Goal: Information Seeking & Learning: Learn about a topic

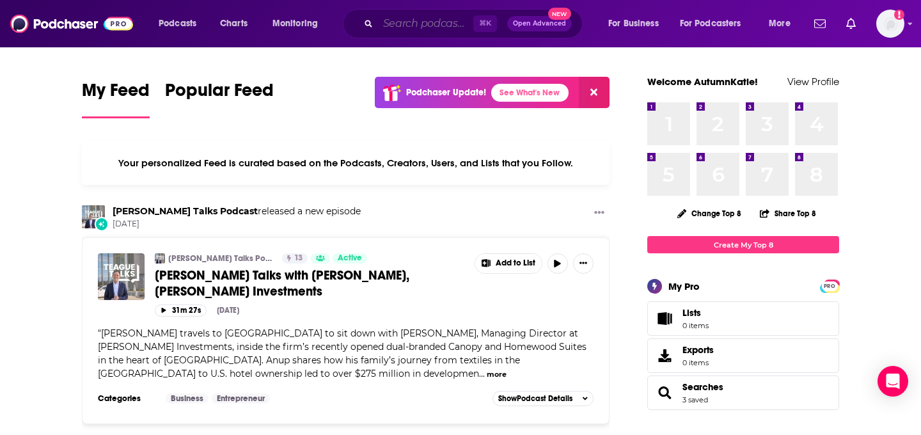
click at [419, 26] on input "Search podcasts, credits, & more..." at bounding box center [425, 23] width 95 height 20
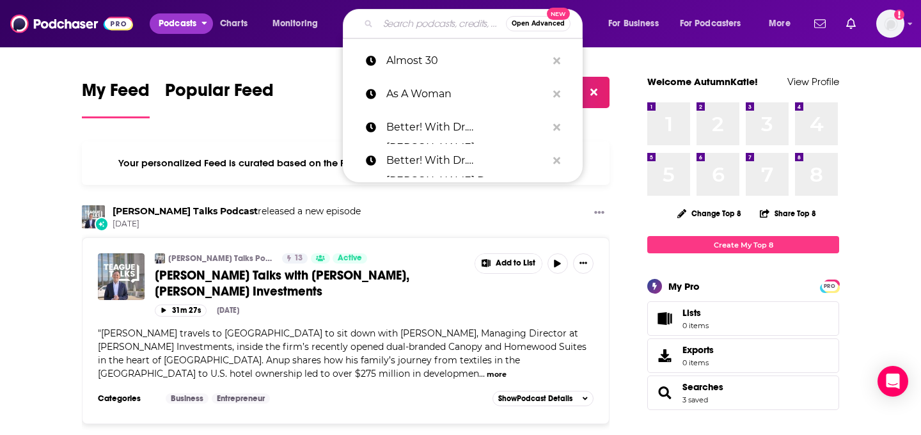
click at [178, 22] on span "Podcasts" at bounding box center [178, 24] width 38 height 18
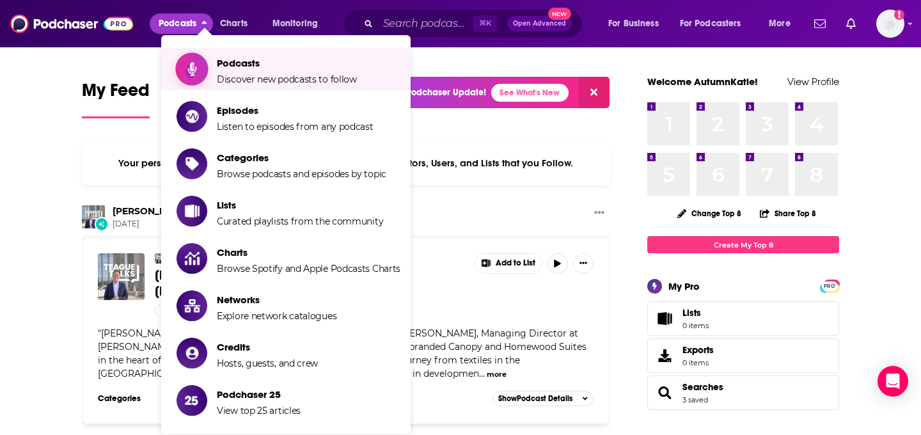
click at [239, 67] on span "Podcasts" at bounding box center [287, 63] width 140 height 12
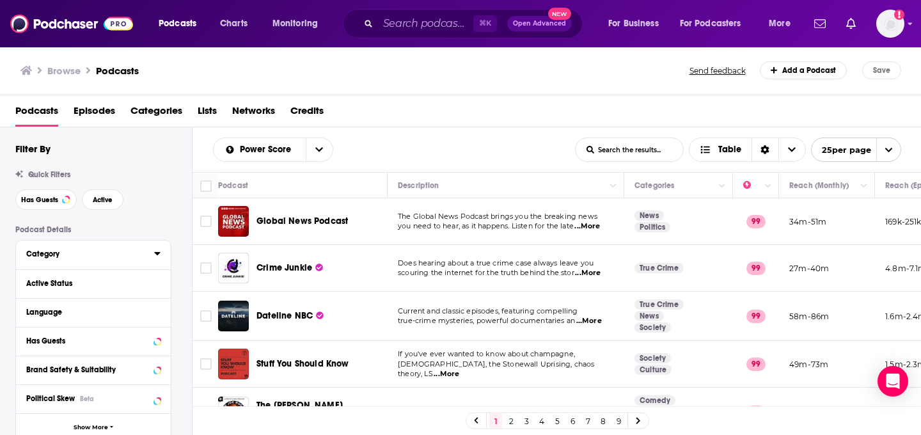
click at [53, 256] on div "Category" at bounding box center [86, 253] width 120 height 9
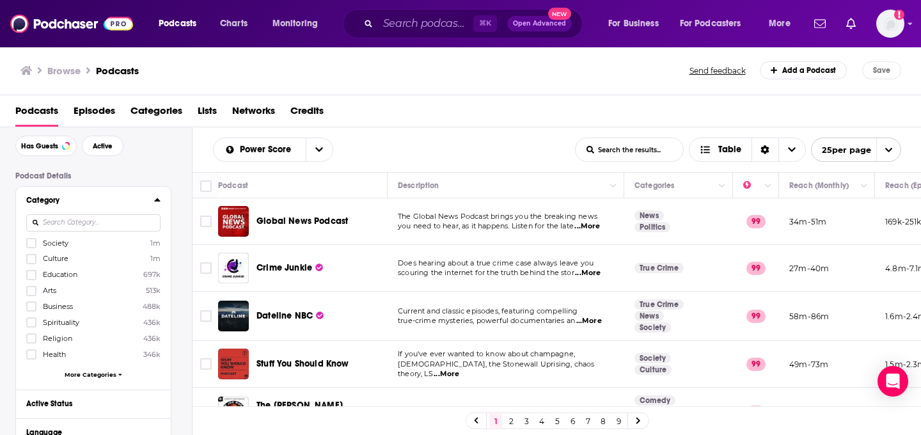
scroll to position [55, 0]
click at [106, 368] on div "Society 1m Culture 1m Education 697k Arts 513k Business 488k Spirituality 436k …" at bounding box center [93, 309] width 134 height 147
click at [106, 371] on span "More Categories" at bounding box center [91, 373] width 52 height 7
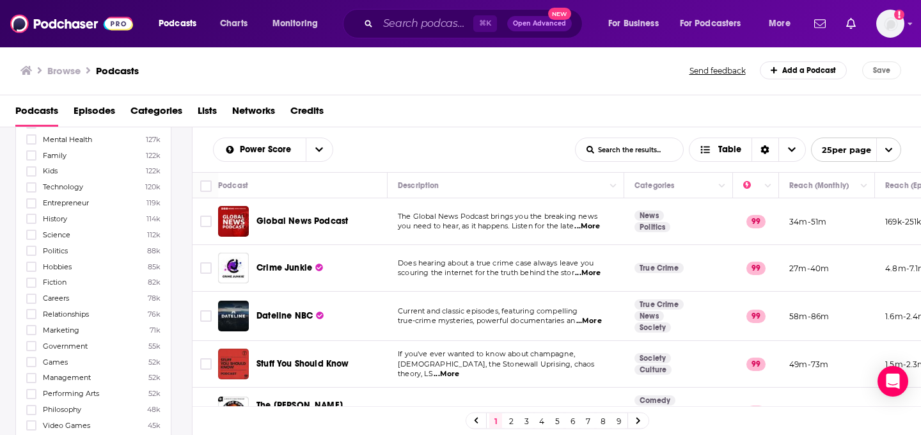
scroll to position [433, 0]
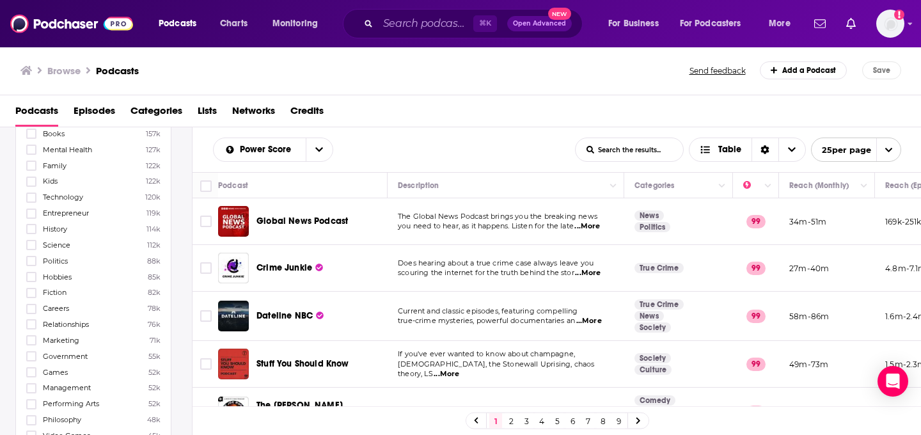
click at [79, 209] on span "Entrepreneur" at bounding box center [66, 213] width 46 height 9
click at [31, 217] on input "multiSelectOption-entrepreneur-22" at bounding box center [31, 217] width 0 height 0
click at [61, 225] on span "History" at bounding box center [55, 229] width 24 height 9
click at [31, 233] on input "multiSelectOption-history-23" at bounding box center [31, 233] width 0 height 0
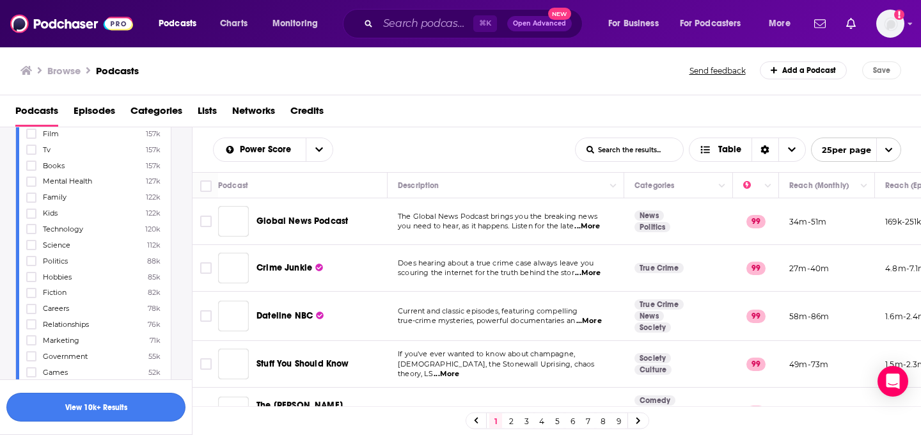
scroll to position [0, 0]
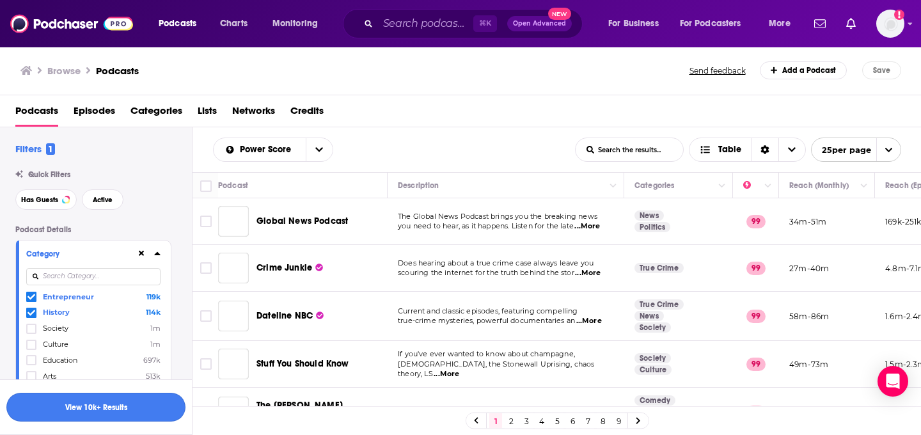
click at [141, 404] on button "View 10k+ Results" at bounding box center [95, 407] width 179 height 29
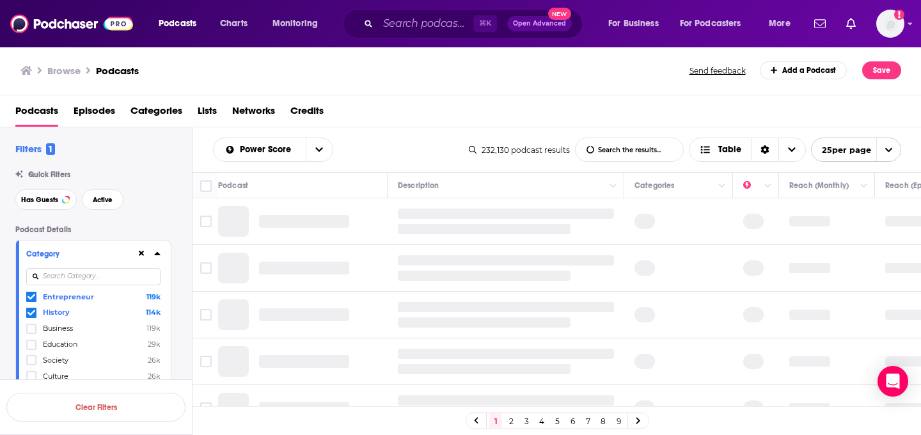
click at [105, 315] on label "History 114k" at bounding box center [93, 312] width 134 height 11
click at [31, 315] on input "multiSelectOption-history-1" at bounding box center [31, 315] width 0 height 0
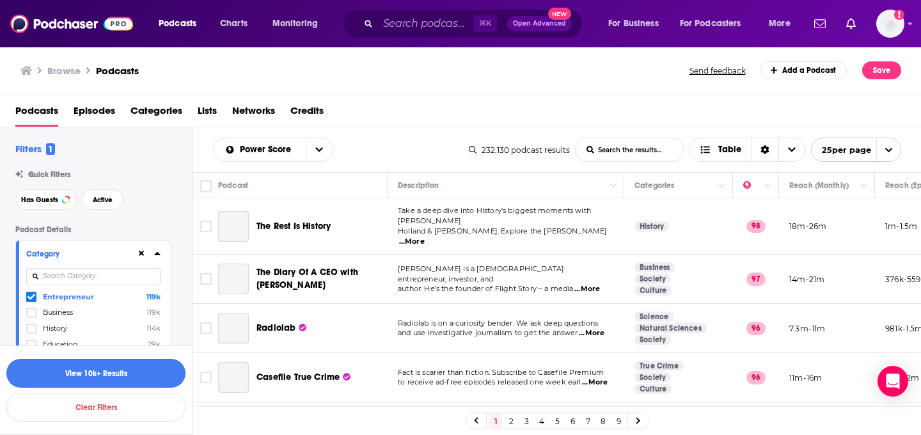
click at [157, 374] on button "View 10k+ Results" at bounding box center [95, 373] width 179 height 29
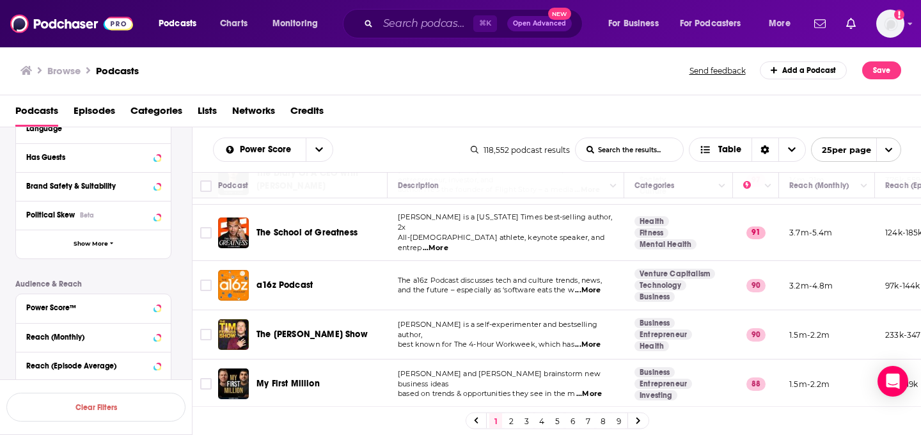
scroll to position [5167, 0]
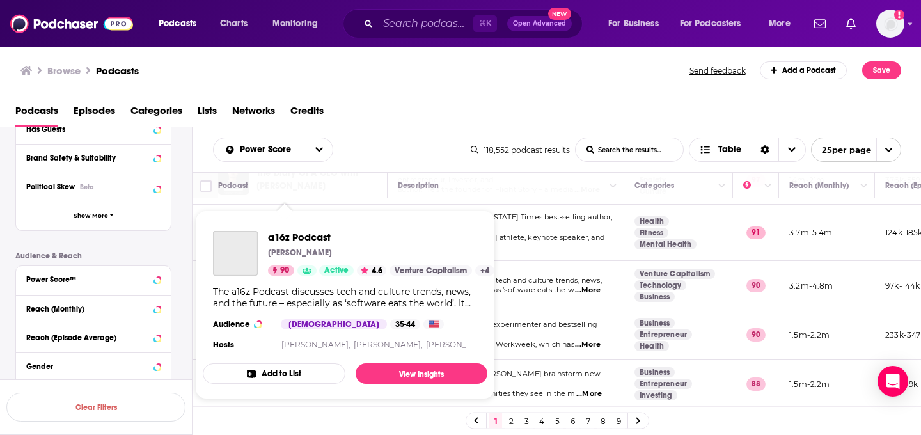
click at [277, 276] on div "Podcasts Charts Monitoring ⌘ K Open Advanced New For Business For Podcasters Mo…" at bounding box center [460, 217] width 921 height 435
click at [279, 237] on span "a16z Podcast" at bounding box center [381, 237] width 226 height 12
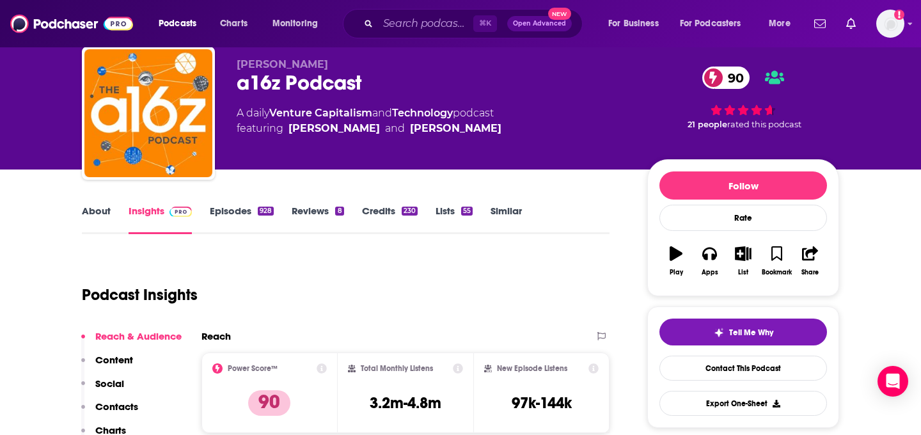
scroll to position [52, 0]
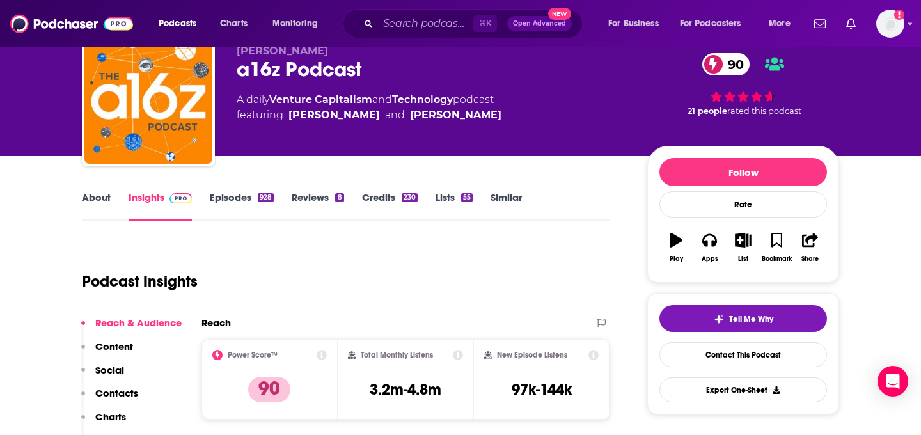
click at [256, 200] on link "Episodes 928" at bounding box center [242, 205] width 64 height 29
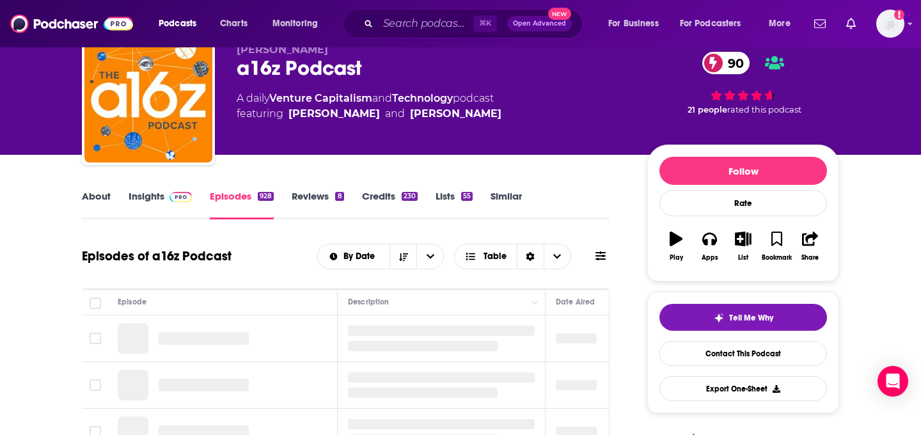
scroll to position [109, 0]
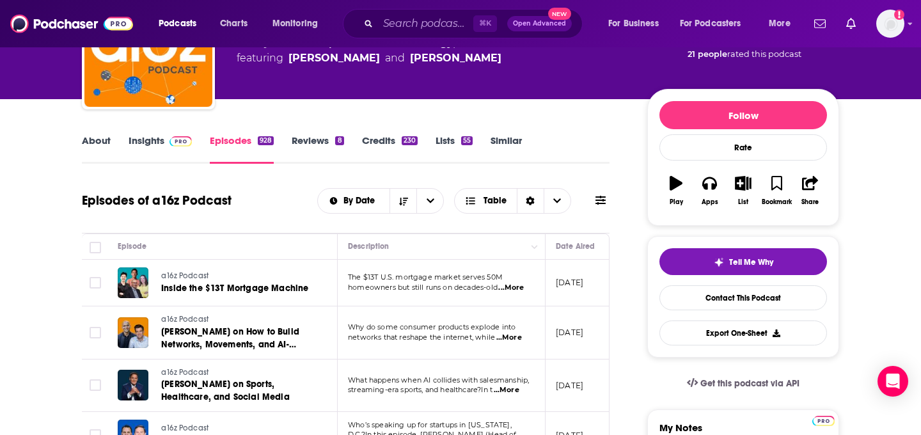
click at [155, 152] on link "Insights" at bounding box center [160, 148] width 63 height 29
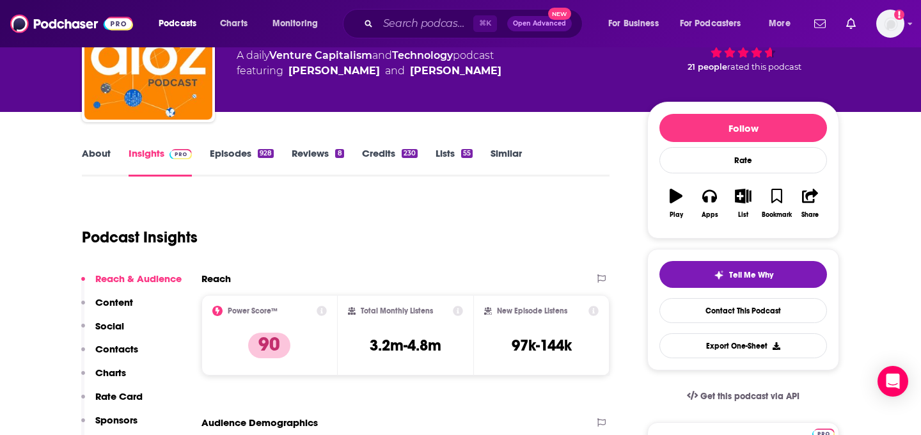
scroll to position [96, 0]
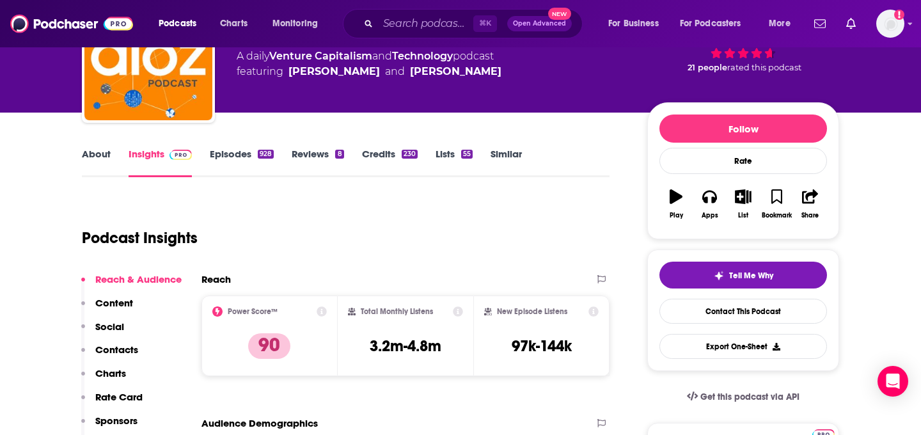
click at [96, 154] on link "About" at bounding box center [96, 162] width 29 height 29
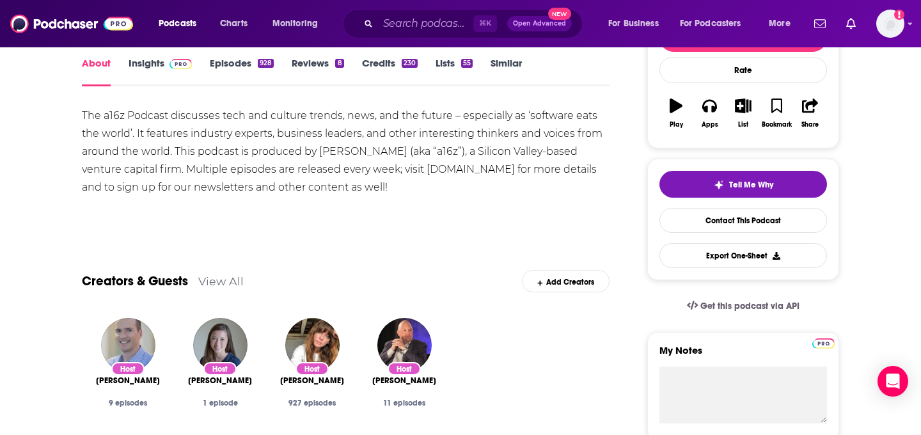
scroll to position [141, 0]
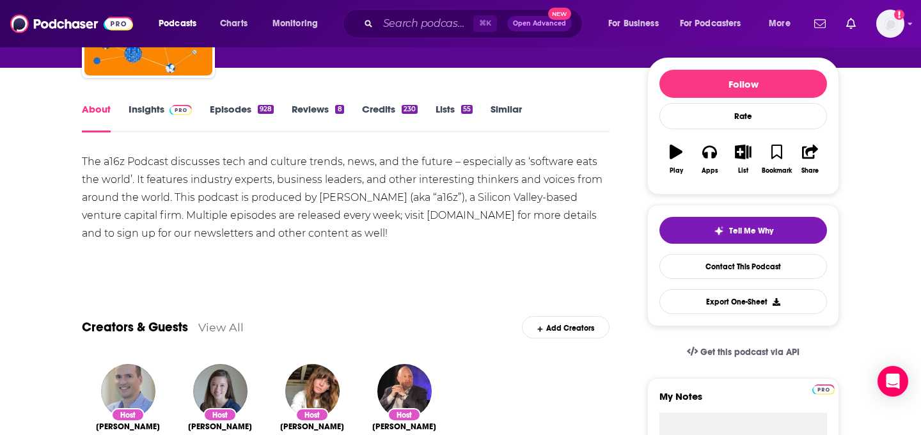
click at [161, 109] on link "Insights" at bounding box center [160, 117] width 63 height 29
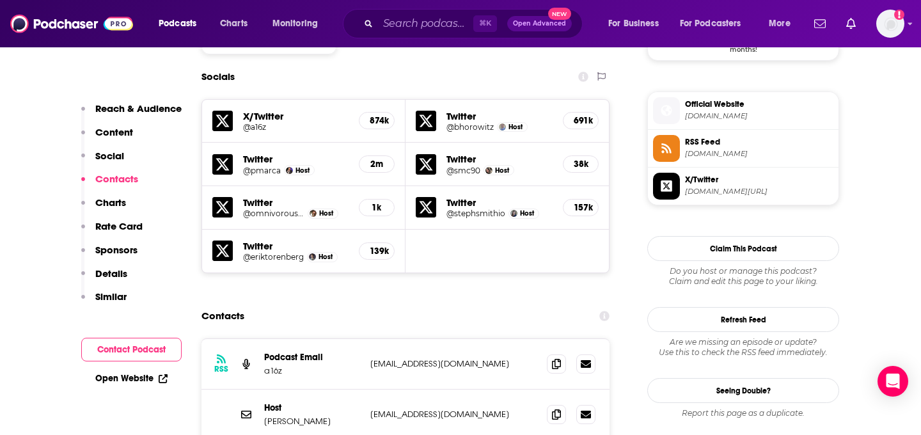
scroll to position [1133, 0]
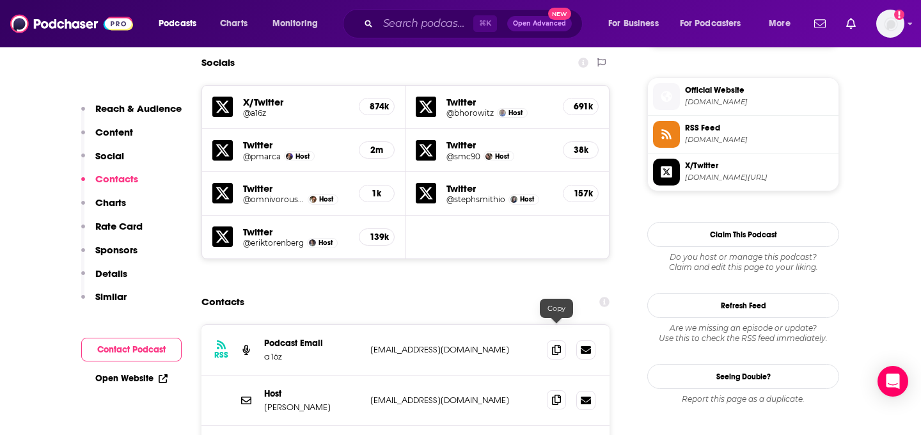
click at [557, 395] on icon at bounding box center [556, 400] width 9 height 10
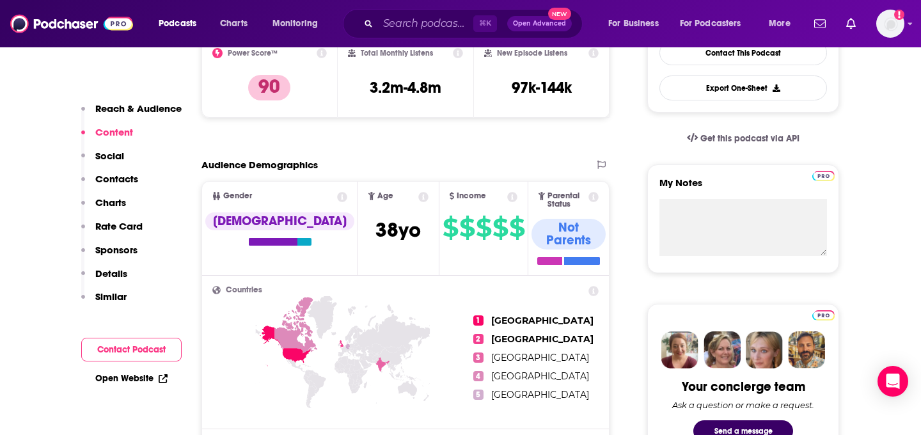
scroll to position [353, 0]
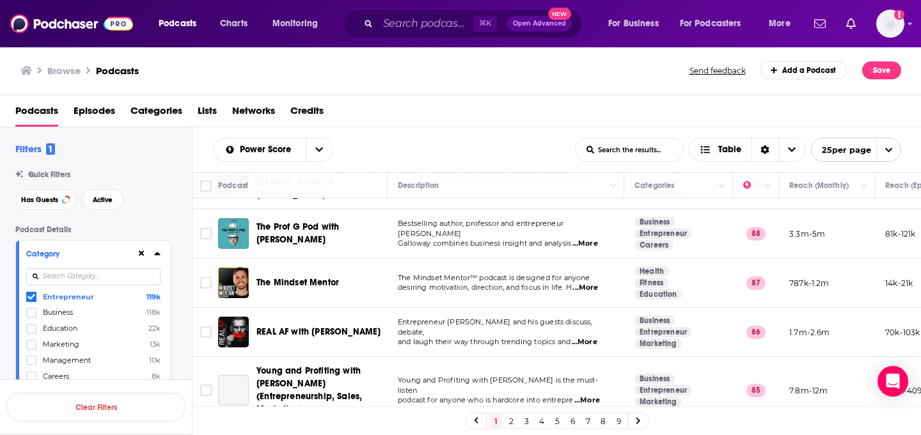
scroll to position [297, 0]
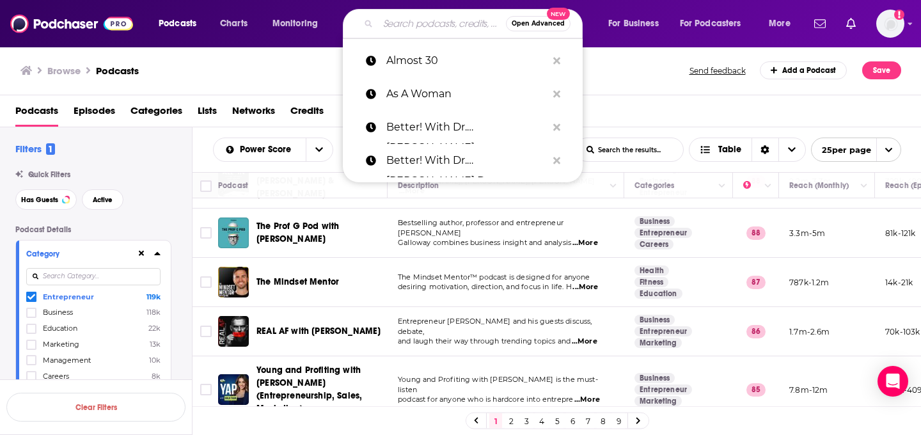
click at [417, 23] on input "Search podcasts, credits, & more..." at bounding box center [442, 23] width 128 height 20
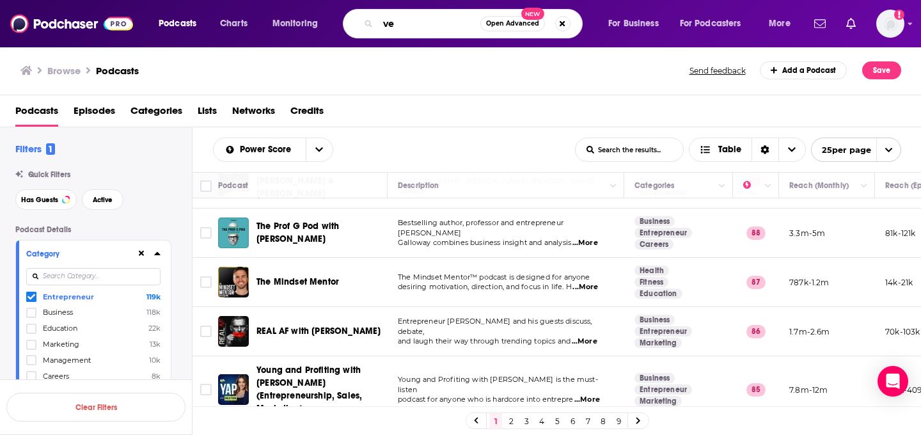
type input "v"
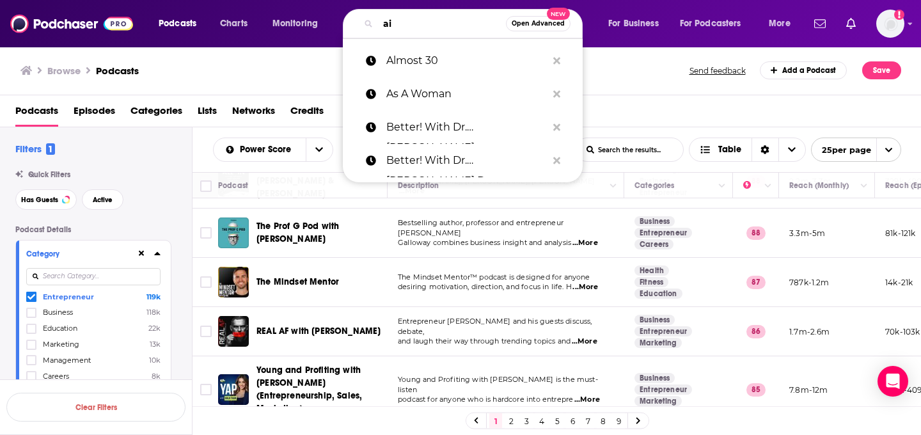
type input "ai"
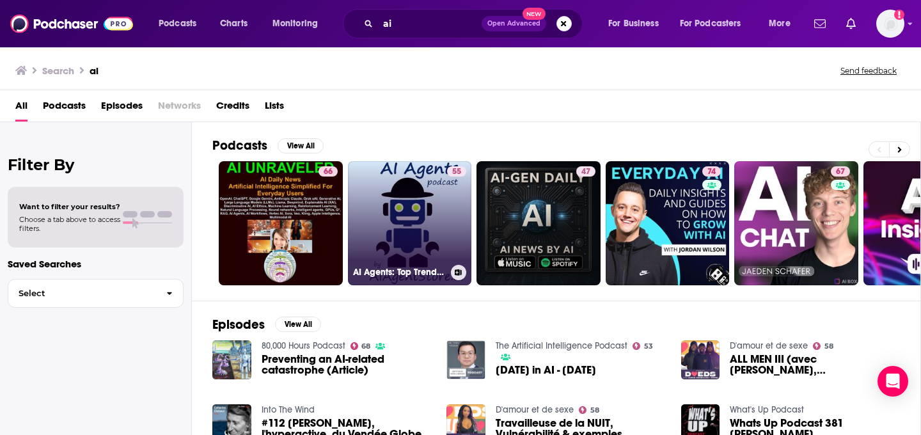
click at [422, 239] on link "55 AI Agents: Top Trend of 2025 - by AIAgentStore.ai" at bounding box center [410, 223] width 124 height 124
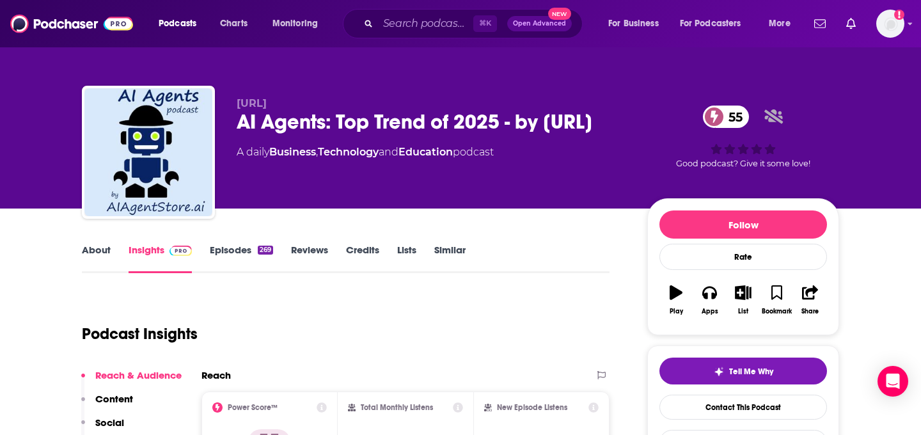
click at [239, 242] on div "About Insights Episodes 269 Reviews Credits Lists Similar" at bounding box center [346, 257] width 528 height 31
click at [94, 248] on link "About" at bounding box center [96, 258] width 29 height 29
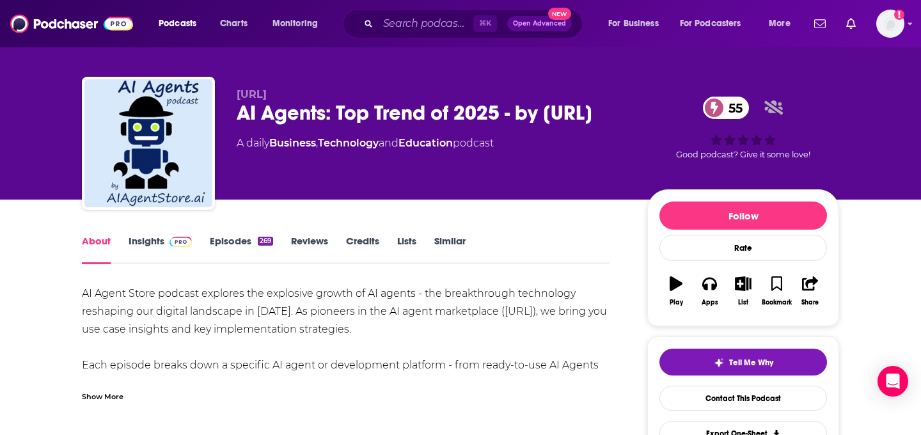
scroll to position [10, 0]
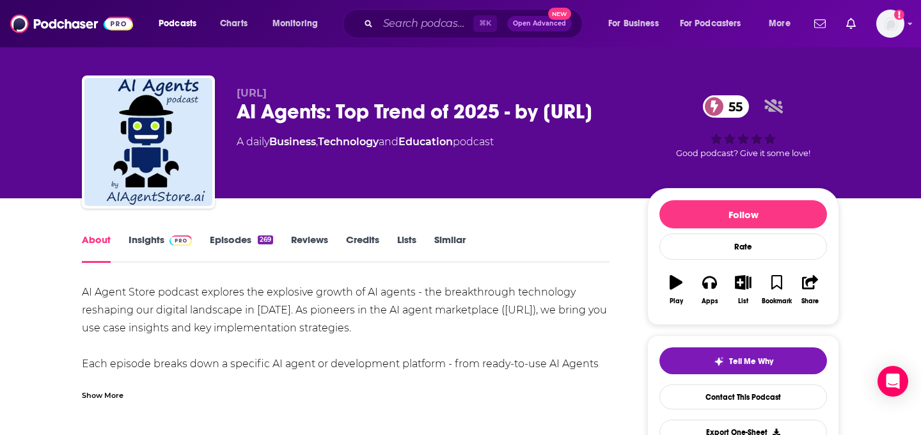
click at [136, 393] on div "Show More" at bounding box center [346, 390] width 528 height 22
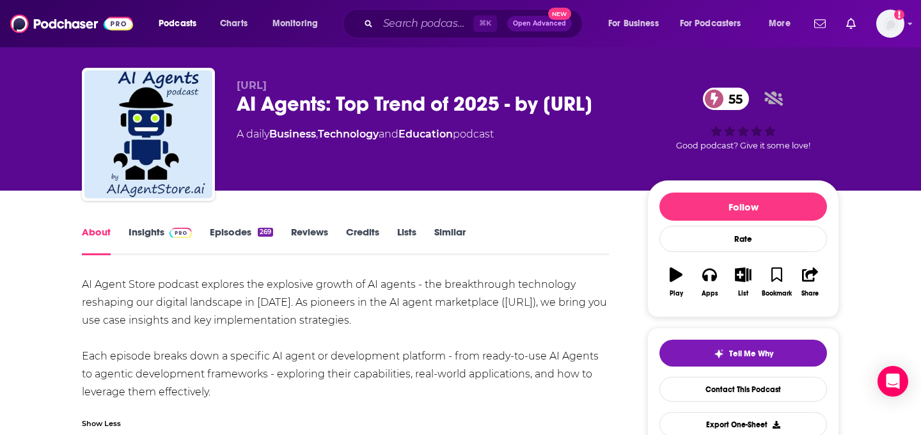
scroll to position [20, 0]
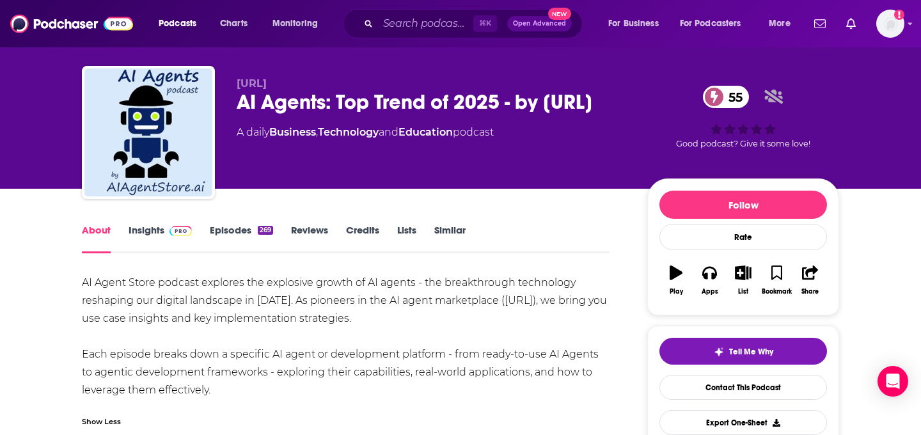
click at [270, 229] on div "269" at bounding box center [265, 230] width 15 height 9
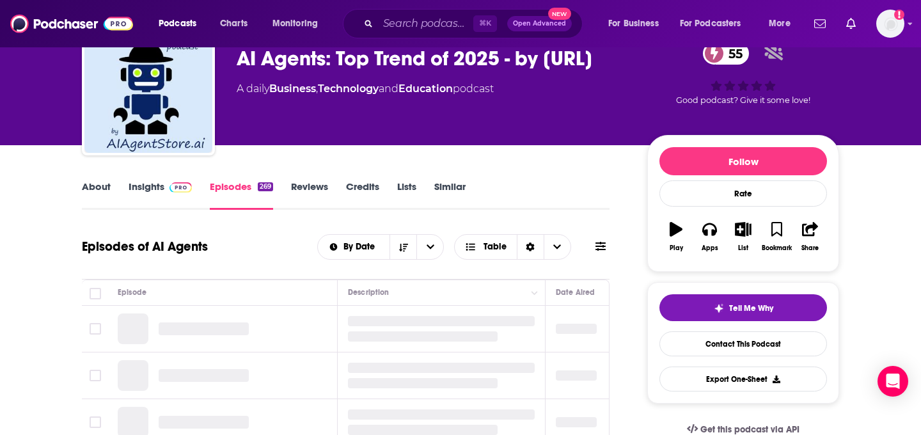
scroll to position [175, 0]
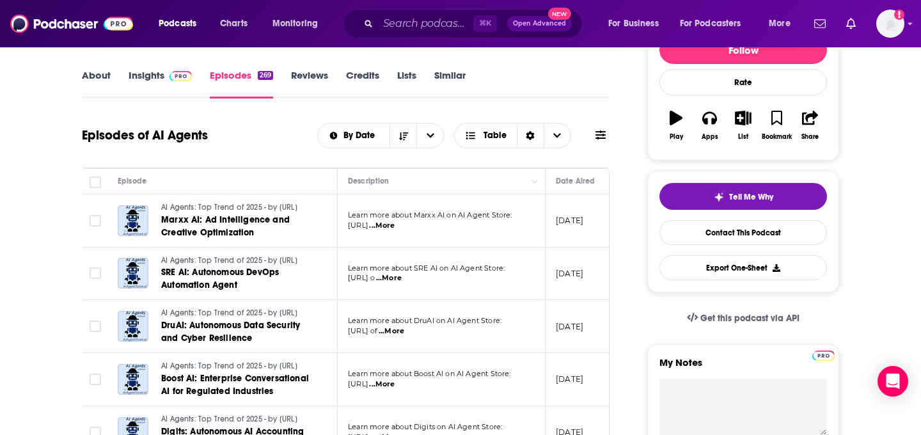
click at [395, 230] on span "...More" at bounding box center [382, 226] width 26 height 10
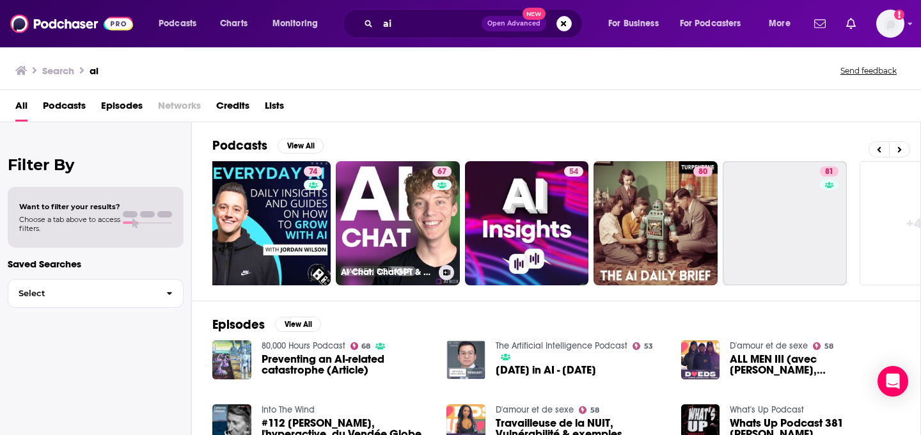
scroll to position [0, 404]
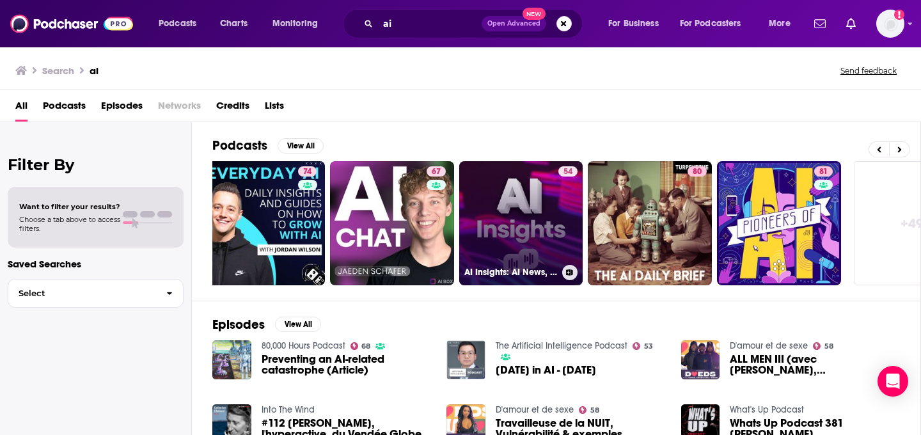
click at [540, 220] on link "54 AI Insights: AI News, Eyewitness Accounts" at bounding box center [521, 223] width 124 height 124
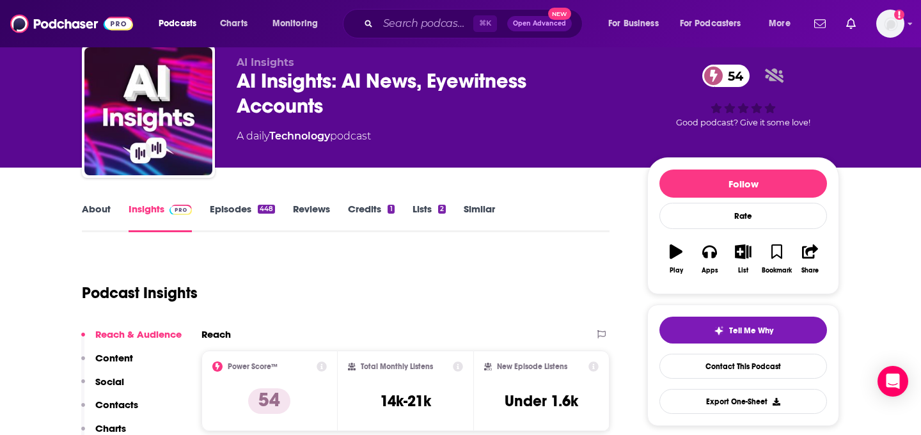
scroll to position [55, 0]
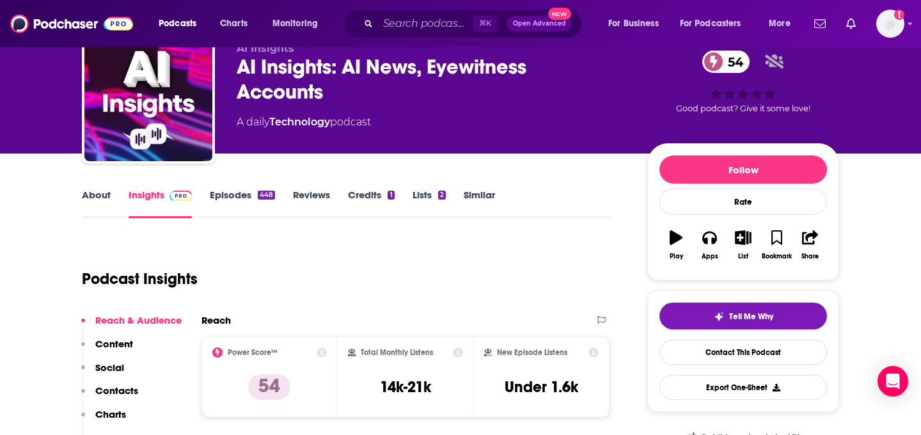
click at [381, 203] on link "Credits 1" at bounding box center [371, 203] width 46 height 29
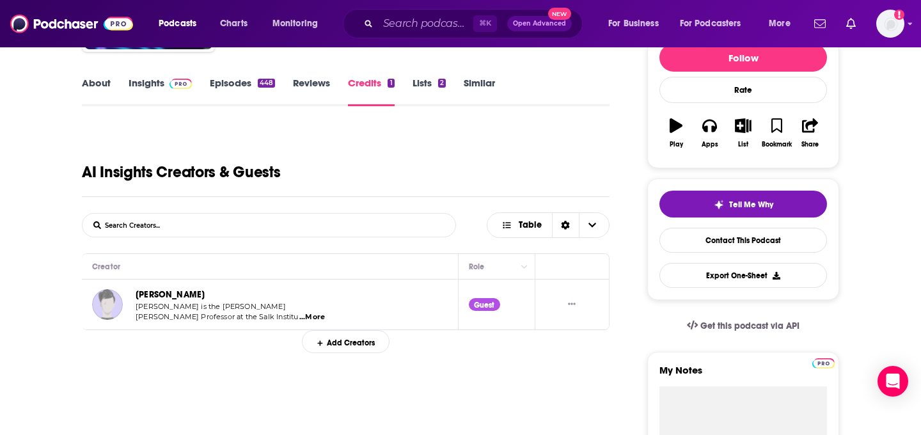
scroll to position [168, 0]
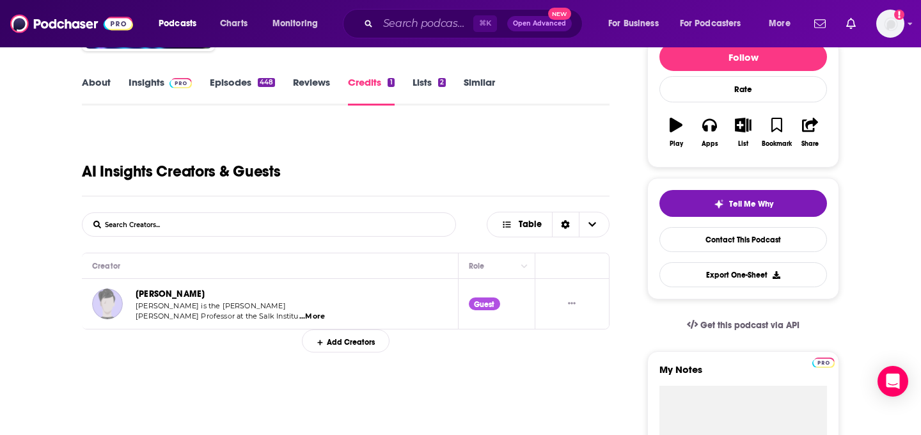
click at [235, 90] on link "Episodes 448" at bounding box center [242, 90] width 65 height 29
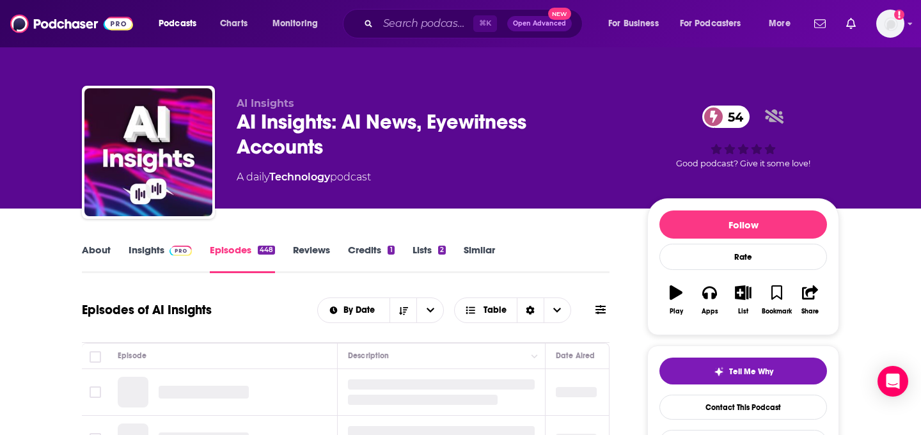
scroll to position [202, 0]
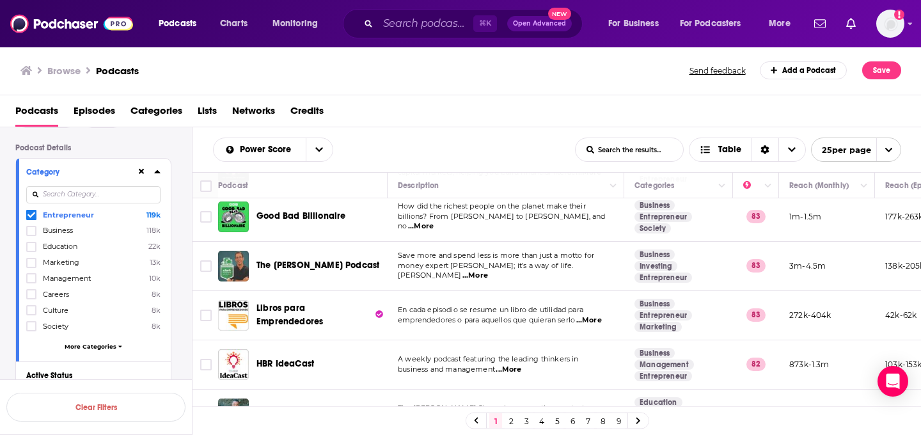
scroll to position [84, 0]
click at [101, 345] on span "More Categories" at bounding box center [91, 344] width 52 height 7
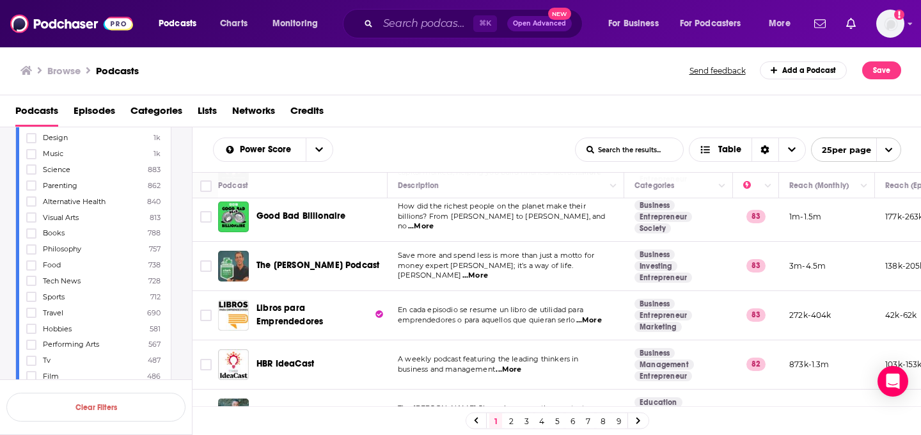
scroll to position [591, 0]
click at [70, 273] on span "Tech News" at bounding box center [62, 277] width 38 height 9
click at [31, 281] on input "multiSelectOption-tech-news-36" at bounding box center [31, 281] width 0 height 0
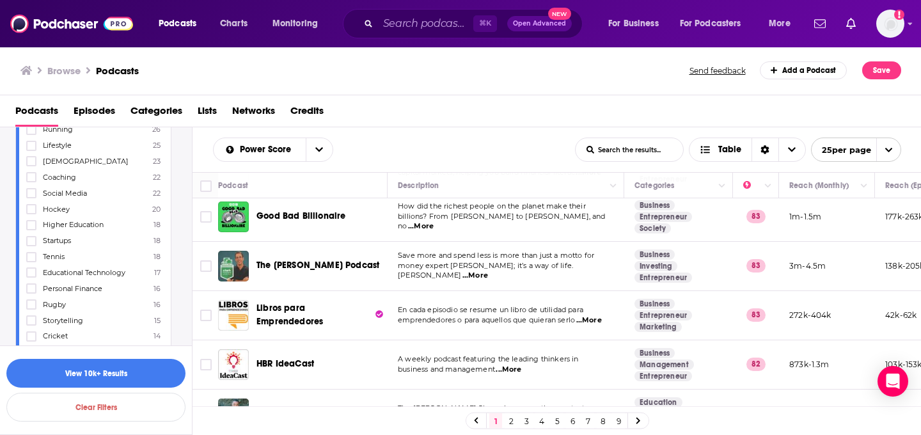
scroll to position [1586, 0]
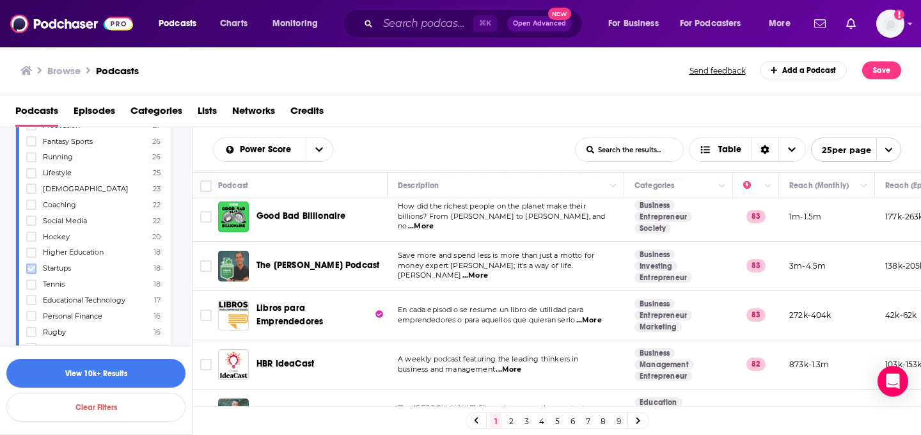
click at [31, 265] on icon at bounding box center [32, 269] width 8 height 8
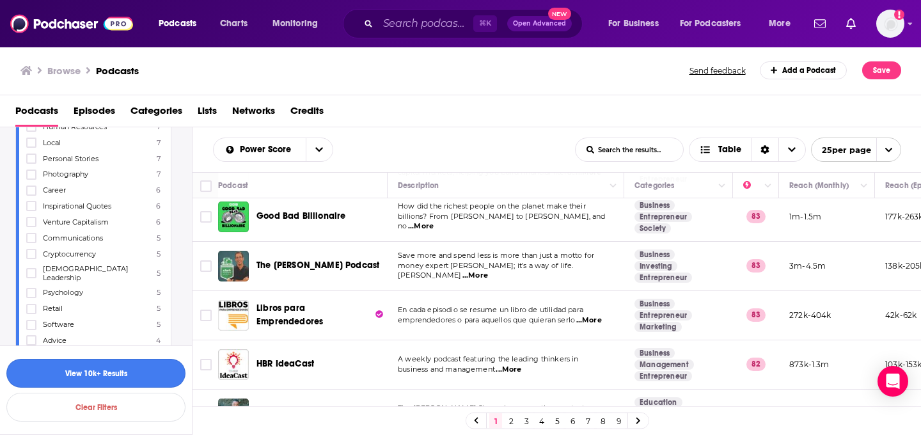
click at [120, 377] on button "View 10k+ Results" at bounding box center [95, 373] width 179 height 29
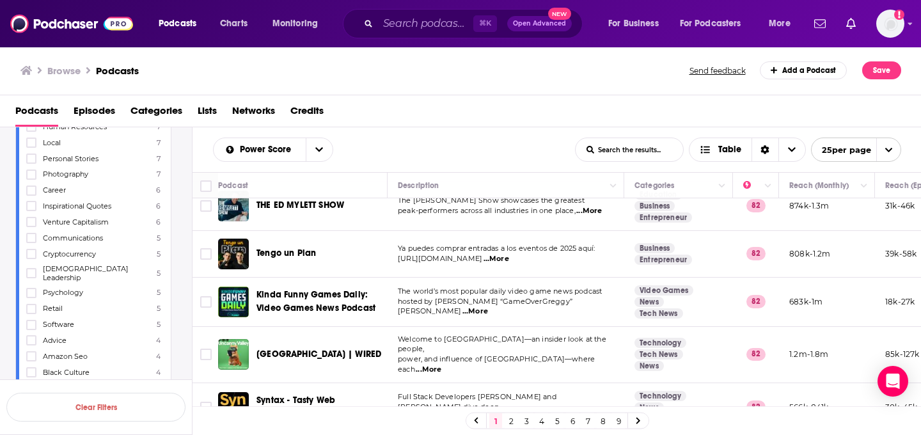
scroll to position [1023, 0]
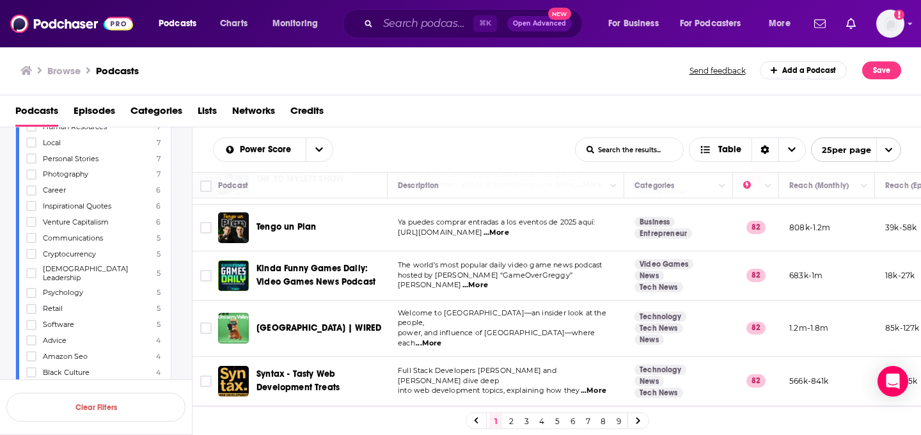
click at [512, 418] on link "2" at bounding box center [511, 420] width 13 height 15
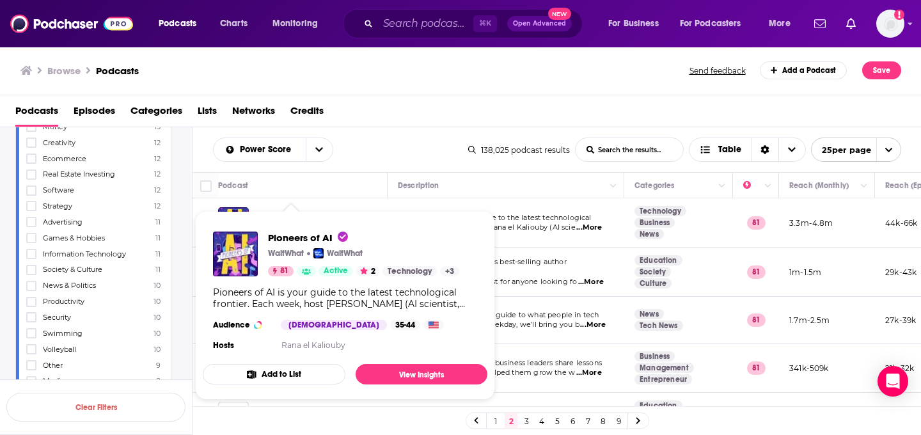
click at [289, 222] on div "Pioneers of AI WaitWhat WaitWhat 81 Active 2 Technology + 3 Pioneers of AI is y…" at bounding box center [345, 292] width 285 height 143
click at [303, 238] on span "Pioneers of AI" at bounding box center [308, 238] width 80 height 12
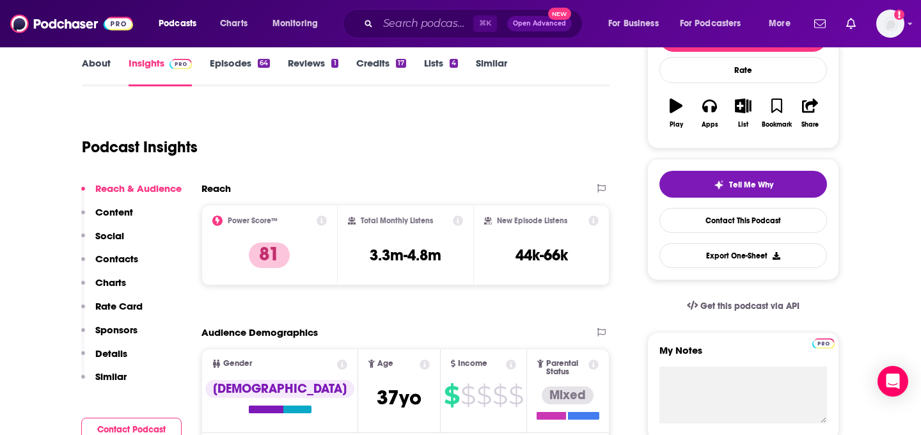
scroll to position [186, 0]
click at [107, 63] on link "About" at bounding box center [96, 72] width 29 height 29
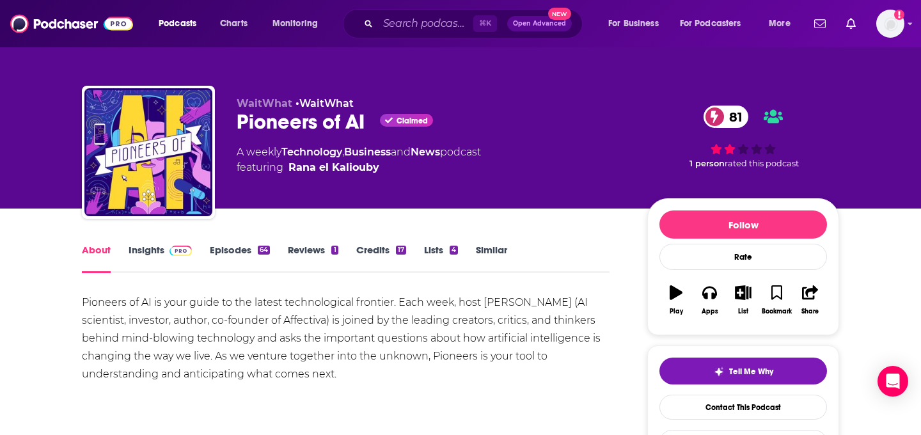
drag, startPoint x: 389, startPoint y: 173, endPoint x: 378, endPoint y: 168, distance: 11.8
click at [378, 168] on span "featuring Rana el Kaliouby" at bounding box center [359, 167] width 244 height 15
copy span "Rana el Kaliouby"
click at [161, 251] on link "Insights" at bounding box center [160, 258] width 63 height 29
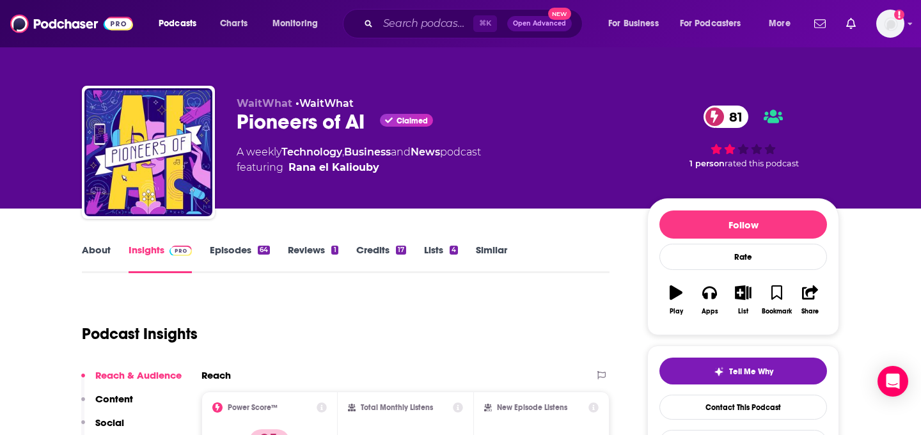
scroll to position [207, 0]
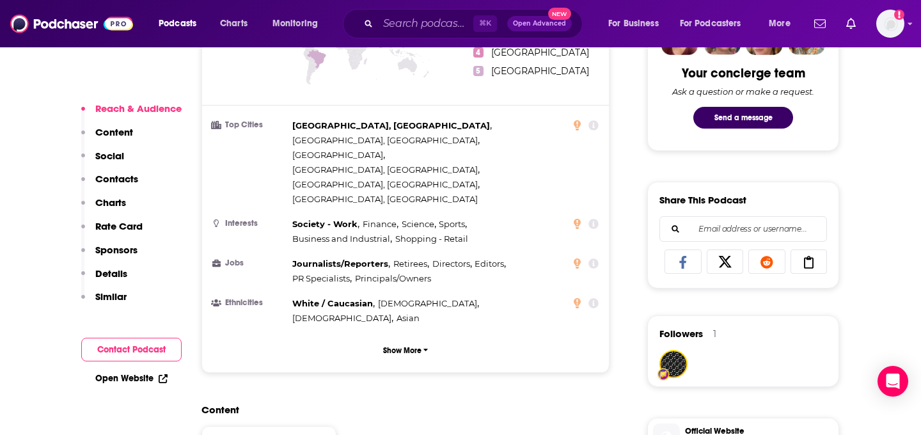
scroll to position [1108, 0]
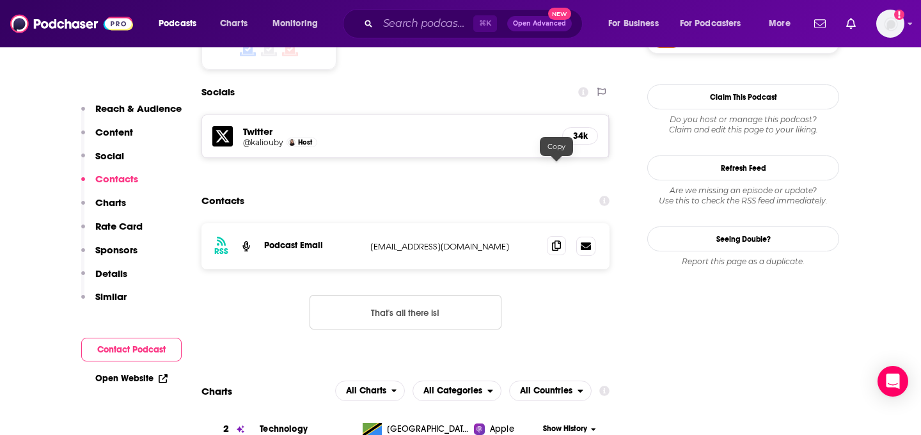
click at [553, 236] on span at bounding box center [556, 245] width 19 height 19
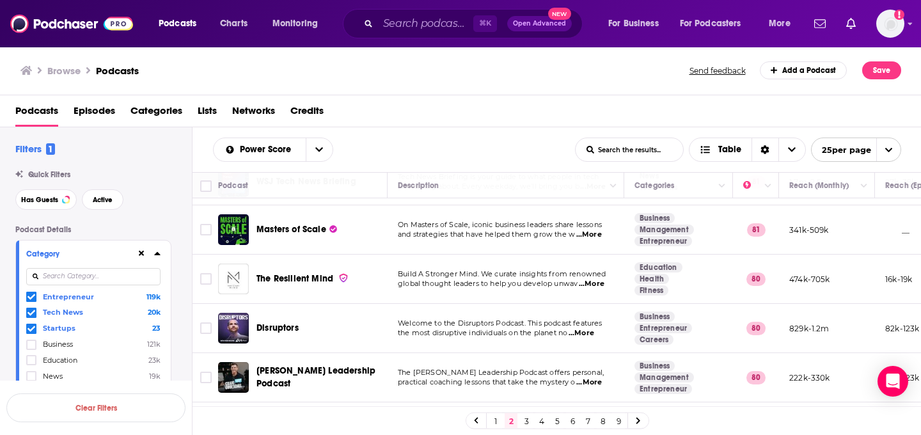
scroll to position [139, 0]
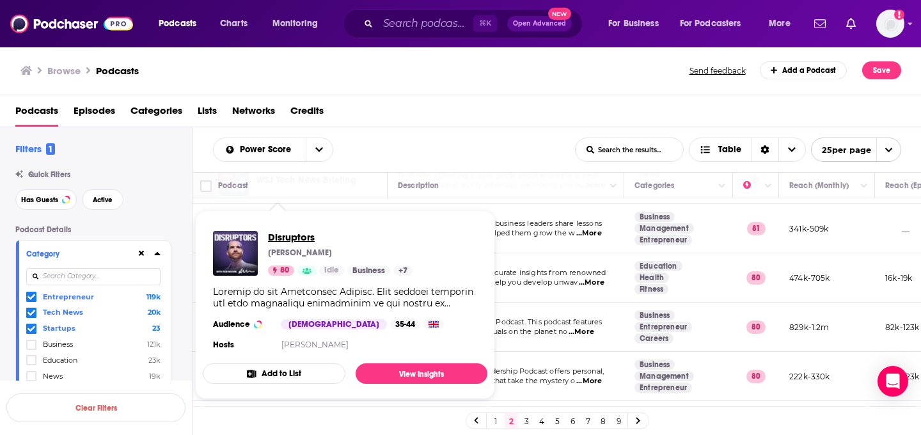
click at [301, 237] on span "Disruptors" at bounding box center [340, 237] width 145 height 12
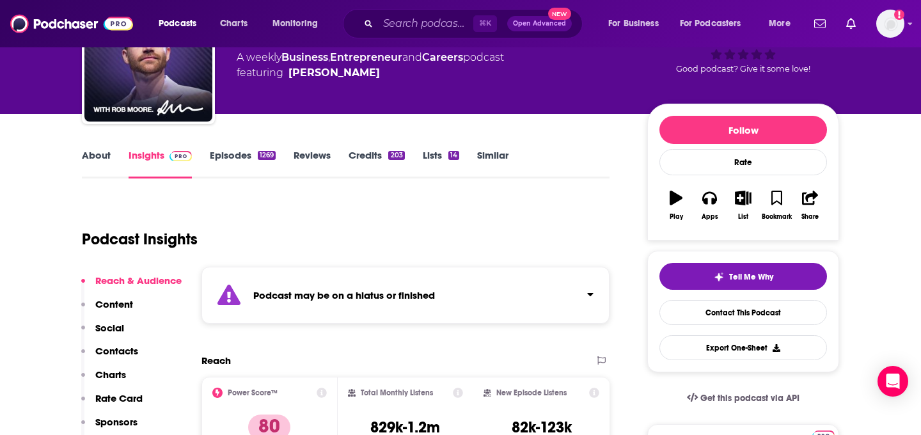
scroll to position [92, 0]
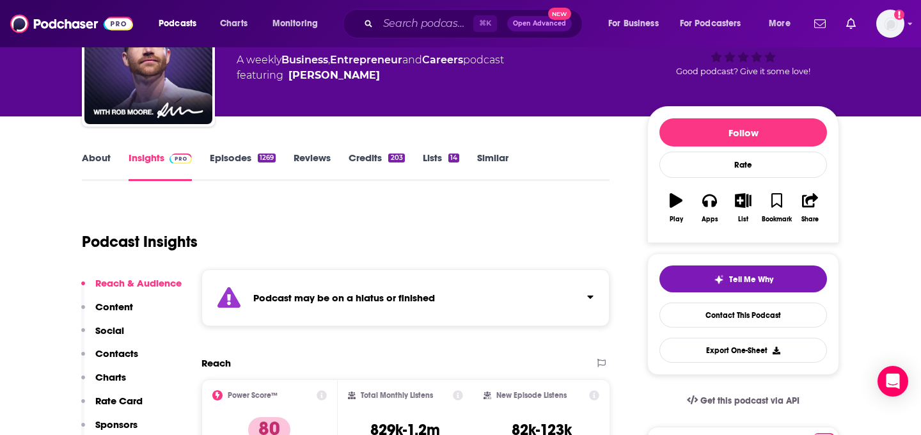
click at [243, 163] on link "Episodes 1269" at bounding box center [243, 166] width 66 height 29
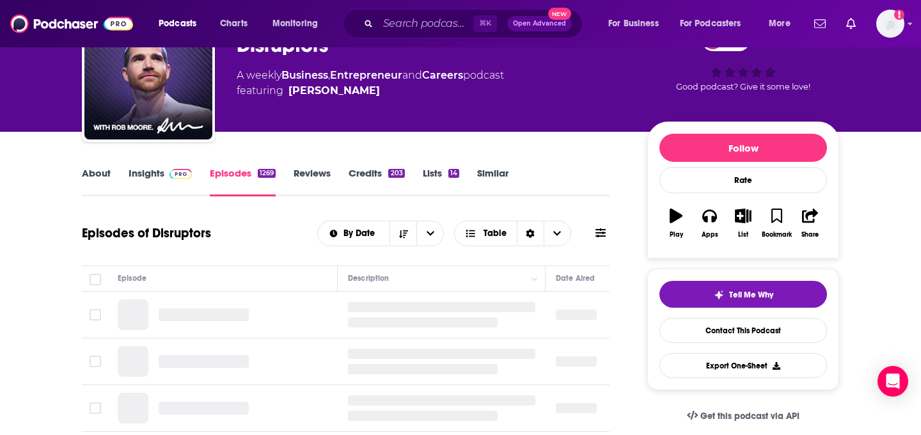
scroll to position [125, 0]
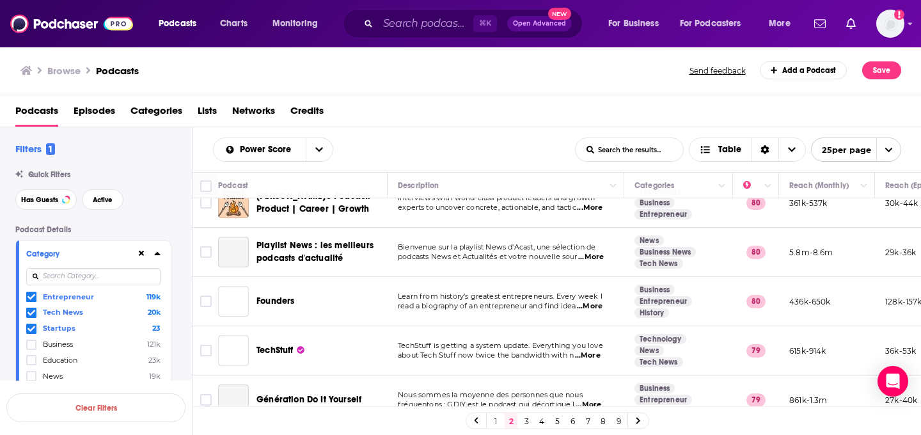
scroll to position [1018, 0]
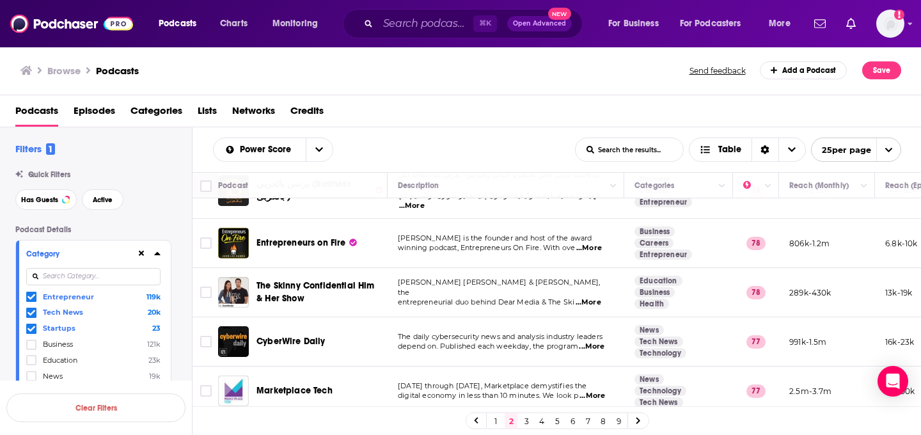
click at [523, 423] on link "3" at bounding box center [526, 420] width 13 height 15
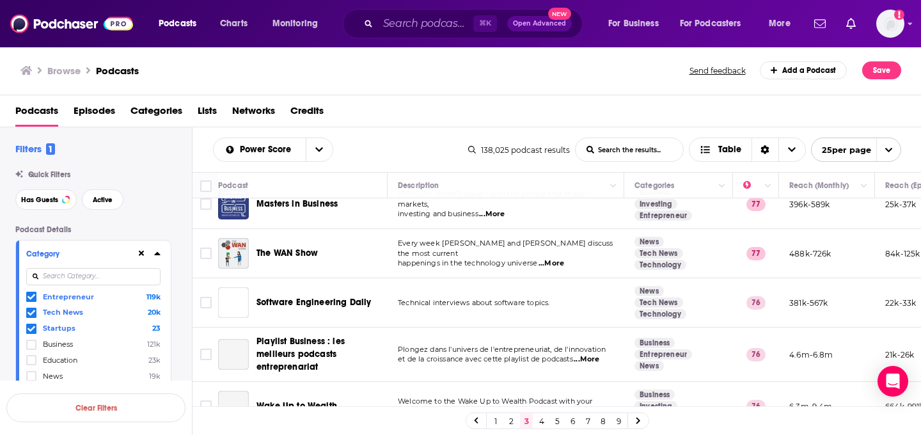
scroll to position [372, 0]
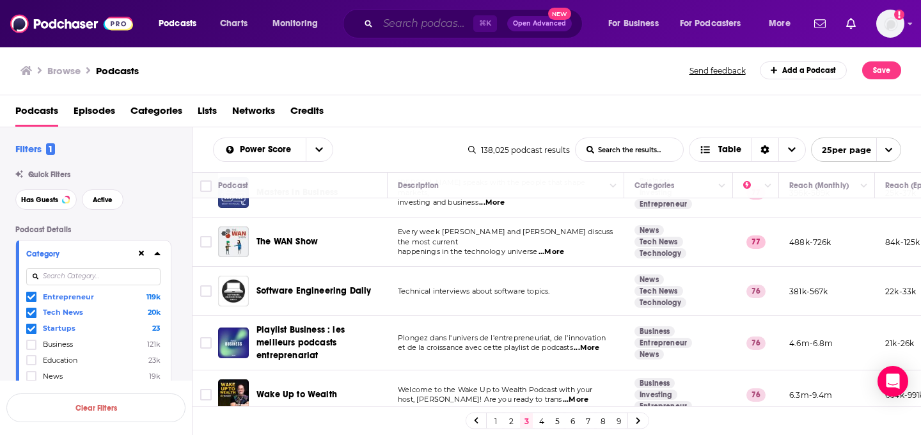
click at [403, 26] on input "Search podcasts, credits, & more..." at bounding box center [425, 23] width 95 height 20
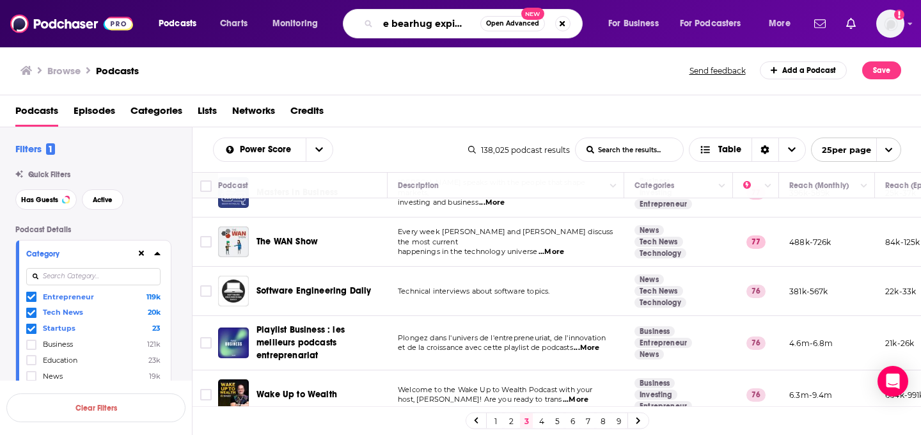
type input "the bearhug expirence"
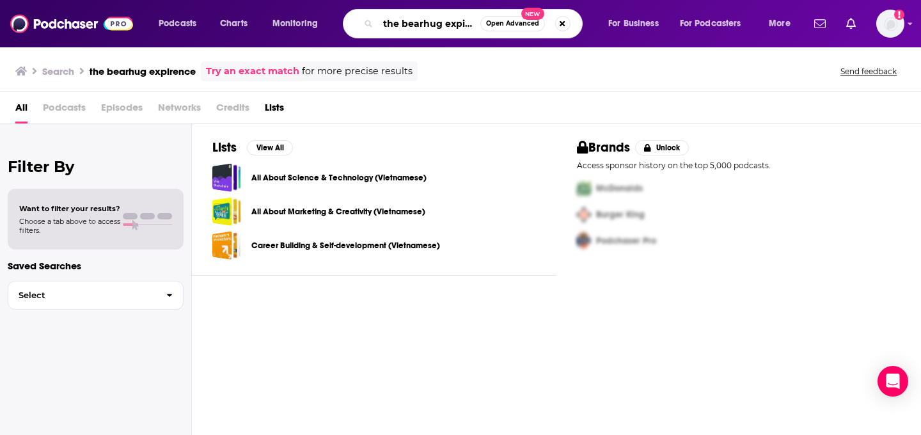
click at [443, 24] on input "the bearhug expirence" at bounding box center [429, 23] width 102 height 20
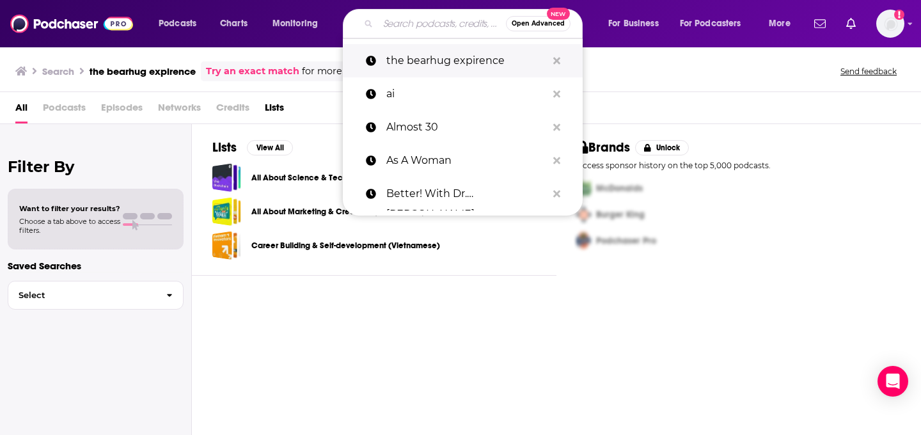
paste input "Brand & New (by INTA)"
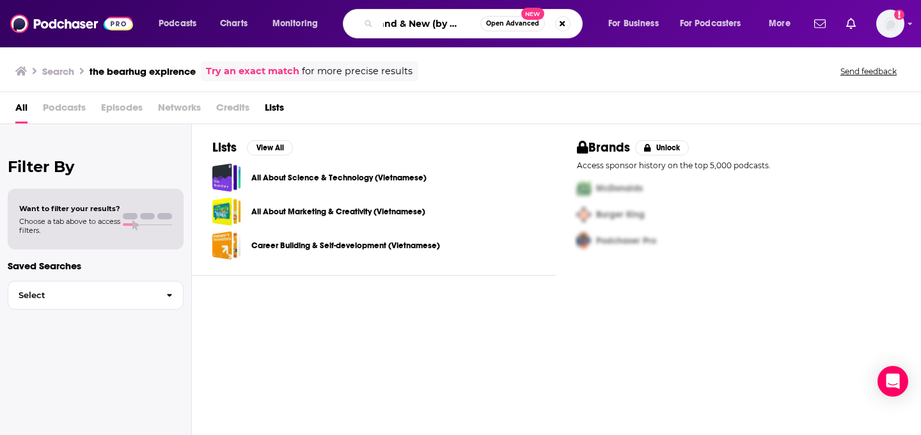
type input "Brand & New (by INTA)"
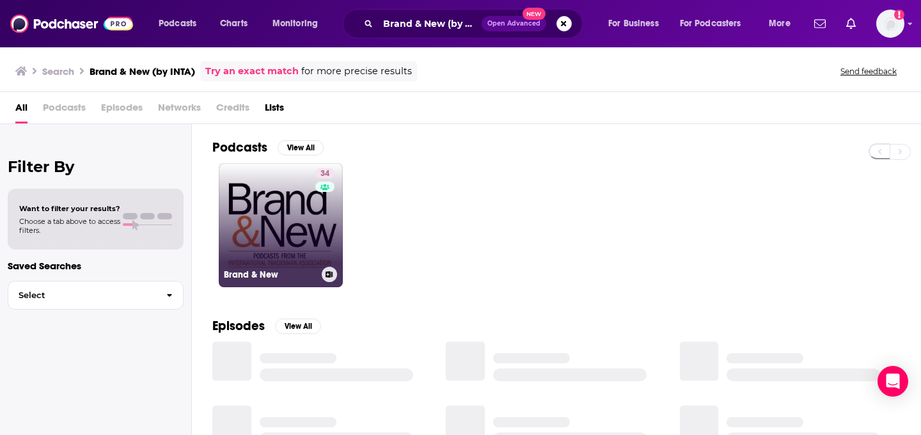
click at [304, 207] on link "34 Brand & New" at bounding box center [281, 225] width 124 height 124
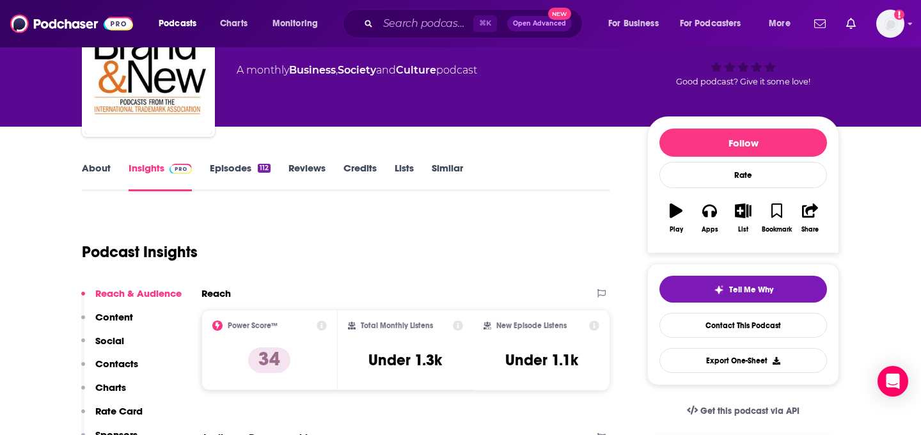
scroll to position [84, 0]
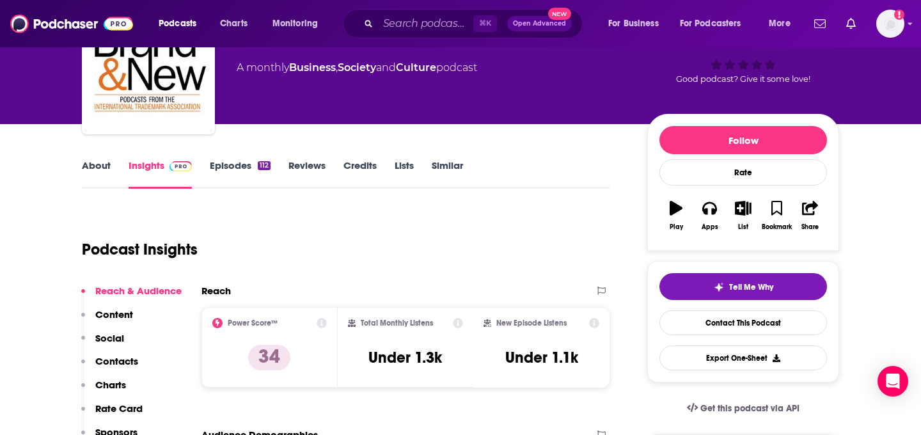
click at [240, 174] on link "Episodes 112" at bounding box center [240, 173] width 61 height 29
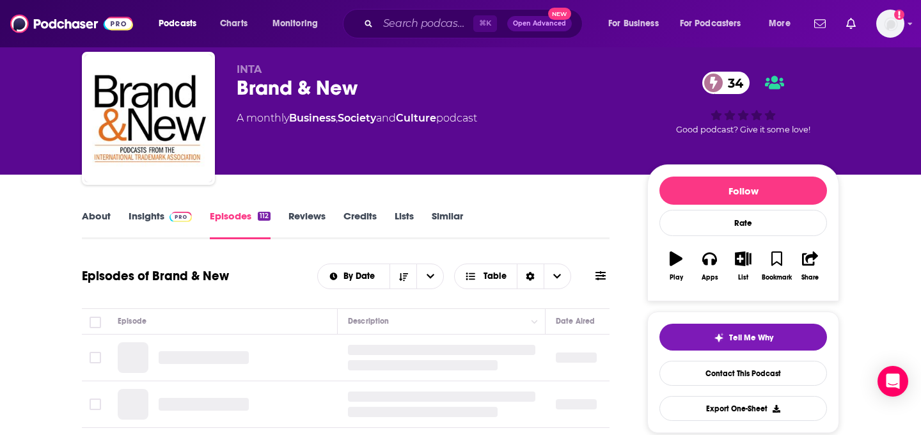
scroll to position [69, 0]
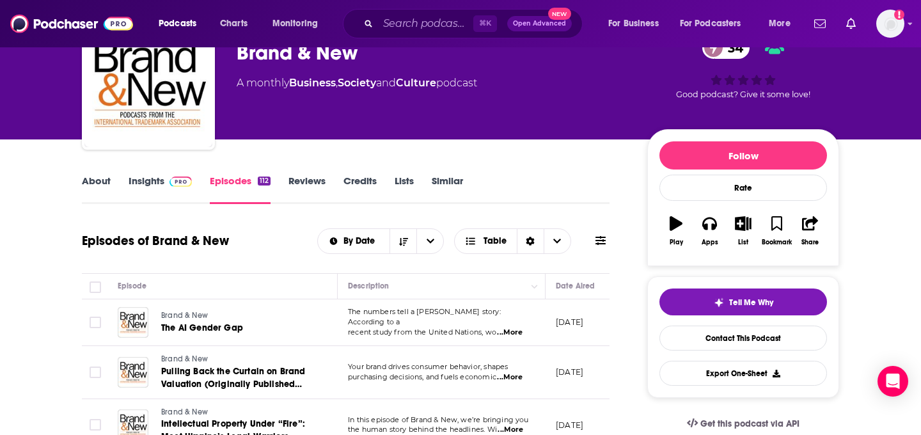
click at [107, 186] on link "About" at bounding box center [96, 189] width 29 height 29
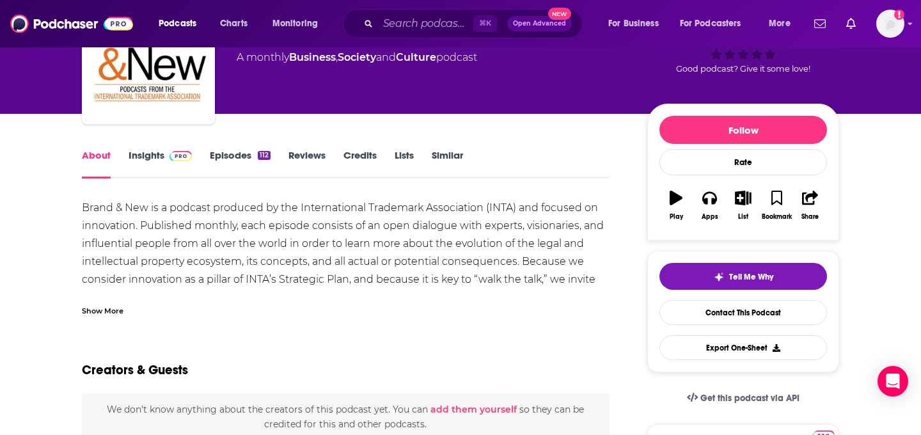
scroll to position [93, 0]
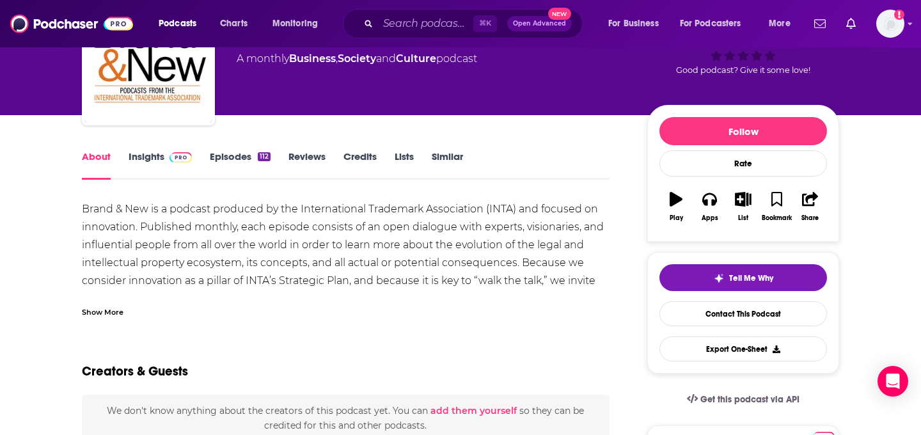
click at [172, 162] on img at bounding box center [180, 157] width 22 height 10
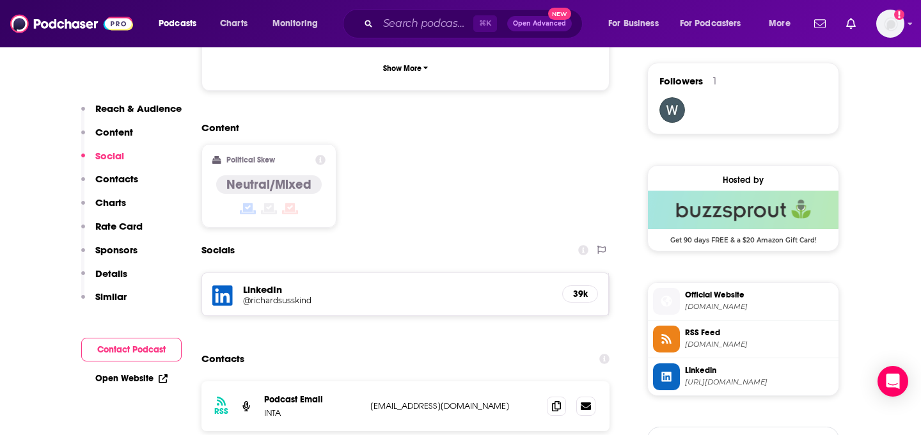
scroll to position [931, 0]
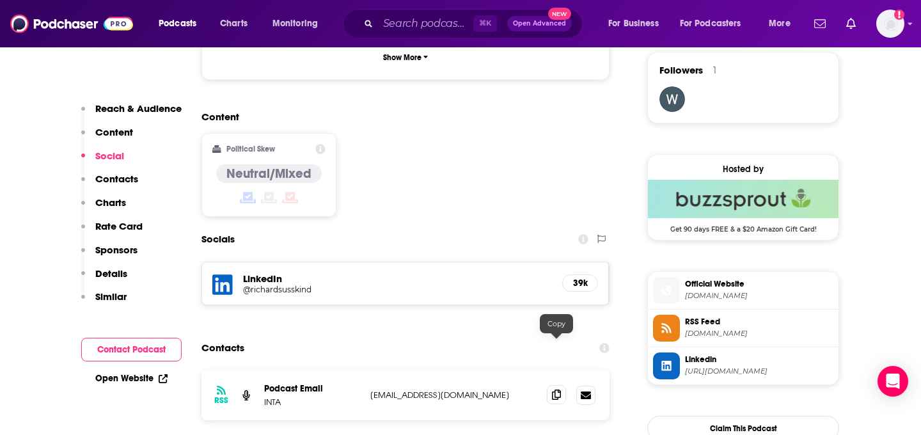
click at [560, 390] on icon at bounding box center [556, 395] width 9 height 10
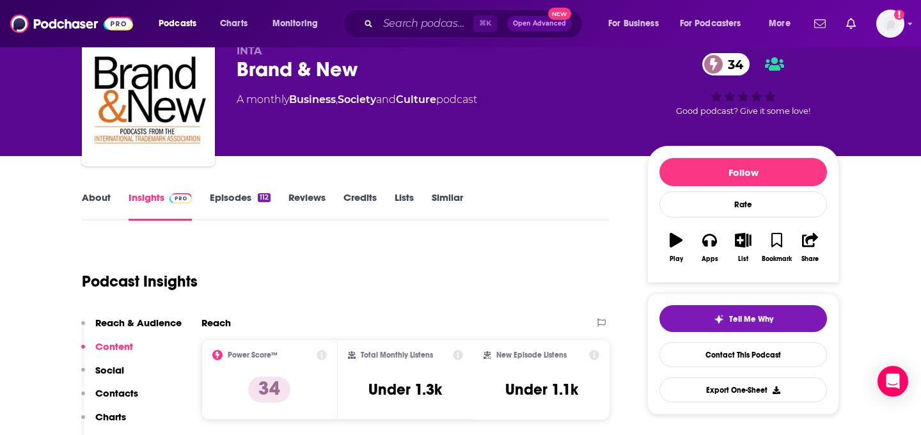
scroll to position [0, 0]
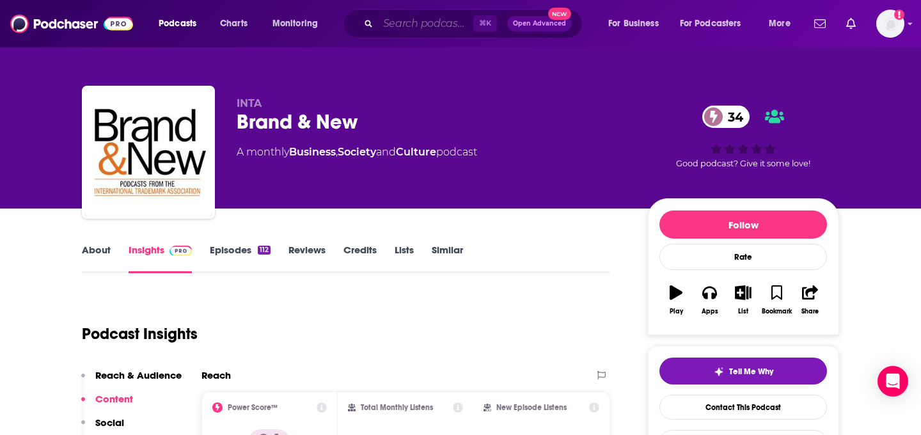
click at [389, 22] on input "Search podcasts, credits, & more..." at bounding box center [425, 23] width 95 height 20
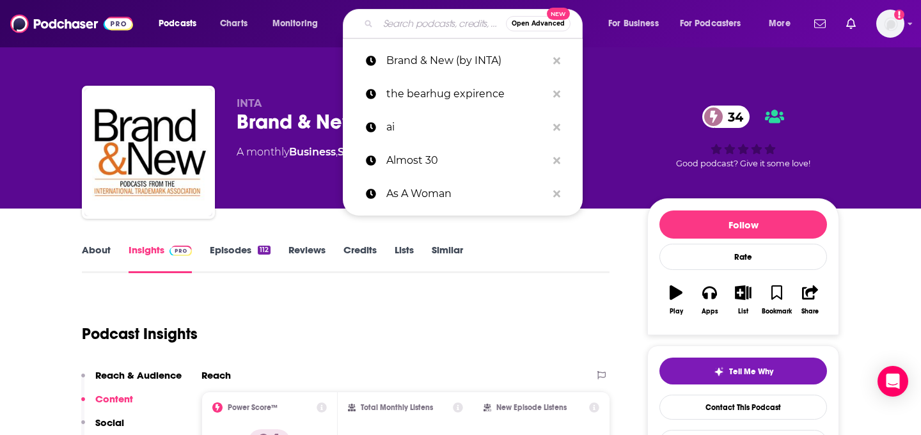
paste input "IP Innovators (DeepIP)"
type input "IP Innovators (DeepIP)"
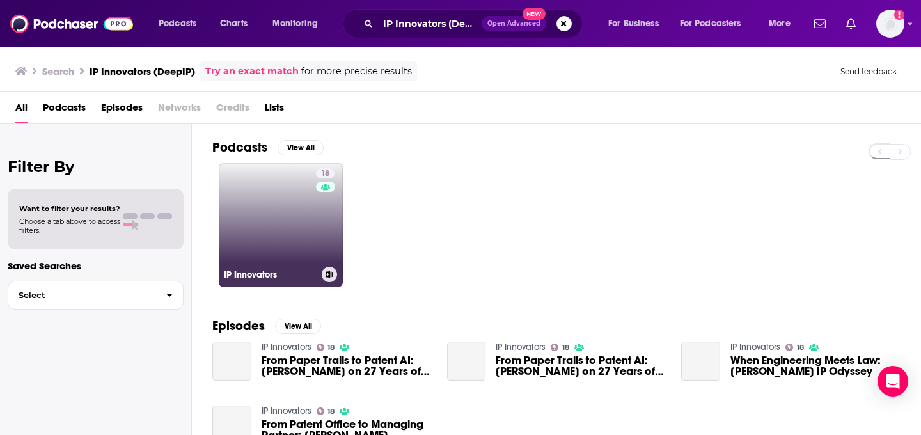
click at [316, 221] on div "18" at bounding box center [327, 217] width 22 height 98
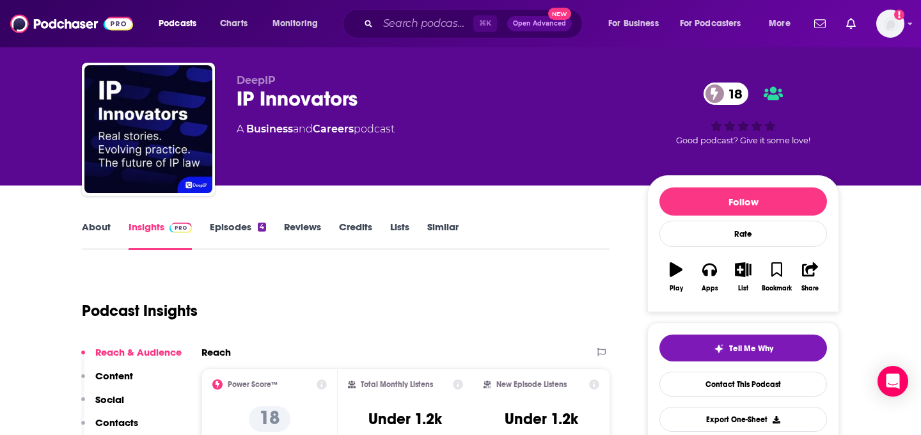
scroll to position [20, 0]
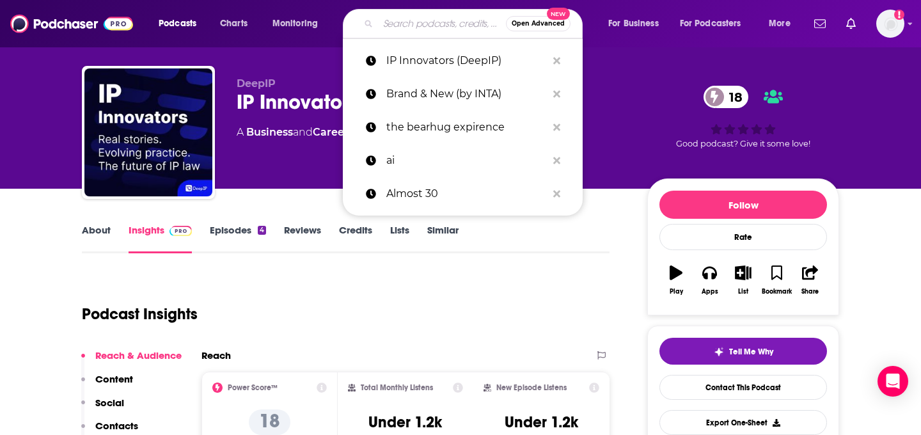
click at [386, 20] on input "Search podcasts, credits, & more..." at bounding box center [442, 23] width 128 height 20
paste input "The Greenshoots Intellectual Property Podcast"
type input "The Greenshoots Intellectual Property Podcast"
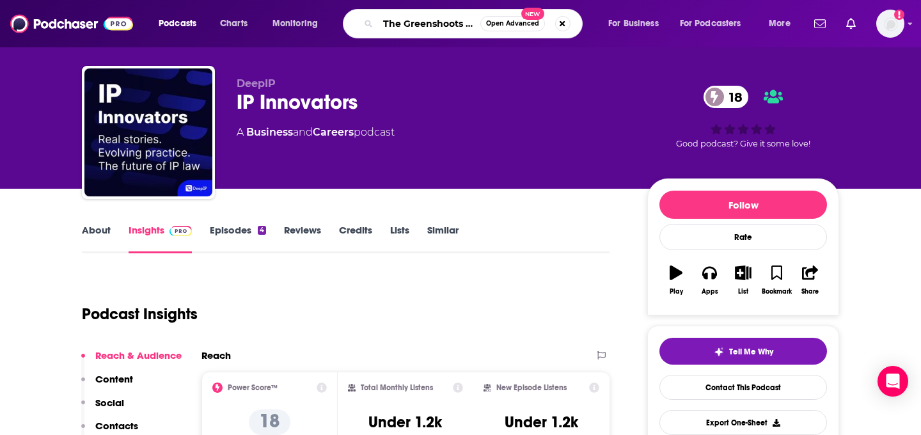
scroll to position [0, 129]
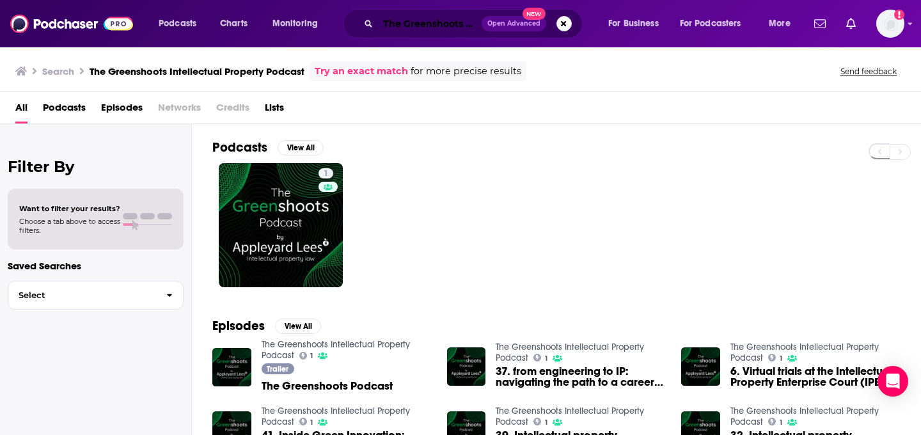
click at [398, 23] on input "The Greenshoots Intellectual Property Podcast" at bounding box center [430, 23] width 104 height 20
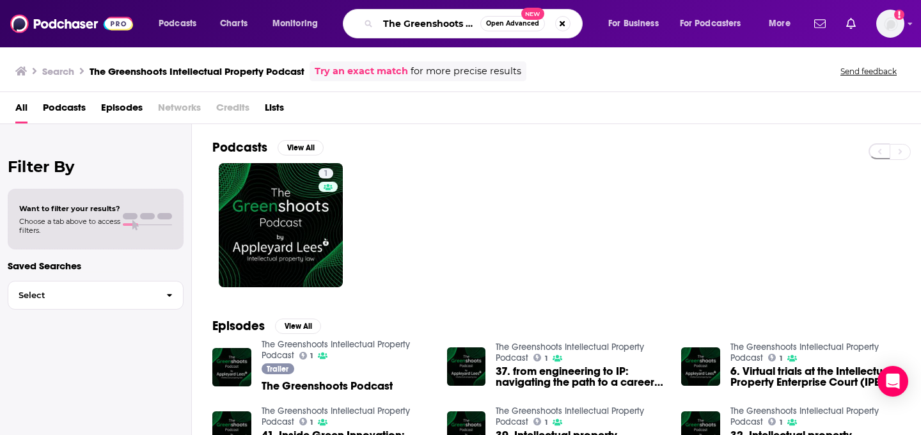
click at [398, 23] on input "The Greenshoots Intellectual Property Podcast" at bounding box center [429, 23] width 102 height 20
type input "the twenty minute VC"
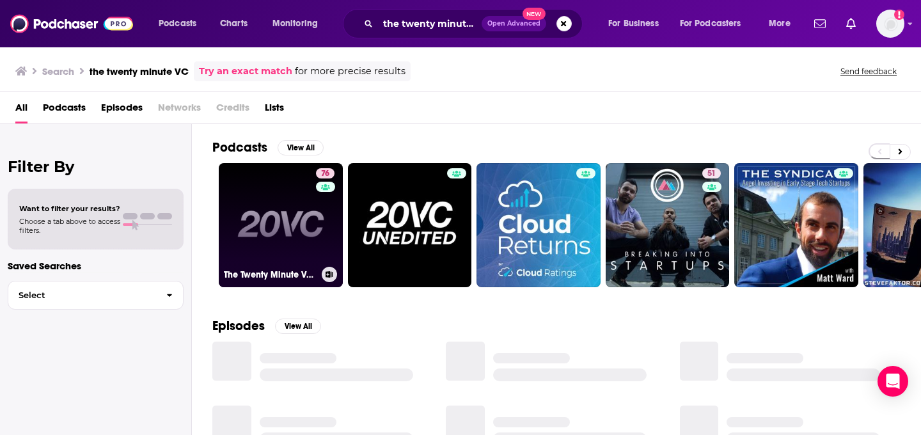
click at [319, 233] on div "76" at bounding box center [327, 217] width 22 height 98
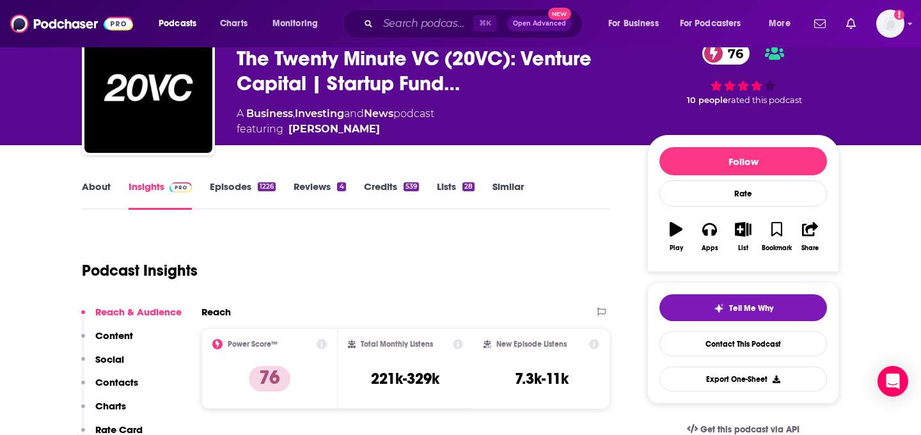
scroll to position [24, 0]
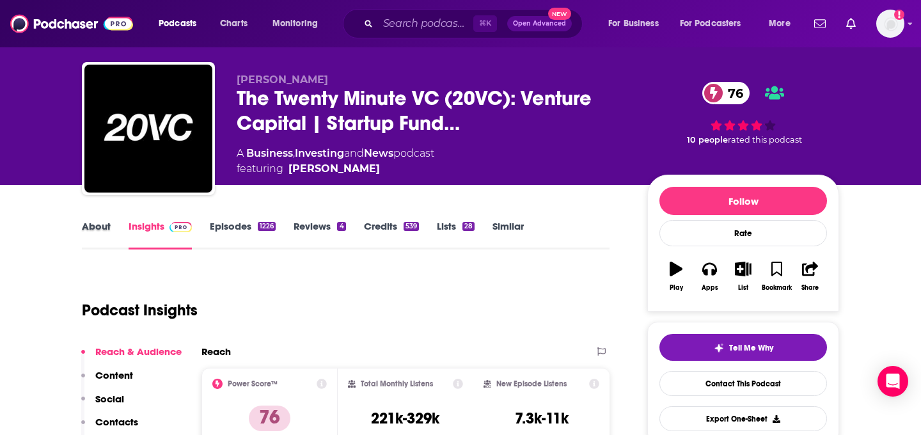
click at [111, 234] on div "About" at bounding box center [105, 234] width 47 height 29
click at [86, 221] on link "About" at bounding box center [96, 234] width 29 height 29
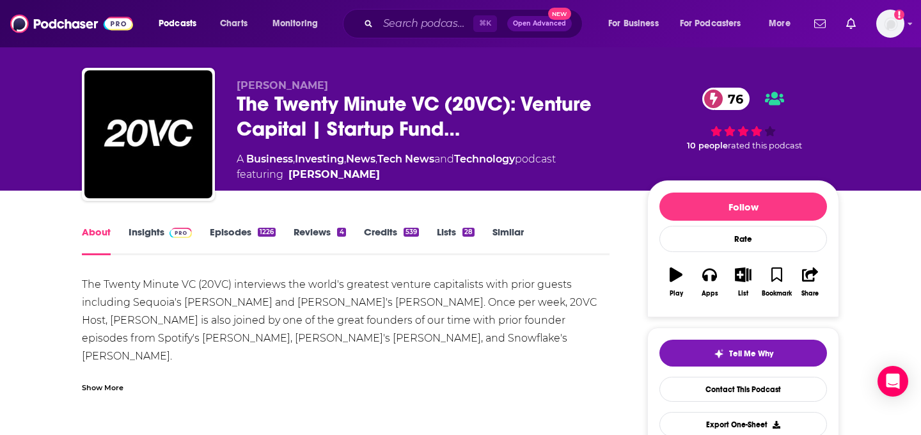
scroll to position [31, 0]
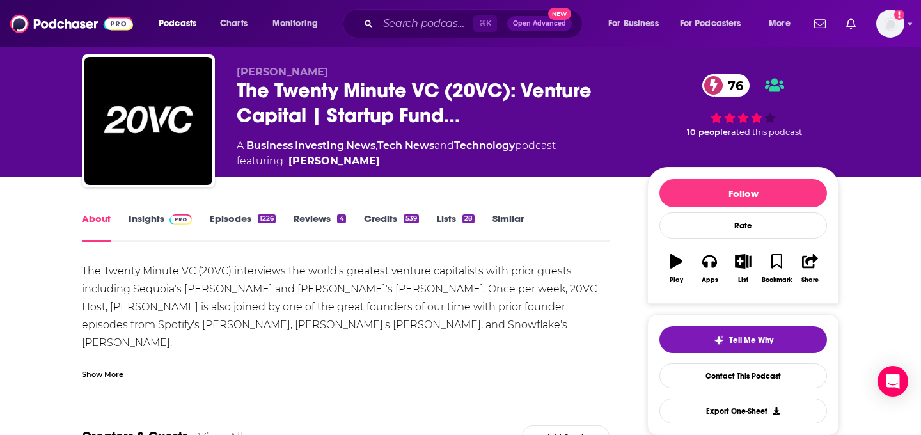
click at [136, 370] on div "Show More" at bounding box center [346, 369] width 528 height 22
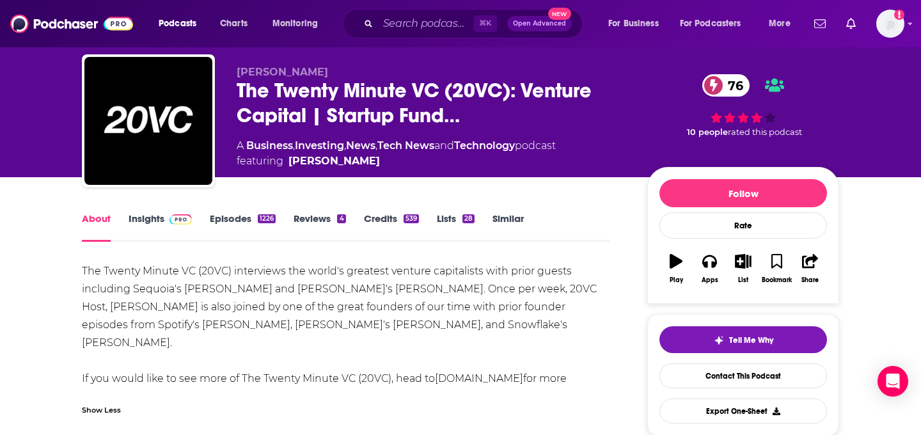
click at [156, 228] on link "Insights" at bounding box center [160, 226] width 63 height 29
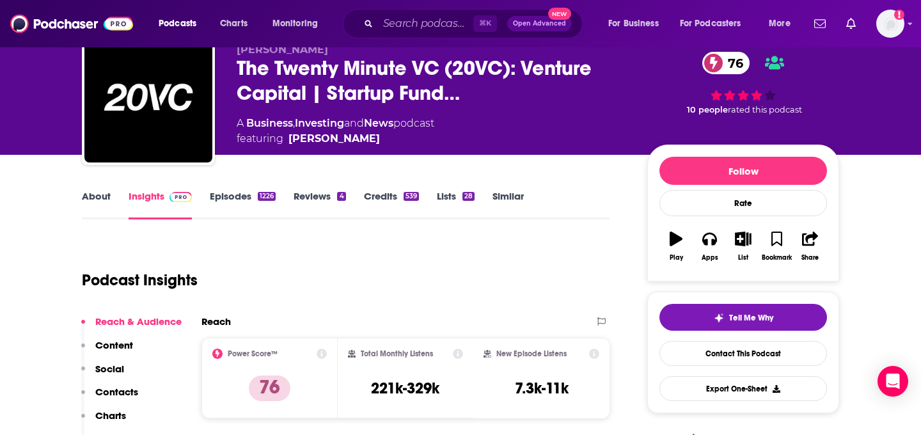
scroll to position [49, 0]
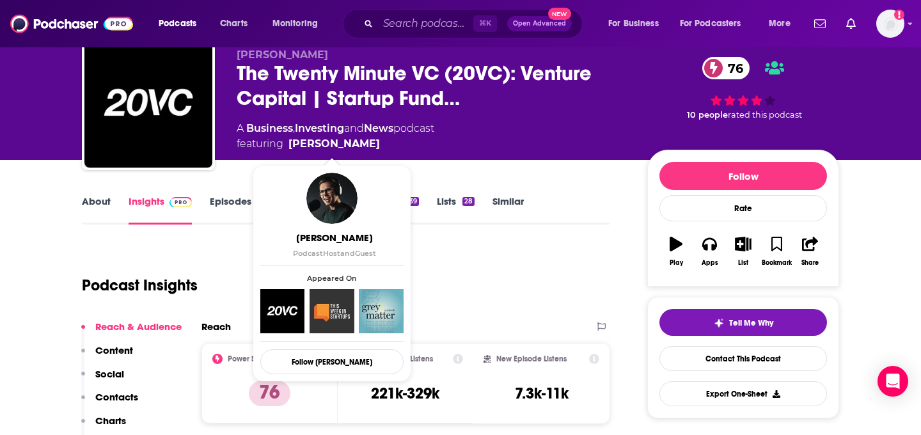
drag, startPoint x: 390, startPoint y: 145, endPoint x: 375, endPoint y: 144, distance: 14.7
click at [375, 144] on span "featuring [PERSON_NAME]" at bounding box center [336, 143] width 198 height 15
copy span "[PERSON_NAME]"
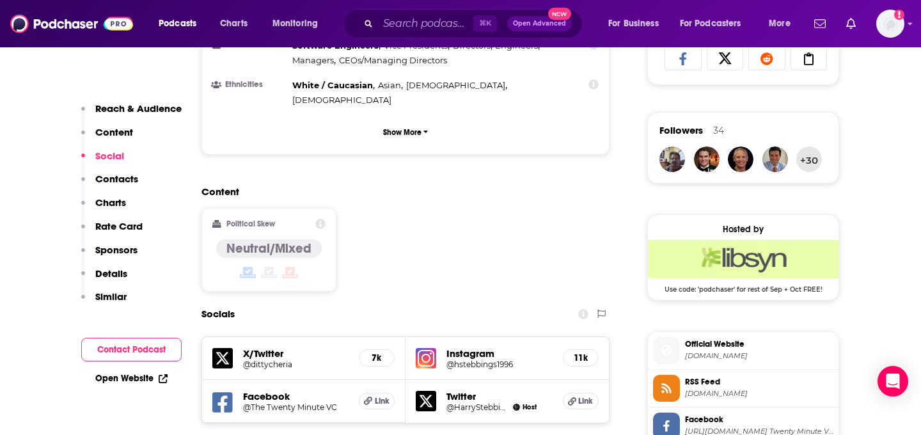
scroll to position [1161, 0]
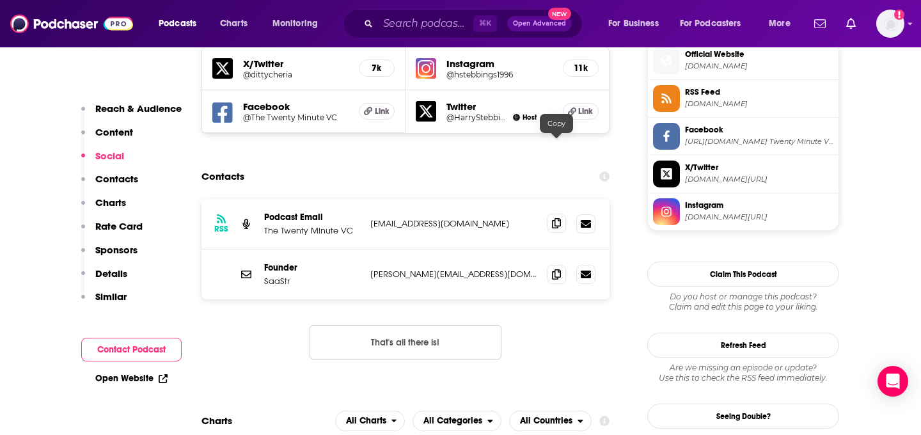
click at [547, 214] on span at bounding box center [556, 223] width 19 height 19
click at [553, 264] on span at bounding box center [556, 273] width 19 height 19
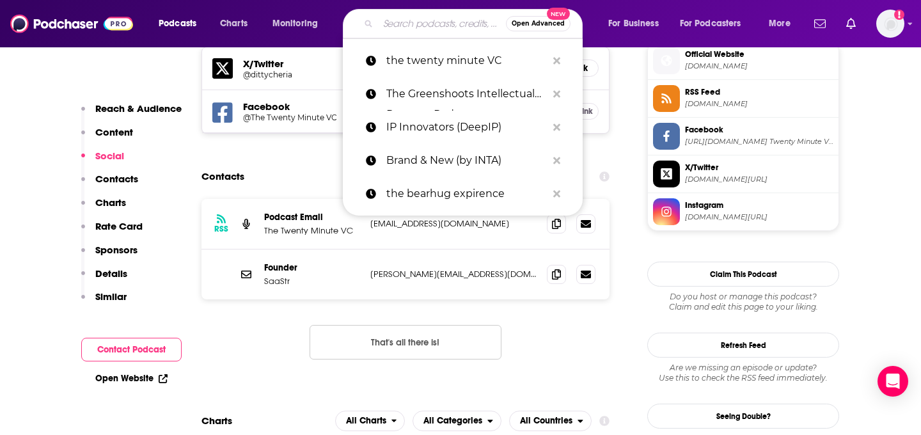
click at [411, 15] on input "Search podcasts, credits, & more..." at bounding box center [442, 23] width 128 height 20
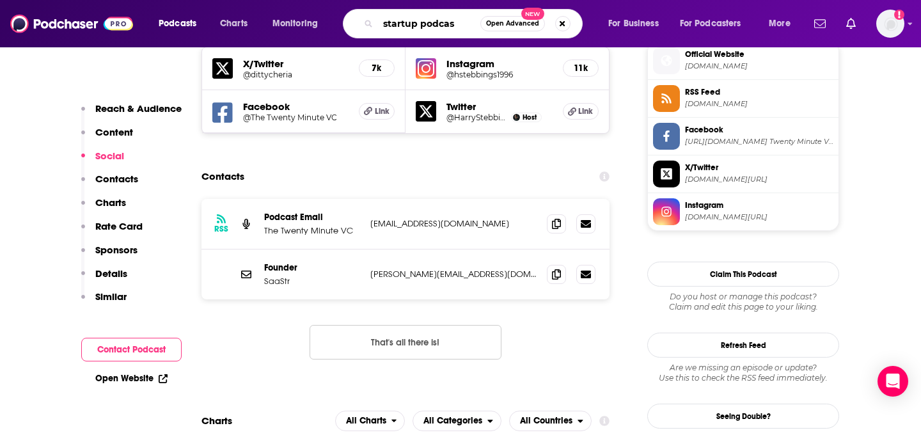
type input "startup podcast"
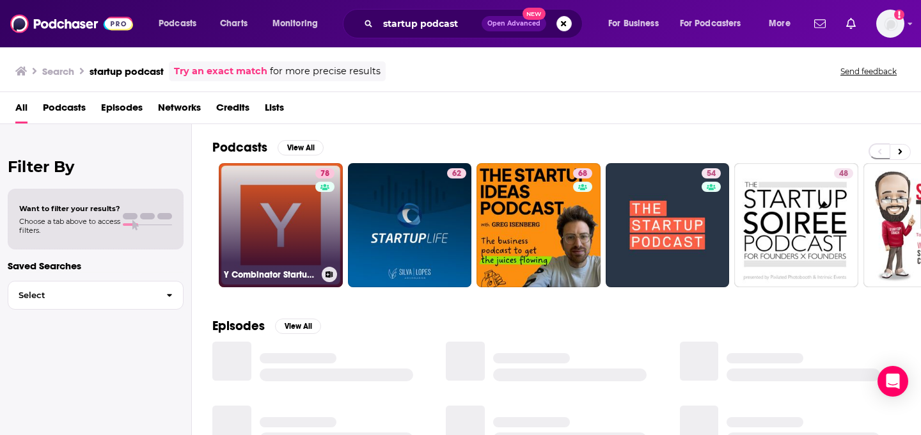
click at [324, 246] on div "78" at bounding box center [326, 217] width 22 height 98
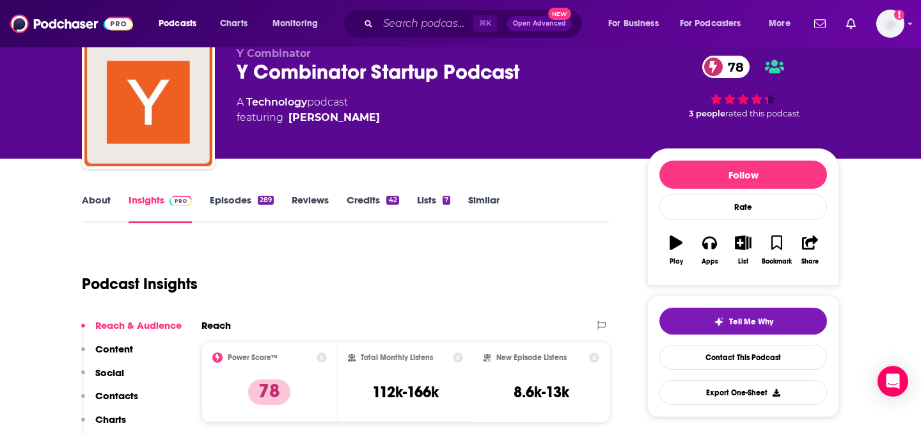
scroll to position [51, 0]
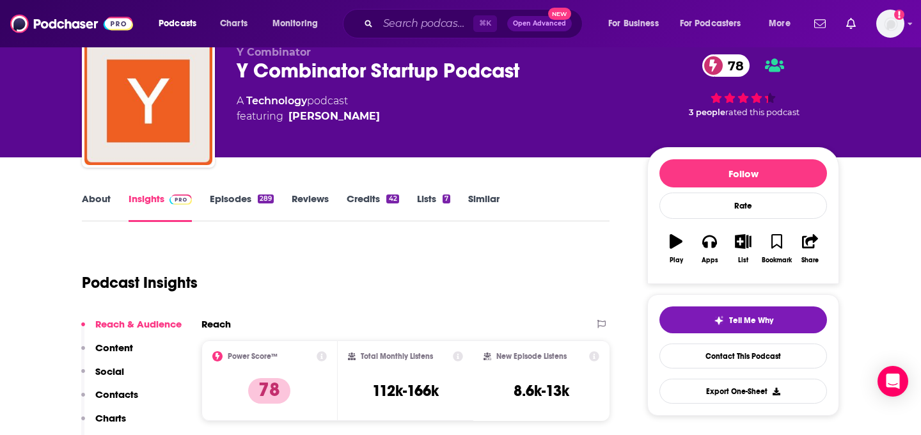
click at [107, 207] on link "About" at bounding box center [96, 207] width 29 height 29
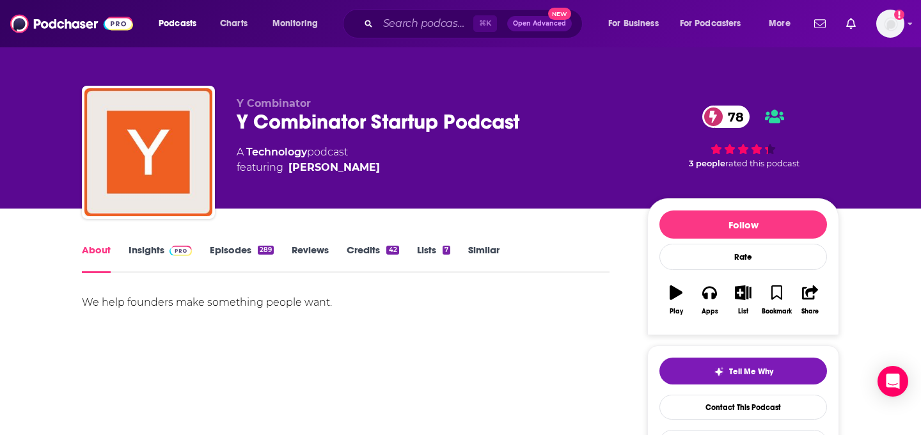
click at [188, 260] on link "Insights" at bounding box center [160, 258] width 63 height 29
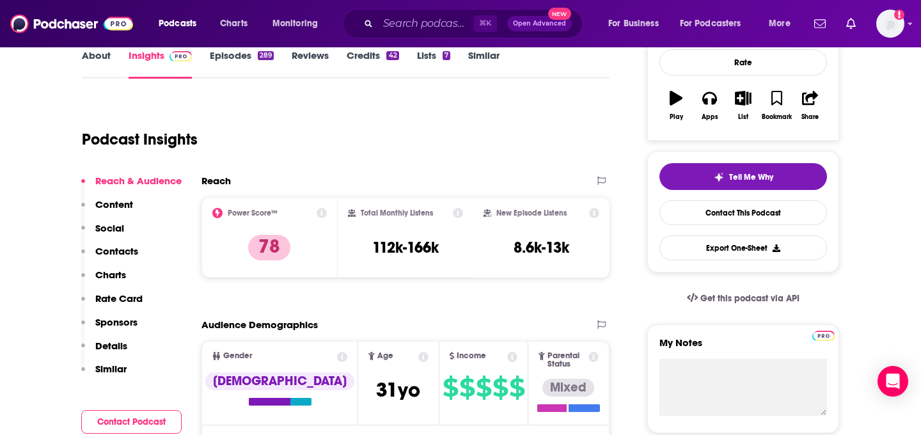
scroll to position [67, 0]
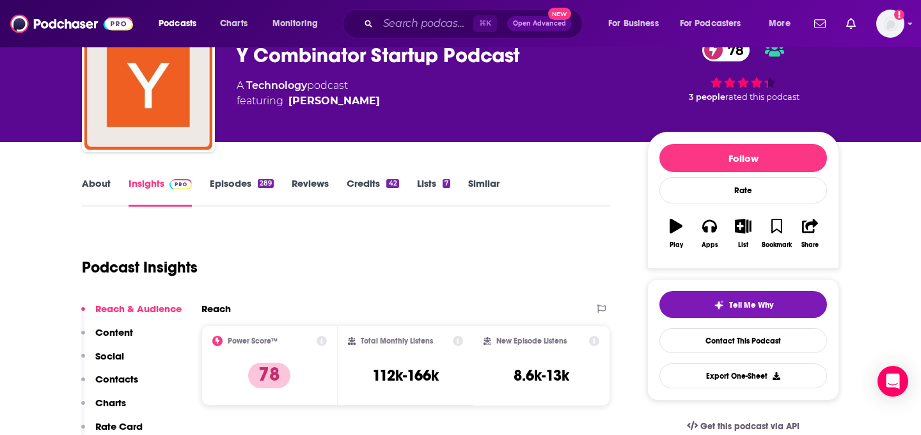
click at [256, 194] on link "Episodes 289" at bounding box center [242, 191] width 64 height 29
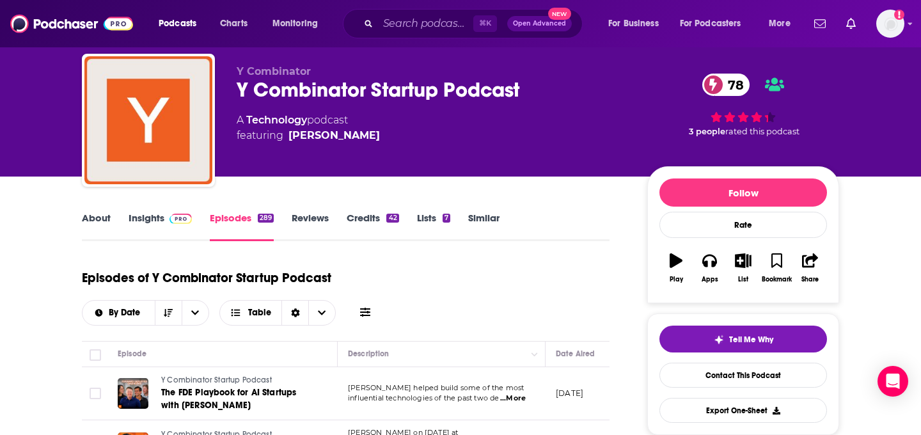
scroll to position [35, 0]
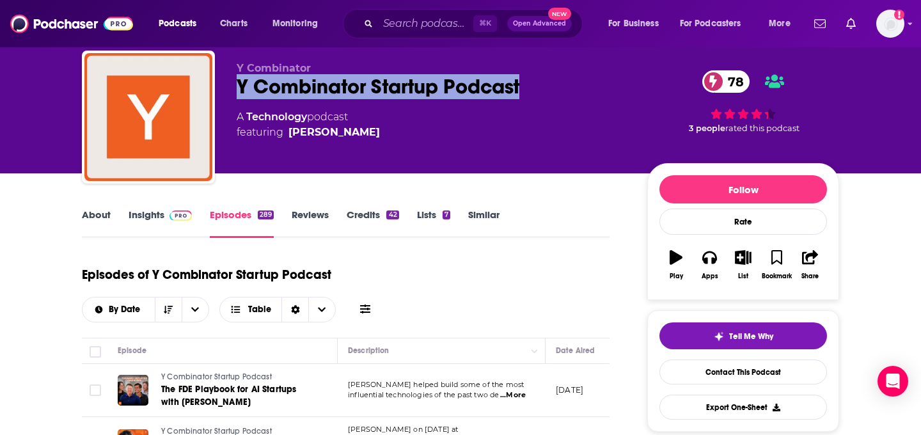
drag, startPoint x: 240, startPoint y: 87, endPoint x: 549, endPoint y: 93, distance: 309.0
click at [549, 93] on div "Y Combinator Startup Podcast 78" at bounding box center [432, 86] width 390 height 25
copy h2 "Y Combinator Startup Podcast"
click at [165, 217] on span at bounding box center [178, 215] width 28 height 12
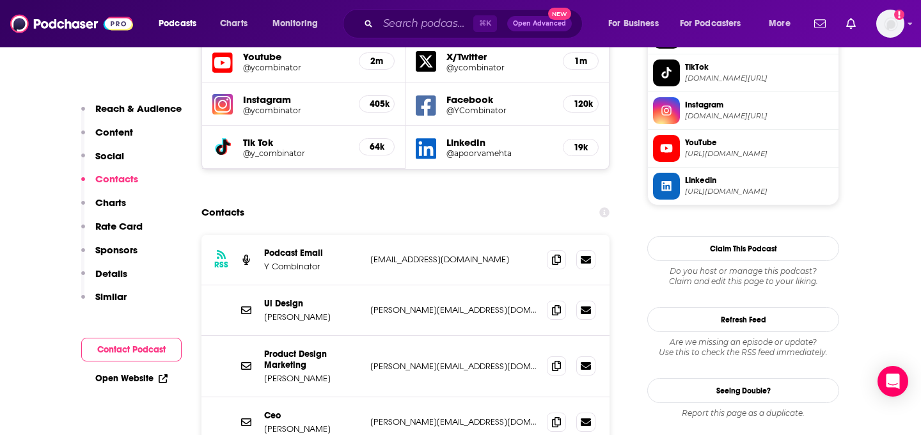
scroll to position [1190, 0]
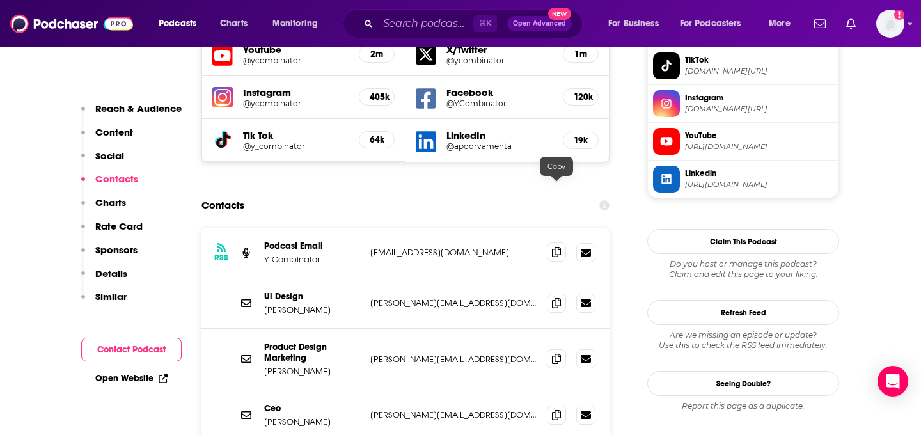
click at [556, 247] on icon at bounding box center [556, 252] width 9 height 10
click at [382, 28] on input "Search podcasts, credits, & more..." at bounding box center [425, 23] width 95 height 20
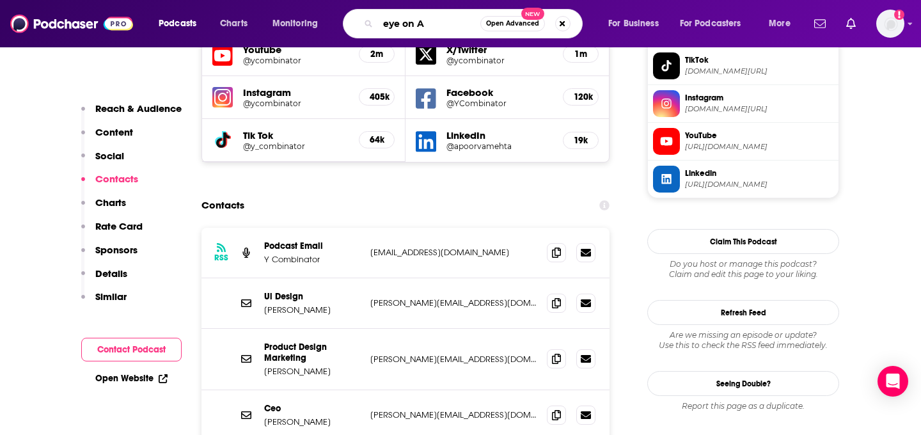
type input "eye on AI"
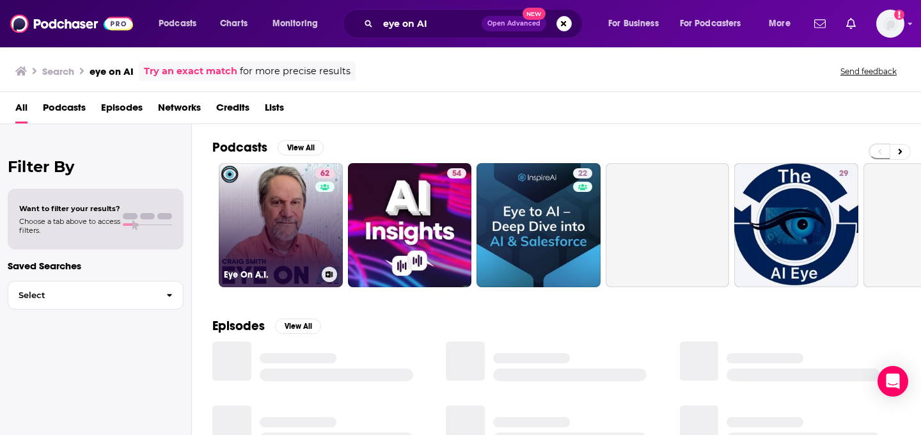
click at [309, 242] on link "62 Eye On A.I." at bounding box center [281, 225] width 124 height 124
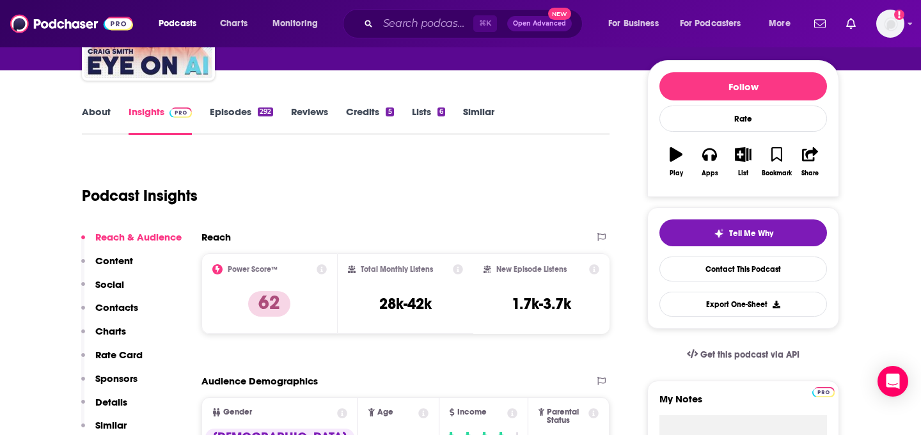
scroll to position [94, 0]
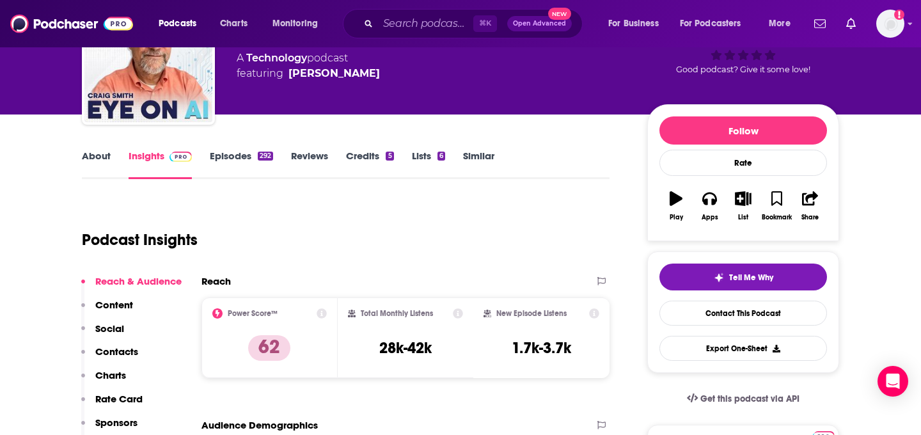
click at [260, 165] on link "Episodes 292" at bounding box center [241, 164] width 63 height 29
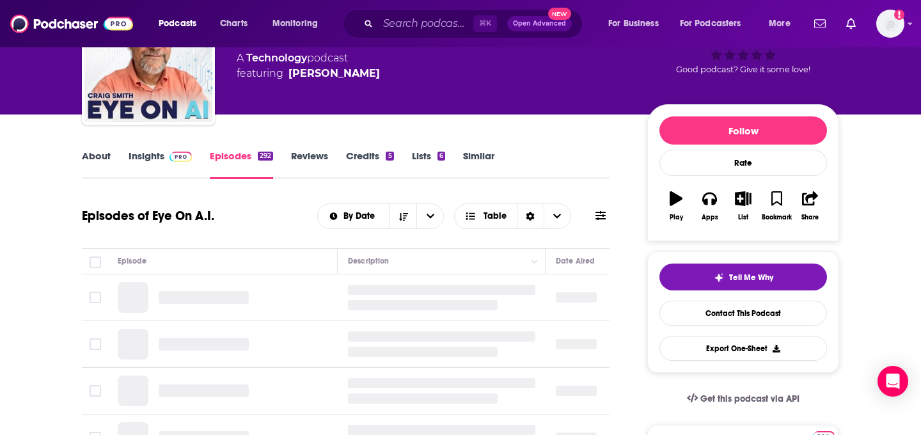
scroll to position [170, 0]
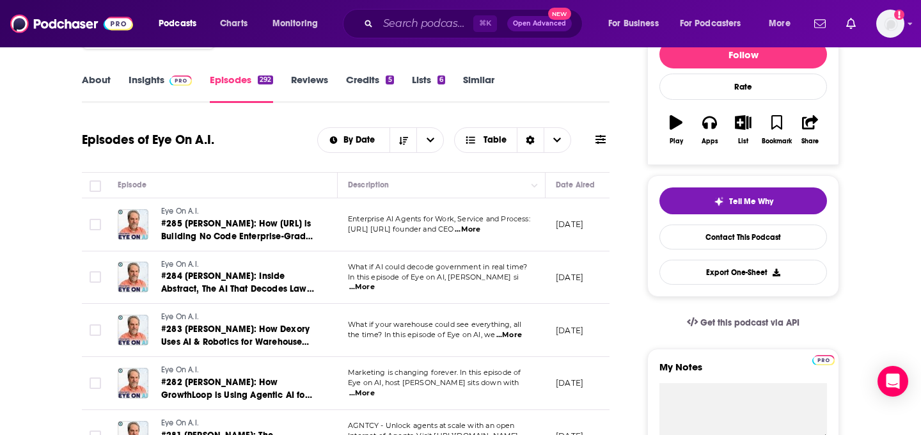
click at [106, 88] on link "About" at bounding box center [96, 88] width 29 height 29
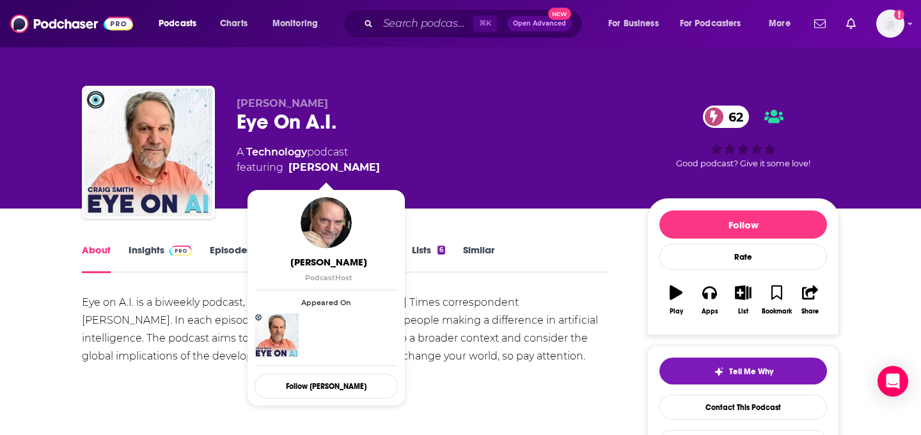
click at [159, 251] on link "Insights" at bounding box center [160, 258] width 63 height 29
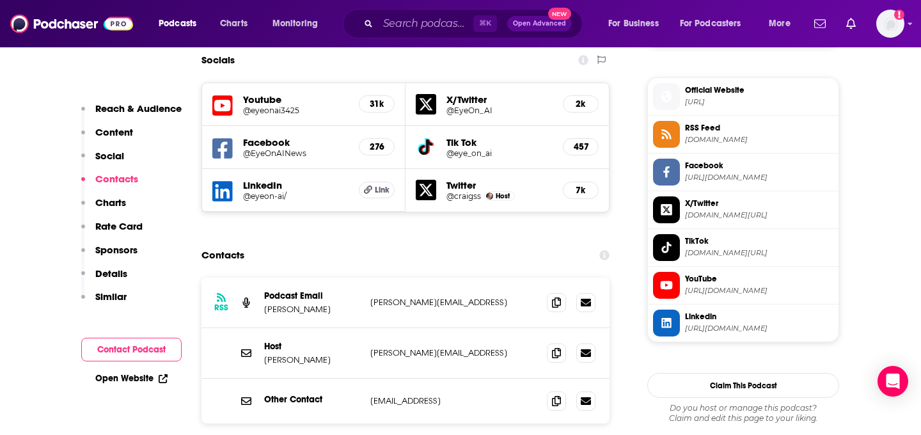
scroll to position [1130, 0]
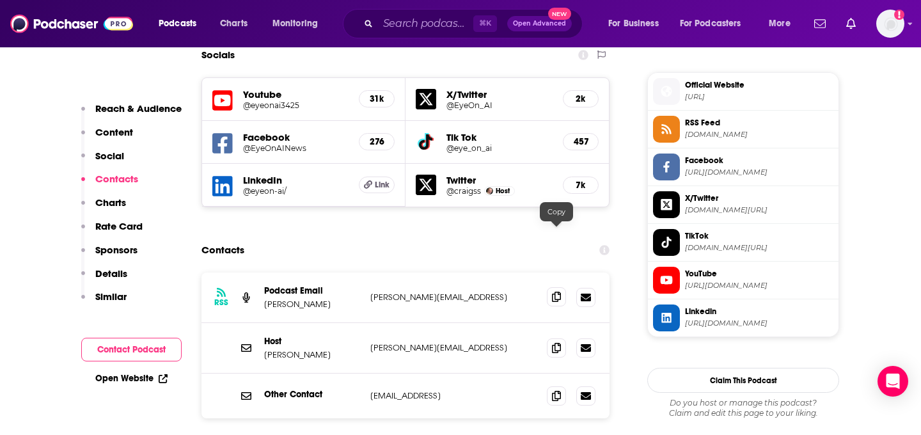
click at [551, 287] on span at bounding box center [556, 296] width 19 height 19
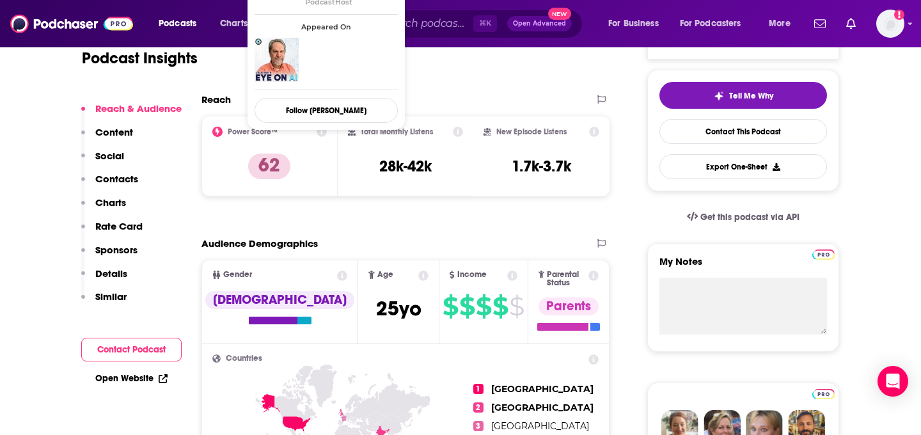
scroll to position [292, 0]
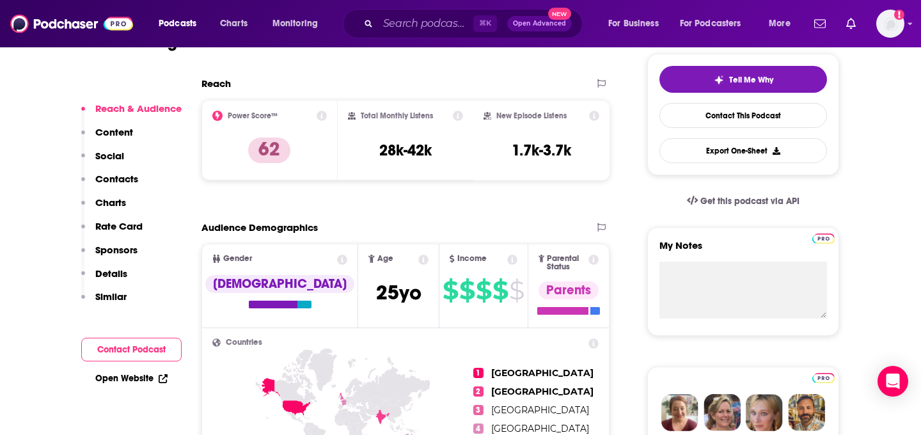
click at [400, 35] on div "⌘ K Open Advanced New" at bounding box center [463, 23] width 240 height 29
click at [398, 32] on input "Search podcasts, credits, & more..." at bounding box center [425, 23] width 95 height 20
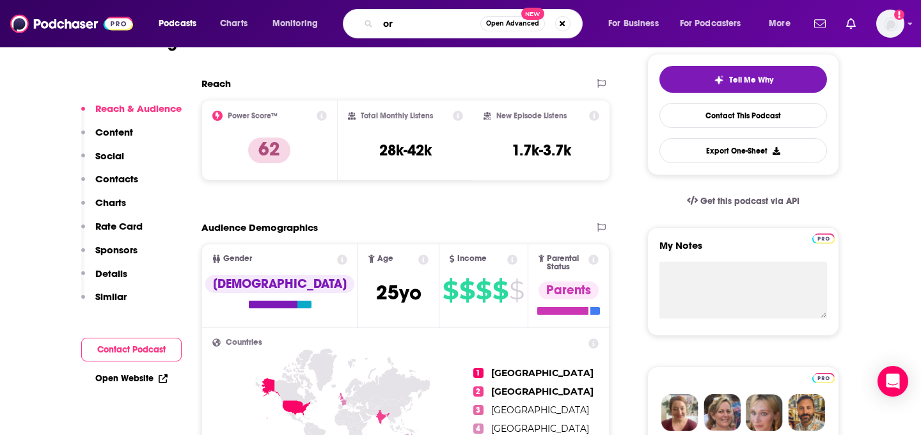
type input "o"
type input "practical AI"
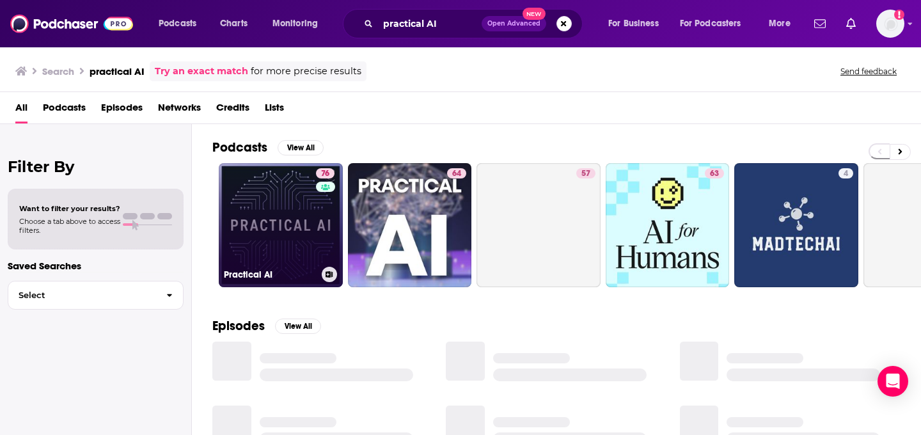
click at [317, 212] on div "76" at bounding box center [327, 217] width 22 height 98
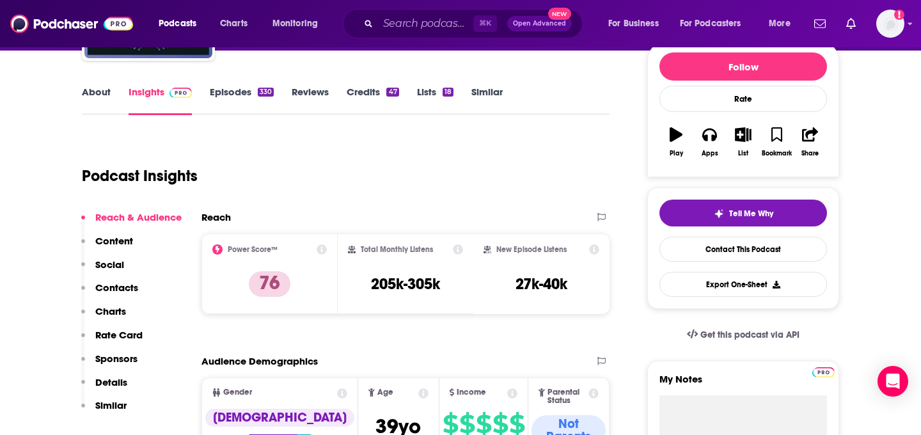
scroll to position [137, 0]
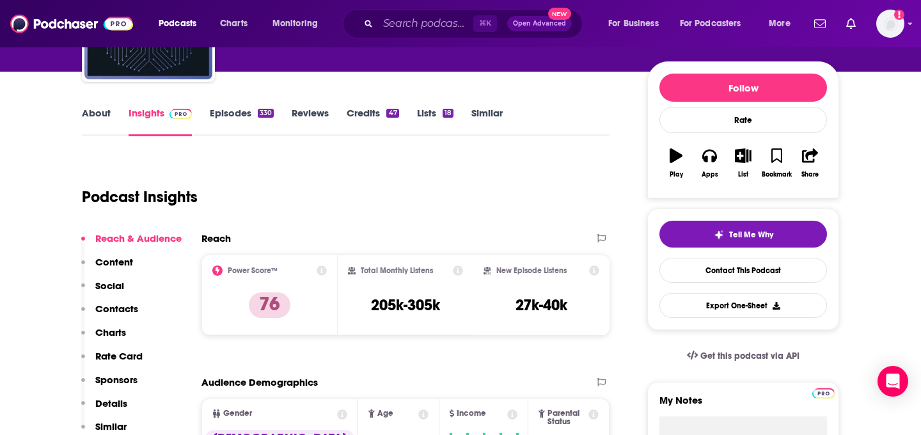
click at [245, 120] on link "Episodes 330" at bounding box center [242, 121] width 64 height 29
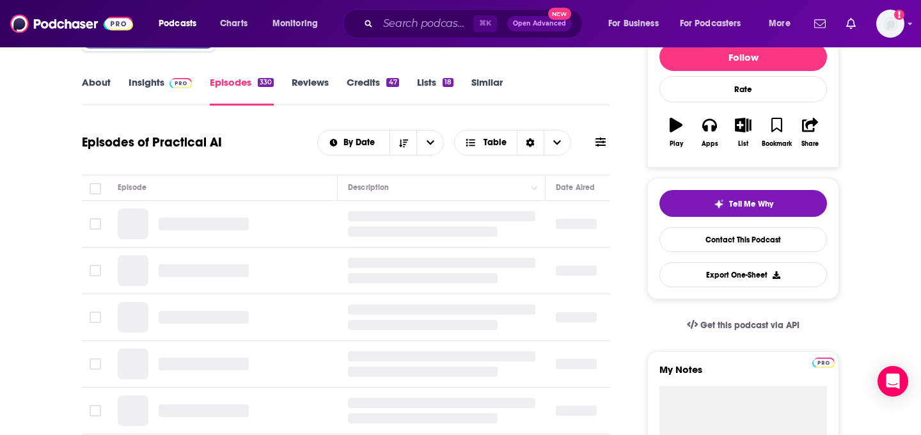
scroll to position [168, 0]
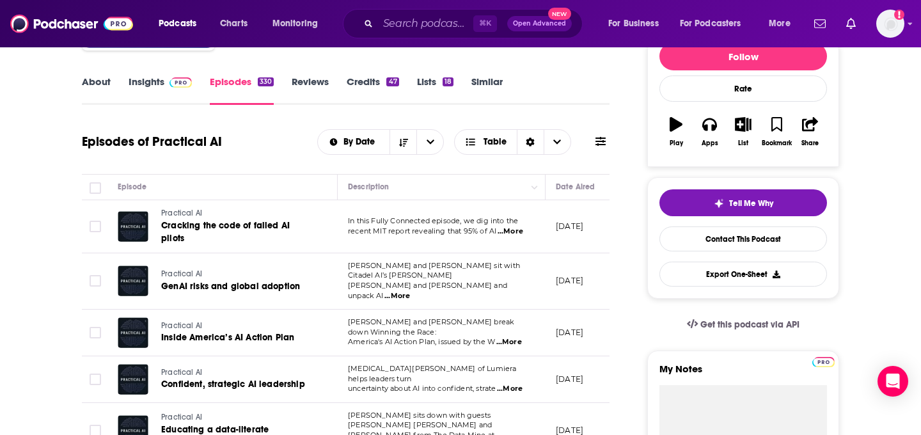
click at [159, 84] on link "Insights" at bounding box center [160, 89] width 63 height 29
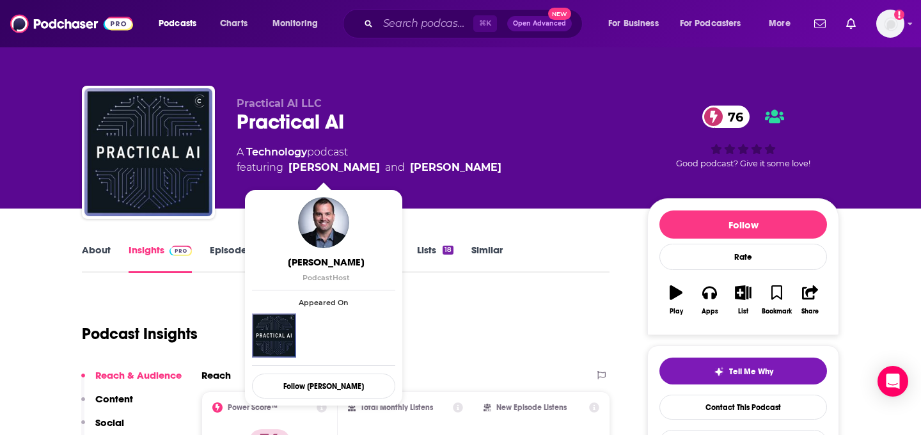
drag, startPoint x: 500, startPoint y: 166, endPoint x: 289, endPoint y: 169, distance: 210.5
click at [289, 169] on div "A Technology podcast featuring [PERSON_NAME] and [PERSON_NAME]" at bounding box center [432, 160] width 390 height 31
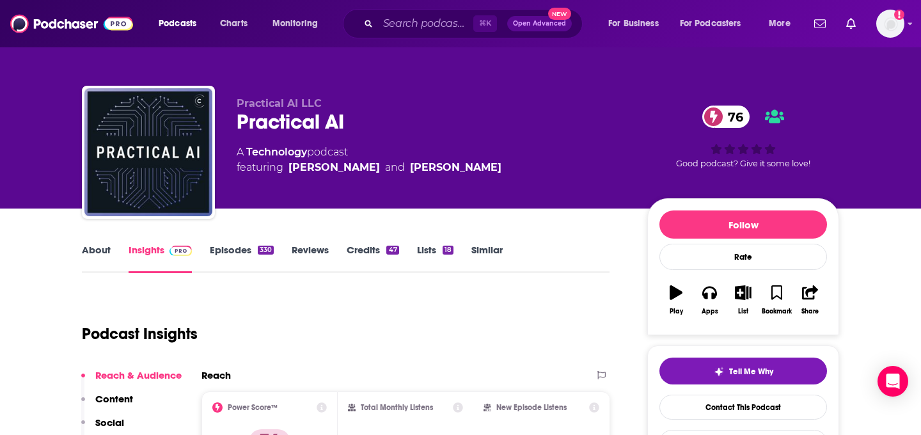
copy span "[PERSON_NAME] and [PERSON_NAME]"
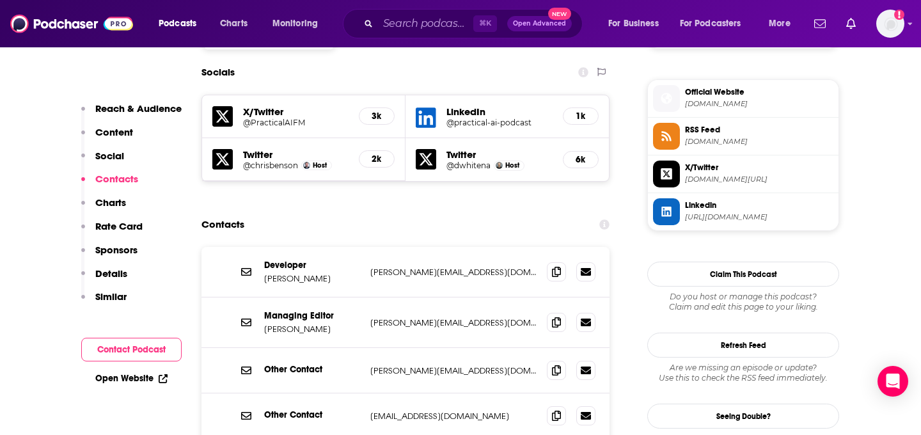
scroll to position [1134, 0]
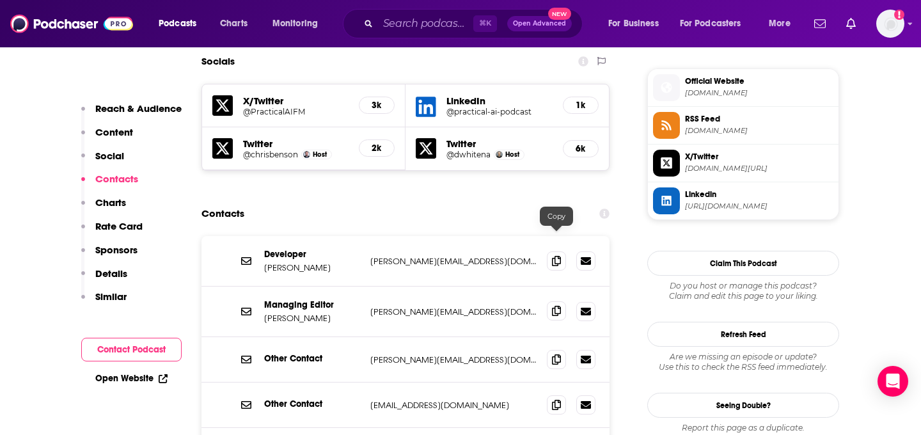
click at [560, 306] on icon at bounding box center [556, 311] width 9 height 10
click at [553, 354] on icon at bounding box center [556, 359] width 9 height 10
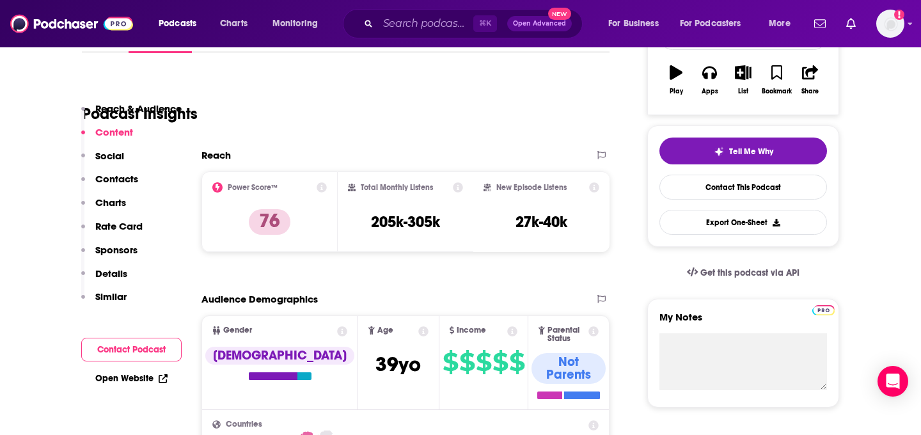
scroll to position [0, 0]
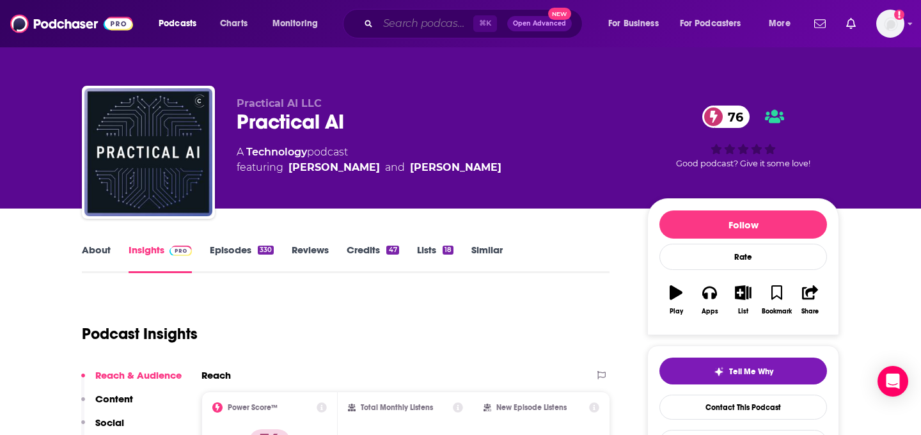
click at [430, 16] on input "Search podcasts, credits, & more..." at bounding box center [425, 23] width 95 height 20
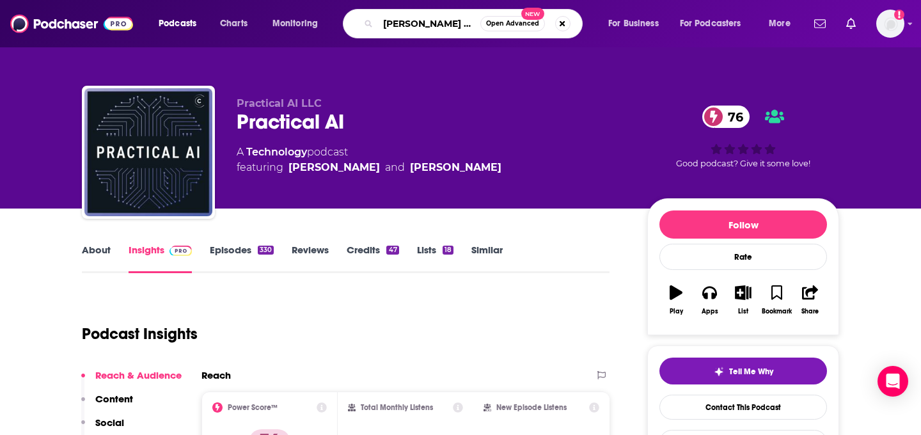
type input "[PERSON_NAME] podcasrt"
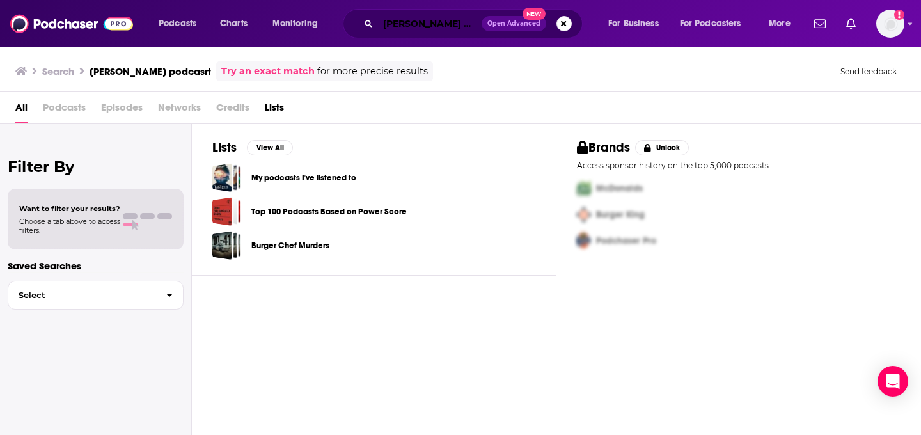
click at [453, 26] on input "[PERSON_NAME] podcasrt" at bounding box center [430, 23] width 104 height 20
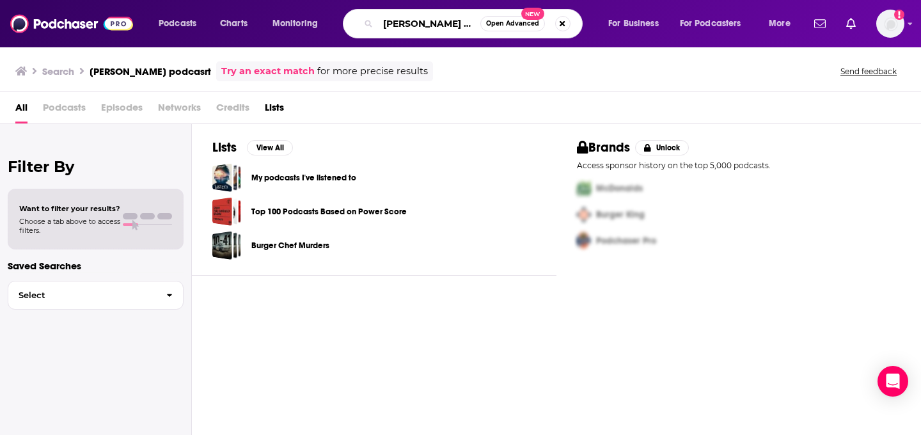
click at [453, 26] on input "[PERSON_NAME] podcasrt" at bounding box center [429, 23] width 102 height 20
type input "[PERSON_NAME]"
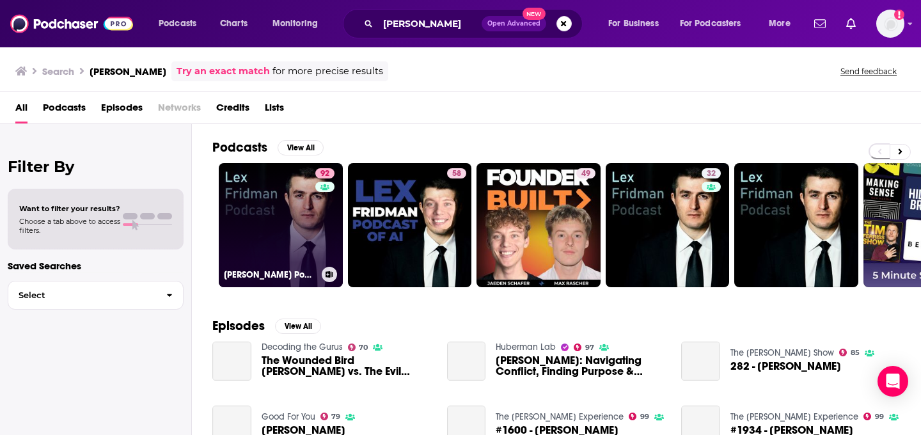
click at [288, 254] on link "92 [PERSON_NAME] Podcast" at bounding box center [281, 225] width 124 height 124
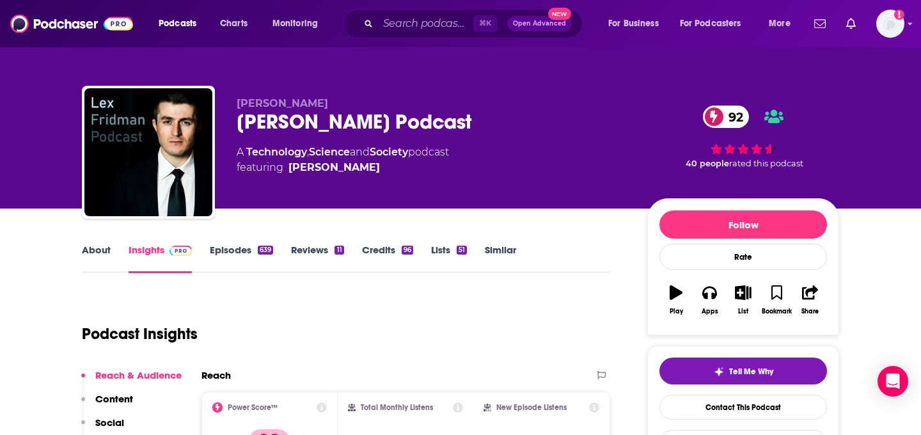
scroll to position [63, 0]
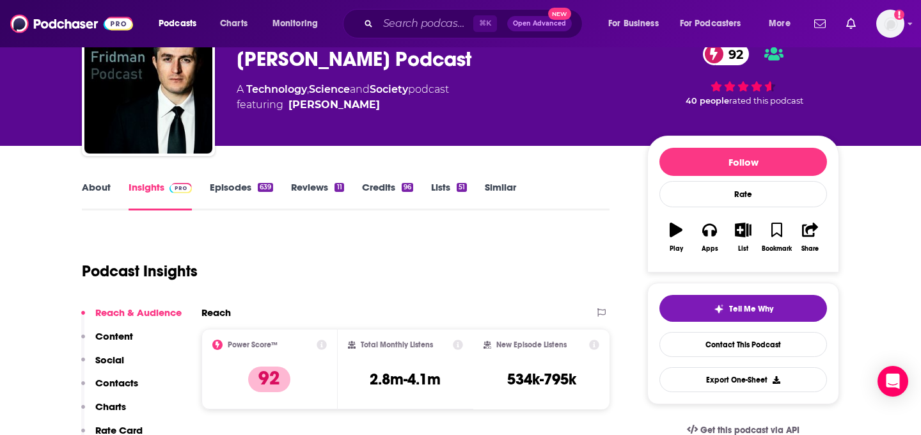
click at [107, 198] on link "About" at bounding box center [96, 195] width 29 height 29
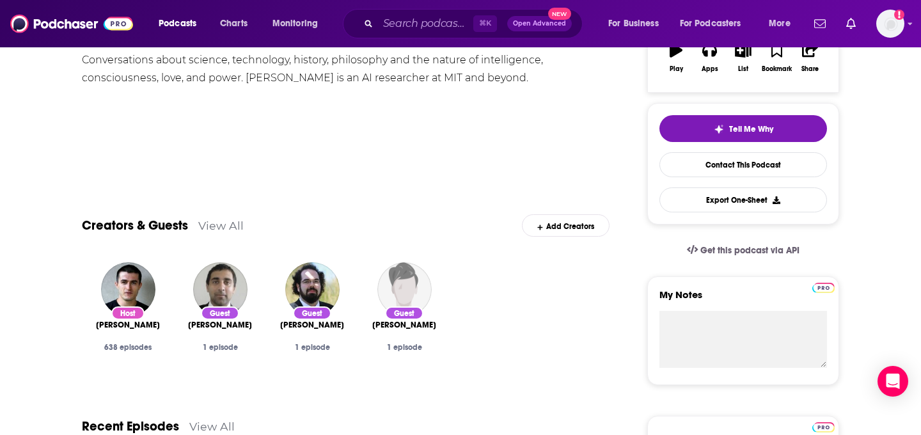
scroll to position [453, 0]
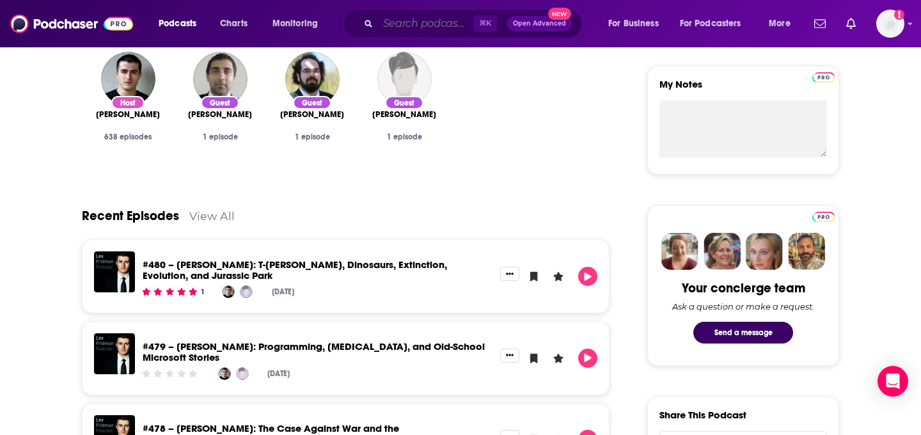
click at [386, 18] on input "Search podcasts, credits, & more..." at bounding box center [425, 23] width 95 height 20
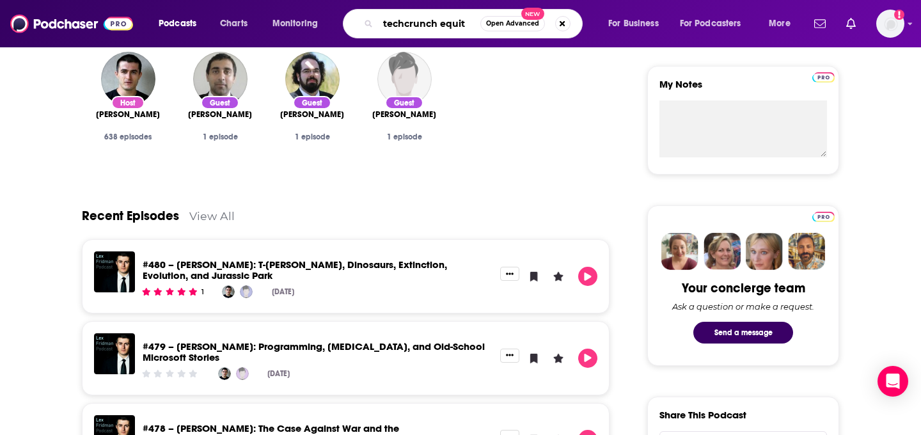
type input "techcrunch equity"
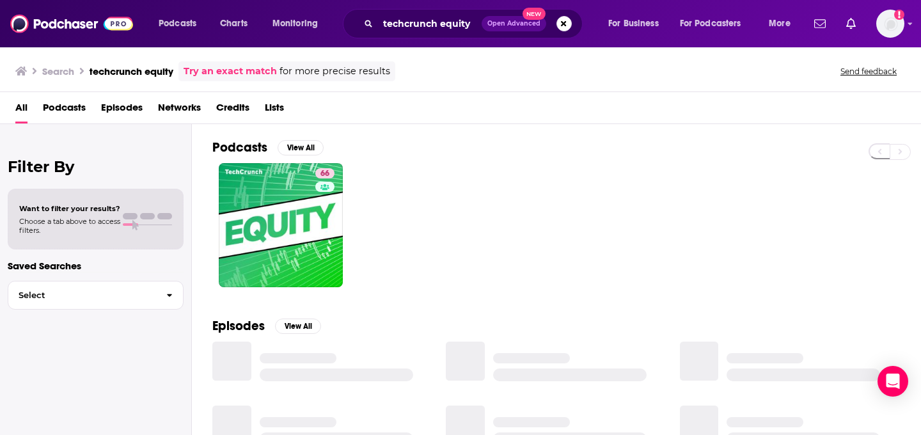
drag, startPoint x: 326, startPoint y: 189, endPoint x: 315, endPoint y: 198, distance: 14.6
click at [315, 198] on div "Has guests" at bounding box center [323, 205] width 53 height 19
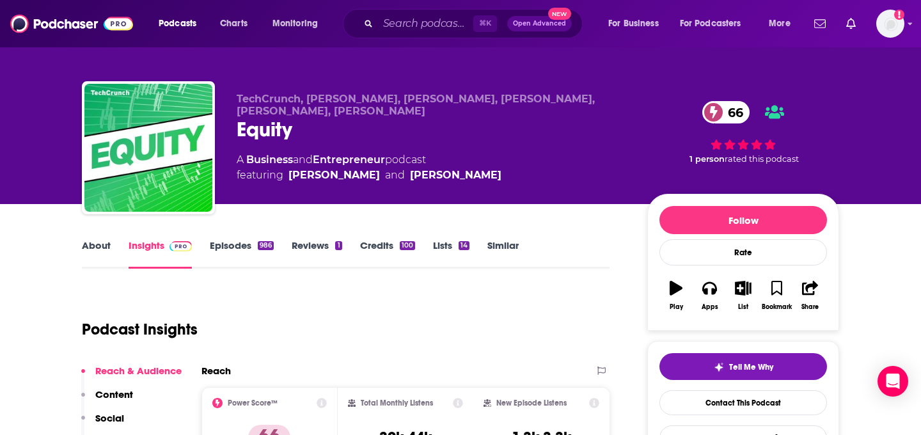
scroll to position [27, 0]
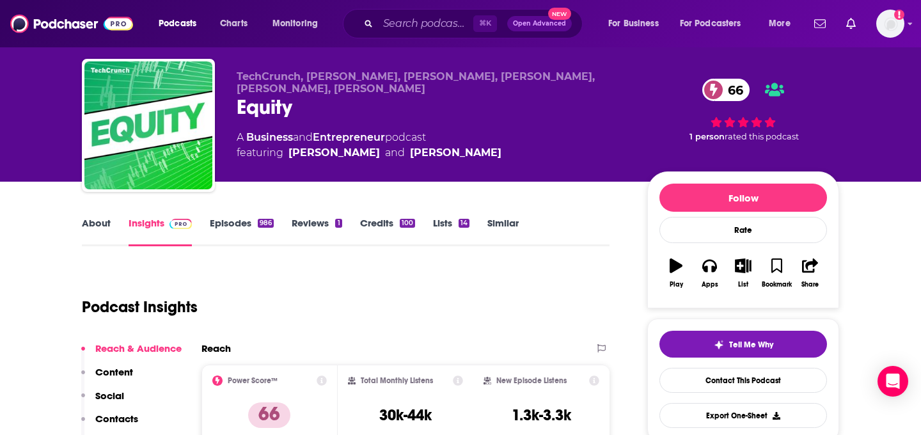
click at [244, 229] on link "Episodes 986" at bounding box center [242, 231] width 64 height 29
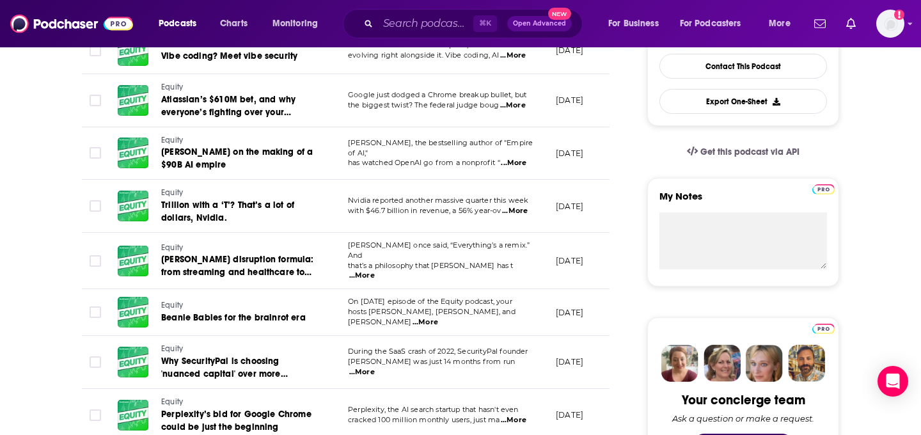
scroll to position [358, 0]
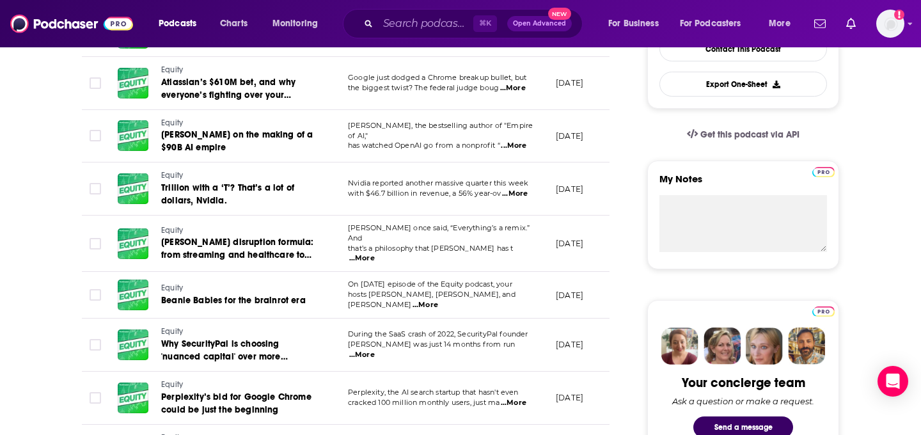
click at [438, 300] on span "...More" at bounding box center [426, 305] width 26 height 10
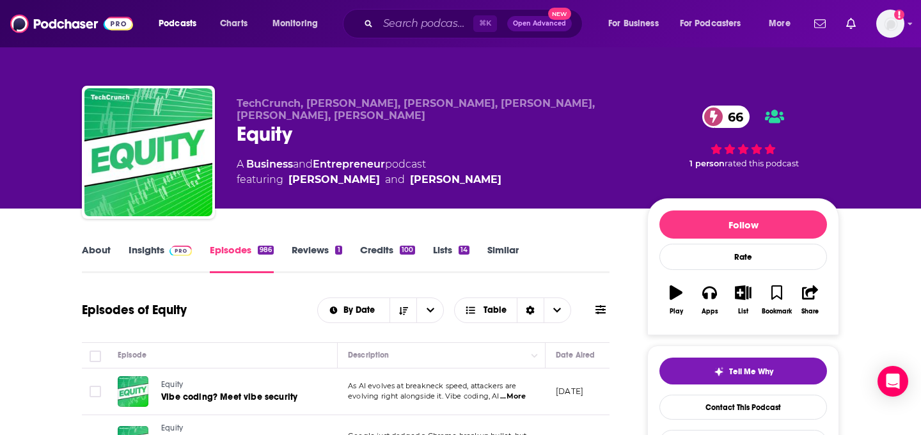
click at [513, 175] on div "A Business and Entrepreneur podcast featuring [PERSON_NAME] and [PERSON_NAME]" at bounding box center [432, 172] width 390 height 31
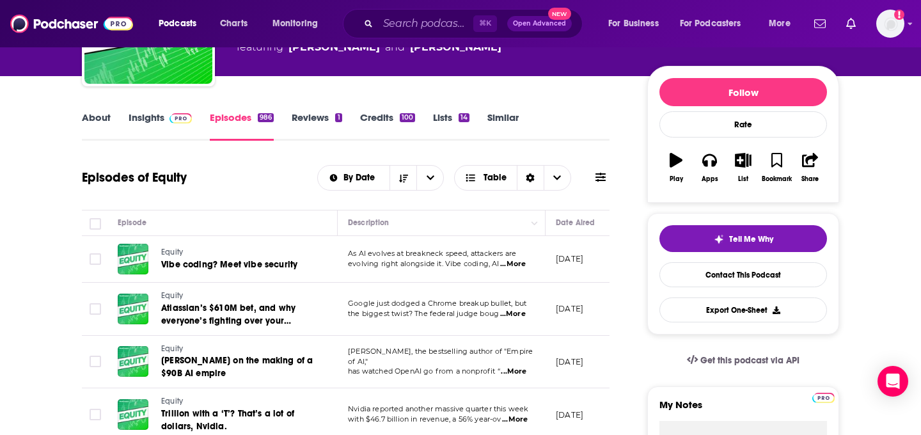
scroll to position [151, 0]
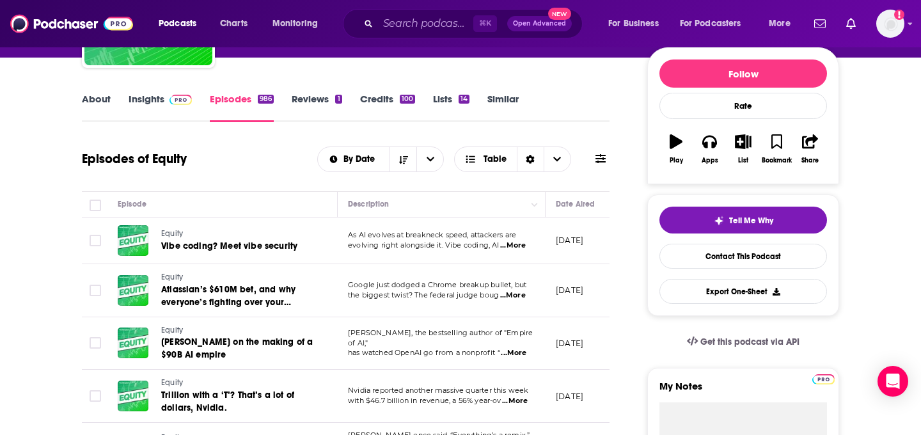
click at [517, 246] on span "...More" at bounding box center [513, 245] width 26 height 10
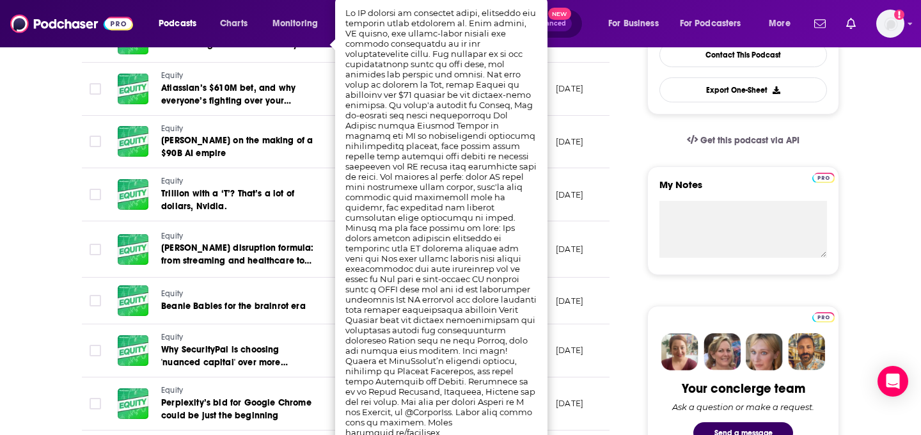
scroll to position [368, 0]
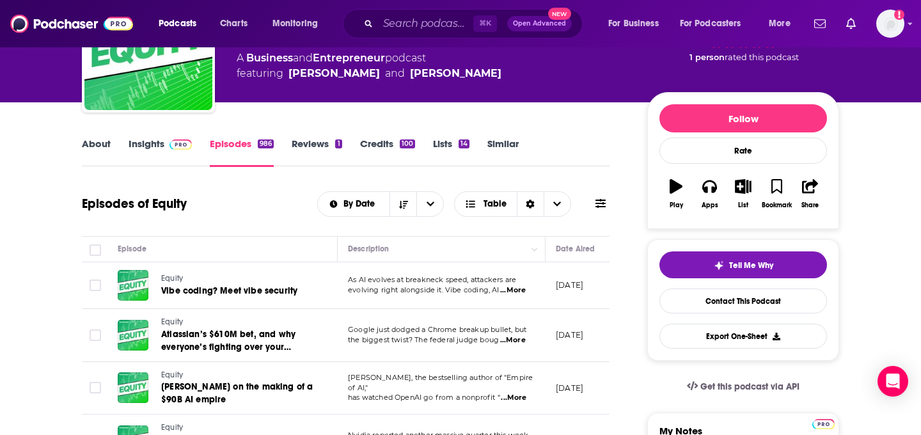
scroll to position [0, 0]
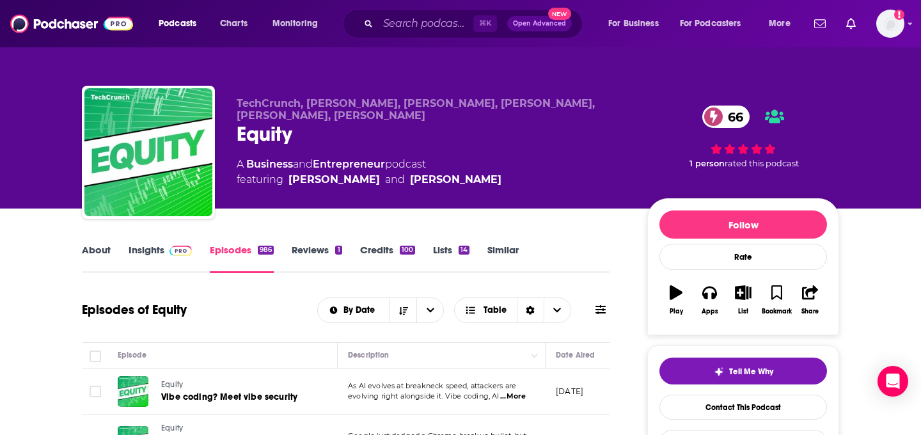
click at [165, 255] on span at bounding box center [178, 250] width 28 height 12
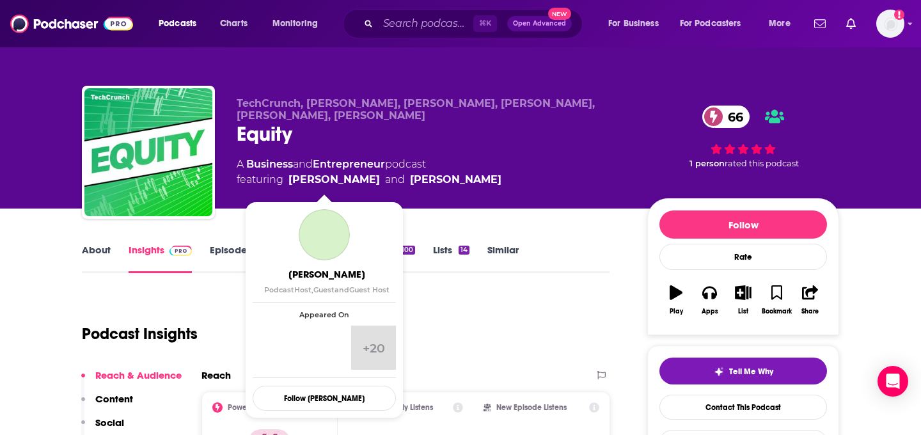
drag, startPoint x: 517, startPoint y: 184, endPoint x: 288, endPoint y: 184, distance: 229.0
click at [288, 184] on div "A Business and Entrepreneur podcast featuring [PERSON_NAME] and [PERSON_NAME]" at bounding box center [432, 172] width 390 height 31
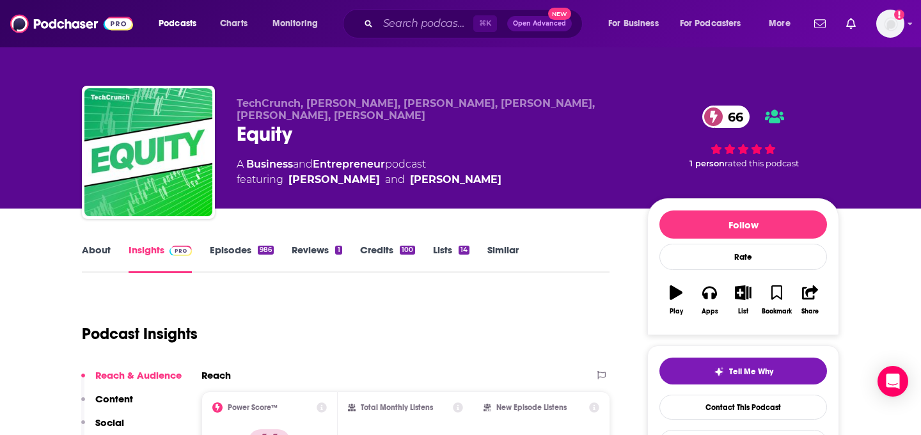
copy span "[PERSON_NAME] and [PERSON_NAME]"
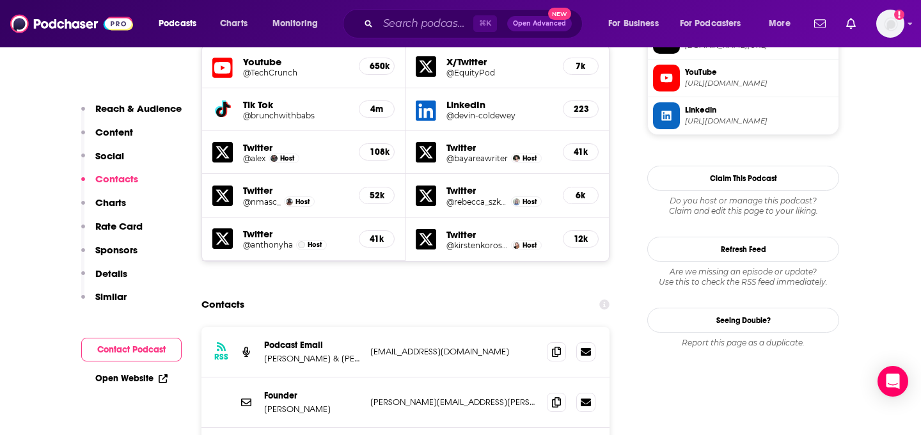
scroll to position [1211, 0]
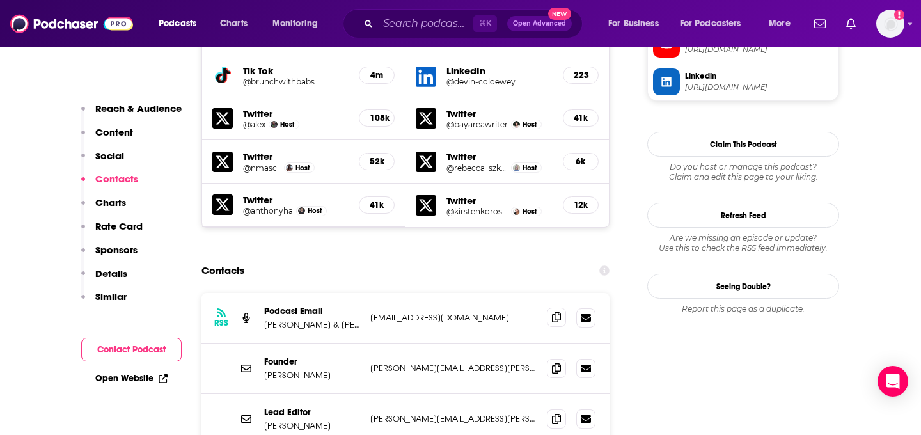
click at [548, 308] on span at bounding box center [556, 317] width 19 height 19
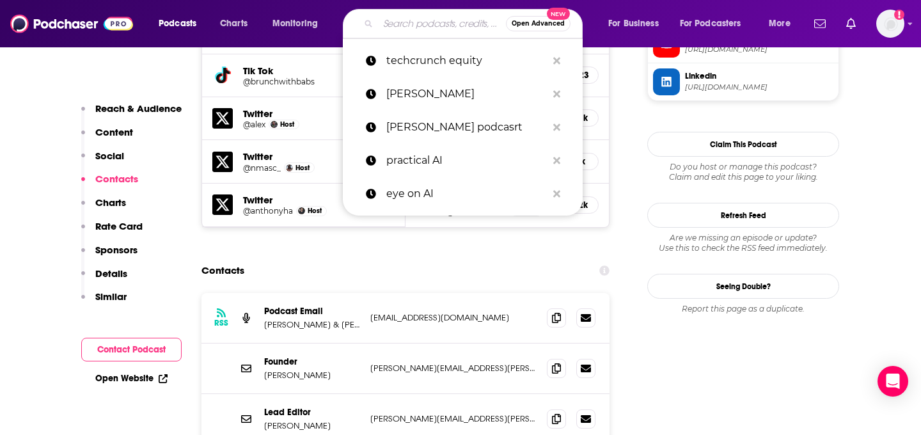
click at [393, 32] on input "Search podcasts, credits, & more..." at bounding box center [442, 23] width 128 height 20
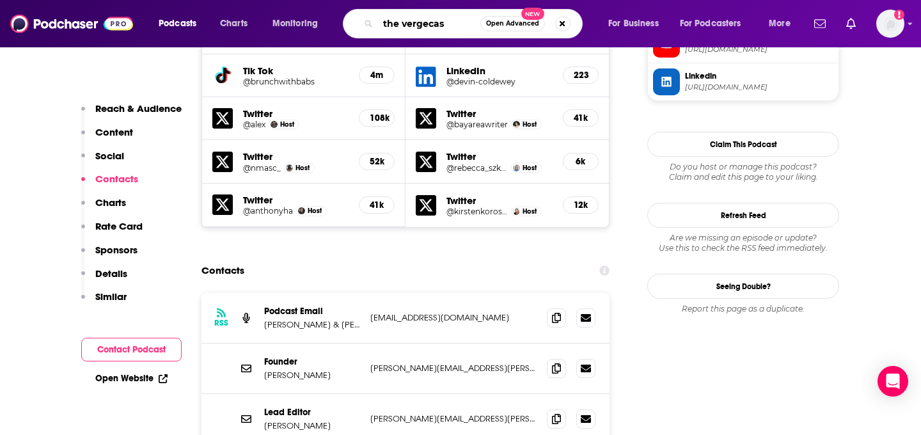
type input "the vergecast"
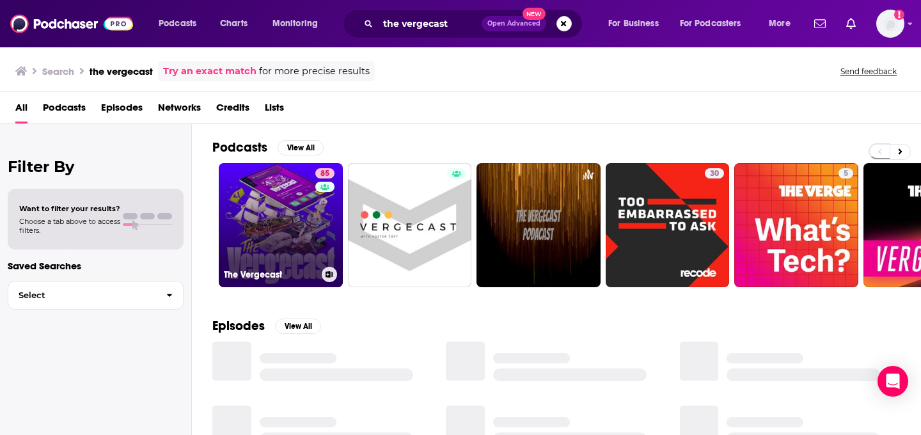
click at [314, 246] on link "85 The Vergecast" at bounding box center [281, 225] width 124 height 124
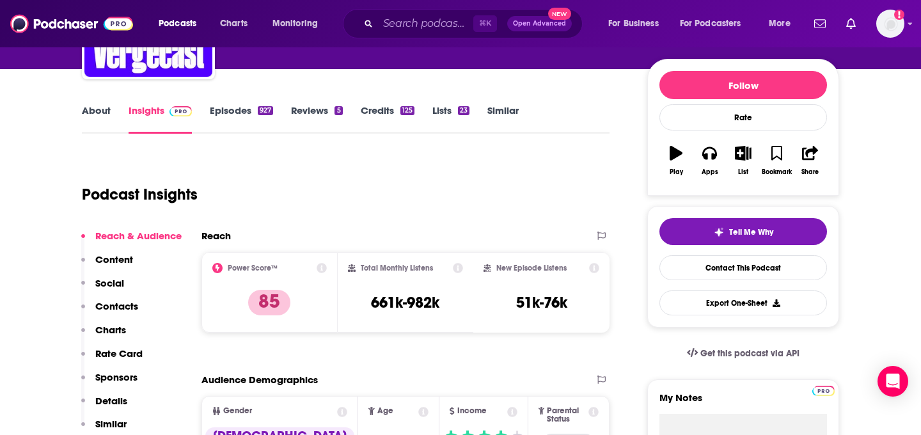
scroll to position [139, 0]
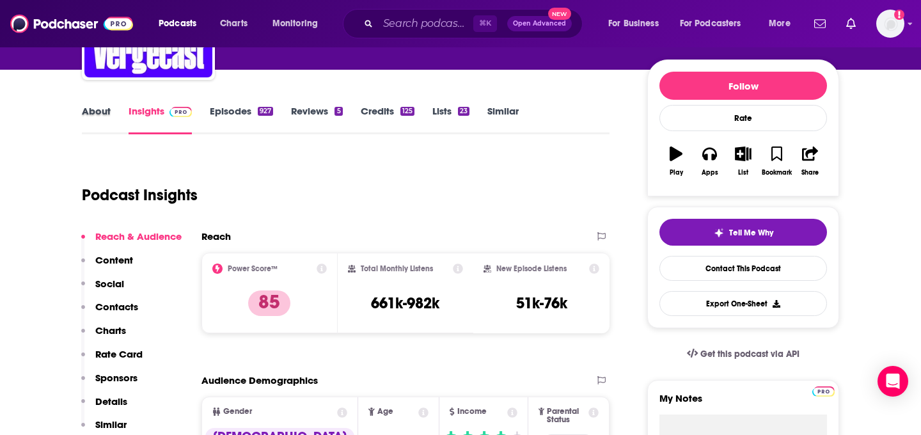
click at [115, 123] on div "About" at bounding box center [105, 119] width 47 height 29
click at [102, 115] on link "About" at bounding box center [96, 119] width 29 height 29
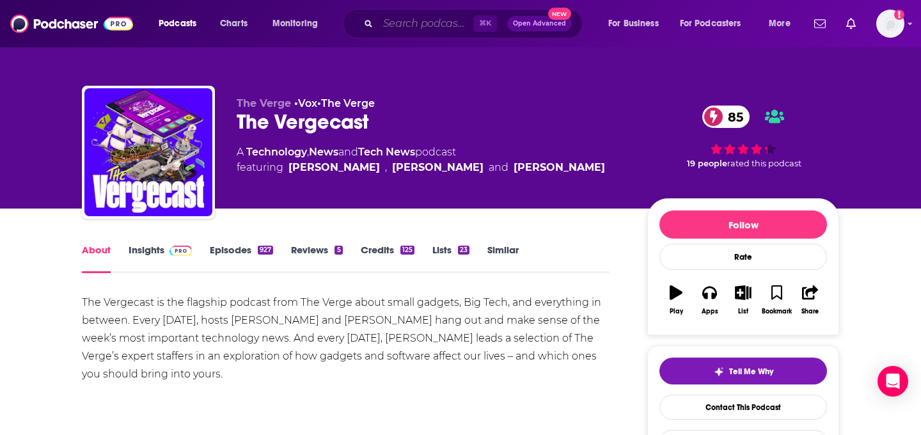
click at [391, 24] on input "Search podcasts, credits, & more..." at bounding box center [425, 23] width 95 height 20
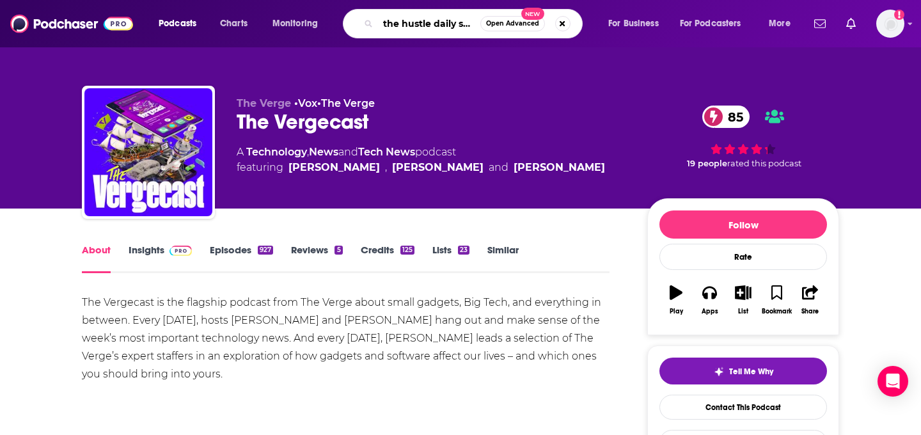
type input "the hustle daily show"
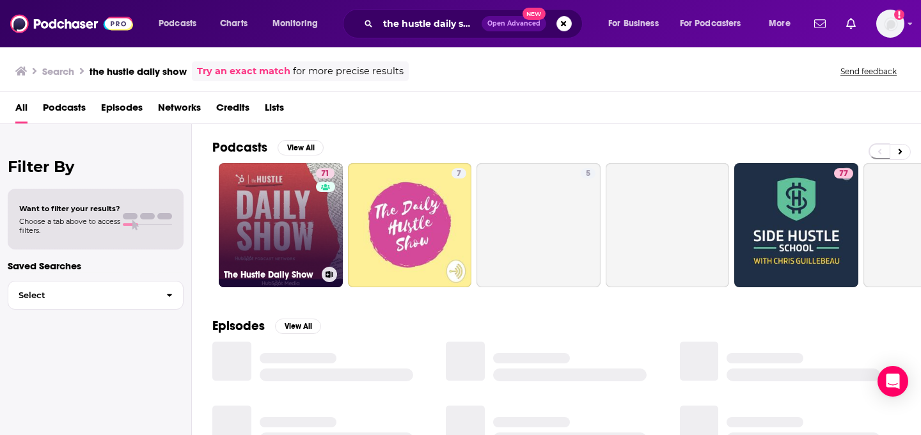
click at [276, 217] on link "71 The Hustle Daily Show" at bounding box center [281, 225] width 124 height 124
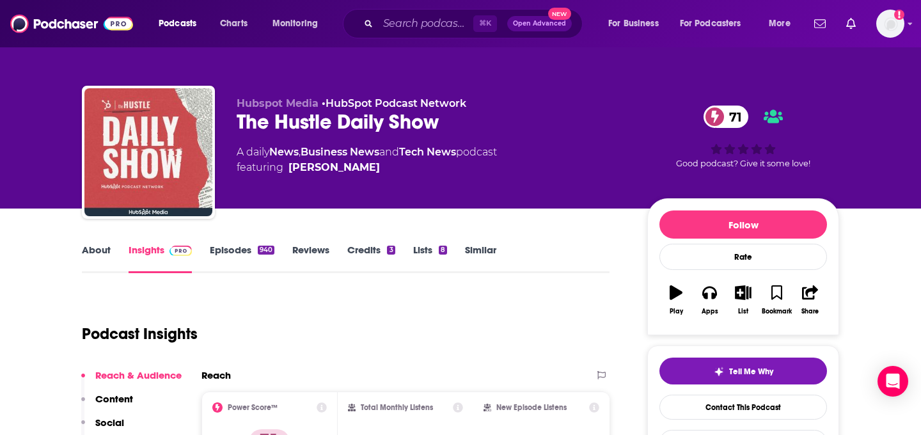
click at [101, 253] on link "About" at bounding box center [96, 258] width 29 height 29
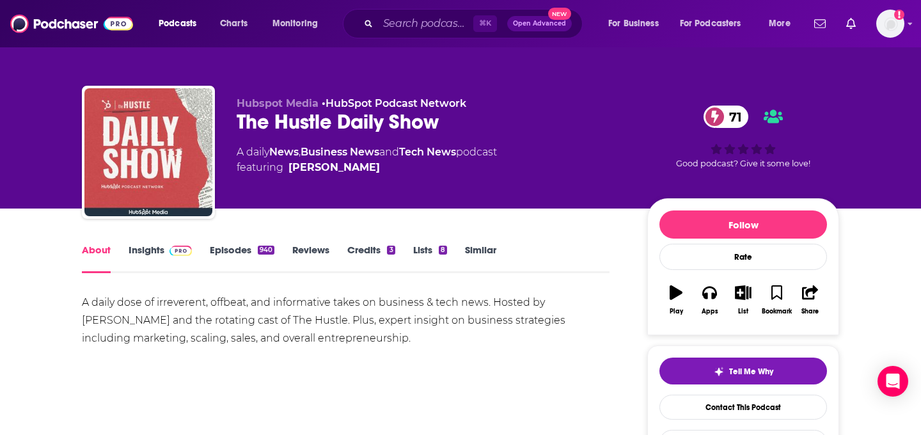
click at [182, 263] on link "Insights" at bounding box center [160, 258] width 63 height 29
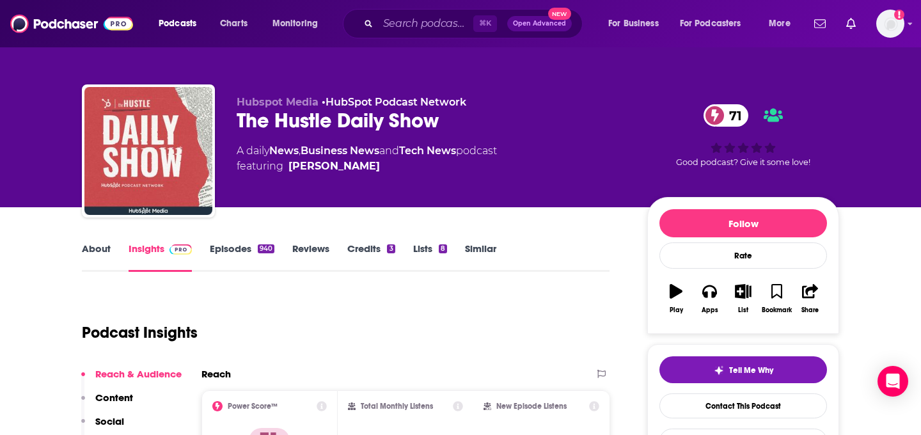
scroll to position [1, 0]
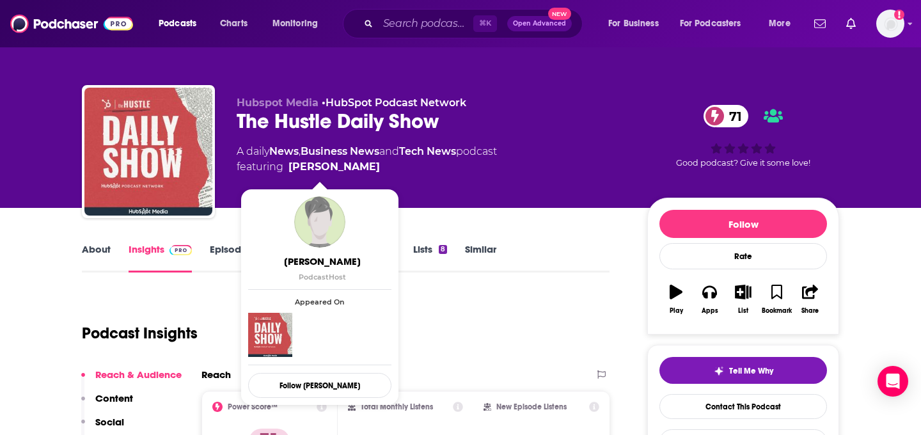
click at [351, 164] on span "featuring [PERSON_NAME]" at bounding box center [367, 166] width 260 height 15
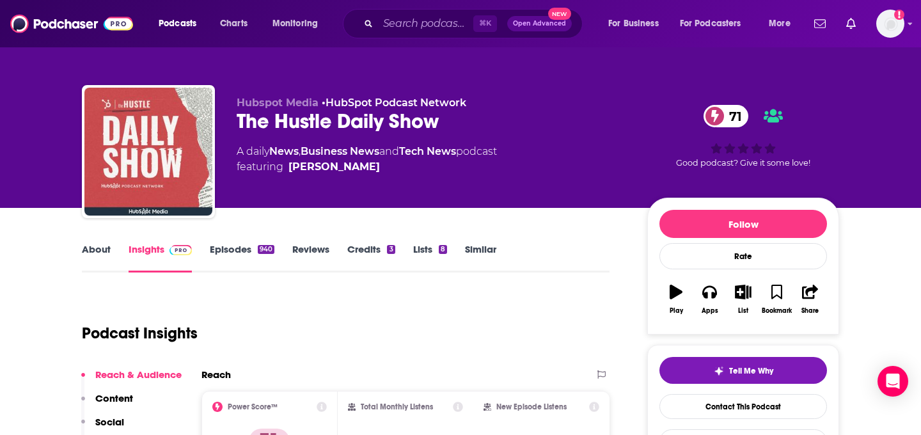
copy span "[PERSON_NAME]"
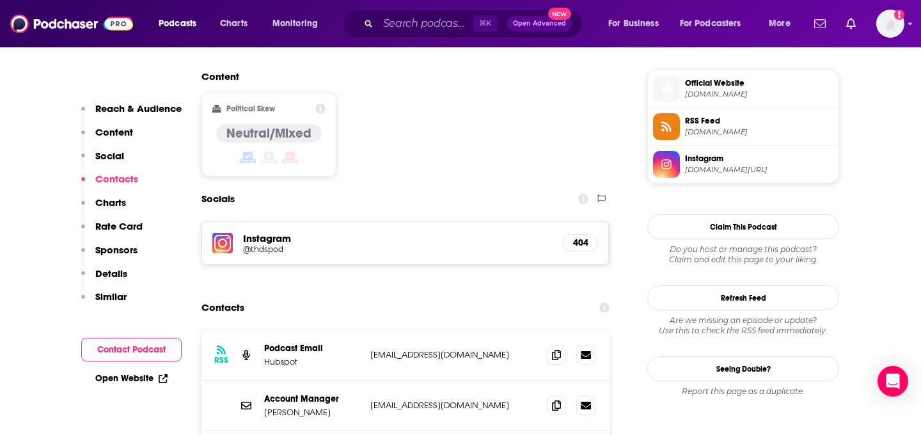
scroll to position [1039, 0]
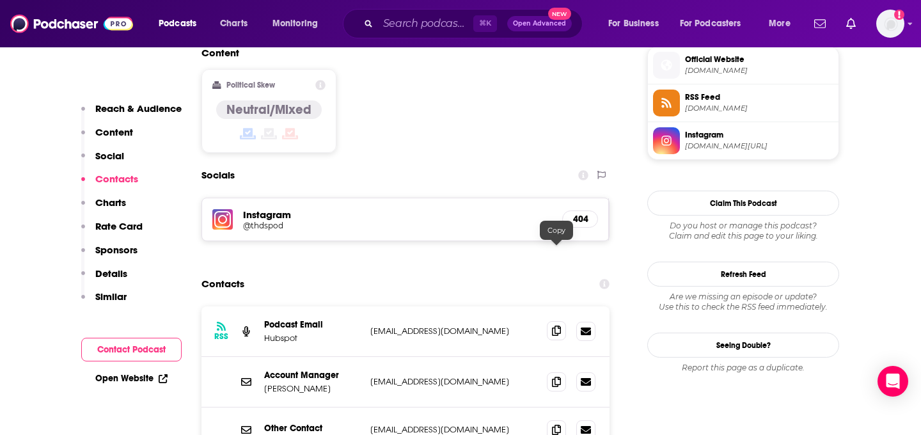
click at [549, 321] on span at bounding box center [556, 330] width 19 height 19
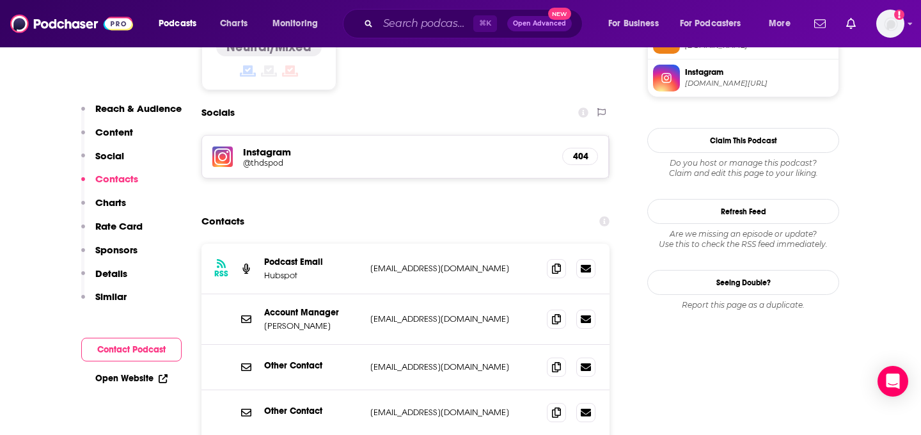
scroll to position [1103, 0]
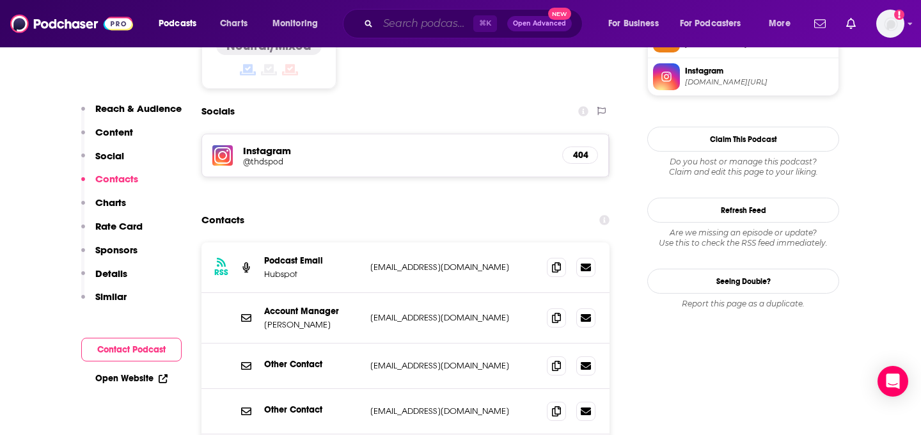
click at [416, 22] on input "Search podcasts, credits, & more..." at bounding box center [425, 23] width 95 height 20
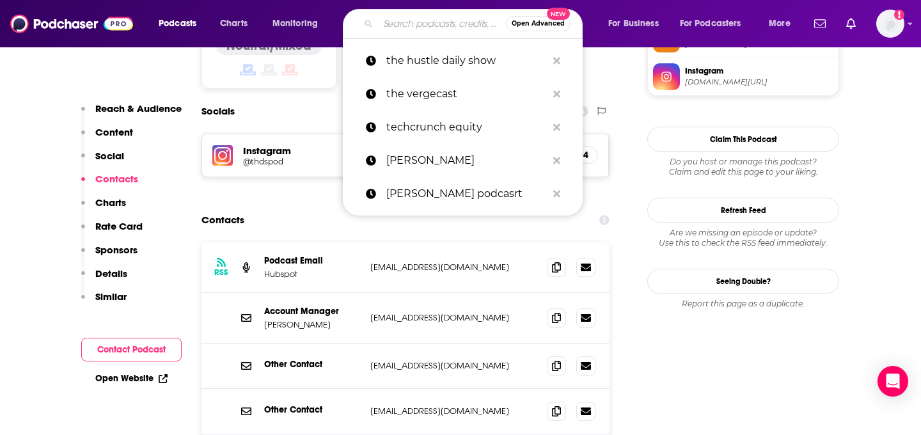
paste input "The Indicator from Planet Money"
type input "The Indicator from Planet Money"
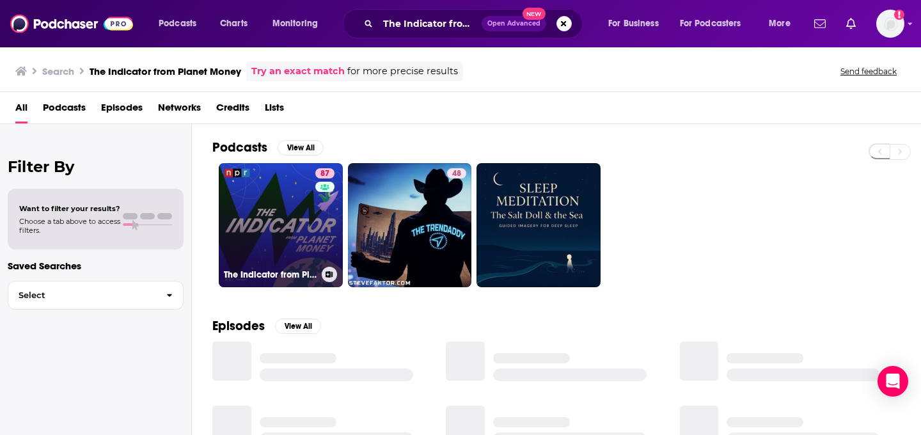
click at [320, 216] on div "87" at bounding box center [326, 217] width 22 height 98
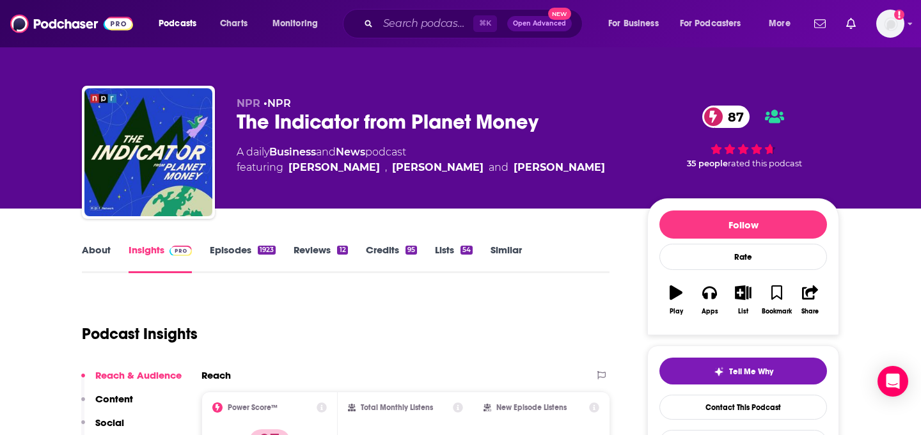
click at [98, 255] on link "About" at bounding box center [96, 258] width 29 height 29
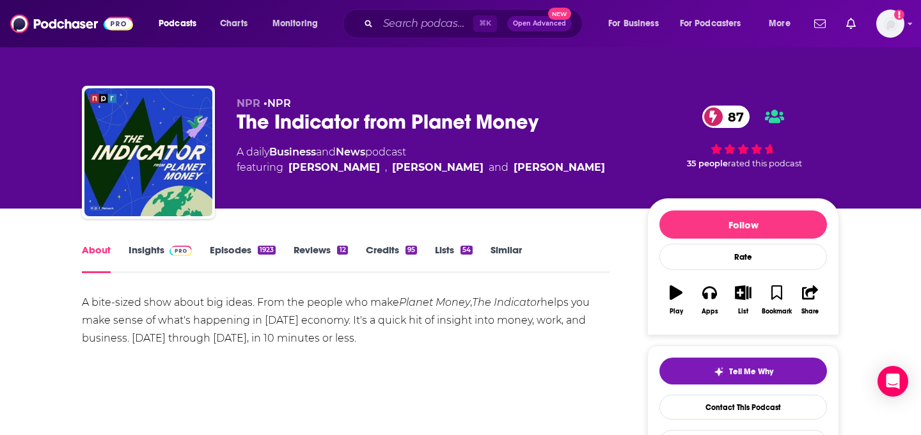
click at [264, 264] on link "Episodes 1923" at bounding box center [243, 258] width 66 height 29
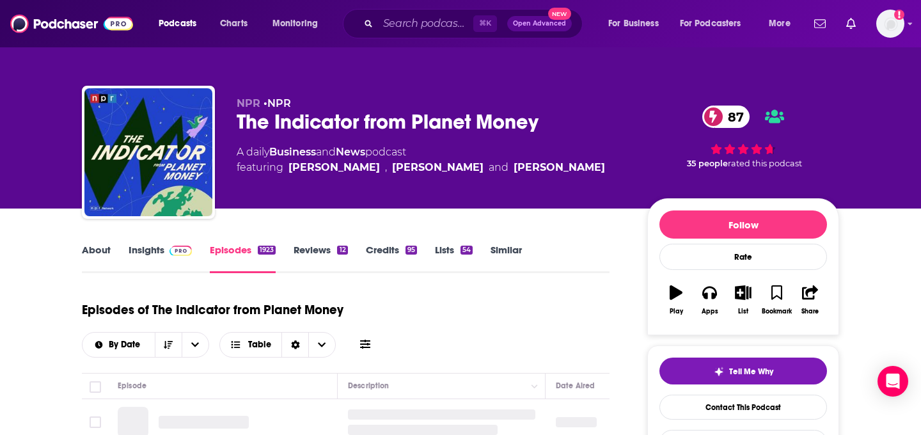
scroll to position [317, 0]
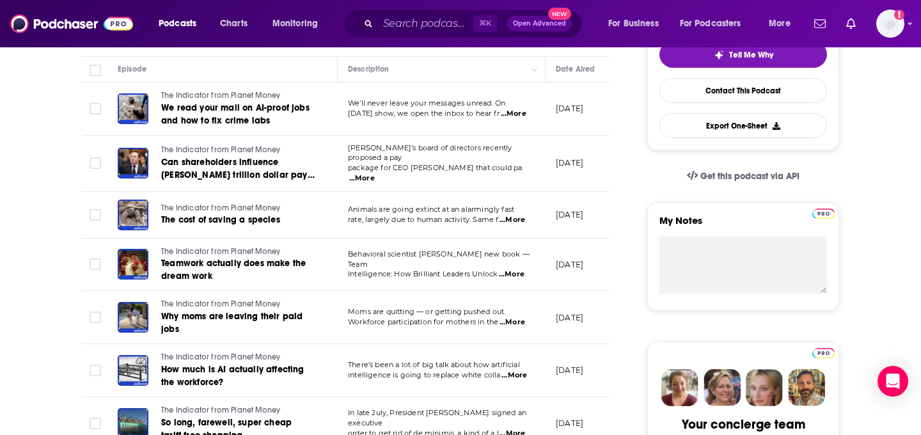
click at [375, 173] on span "...More" at bounding box center [362, 178] width 26 height 10
click at [436, 370] on span "intelligence is going to replace white colla" at bounding box center [424, 374] width 153 height 9
click at [517, 269] on span "...More" at bounding box center [512, 274] width 26 height 10
click at [461, 374] on span "intelligence is going to replace white colla" at bounding box center [424, 374] width 153 height 9
click at [521, 112] on span "...More" at bounding box center [514, 114] width 26 height 10
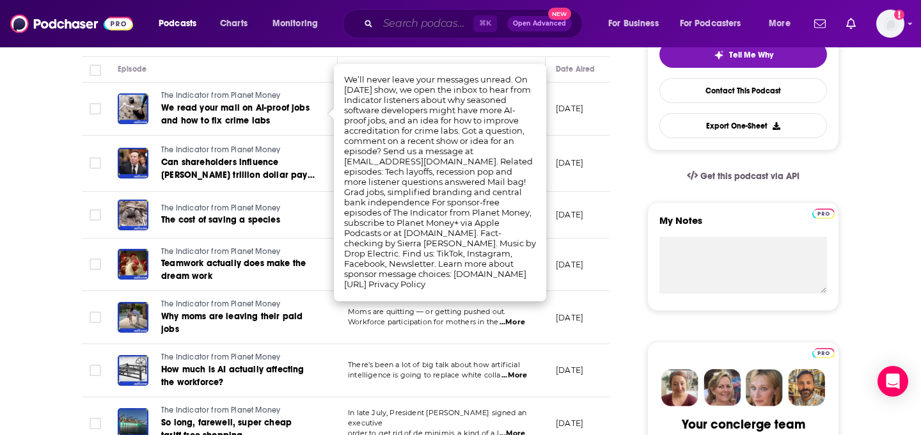
click at [403, 24] on input "Search podcasts, credits, & more..." at bounding box center [425, 23] width 95 height 20
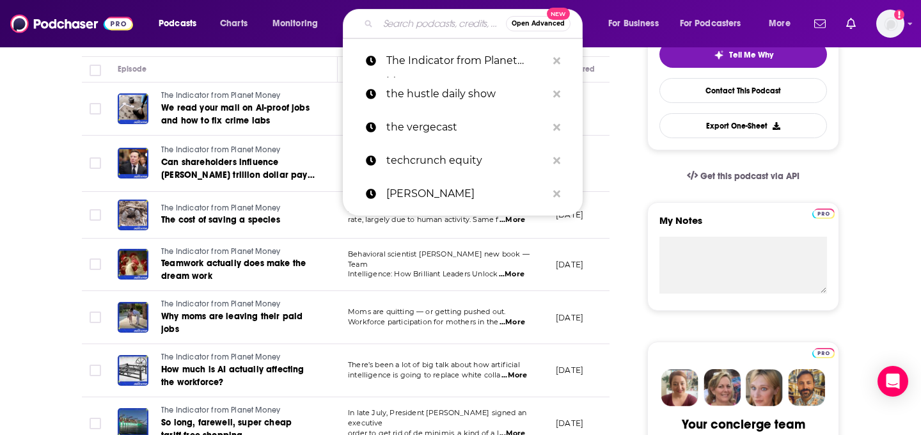
paste input "AI in Business"
type input "AI in Business"
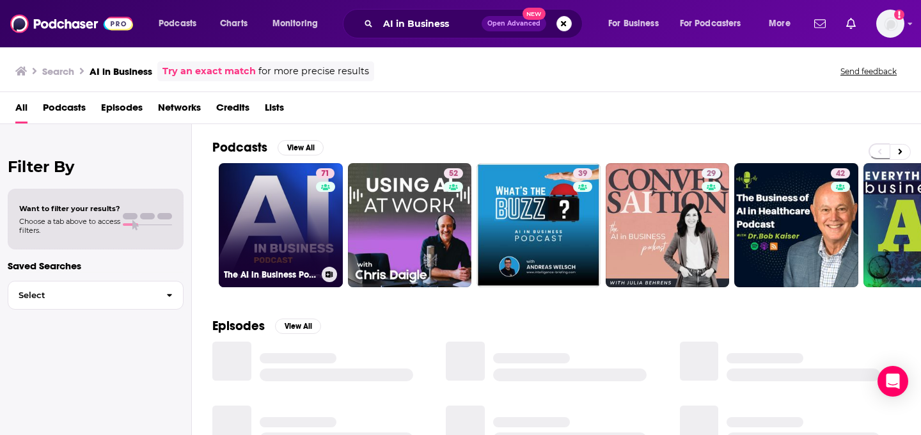
click at [318, 219] on div "71" at bounding box center [327, 217] width 22 height 98
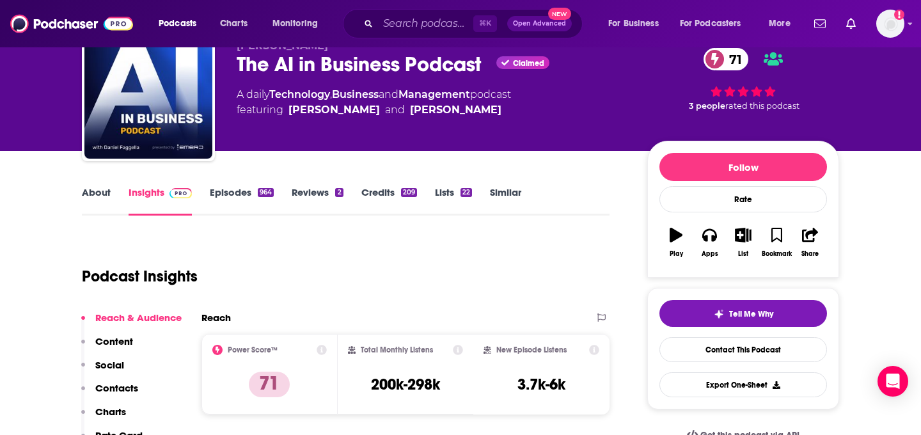
scroll to position [17, 0]
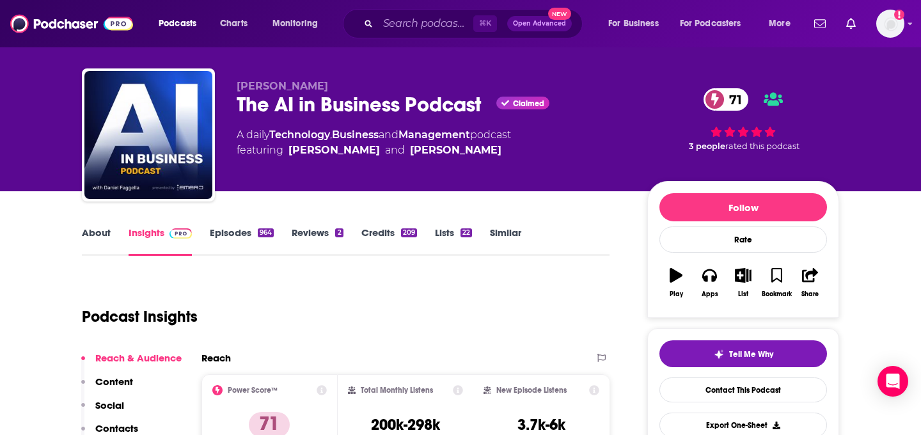
click at [102, 239] on link "About" at bounding box center [96, 240] width 29 height 29
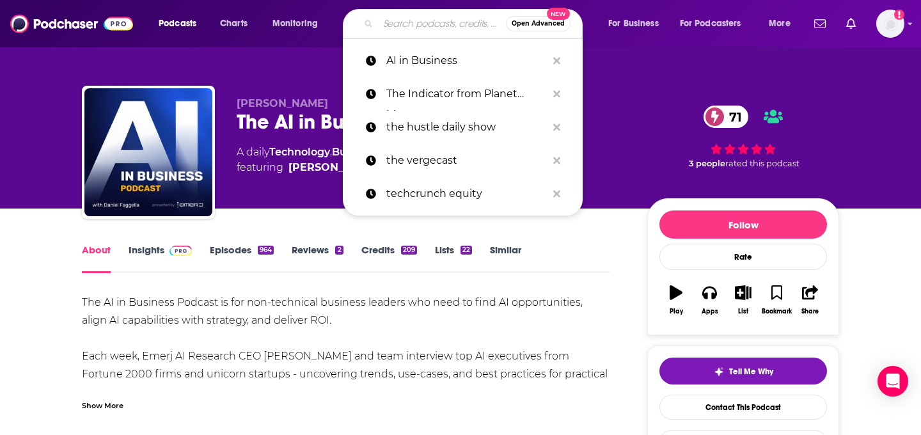
click at [420, 31] on input "Search podcasts, credits, & more..." at bounding box center [442, 23] width 128 height 20
paste input "AI [DATE] Podcast"
type input "AI [DATE] Podcast"
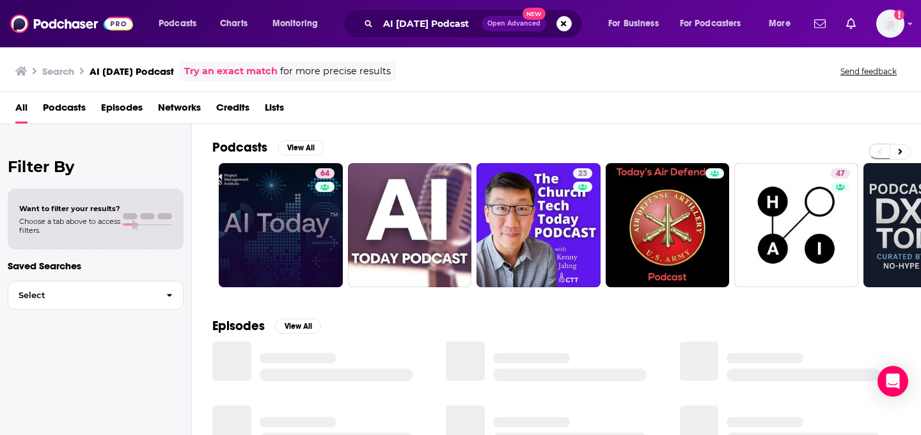
click at [272, 219] on link "64" at bounding box center [281, 225] width 124 height 124
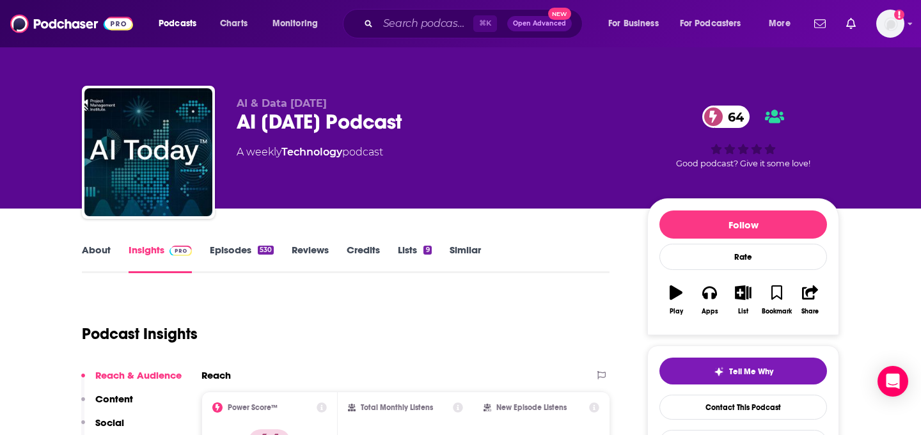
scroll to position [66, 0]
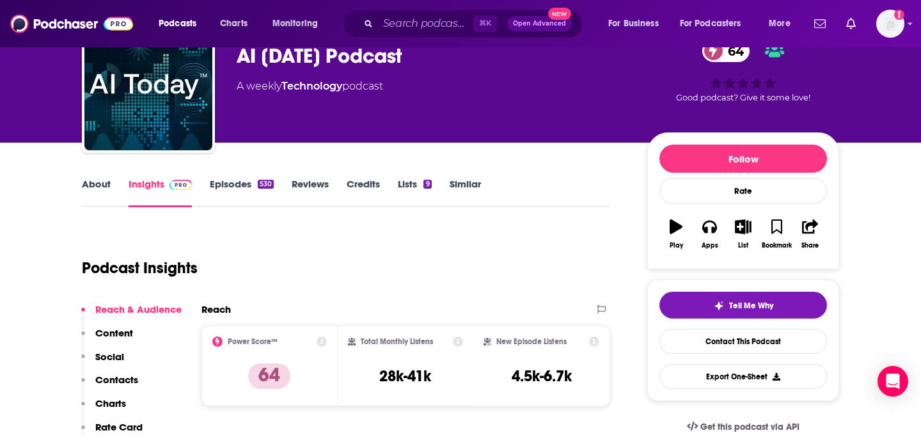
click at [107, 190] on link "About" at bounding box center [96, 192] width 29 height 29
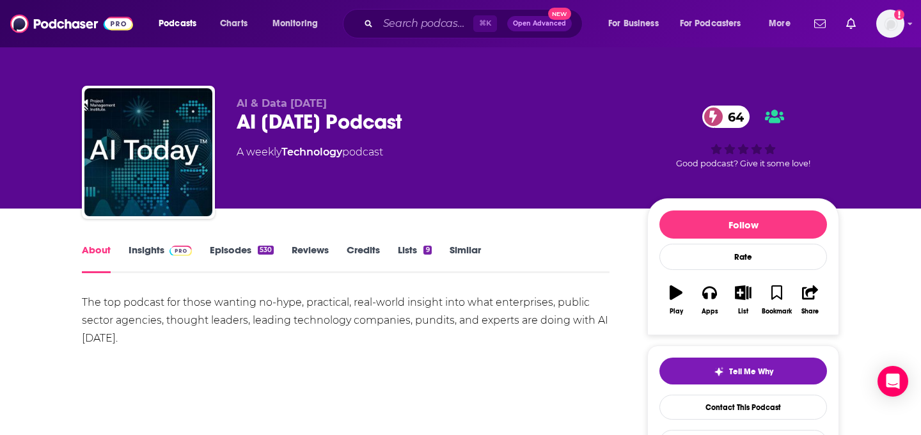
click at [171, 254] on img at bounding box center [180, 251] width 22 height 10
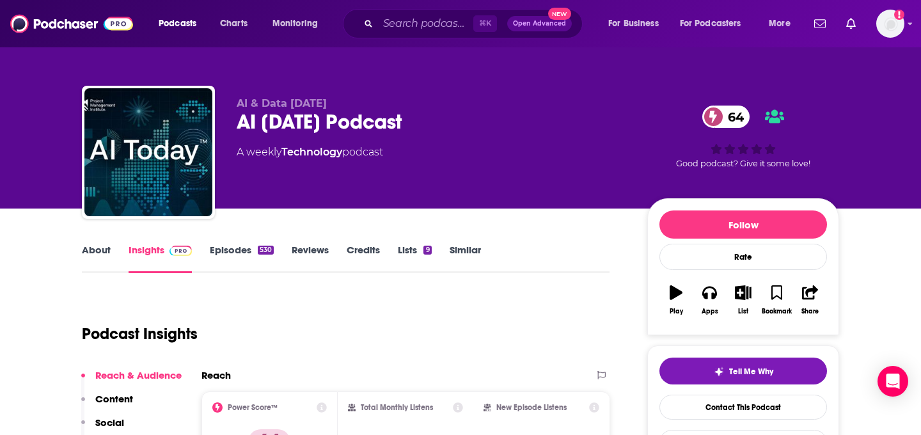
click at [260, 255] on link "Episodes 530" at bounding box center [242, 258] width 64 height 29
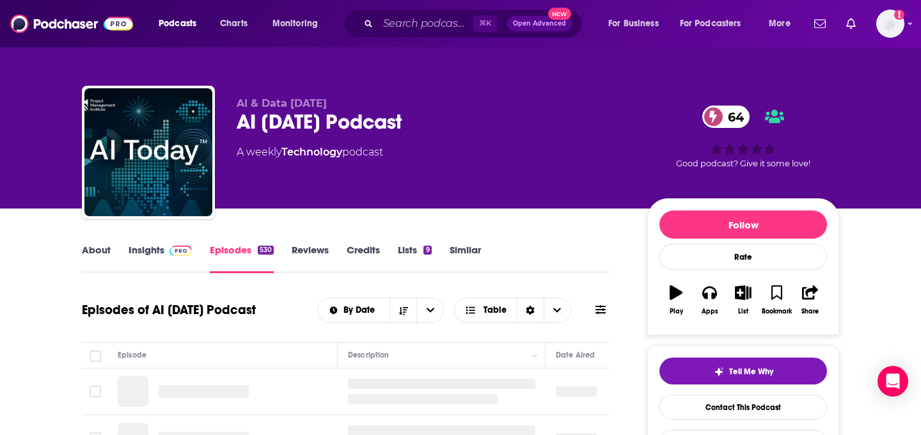
scroll to position [134, 0]
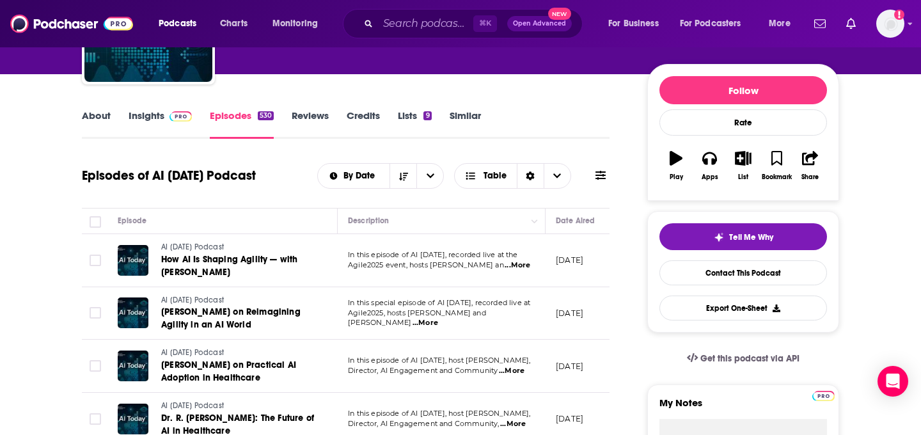
click at [438, 318] on span "...More" at bounding box center [426, 323] width 26 height 10
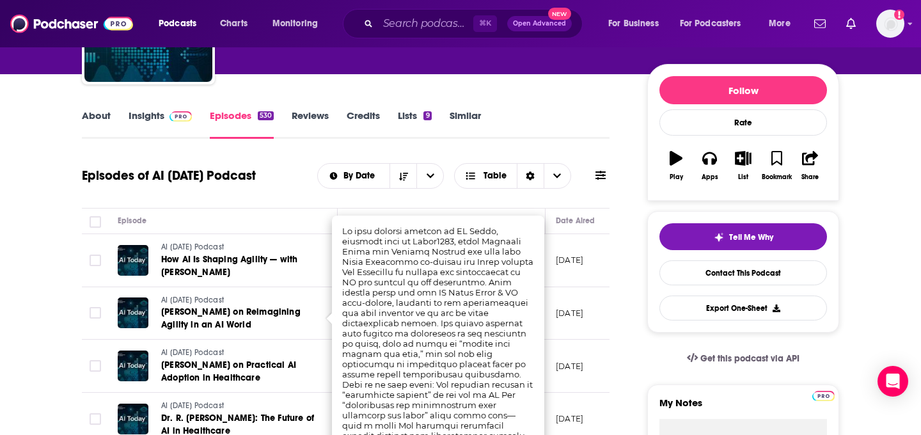
click at [277, 185] on div "Episodes of AI [DATE] Podcast By Date Table" at bounding box center [346, 175] width 528 height 33
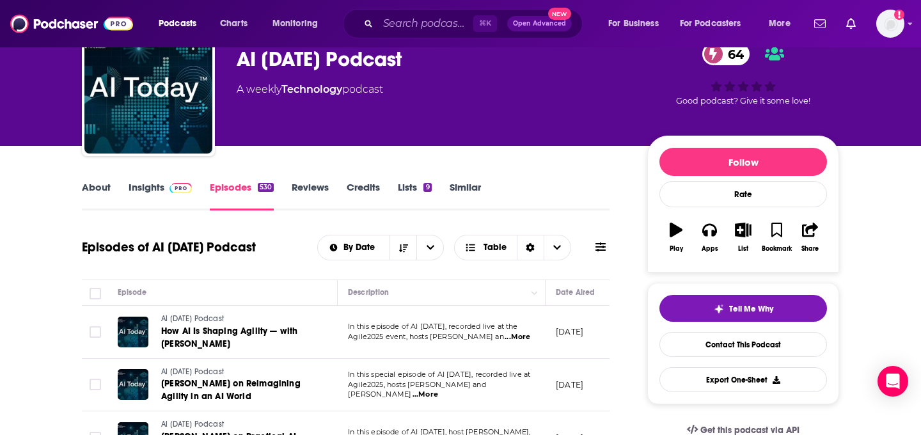
scroll to position [79, 0]
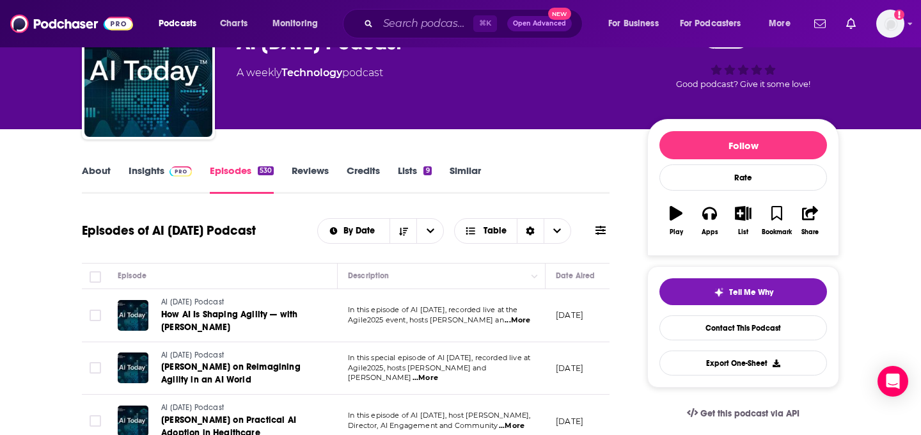
click at [89, 162] on div "About Insights Episodes 530 Reviews Credits Lists 9 Similar" at bounding box center [346, 177] width 528 height 31
click at [154, 180] on link "Insights" at bounding box center [160, 178] width 63 height 29
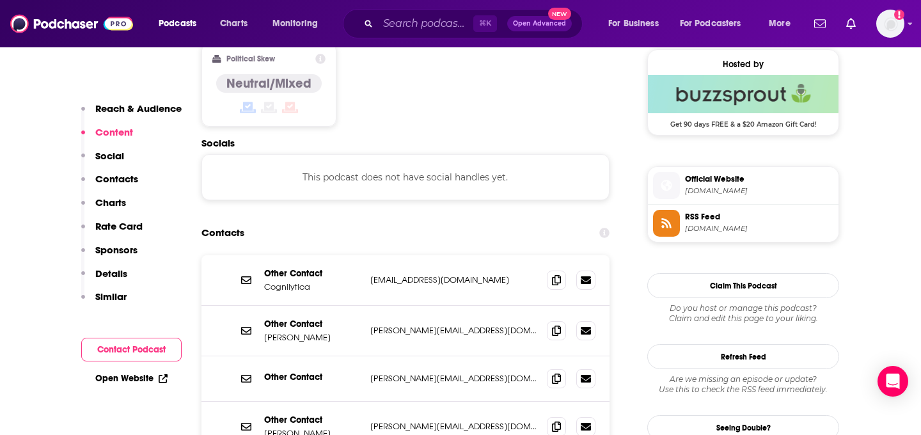
scroll to position [1030, 0]
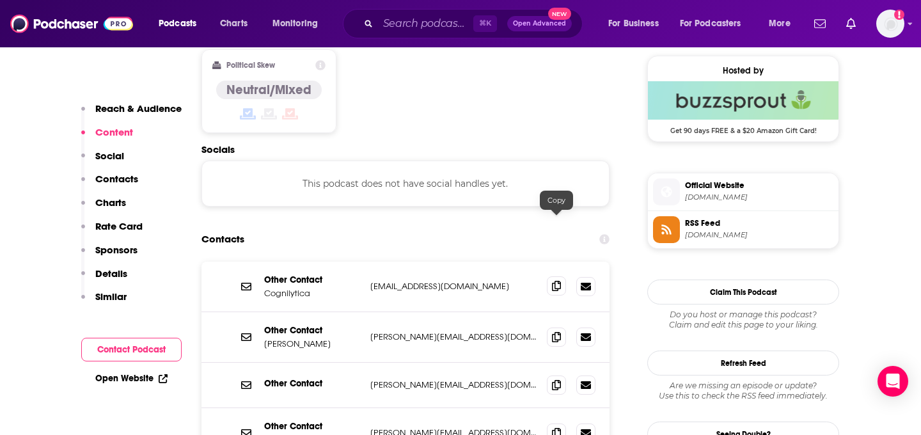
click at [551, 276] on span at bounding box center [556, 285] width 19 height 19
click at [391, 21] on input "Search podcasts, credits, & more..." at bounding box center [425, 23] width 95 height 20
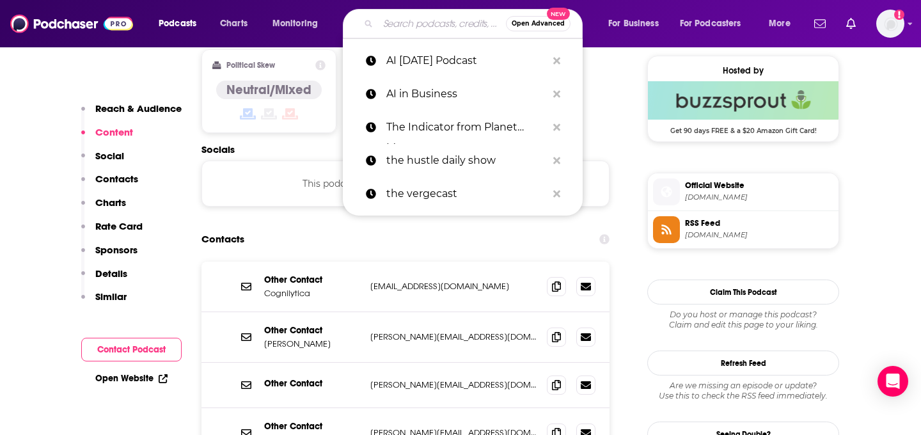
paste input "Practical AI"
type input "Practical AI"
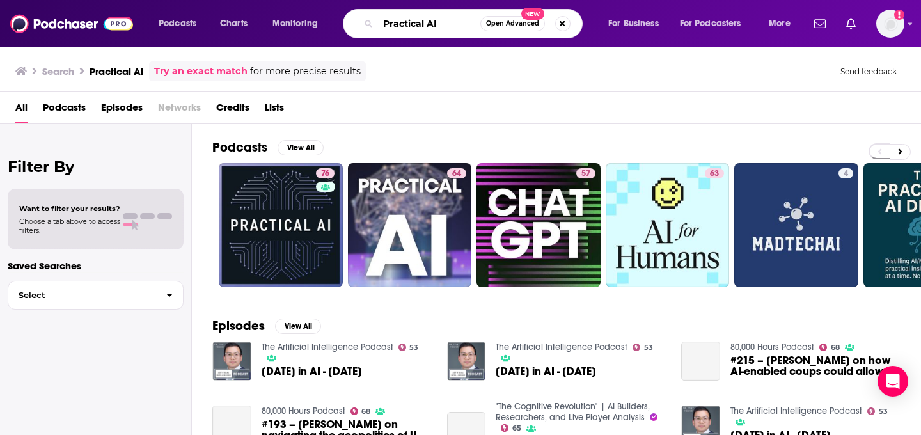
click at [402, 27] on input "Practical AI" at bounding box center [429, 23] width 102 height 20
paste input "Indie Hackers Podcast"
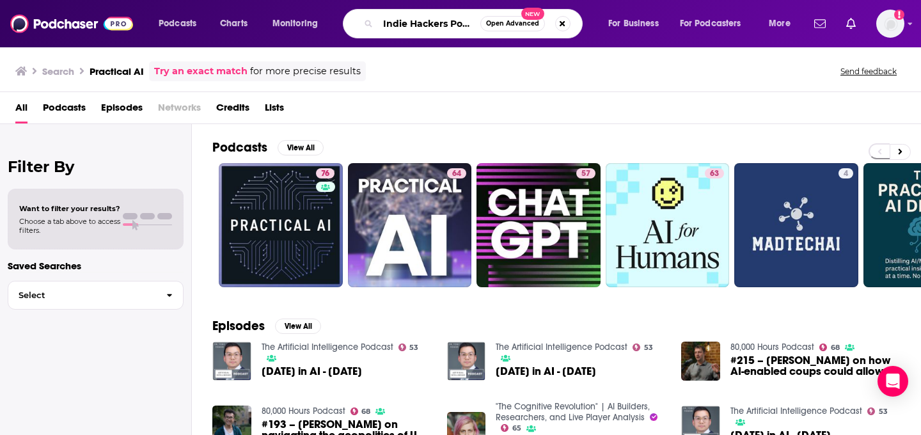
scroll to position [0, 14]
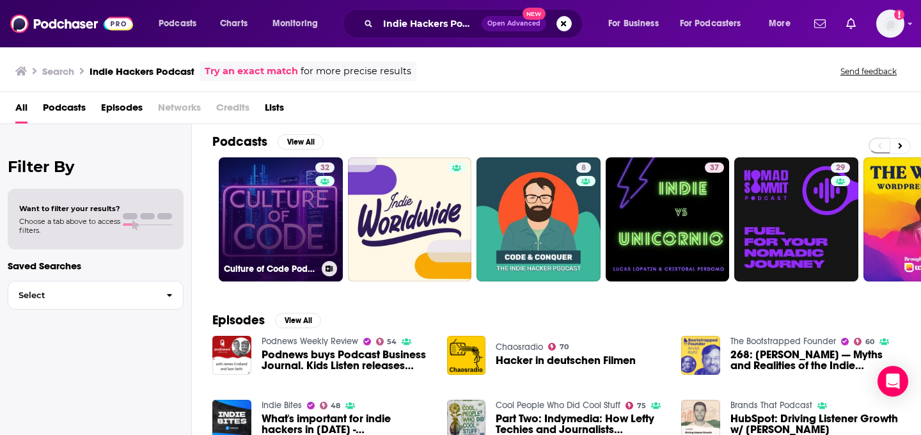
scroll to position [6, 0]
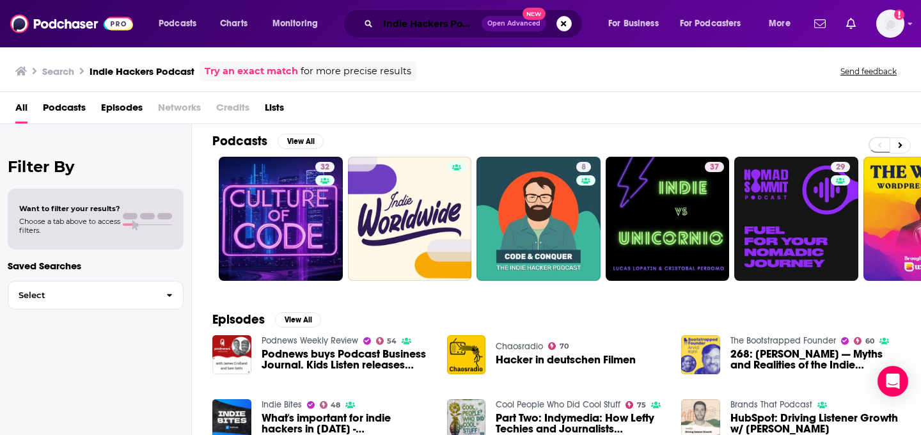
click at [416, 29] on input "Indie Hackers Podcast" at bounding box center [430, 23] width 104 height 20
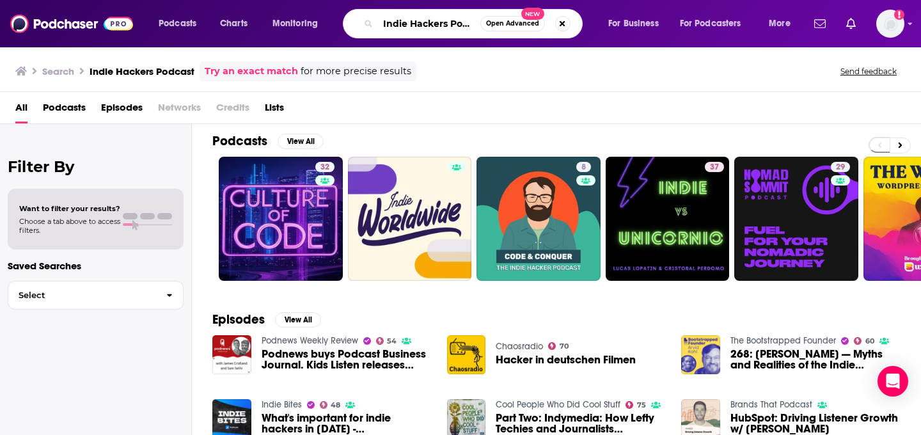
click at [416, 29] on input "Indie Hackers Podcast" at bounding box center [429, 23] width 102 height 20
paste input "Eye on AI"
type input "Eye on AI"
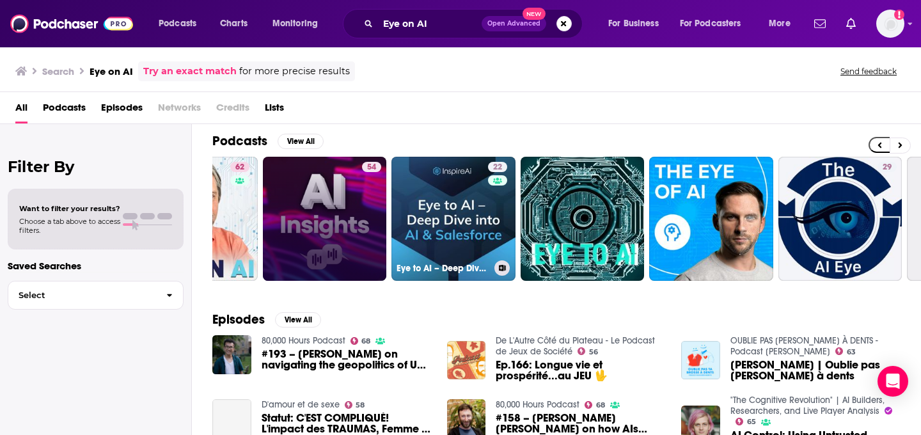
scroll to position [0, 94]
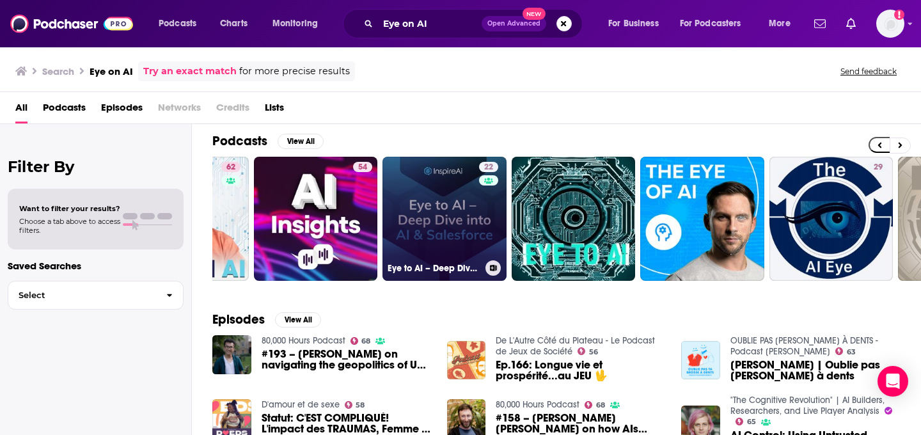
click at [457, 233] on link "22 Eye to AI – Deep Dive into AI & Salesforce" at bounding box center [444, 219] width 124 height 124
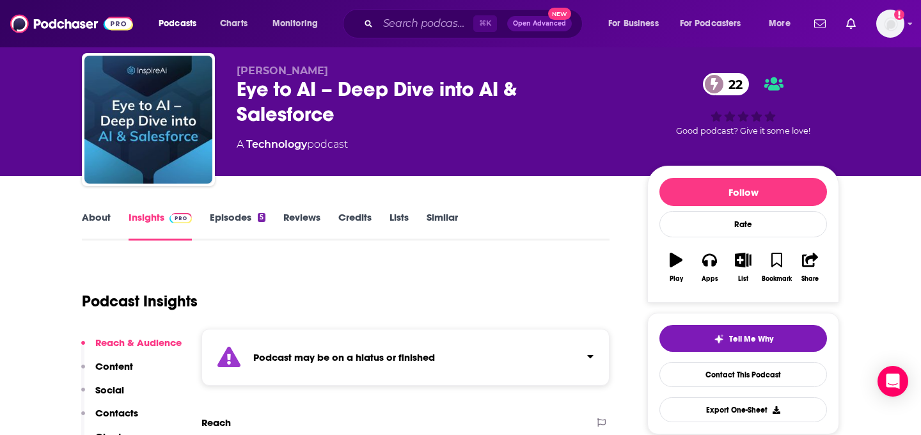
scroll to position [30, 0]
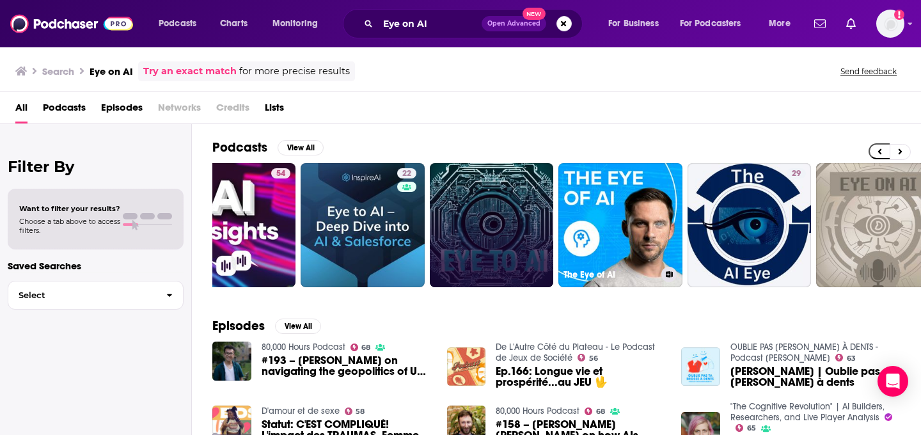
scroll to position [0, 197]
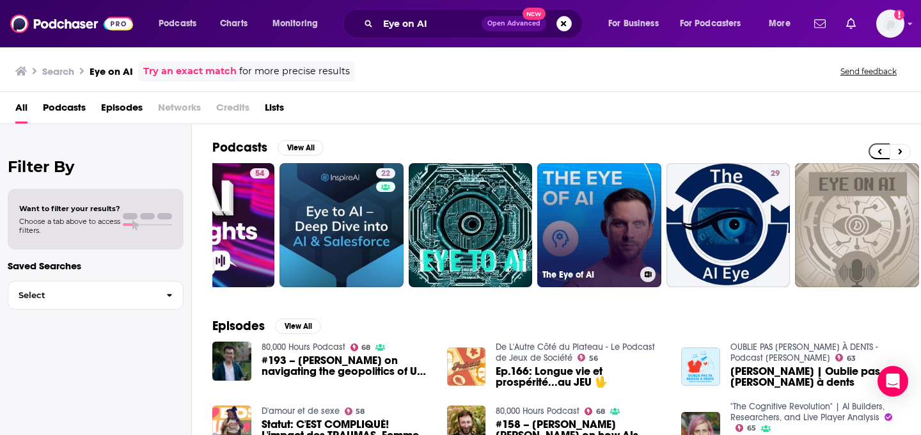
click at [646, 215] on link "The Eye of AI" at bounding box center [599, 225] width 124 height 124
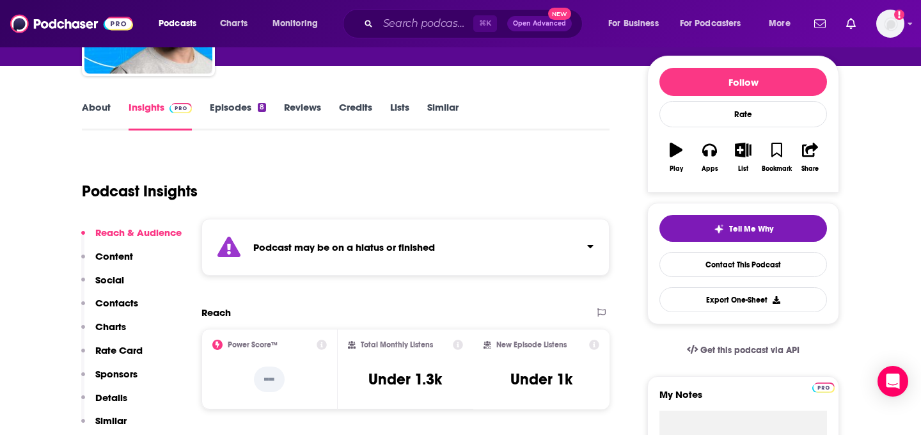
scroll to position [168, 0]
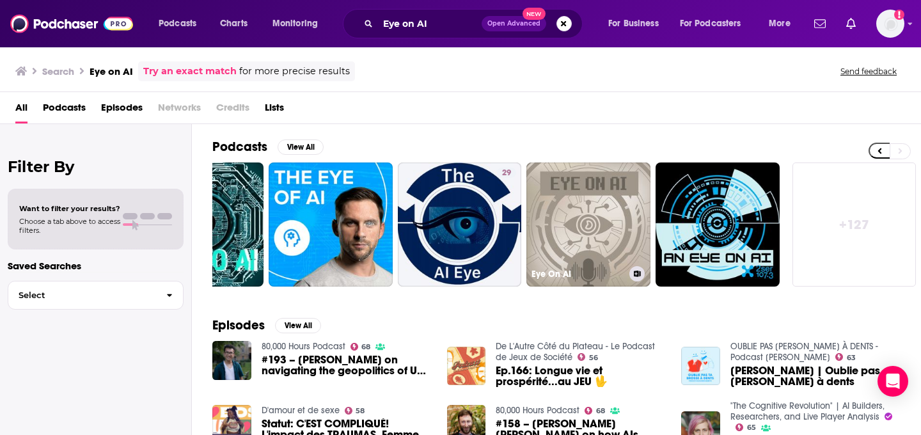
scroll to position [2, 0]
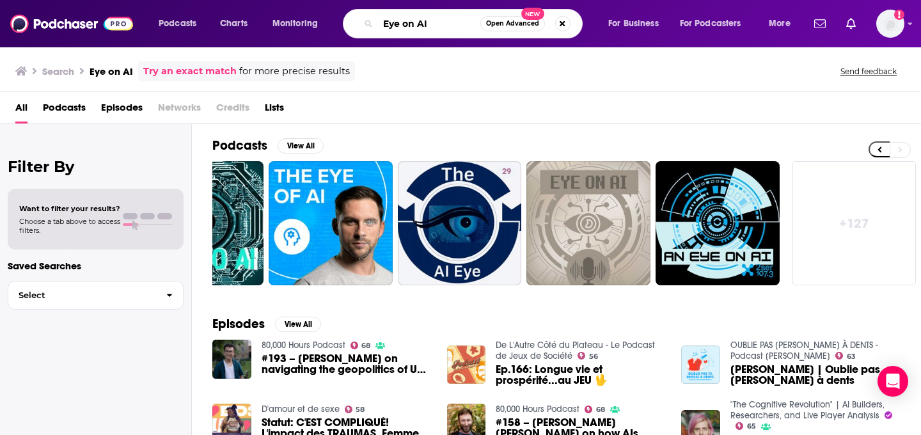
click at [403, 28] on input "Eye on AI" at bounding box center [429, 23] width 102 height 20
paste input "The Cognitive Revolution"
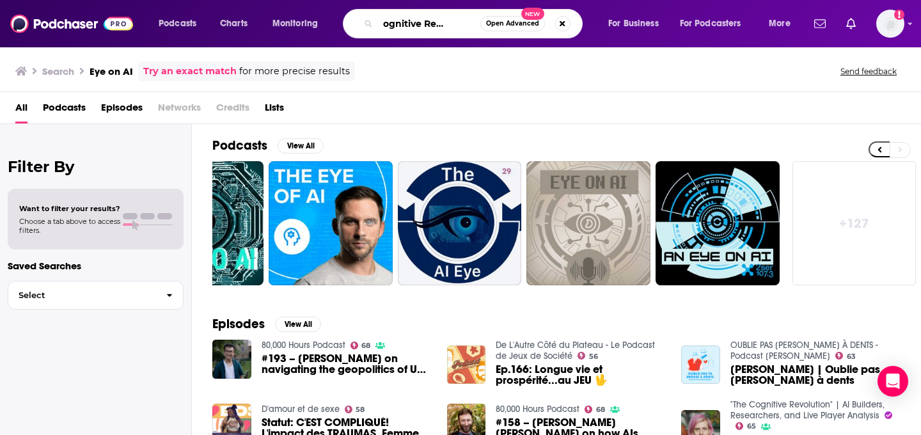
type input "The Cognitive Revolution"
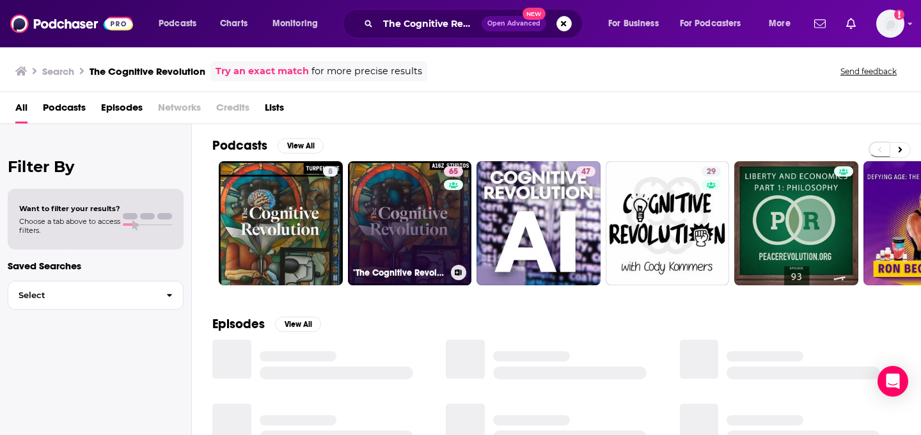
click at [427, 216] on link "65 "The Cognitive Revolution" | AI Builders, Researchers, and Live Player Analy…" at bounding box center [410, 223] width 124 height 124
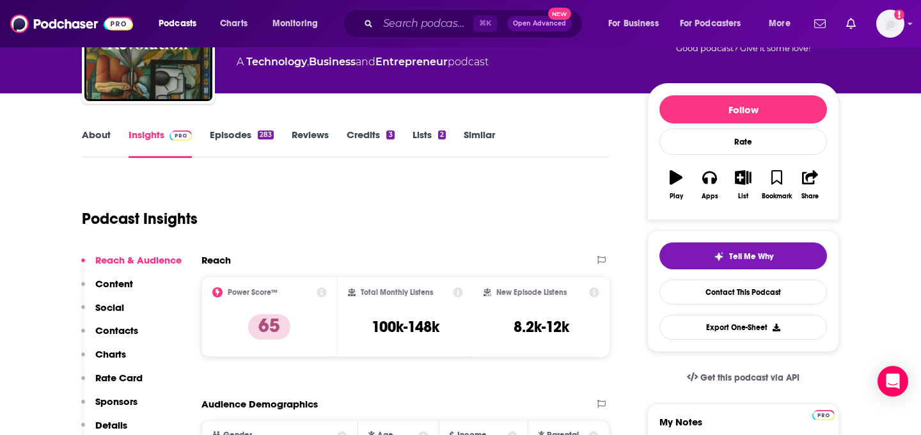
scroll to position [113, 0]
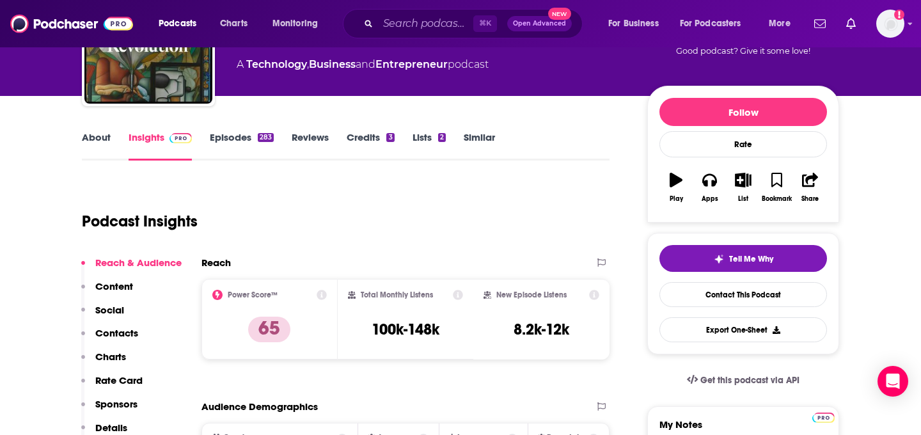
click at [102, 136] on link "About" at bounding box center [96, 145] width 29 height 29
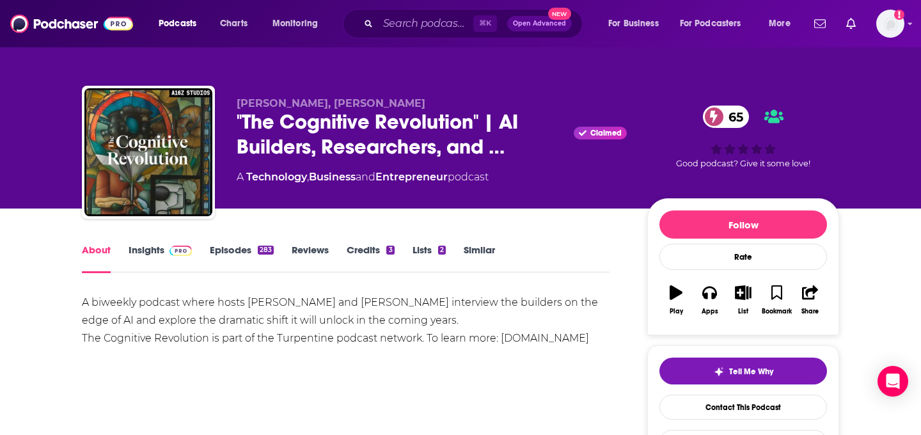
scroll to position [6, 0]
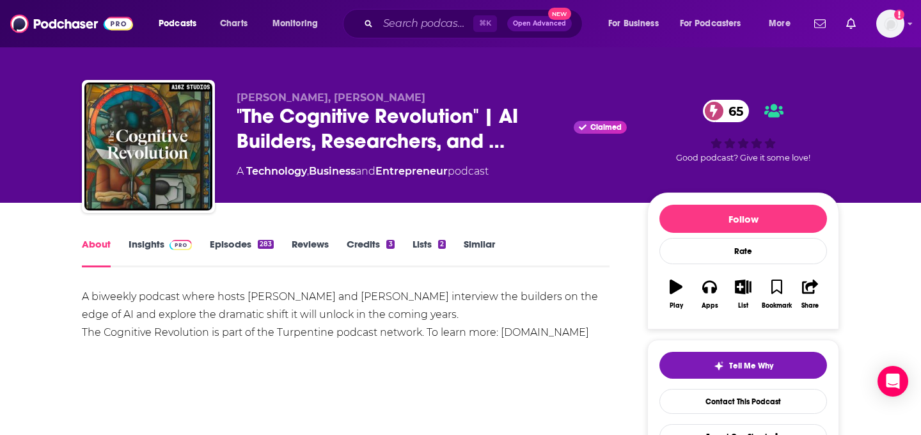
click at [251, 296] on div "A biweekly podcast where hosts [PERSON_NAME] and [PERSON_NAME] interview the bu…" at bounding box center [346, 315] width 528 height 54
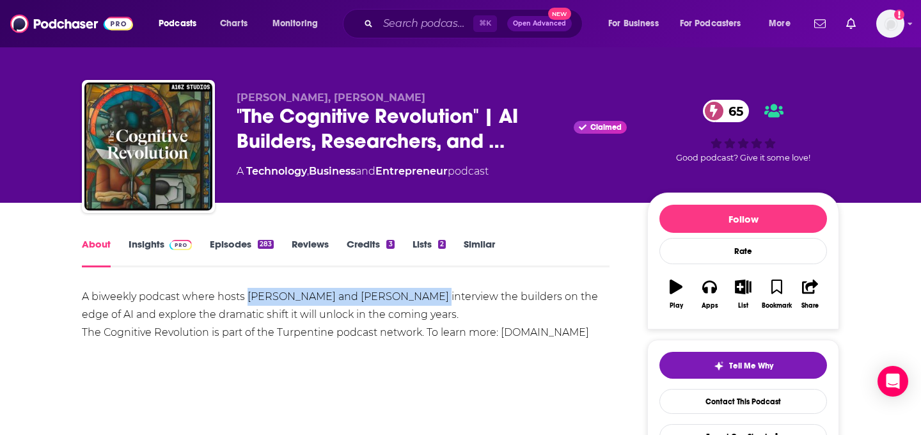
drag, startPoint x: 246, startPoint y: 296, endPoint x: 422, endPoint y: 299, distance: 176.5
click at [422, 299] on div "A biweekly podcast where hosts [PERSON_NAME] and [PERSON_NAME] interview the bu…" at bounding box center [346, 315] width 528 height 54
copy div "[PERSON_NAME] and [PERSON_NAME]"
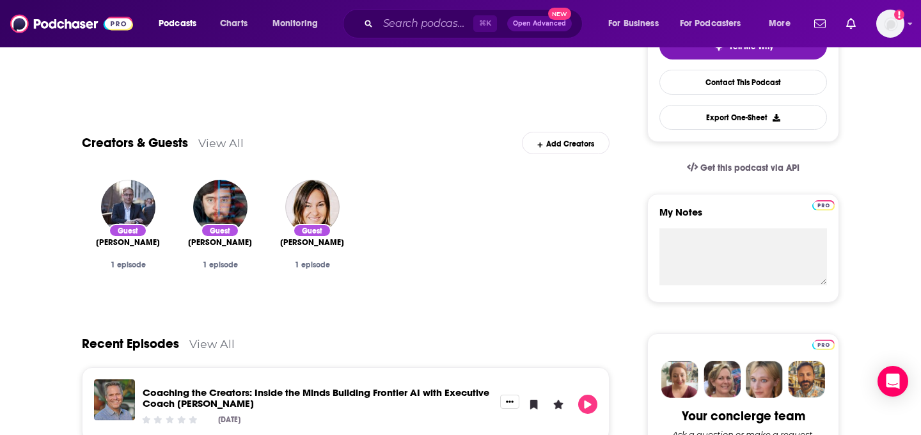
scroll to position [10, 0]
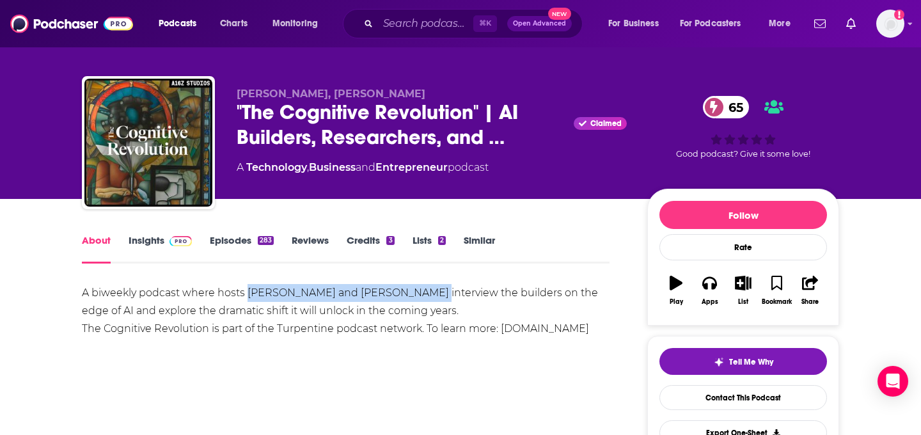
click at [177, 242] on img at bounding box center [180, 241] width 22 height 10
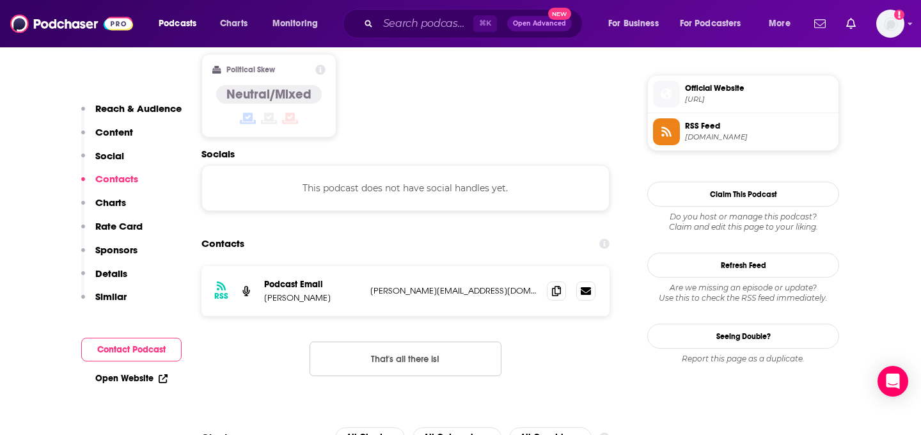
scroll to position [1012, 0]
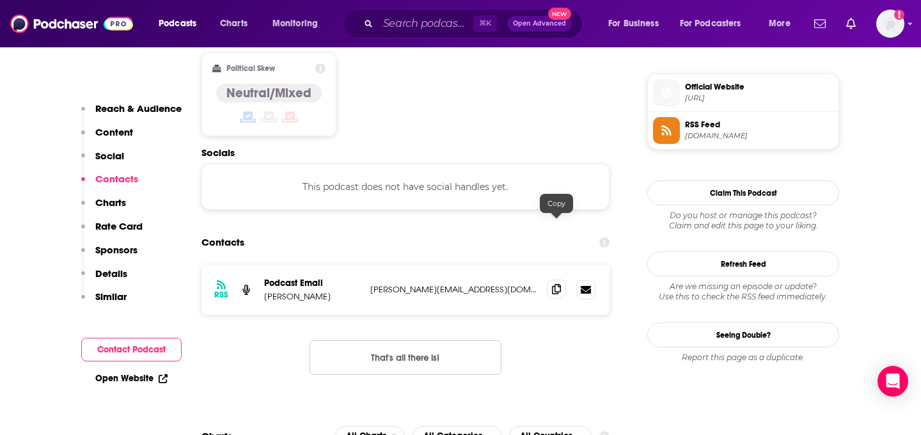
click at [555, 284] on icon at bounding box center [556, 289] width 9 height 10
click at [418, 14] on input "Search podcasts, credits, & more..." at bounding box center [425, 23] width 95 height 20
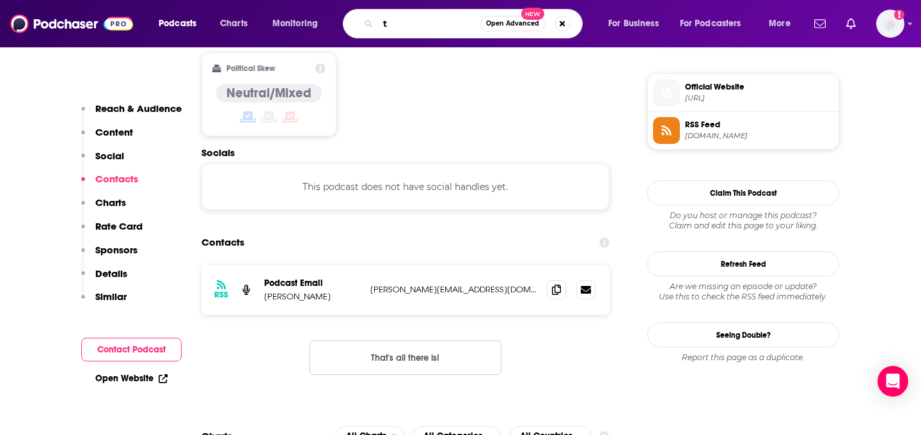
paste input "he Pitch"
type input "the Pitch"
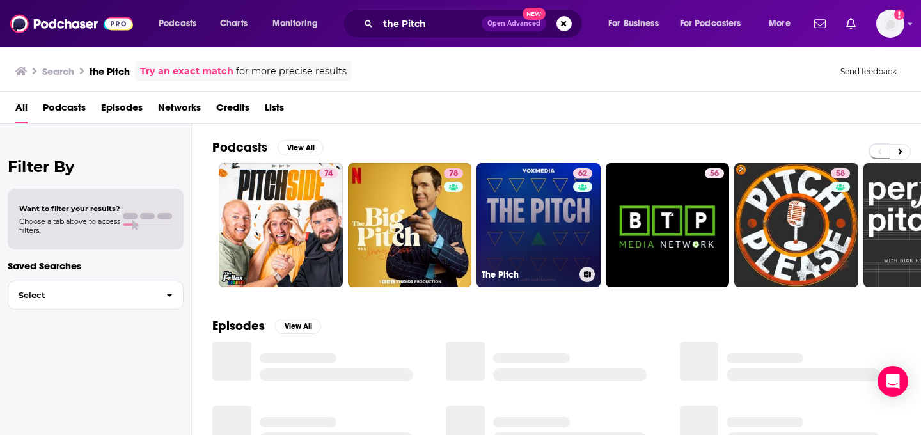
click at [571, 217] on link "62 The Pitch" at bounding box center [539, 225] width 124 height 124
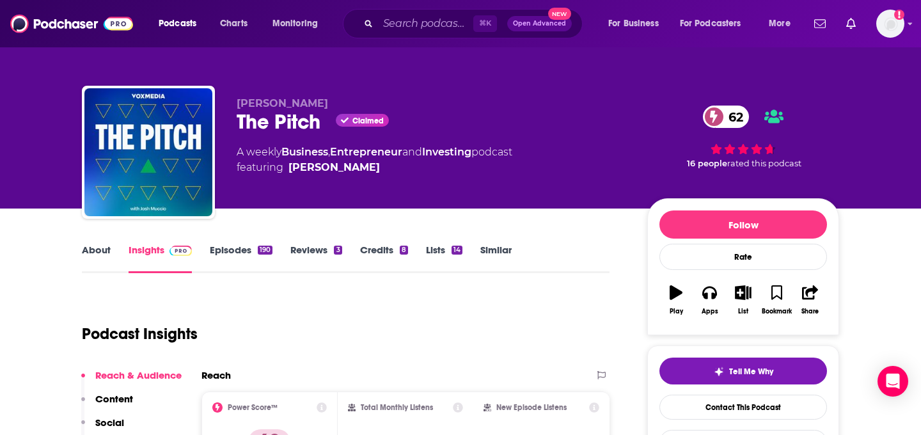
click at [90, 249] on link "About" at bounding box center [96, 258] width 29 height 29
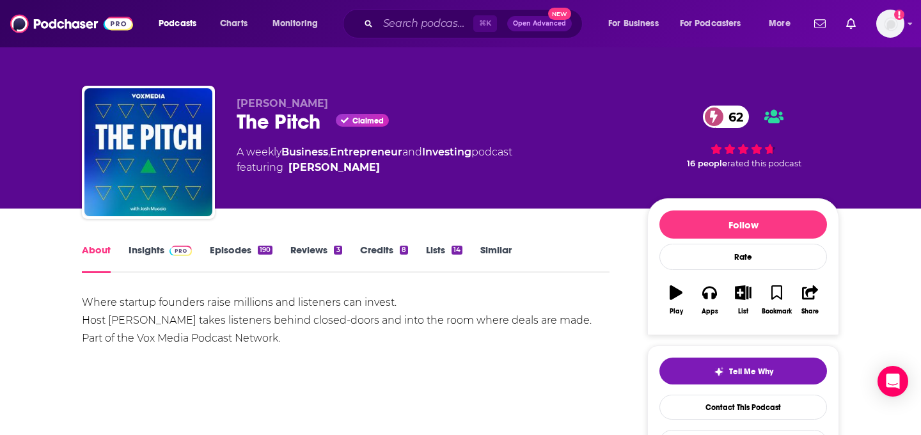
click at [308, 260] on link "Reviews 3" at bounding box center [315, 258] width 51 height 29
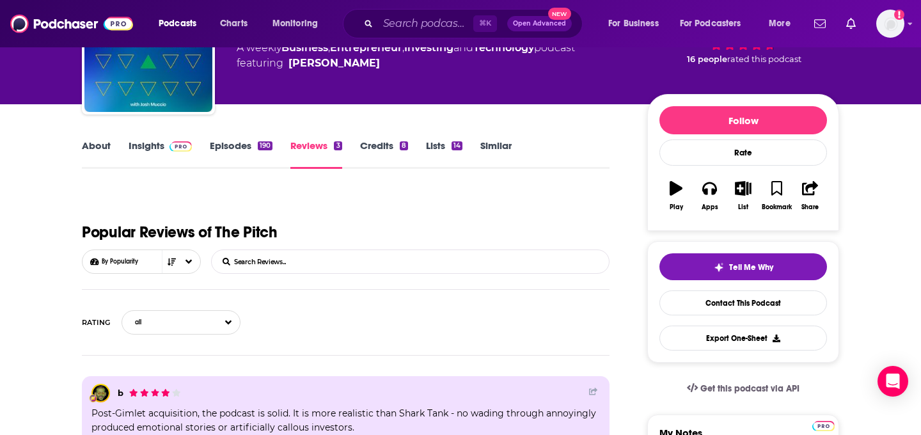
scroll to position [113, 0]
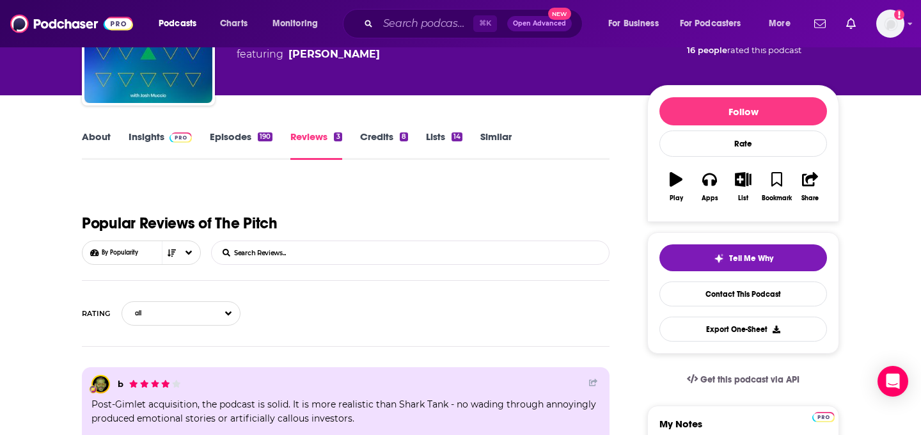
click at [374, 138] on link "Credits 8" at bounding box center [384, 144] width 48 height 29
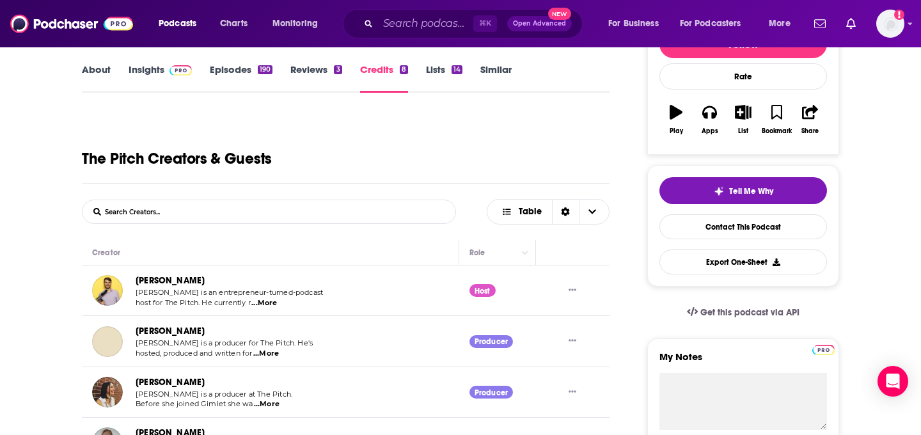
scroll to position [177, 0]
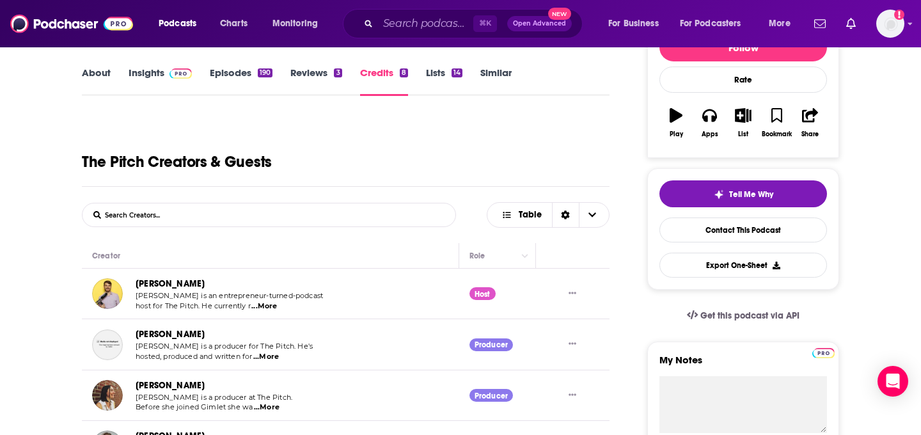
click at [241, 88] on link "Episodes 190" at bounding box center [241, 81] width 63 height 29
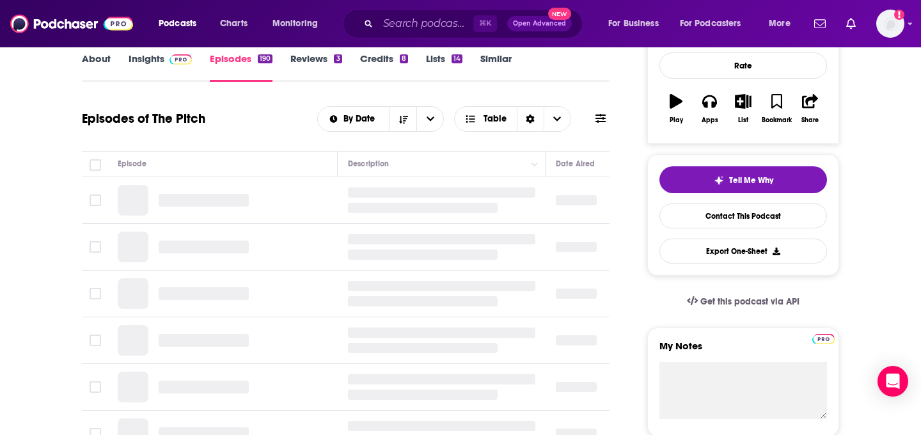
scroll to position [193, 0]
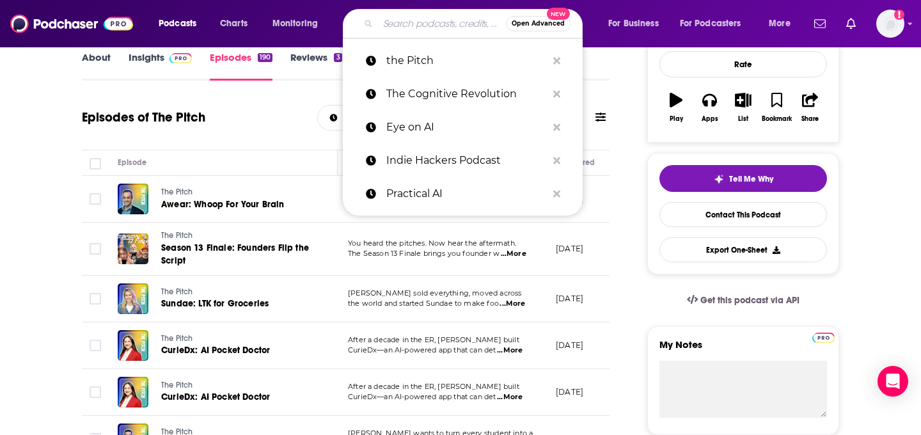
click at [417, 26] on input "Search podcasts, credits, & more..." at bounding box center [442, 23] width 128 height 20
paste input "StartUp Club Podcast"
type input "StartUp Club Podcast"
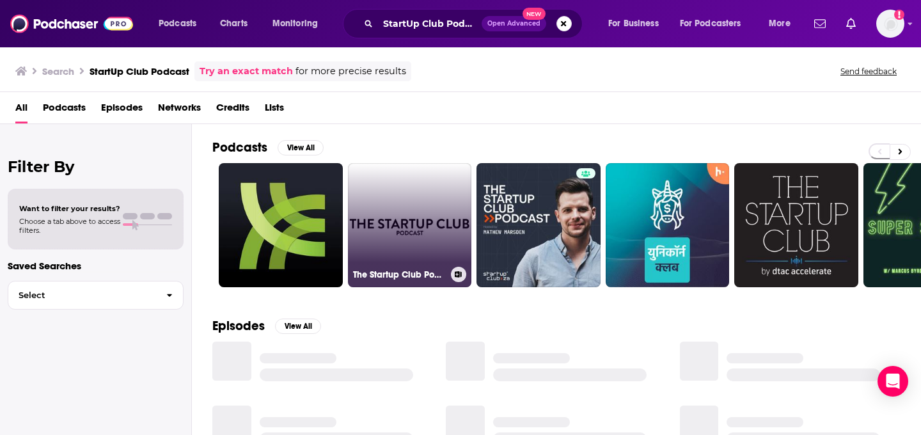
click at [384, 231] on link "The Startup Club Podcast" at bounding box center [410, 225] width 124 height 124
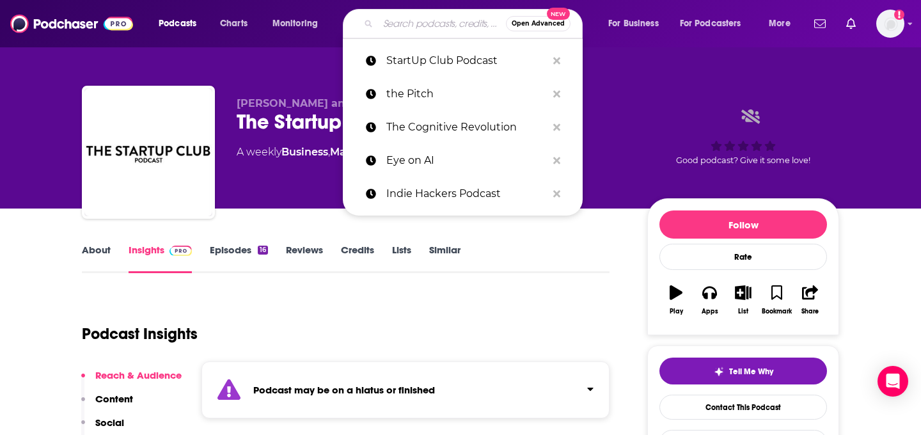
click at [421, 27] on input "Search podcasts, credits, & more..." at bounding box center [442, 23] width 128 height 20
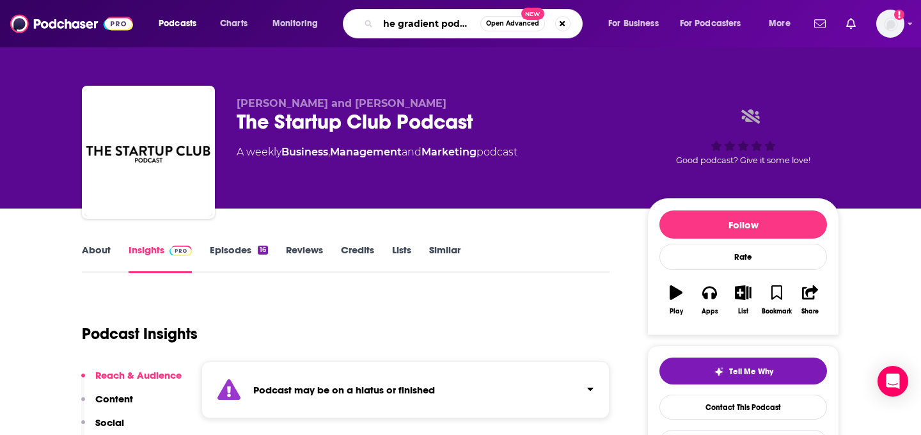
type input "the gradient podcast"
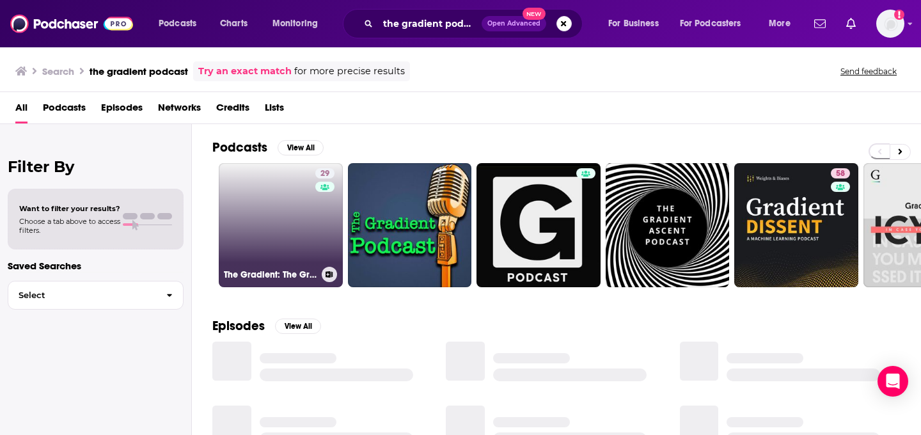
click at [298, 221] on link "29 The Gradient: The Gradient Podcast" at bounding box center [281, 225] width 124 height 124
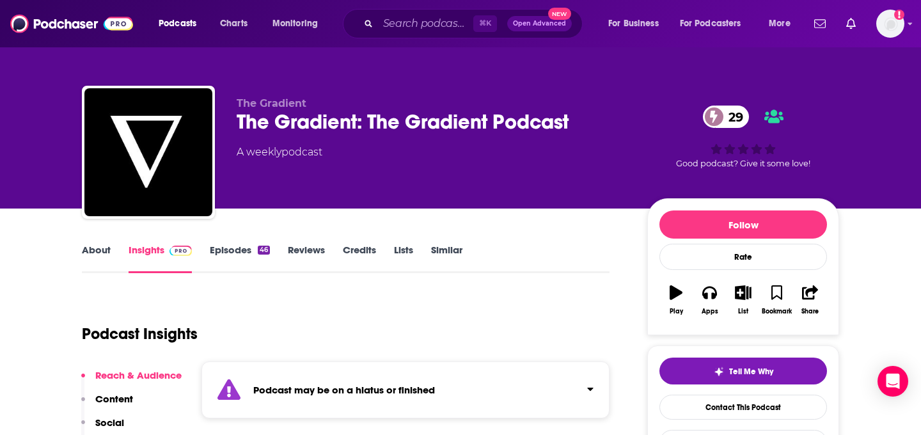
scroll to position [118, 0]
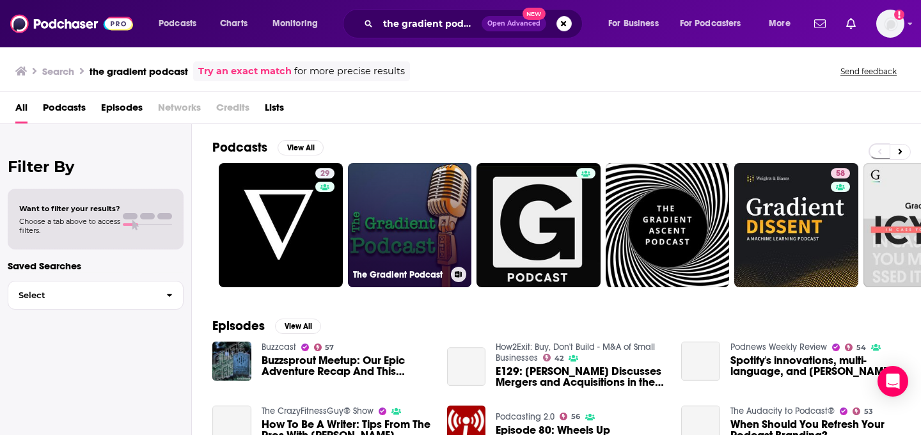
click at [446, 217] on link "The Gradient Podcast" at bounding box center [410, 225] width 124 height 124
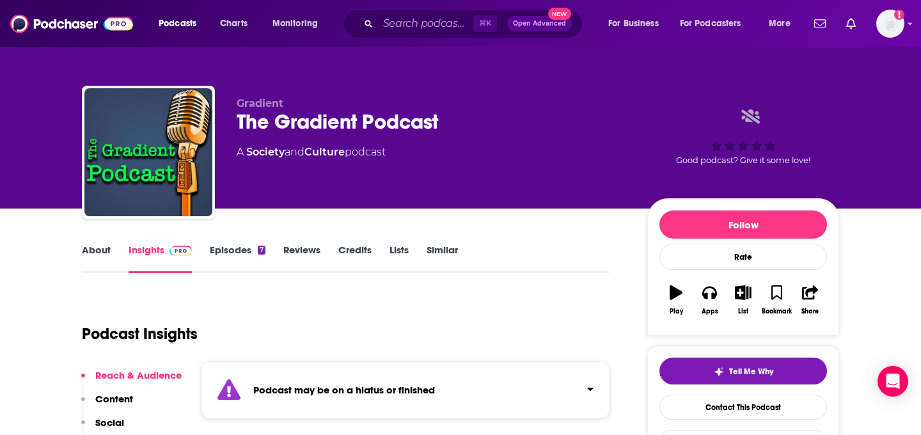
scroll to position [10, 0]
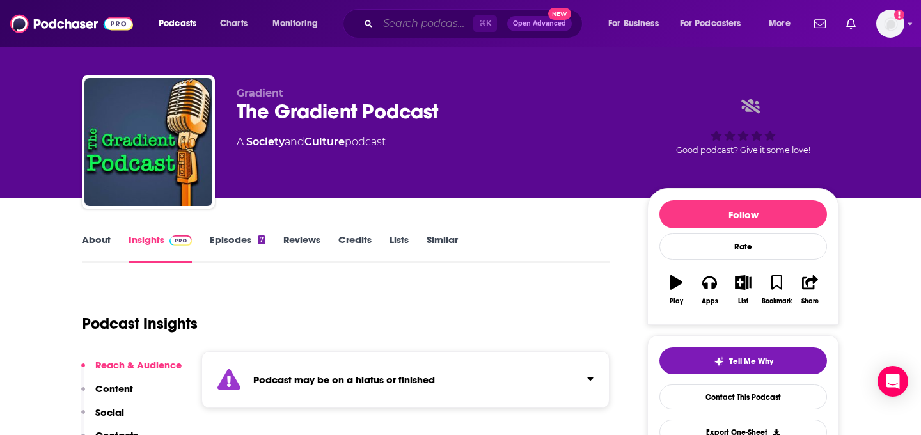
click at [399, 20] on input "Search podcasts, credits, & more..." at bounding box center [425, 23] width 95 height 20
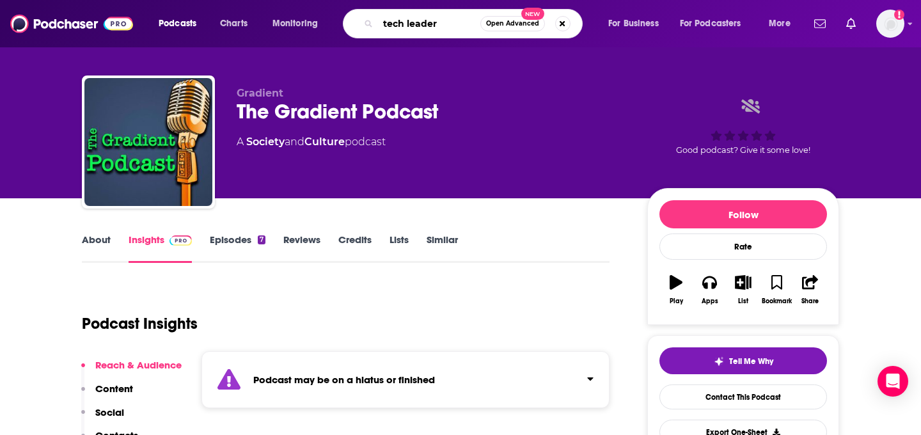
type input "tech leaders"
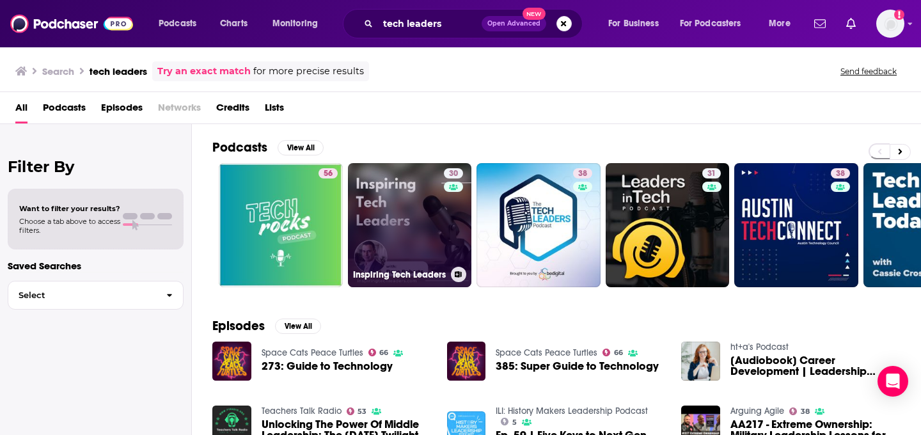
click at [420, 230] on link "30 Inspiring Tech Leaders" at bounding box center [410, 225] width 124 height 124
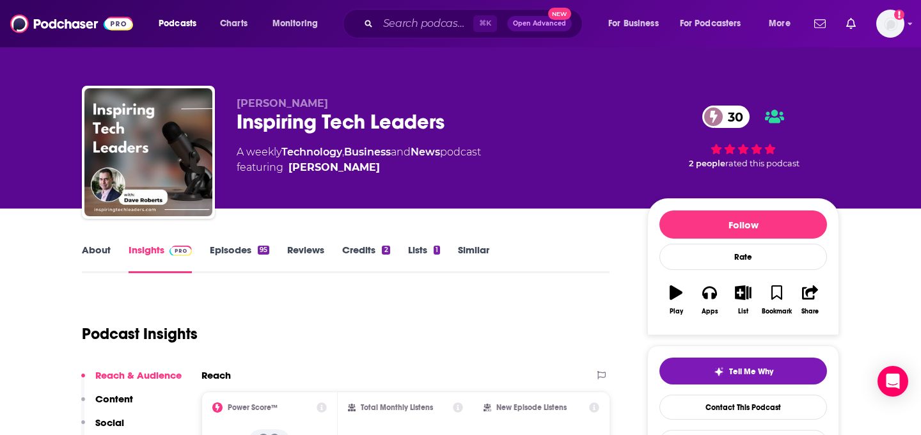
scroll to position [116, 0]
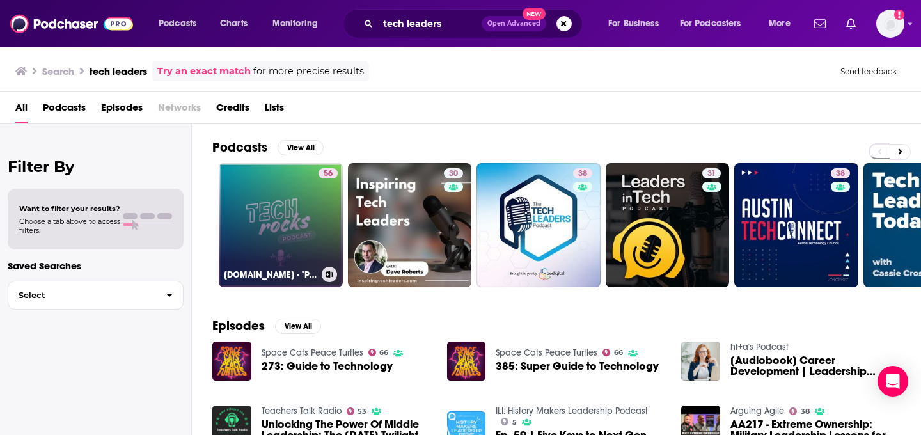
click at [275, 187] on link "56 Tech.Rocks - "Paroles de Tech Leaders"" at bounding box center [281, 225] width 124 height 124
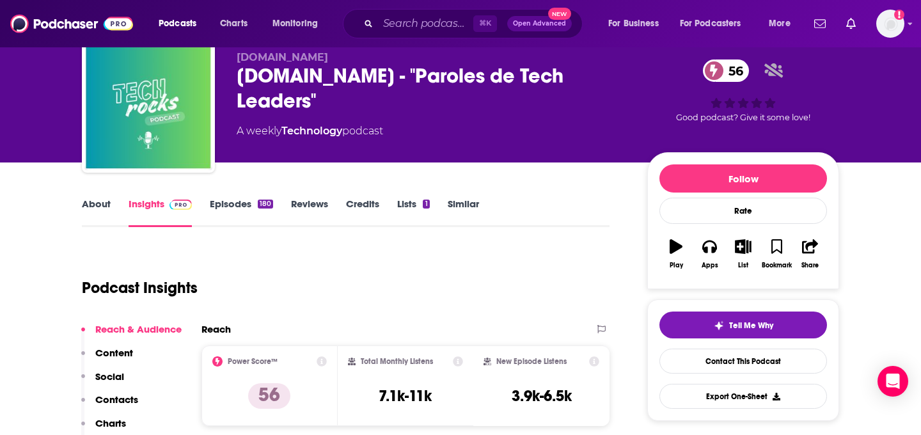
scroll to position [58, 0]
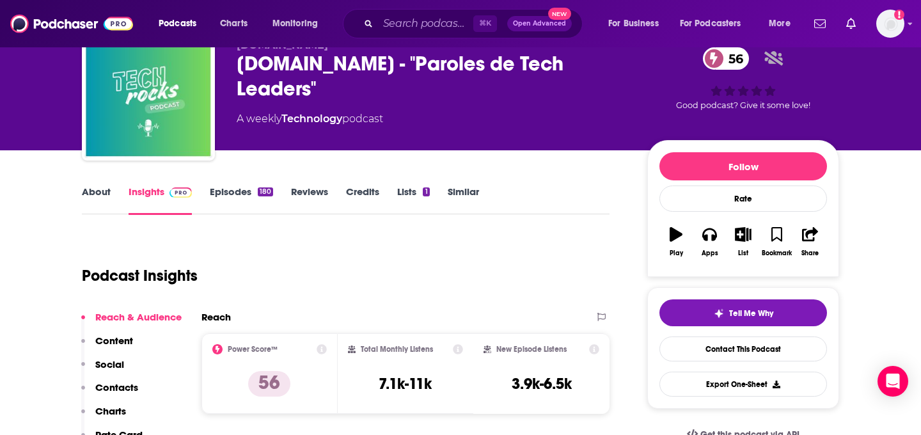
click at [102, 198] on link "About" at bounding box center [96, 199] width 29 height 29
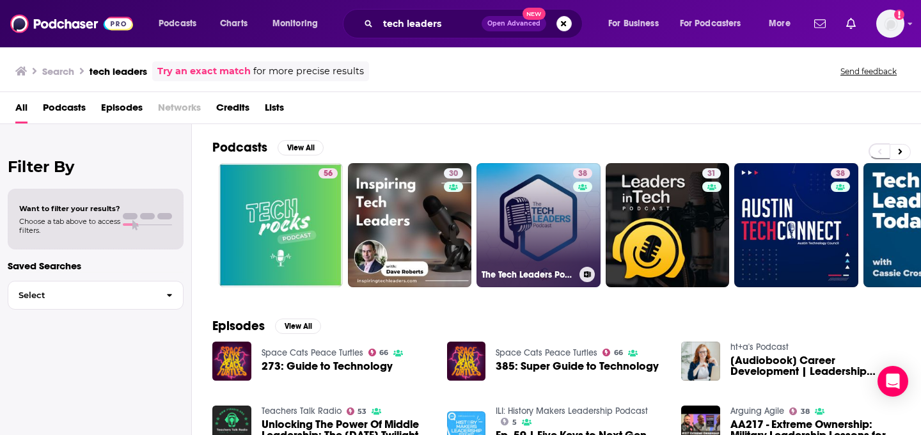
click at [560, 189] on link "38 The Tech Leaders Podcast" at bounding box center [539, 225] width 124 height 124
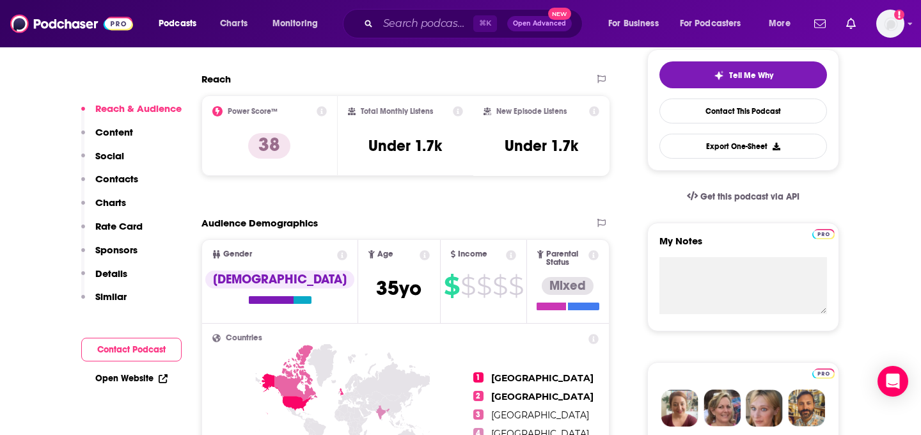
scroll to position [294, 0]
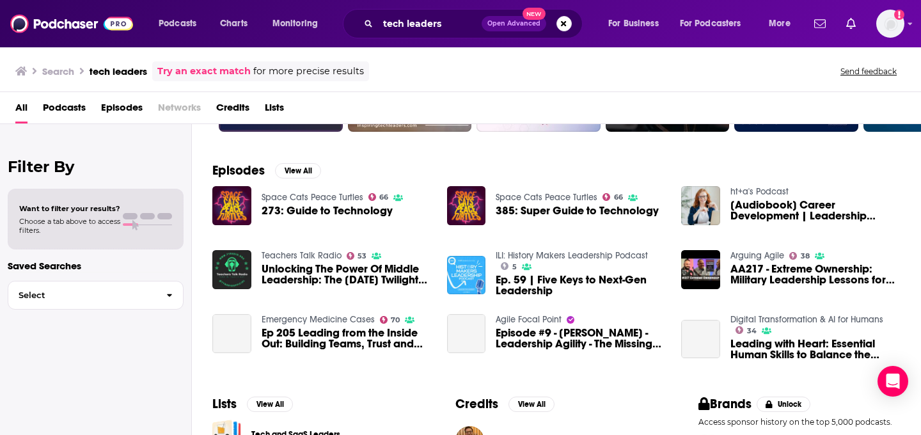
scroll to position [287, 0]
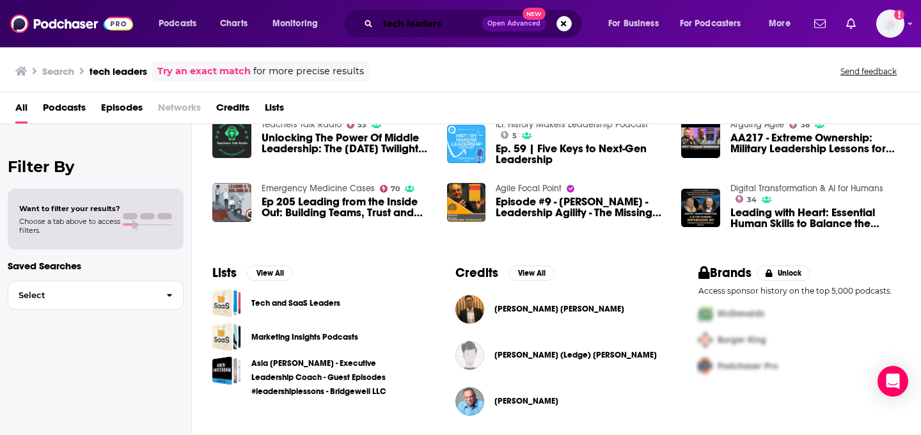
click at [390, 21] on input "tech leaders" at bounding box center [430, 23] width 104 height 20
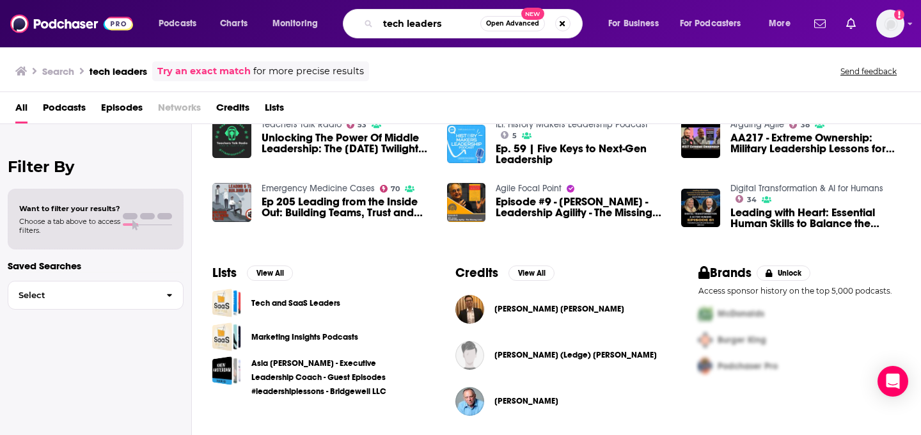
click at [390, 21] on input "tech leaders" at bounding box center [429, 23] width 102 height 20
type input "practical ai"
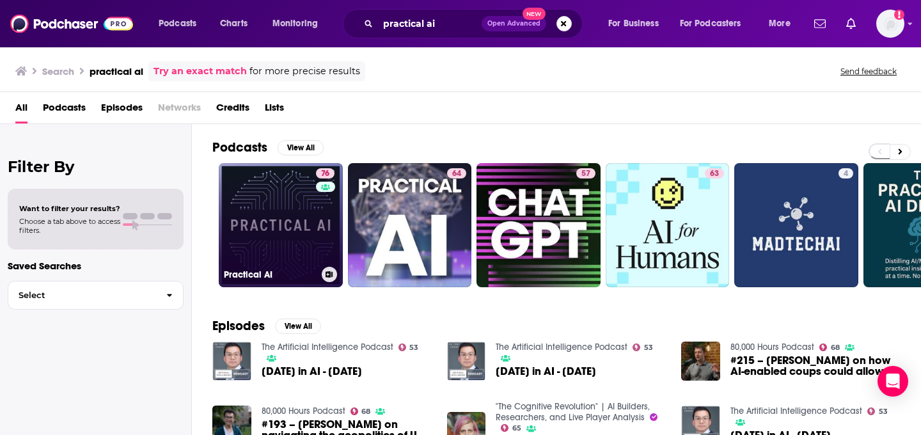
click at [303, 216] on link "76 Practical AI" at bounding box center [281, 225] width 124 height 124
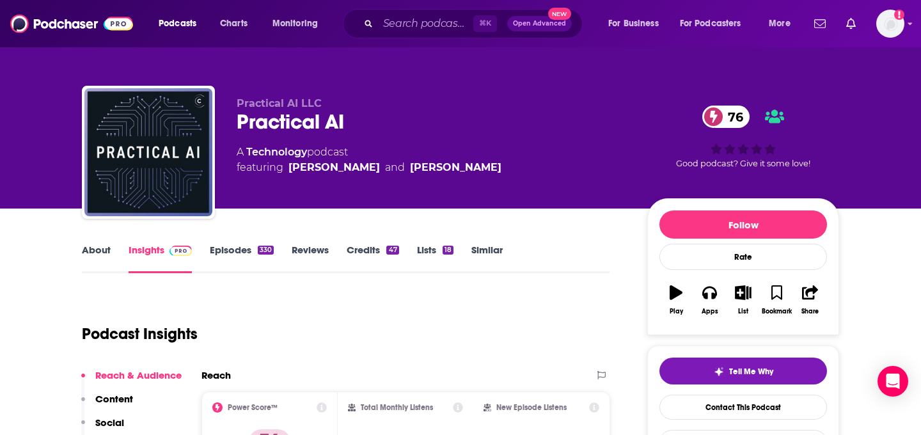
scroll to position [68, 0]
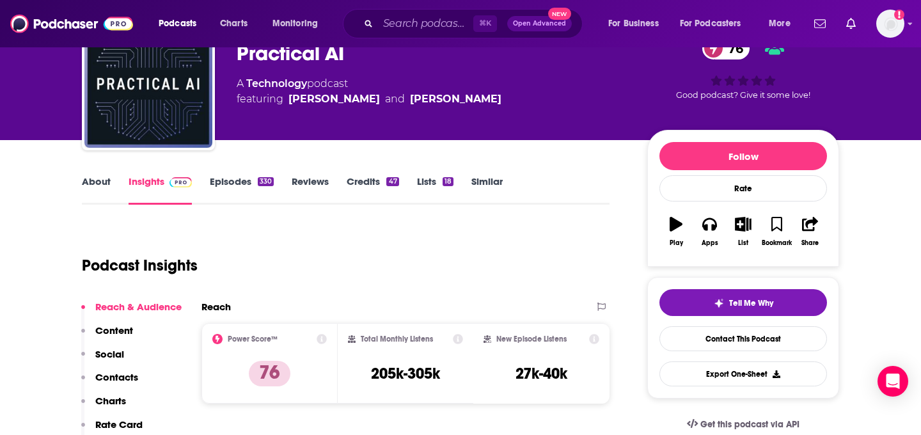
click at [498, 184] on link "Similar" at bounding box center [486, 189] width 31 height 29
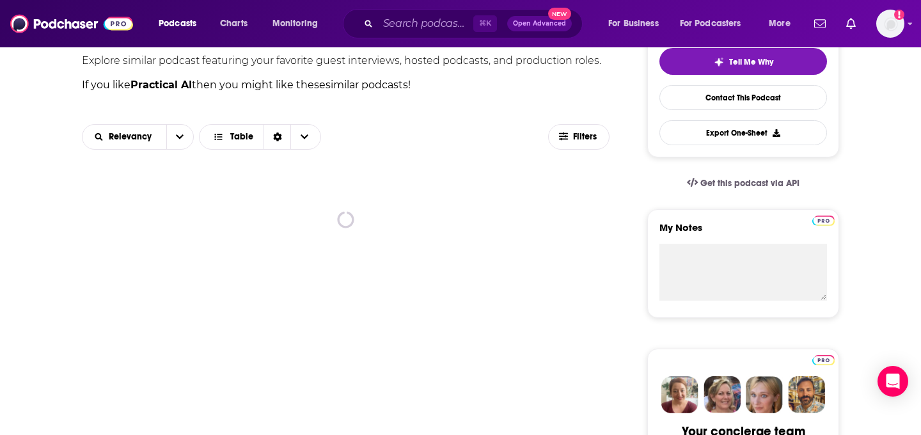
scroll to position [310, 0]
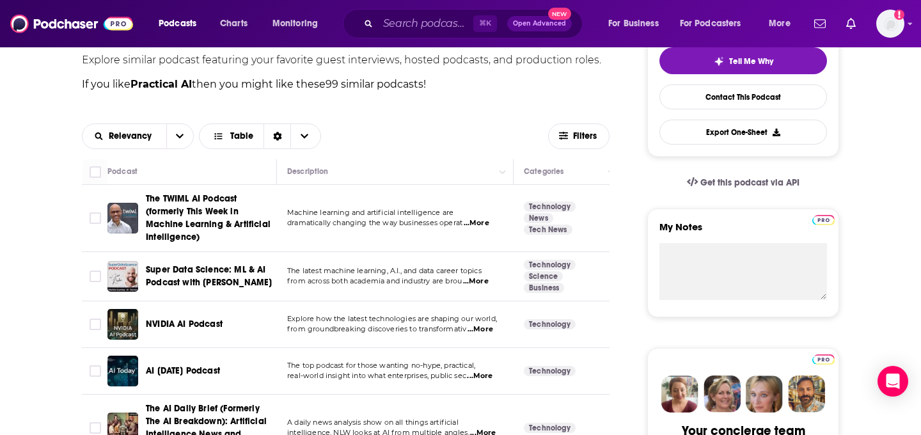
click at [485, 221] on span "...More" at bounding box center [477, 223] width 26 height 10
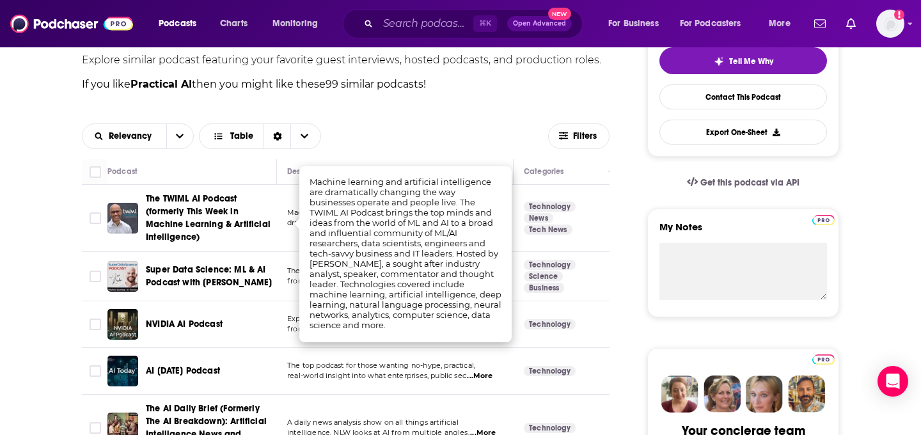
click at [235, 214] on span "The TWIML AI Podcast (formerly This Week in Machine Learning & Artificial Intel…" at bounding box center [208, 217] width 125 height 49
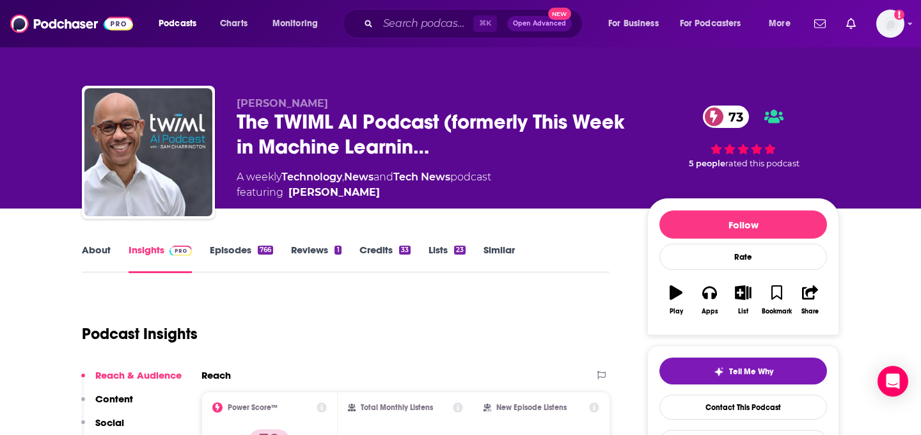
scroll to position [46, 0]
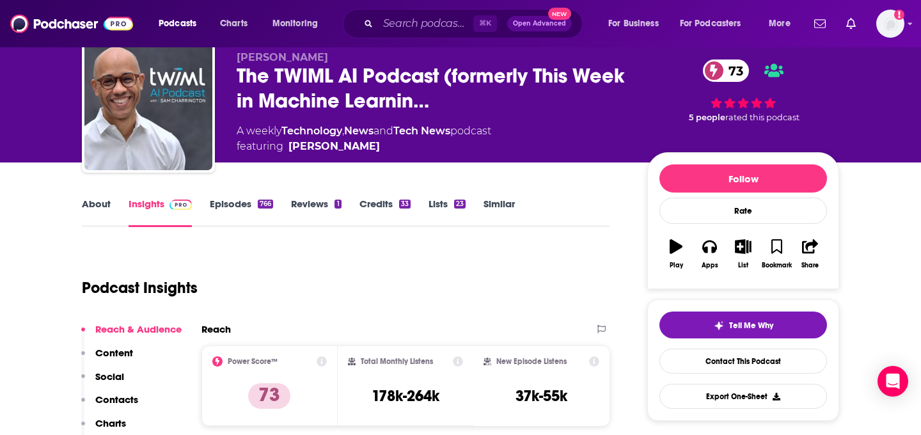
click at [248, 198] on link "Episodes 766" at bounding box center [241, 212] width 63 height 29
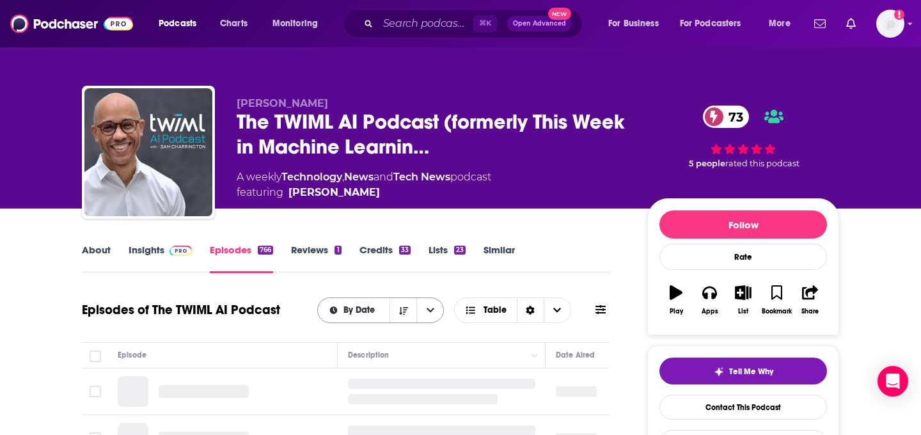
scroll to position [123, 0]
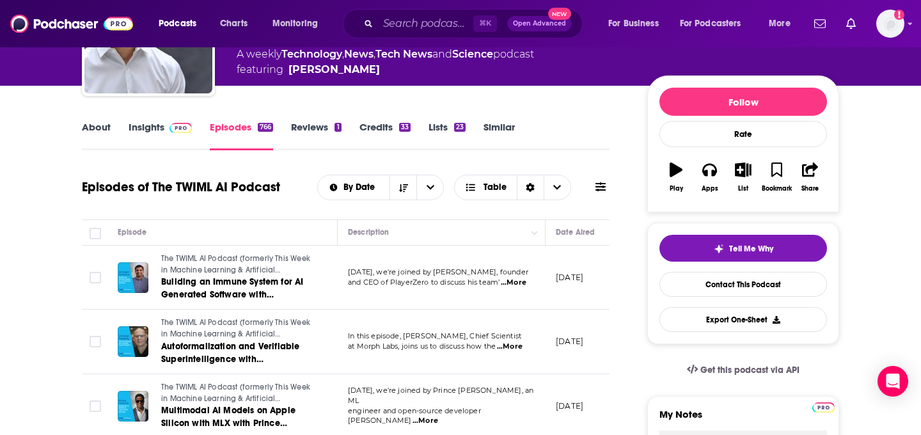
click at [154, 128] on link "Insights" at bounding box center [160, 135] width 63 height 29
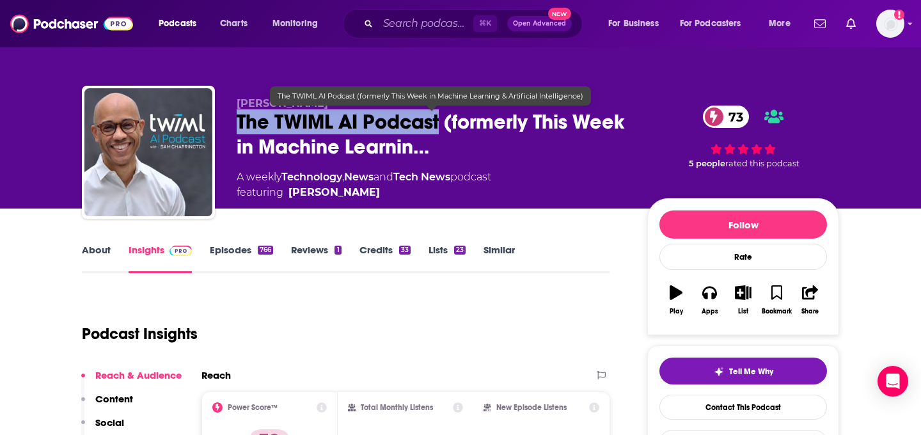
drag, startPoint x: 234, startPoint y: 122, endPoint x: 438, endPoint y: 123, distance: 204.0
click at [439, 124] on div "Sam Charrington The TWIML AI Podcast (formerly This Week in Machine Learnin… 73…" at bounding box center [460, 155] width 757 height 138
copy h2 "The TWIML AI Podcast"
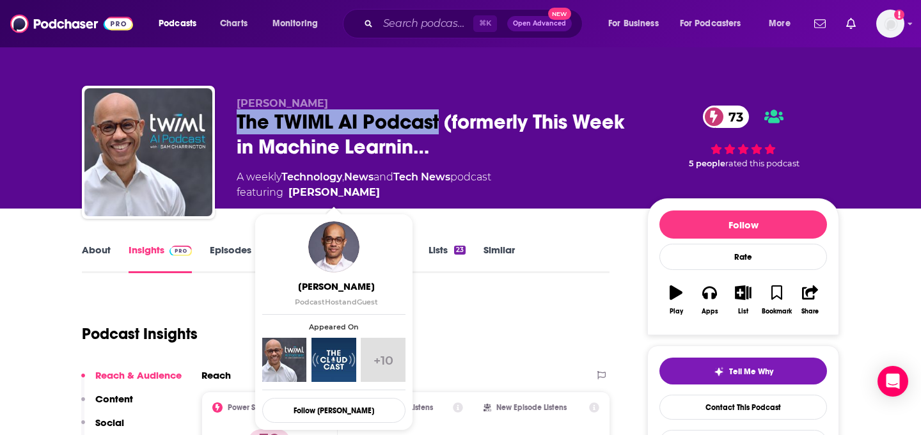
drag, startPoint x: 385, startPoint y: 193, endPoint x: 377, endPoint y: 193, distance: 8.3
click at [377, 193] on span "featuring Sam Charrington" at bounding box center [364, 192] width 255 height 15
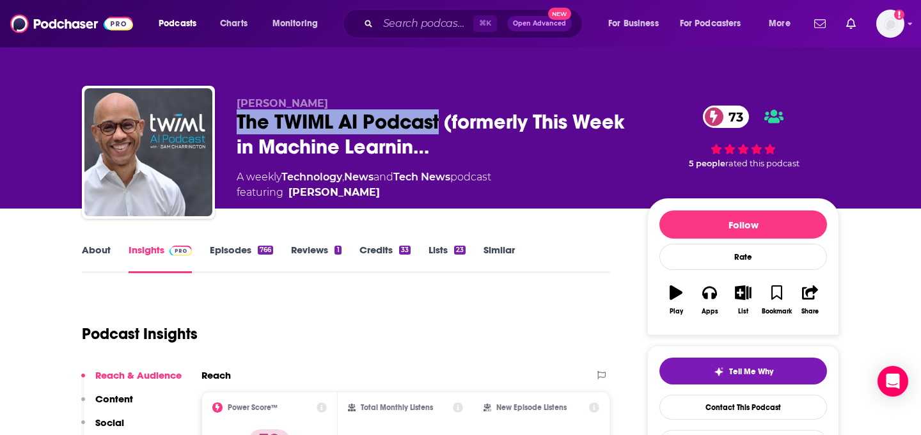
copy span "Sam Charrington"
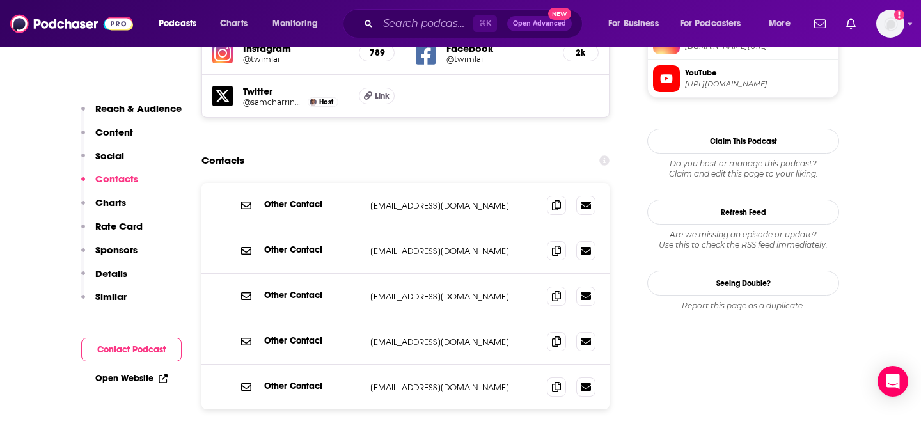
scroll to position [1220, 0]
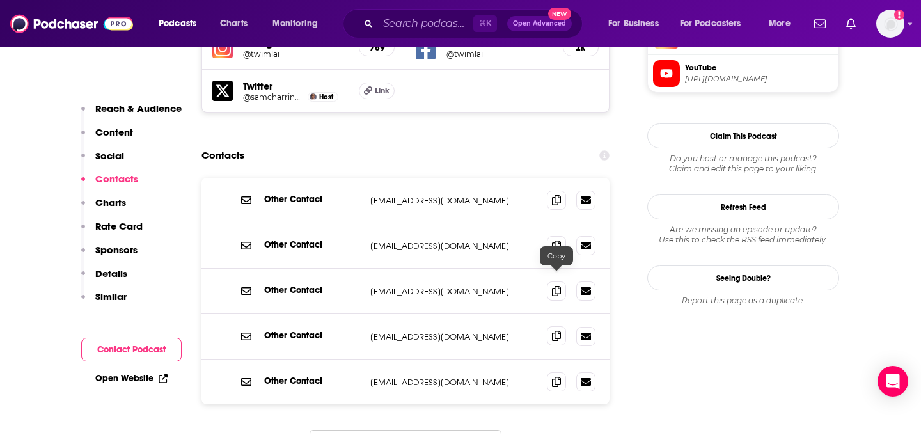
click at [549, 326] on span at bounding box center [556, 335] width 19 height 19
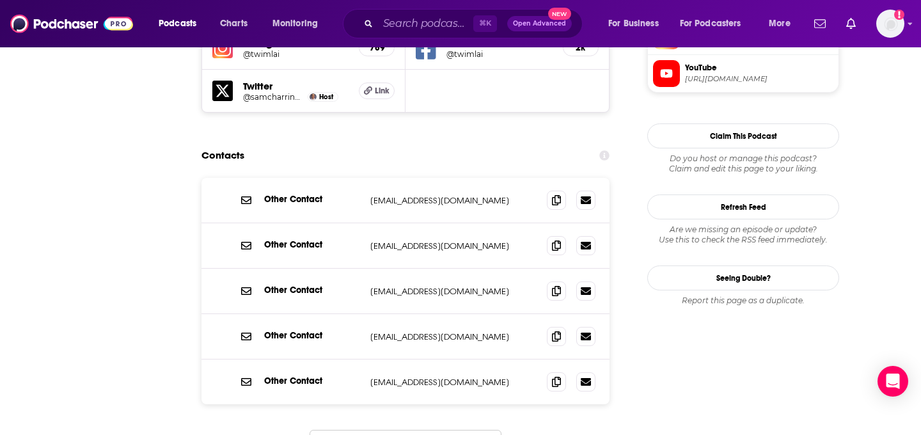
scroll to position [0, 0]
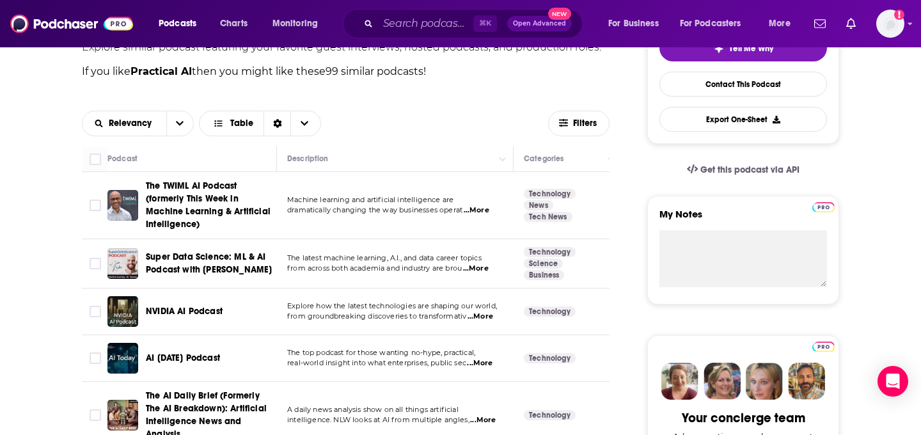
scroll to position [334, 0]
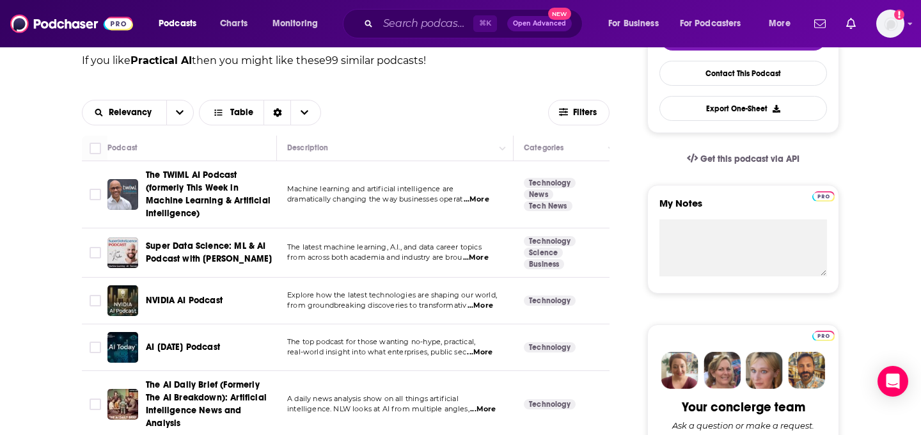
click at [219, 249] on span "Super Data Science: ML & AI Podcast with Jon Krohn" at bounding box center [209, 252] width 126 height 24
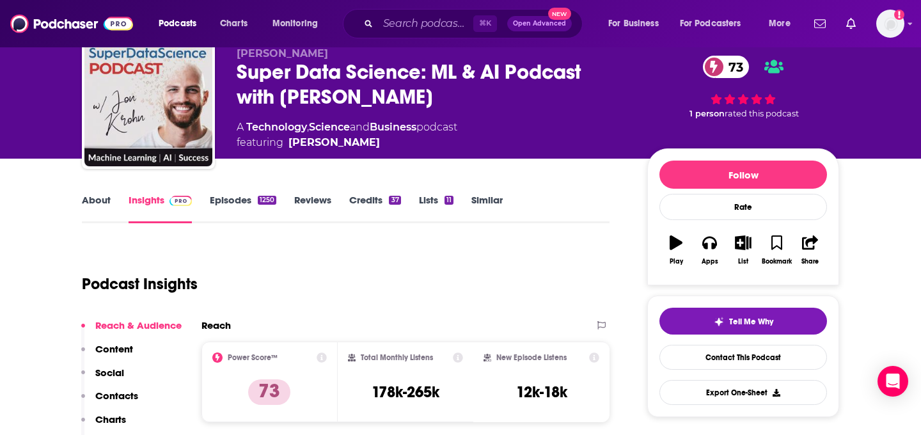
scroll to position [61, 0]
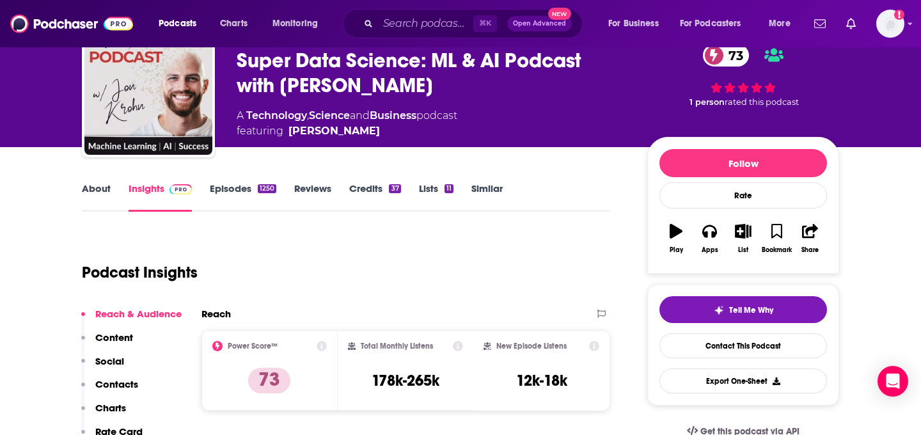
click at [100, 198] on link "About" at bounding box center [96, 196] width 29 height 29
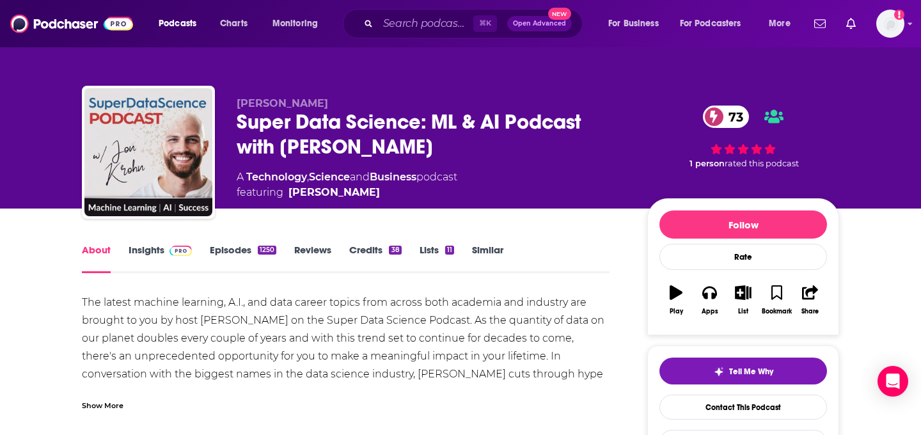
scroll to position [54, 0]
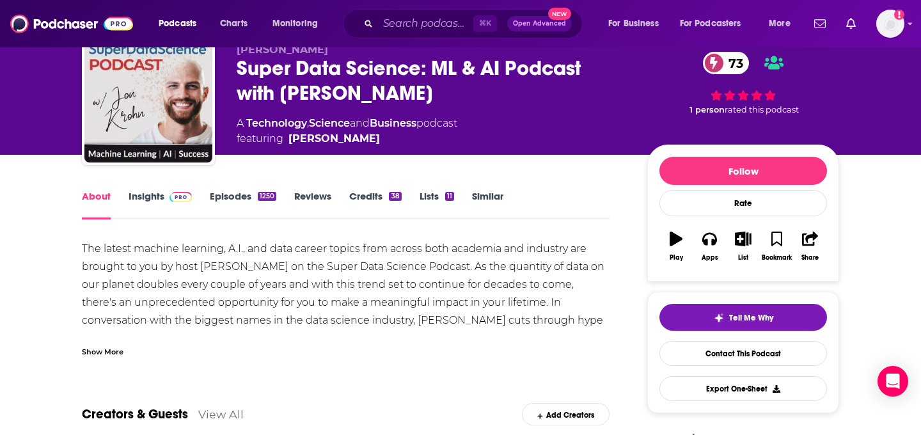
click at [100, 354] on div "Show More" at bounding box center [103, 351] width 42 height 12
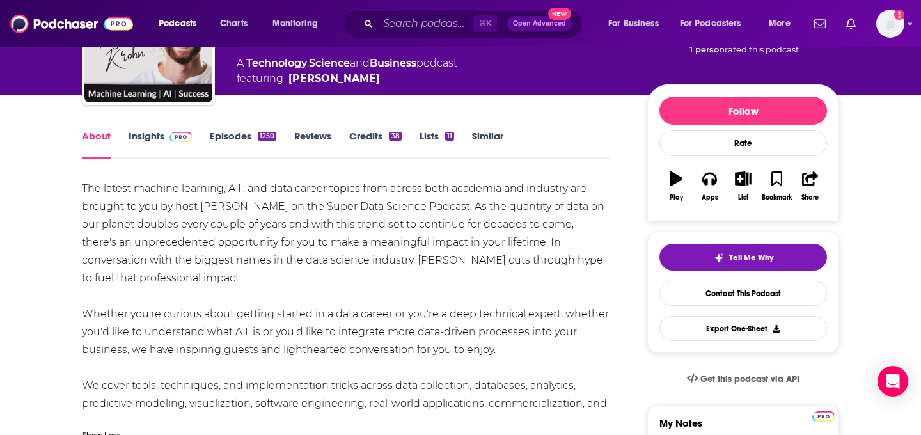
scroll to position [120, 0]
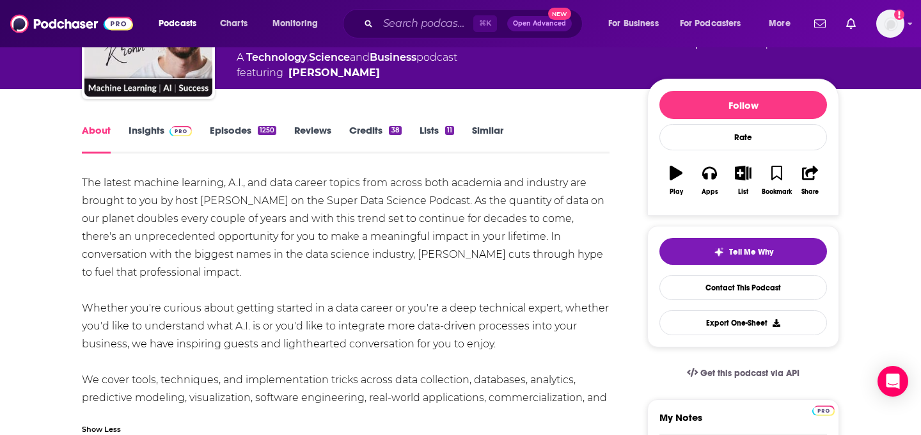
click at [240, 127] on link "Episodes 1250" at bounding box center [243, 138] width 67 height 29
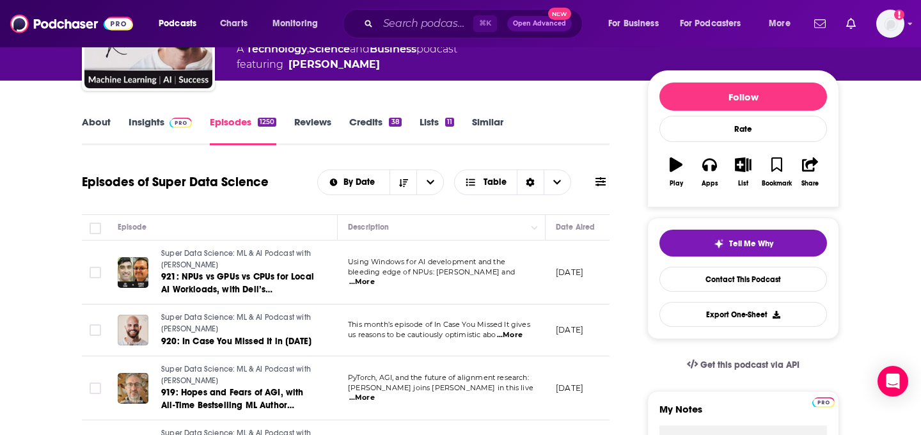
scroll to position [132, 0]
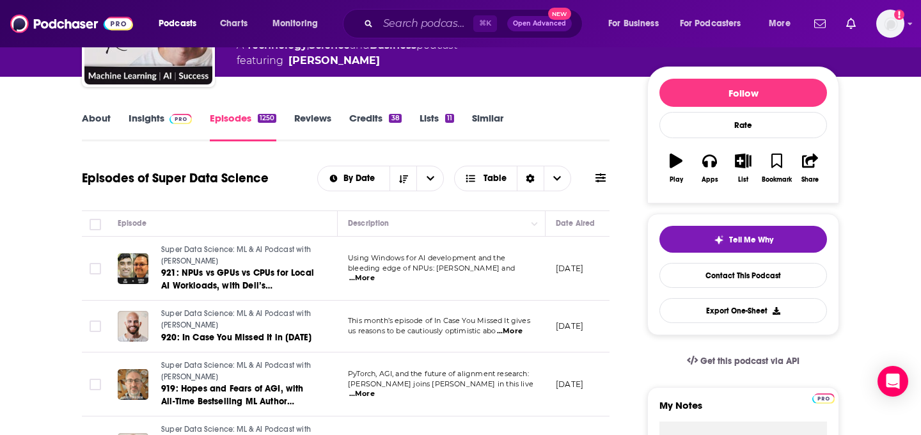
click at [375, 274] on span "...More" at bounding box center [362, 278] width 26 height 10
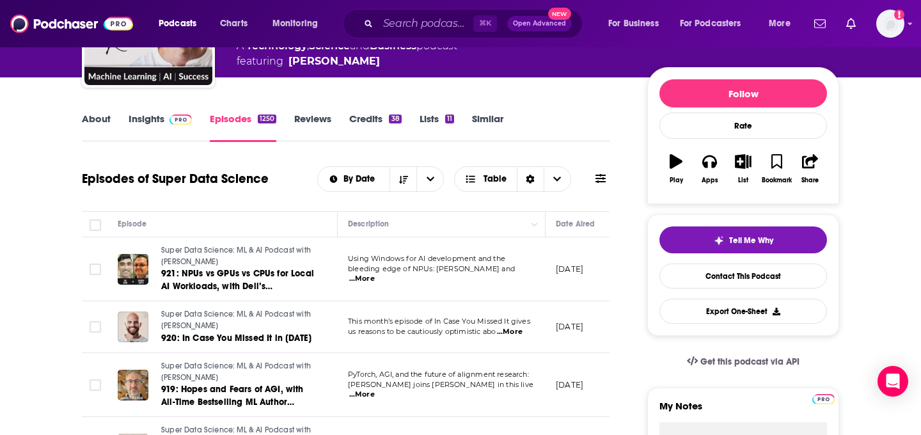
scroll to position [56, 0]
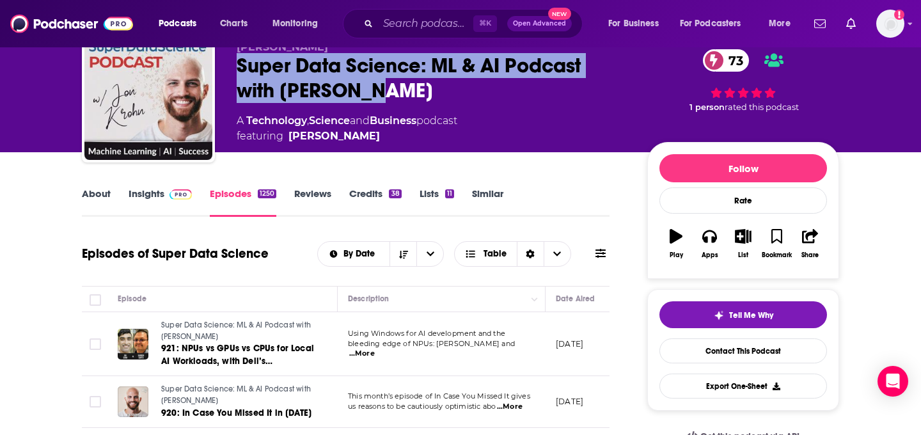
drag, startPoint x: 405, startPoint y: 102, endPoint x: 221, endPoint y: 70, distance: 186.3
click at [221, 70] on div "Jon Krohn Super Data Science: ML & AI Podcast with Jon Krohn 73 A Technology , …" at bounding box center [460, 98] width 757 height 138
copy h2 "Super Data Science: ML & AI Podcast with Jon Krohn"
click at [170, 196] on img at bounding box center [180, 194] width 22 height 10
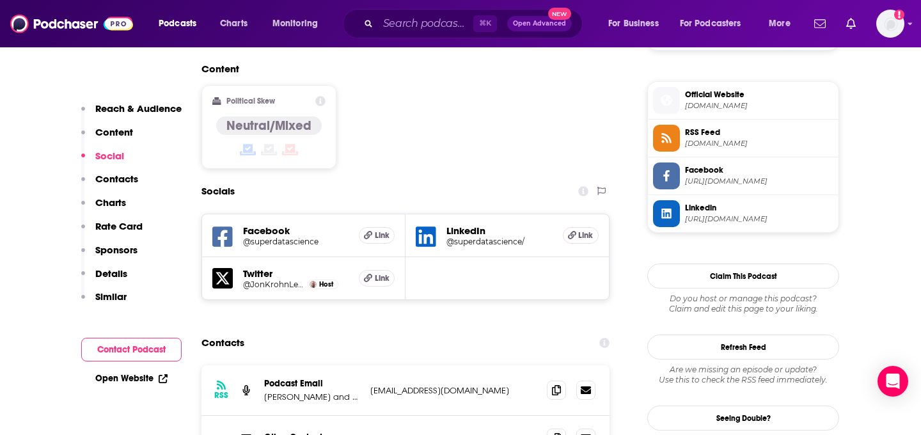
scroll to position [1023, 0]
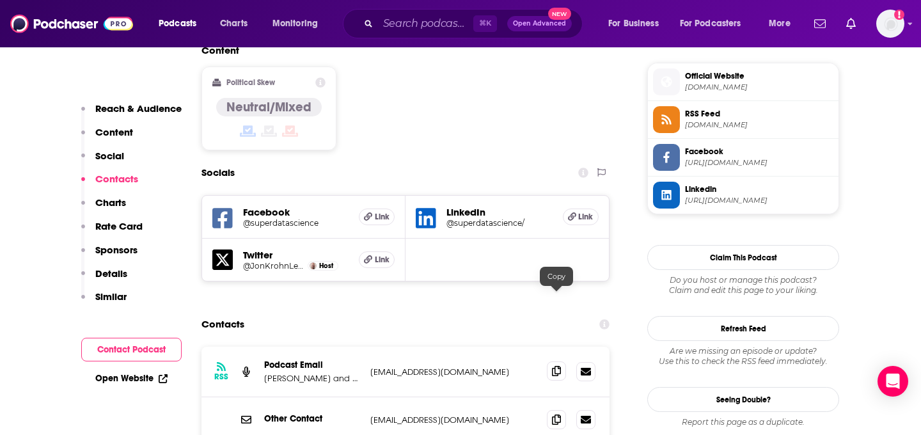
click at [553, 366] on icon at bounding box center [556, 371] width 9 height 10
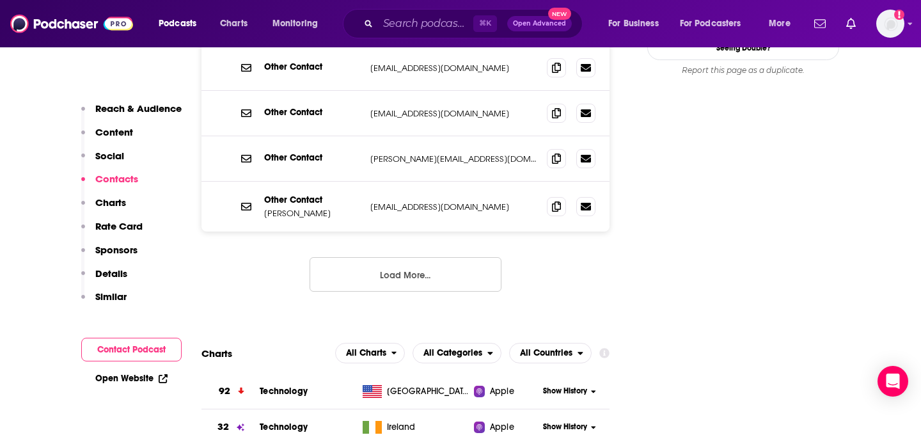
scroll to position [1858, 0]
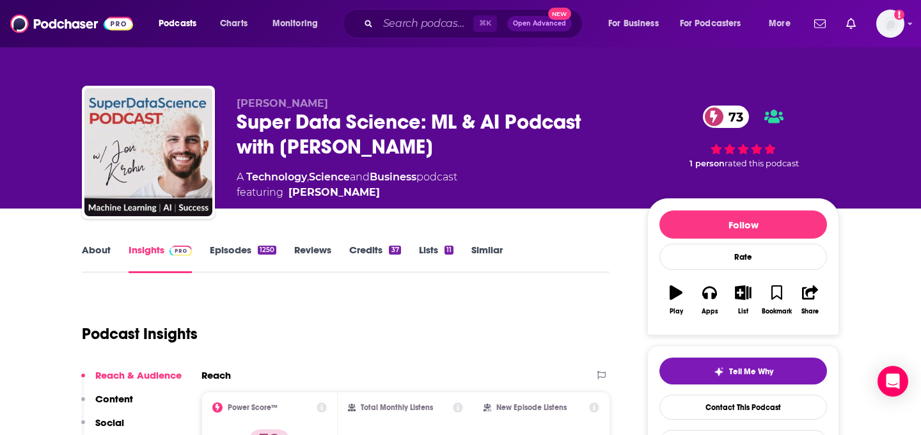
scroll to position [141, 0]
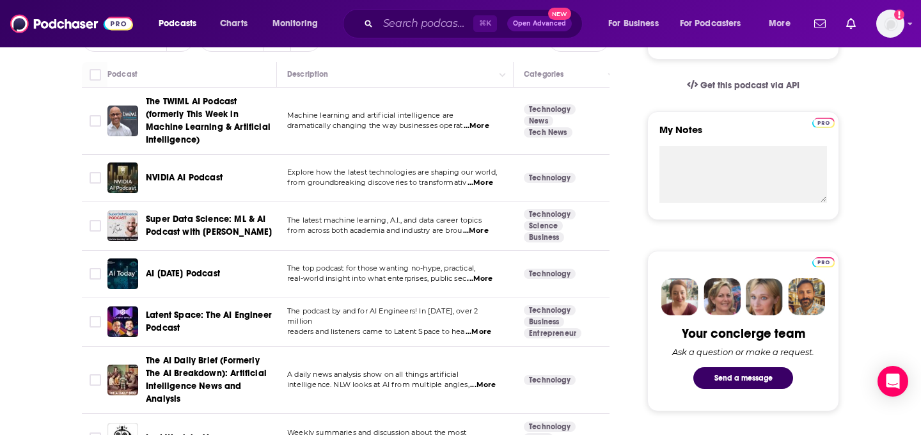
scroll to position [422, 0]
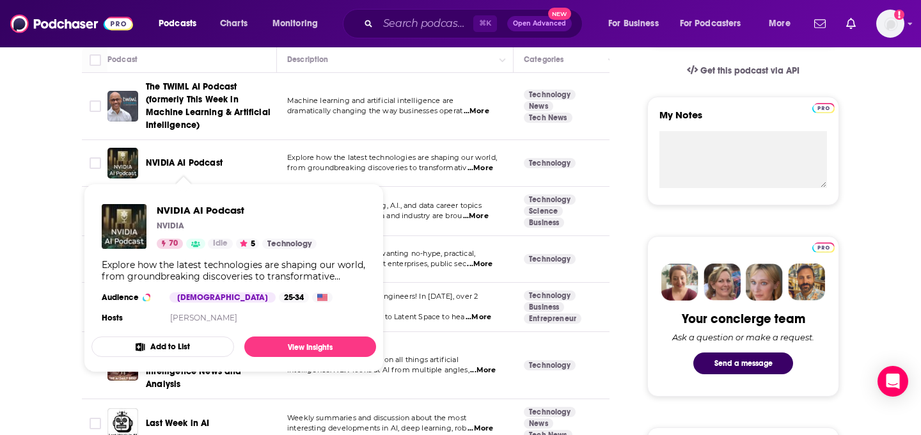
click at [203, 168] on span "NVIDIA AI Podcast" at bounding box center [184, 162] width 77 height 11
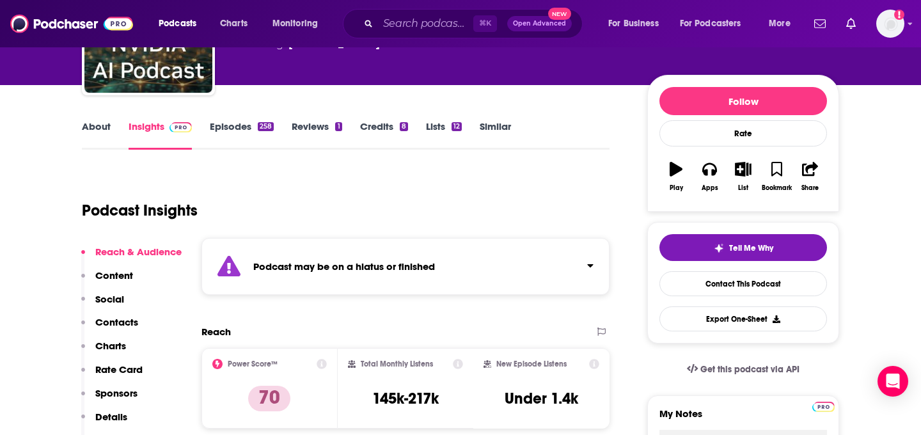
scroll to position [130, 0]
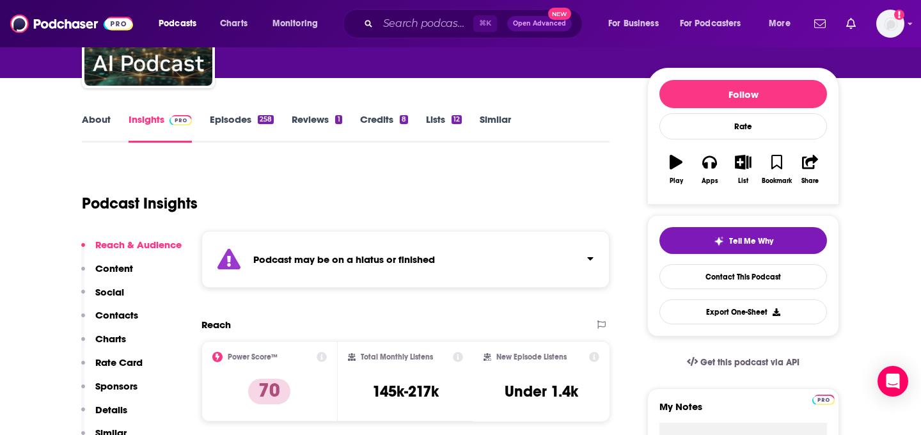
click at [260, 130] on link "Episodes 258" at bounding box center [242, 127] width 64 height 29
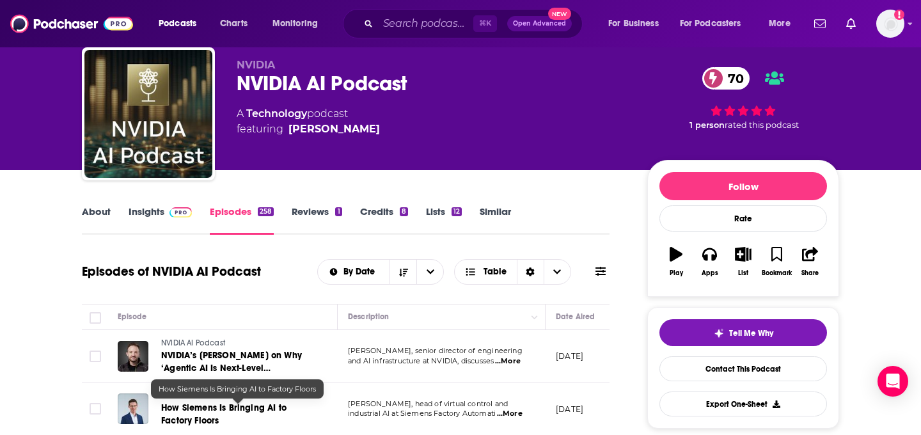
scroll to position [35, 0]
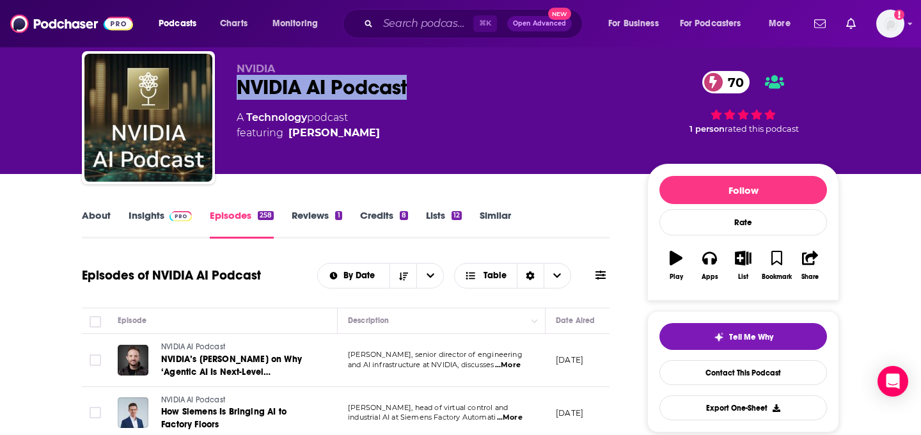
drag, startPoint x: 240, startPoint y: 88, endPoint x: 429, endPoint y: 91, distance: 188.7
click at [432, 92] on div "NVIDIA AI Podcast 70" at bounding box center [432, 87] width 390 height 25
copy h2 "NVIDIA AI Podcast"
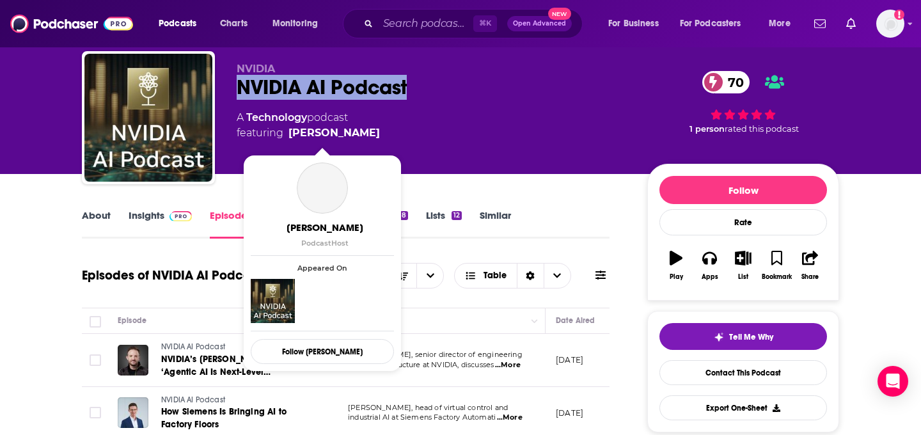
drag, startPoint x: 365, startPoint y: 136, endPoint x: 354, endPoint y: 132, distance: 11.3
click at [355, 133] on div "A Technology podcast featuring Noah Kravitz" at bounding box center [432, 125] width 390 height 31
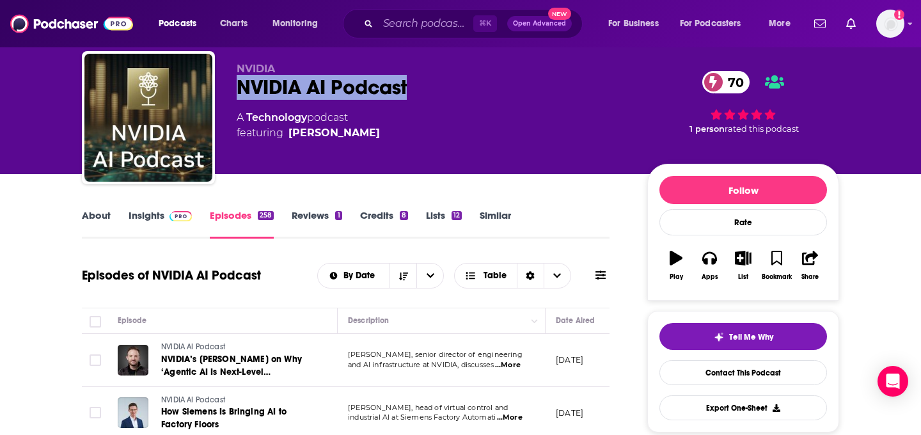
copy span "Noah Kravitz"
click at [187, 224] on link "Insights" at bounding box center [160, 223] width 63 height 29
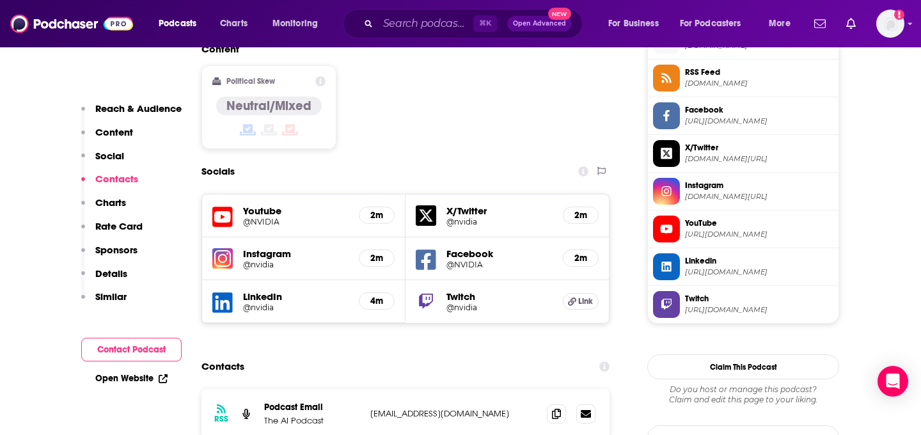
scroll to position [1076, 0]
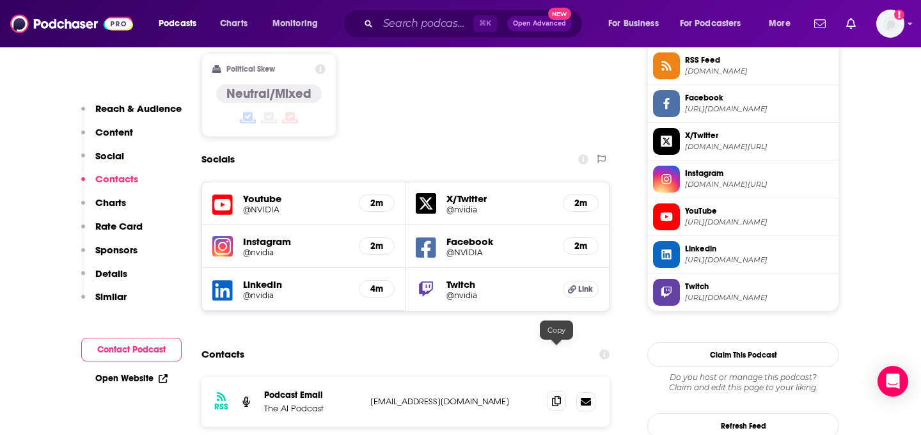
click at [564, 391] on span at bounding box center [556, 400] width 19 height 19
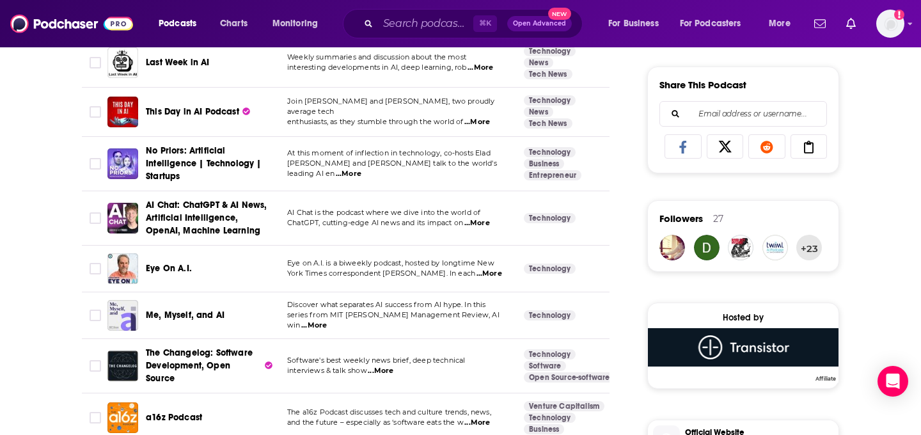
scroll to position [662, 0]
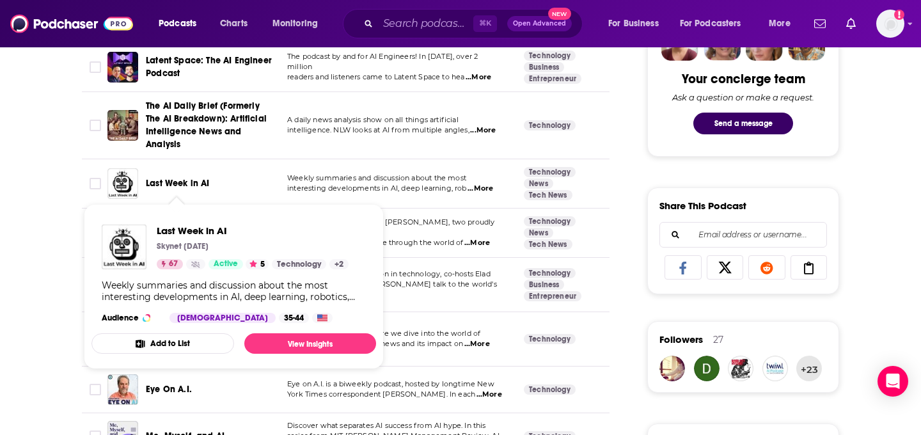
click at [195, 183] on span "Last Week in AI" at bounding box center [178, 183] width 64 height 11
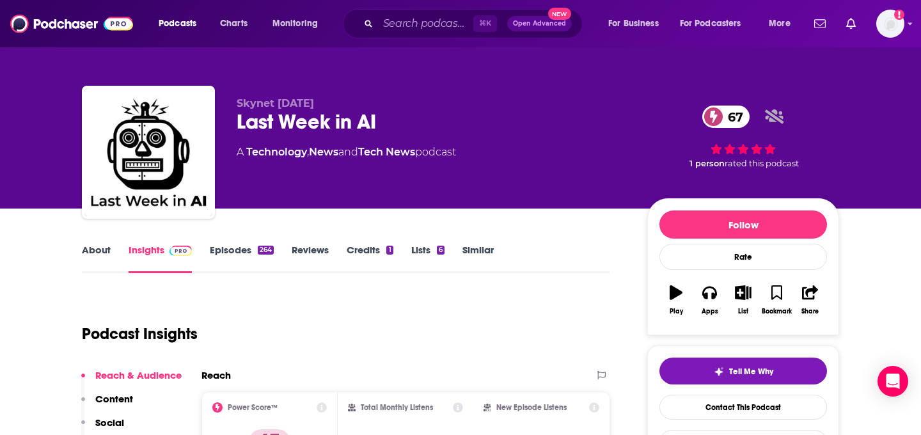
scroll to position [89, 0]
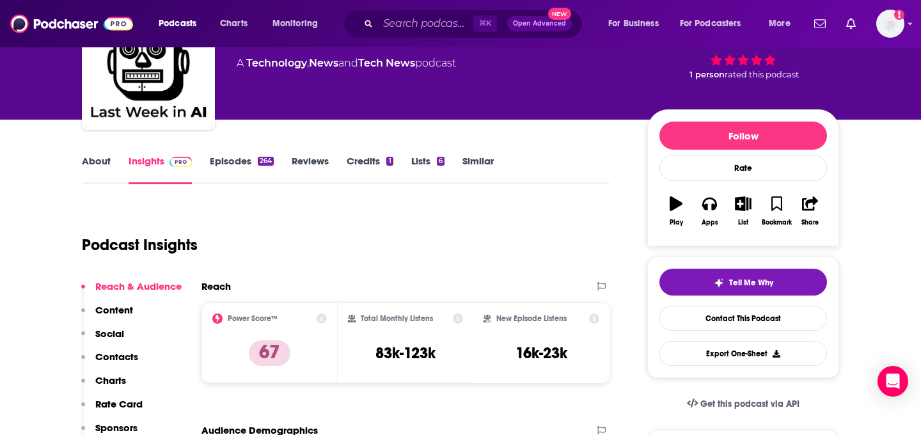
click at [95, 160] on link "About" at bounding box center [96, 169] width 29 height 29
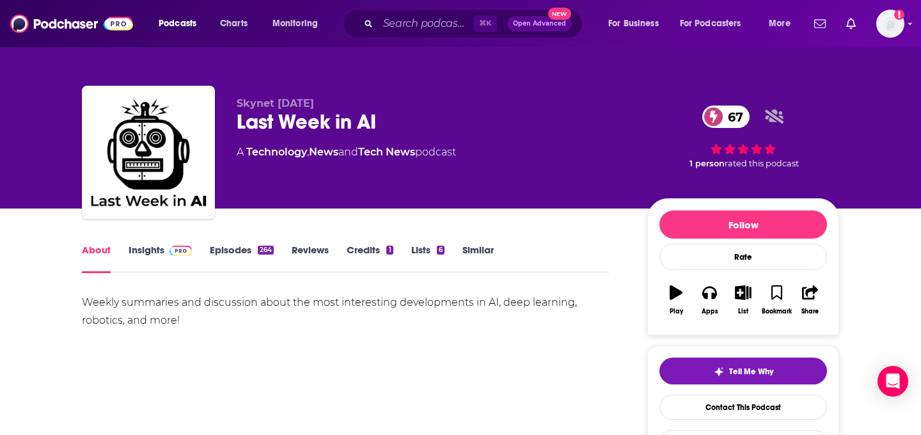
click at [253, 255] on link "Episodes 264" at bounding box center [242, 258] width 64 height 29
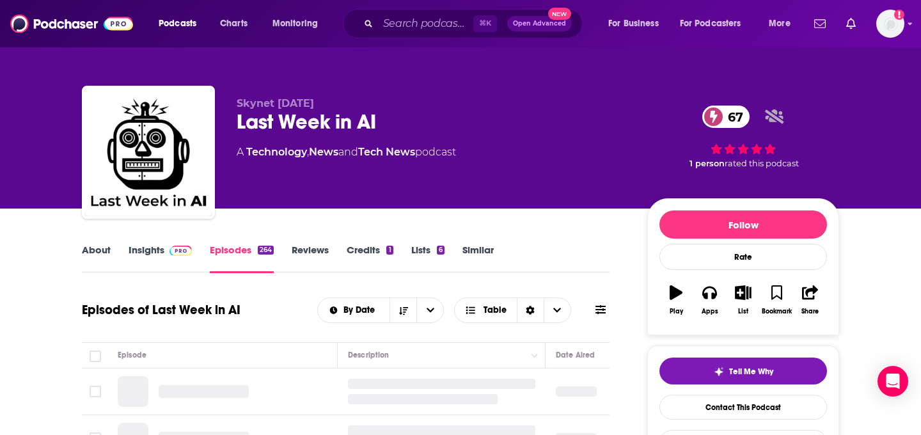
scroll to position [159, 0]
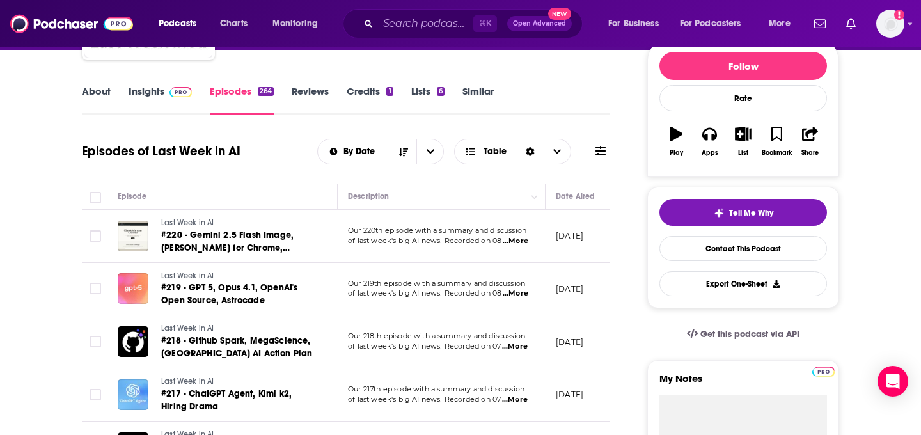
click at [519, 239] on span "...More" at bounding box center [516, 241] width 26 height 10
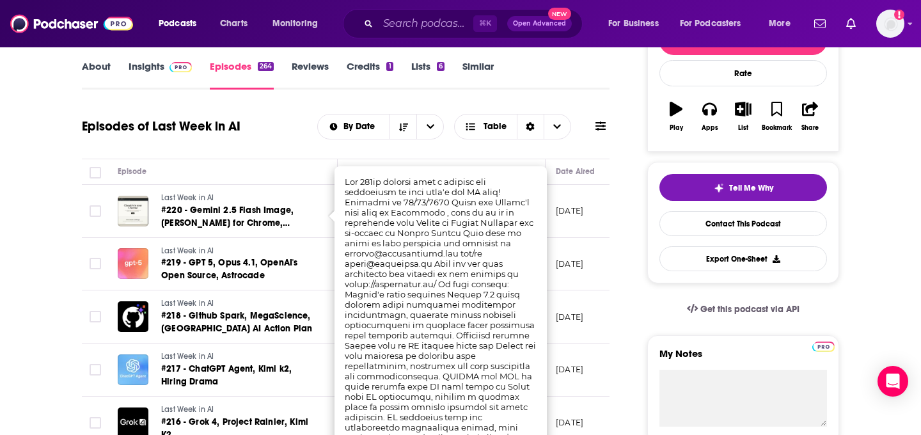
scroll to position [185, 0]
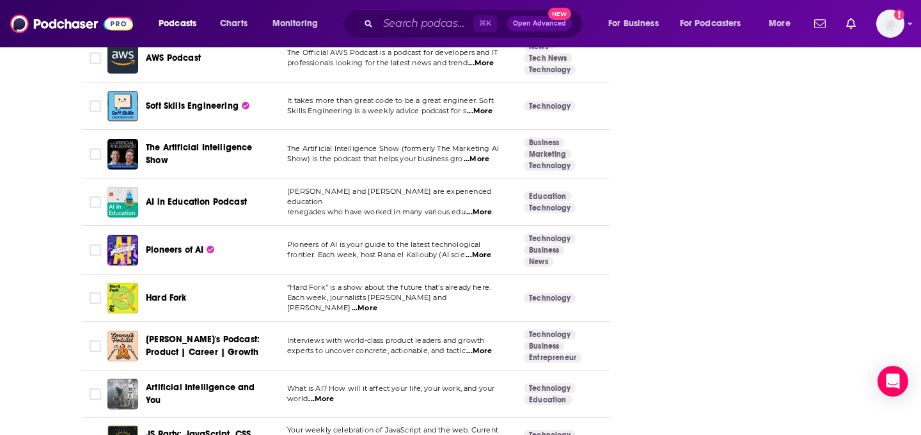
scroll to position [1900, 0]
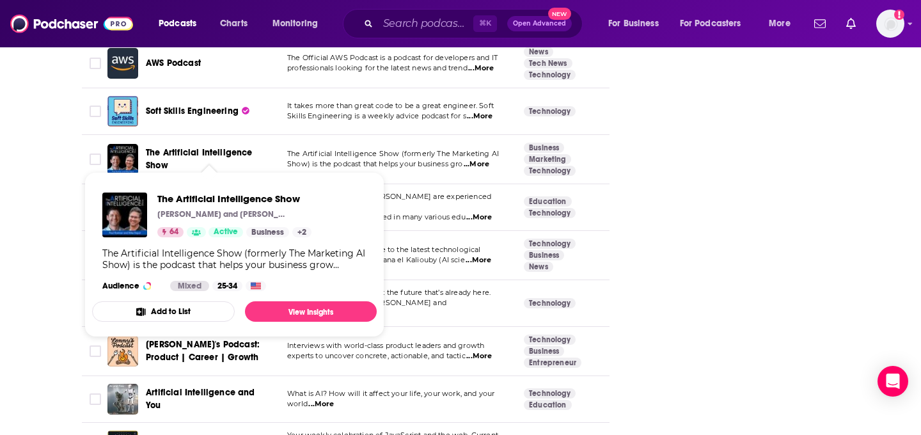
click at [188, 147] on span "The Artificial Intelligence Show" at bounding box center [199, 159] width 107 height 24
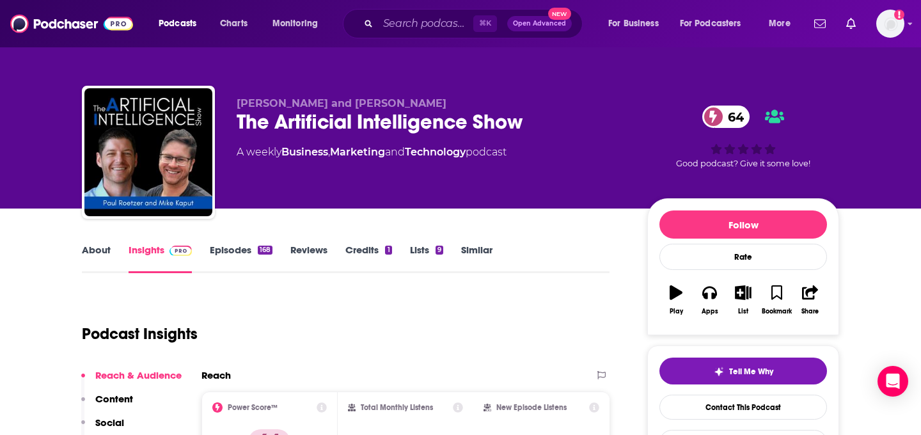
click at [93, 251] on link "About" at bounding box center [96, 258] width 29 height 29
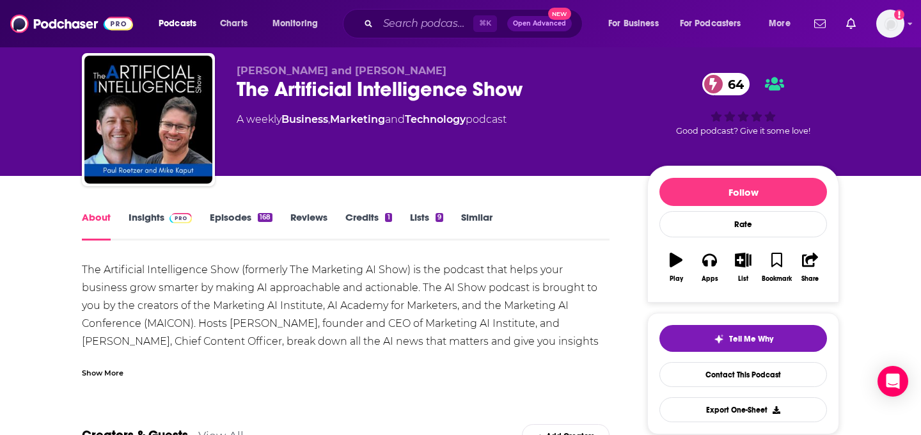
scroll to position [36, 0]
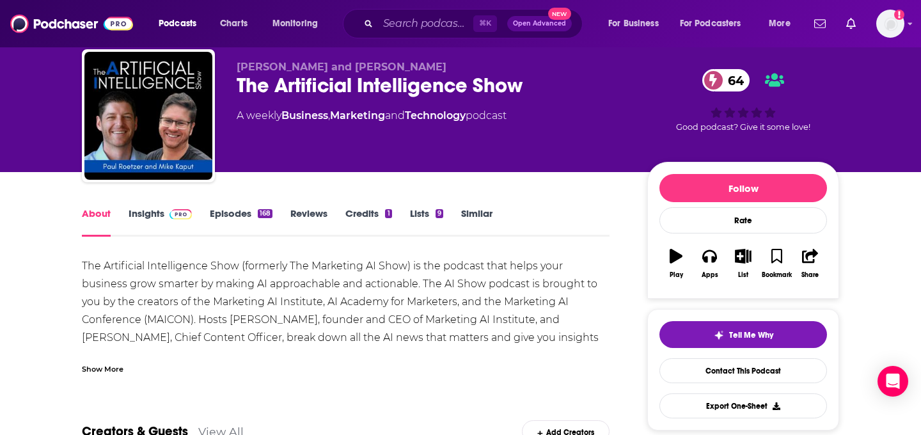
click at [126, 364] on div "Show More" at bounding box center [346, 364] width 528 height 22
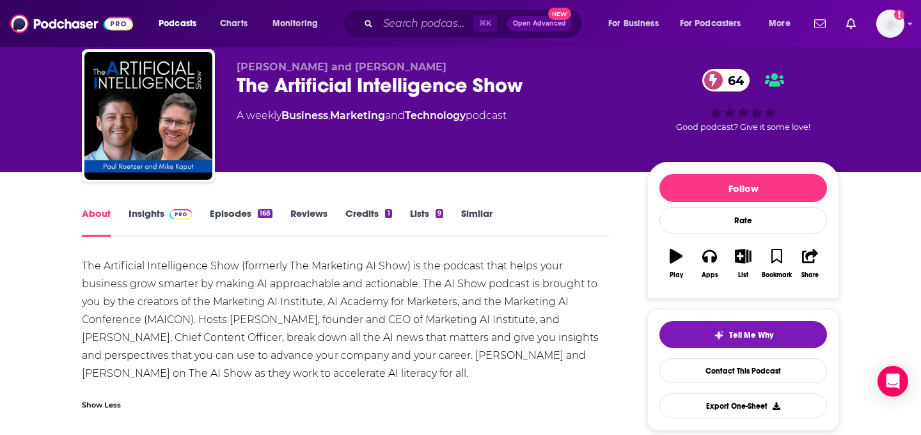
click at [239, 221] on link "Episodes 168" at bounding box center [241, 221] width 63 height 29
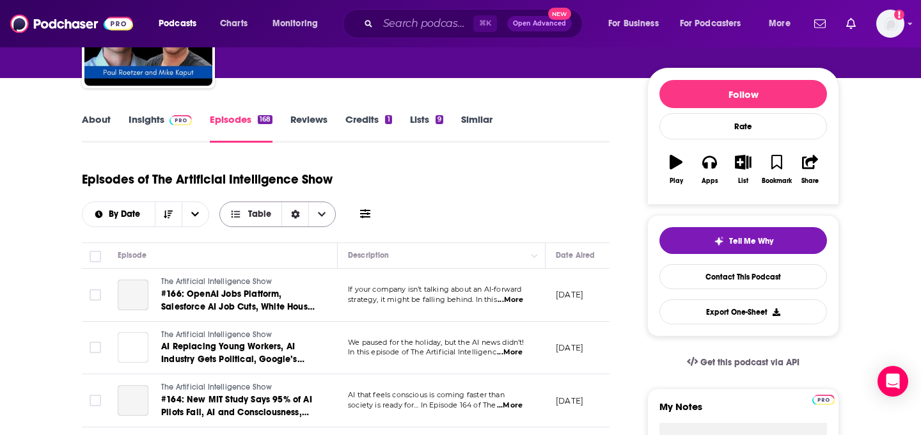
scroll to position [138, 0]
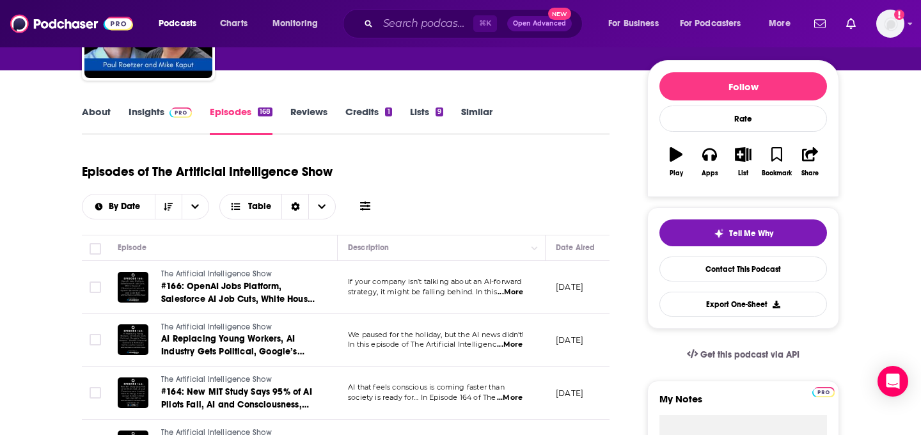
click at [517, 290] on span "...More" at bounding box center [511, 292] width 26 height 10
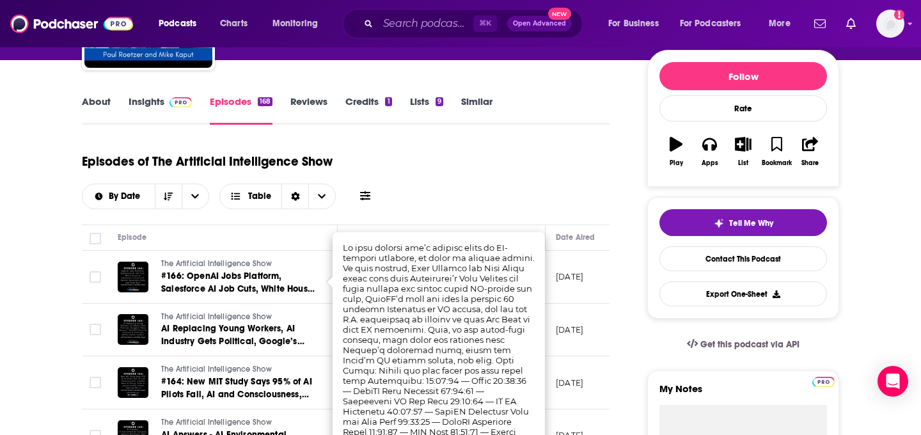
scroll to position [150, 0]
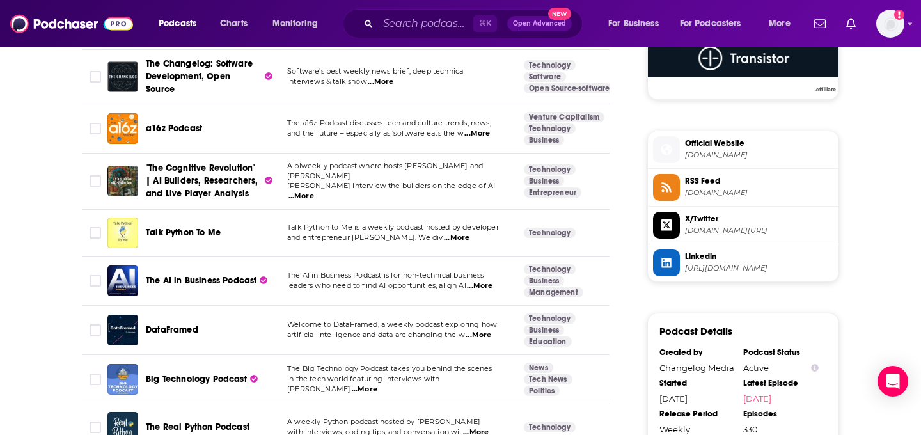
scroll to position [1083, 0]
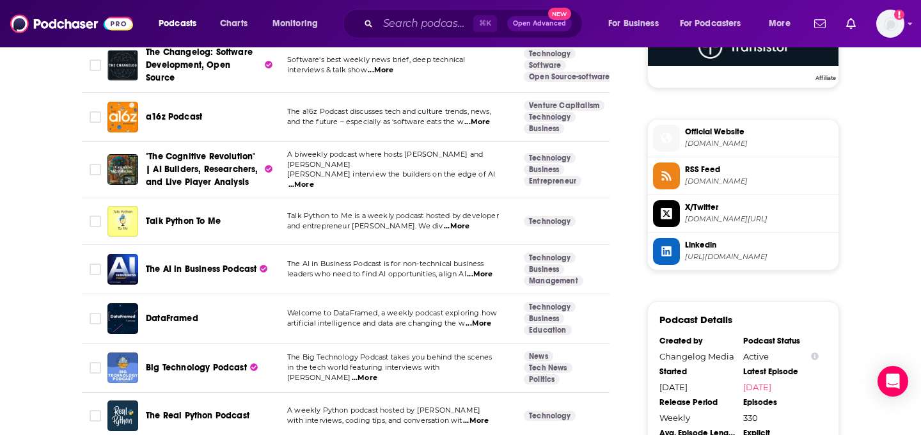
click at [477, 319] on span "...More" at bounding box center [479, 324] width 26 height 10
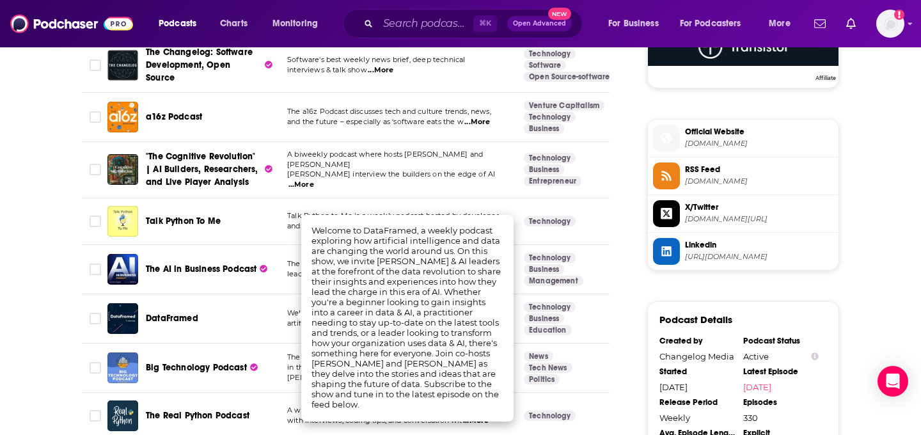
click at [209, 322] on div "DataFramed" at bounding box center [212, 318] width 133 height 31
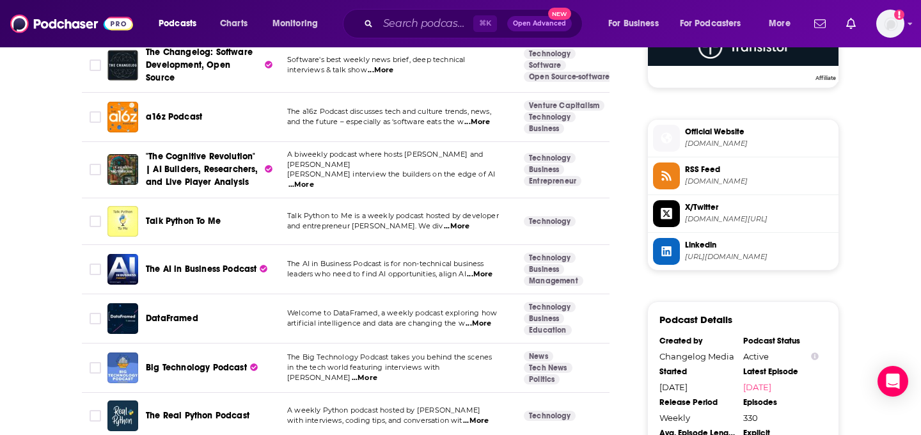
click at [176, 316] on span "DataFramed" at bounding box center [172, 318] width 52 height 11
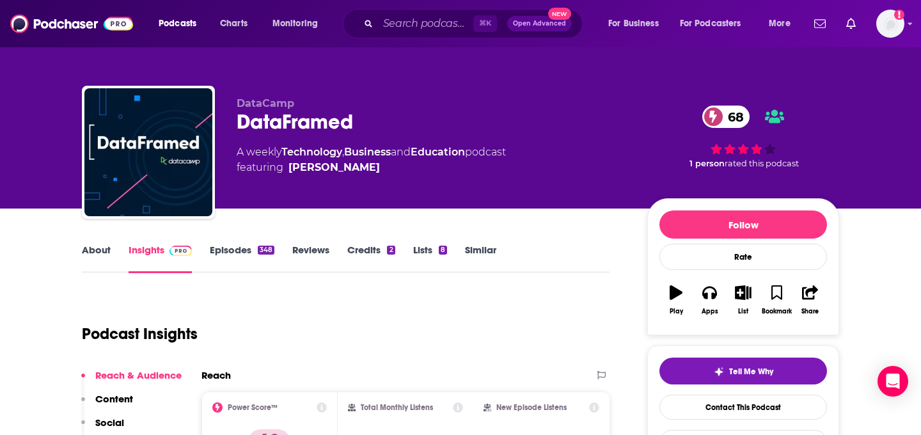
scroll to position [73, 0]
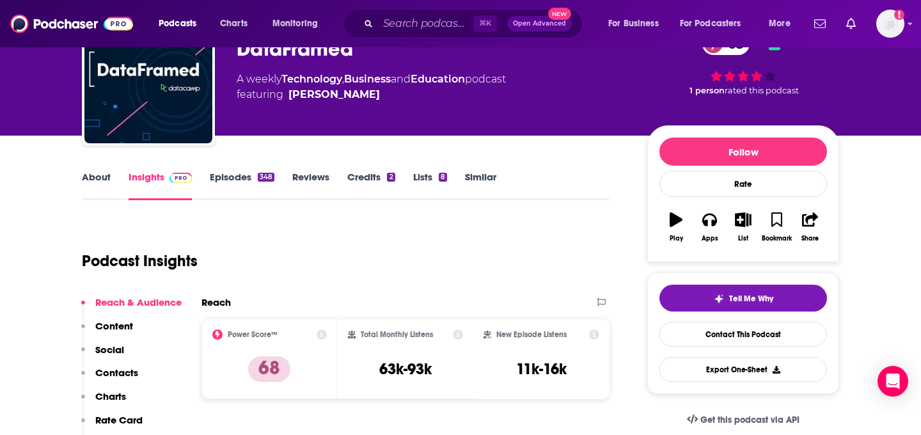
drag, startPoint x: 366, startPoint y: 94, endPoint x: 353, endPoint y: 96, distance: 13.6
click at [353, 96] on span "featuring Adel Nehme" at bounding box center [371, 94] width 269 height 15
copy span "Adel Nehme"
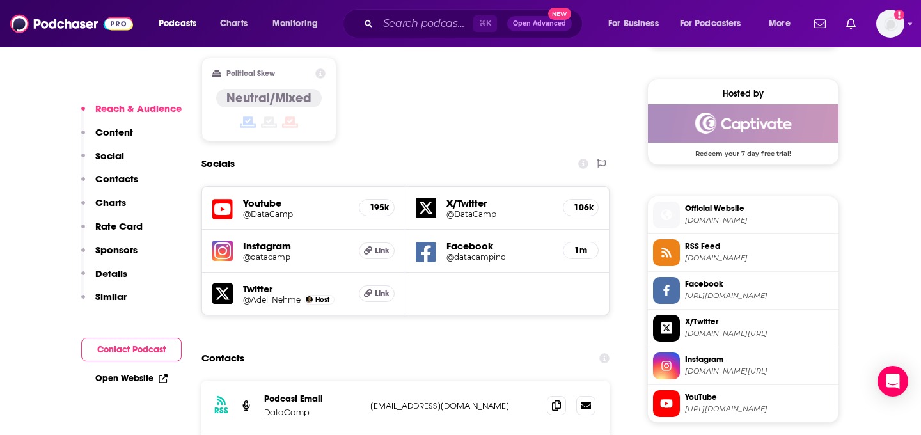
scroll to position [1062, 0]
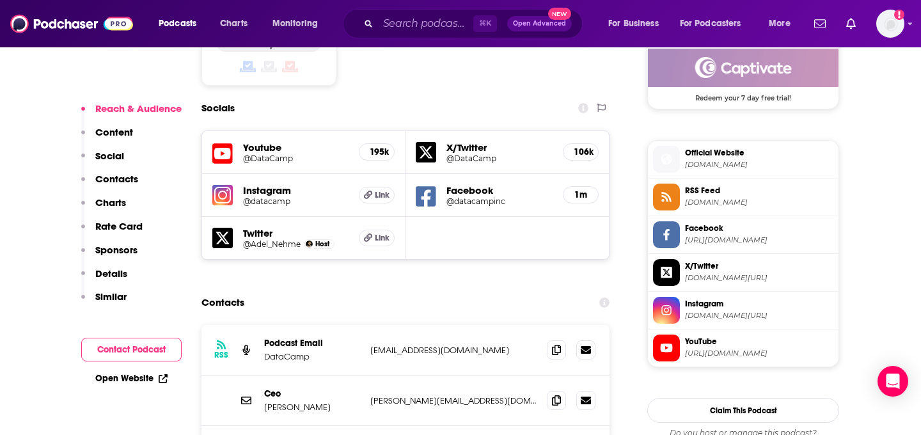
click at [538, 325] on div "RSS Podcast Email DataCamp adel@datacamp.com adel@datacamp.com" at bounding box center [405, 350] width 408 height 51
click at [547, 340] on span at bounding box center [556, 349] width 19 height 19
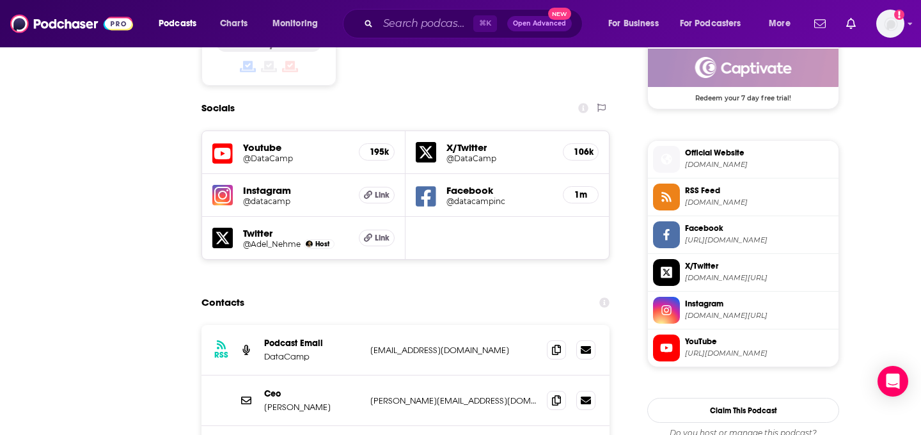
scroll to position [0, 0]
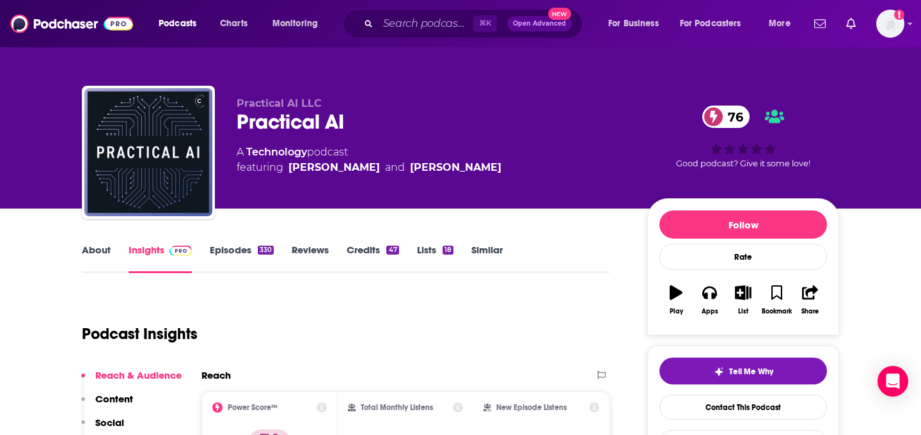
click at [483, 247] on link "Similar" at bounding box center [486, 258] width 31 height 29
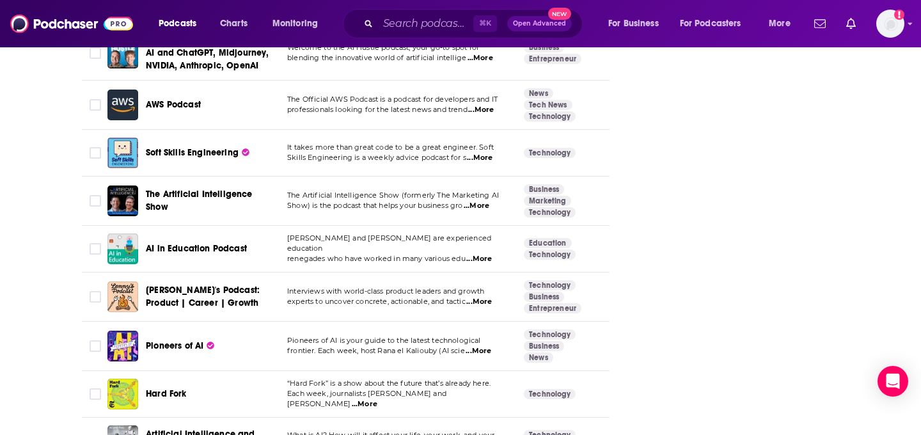
scroll to position [1993, 0]
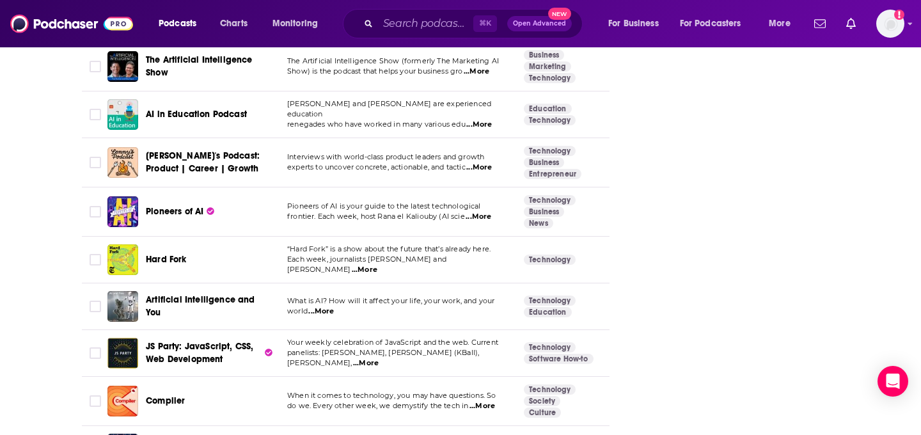
click at [484, 212] on span "...More" at bounding box center [479, 217] width 26 height 10
click at [234, 205] on div "Pioneers of AI" at bounding box center [212, 211] width 133 height 13
click at [180, 205] on div "Pioneers of AI" at bounding box center [212, 211] width 133 height 31
click at [179, 206] on span "Pioneers of AI" at bounding box center [175, 211] width 58 height 11
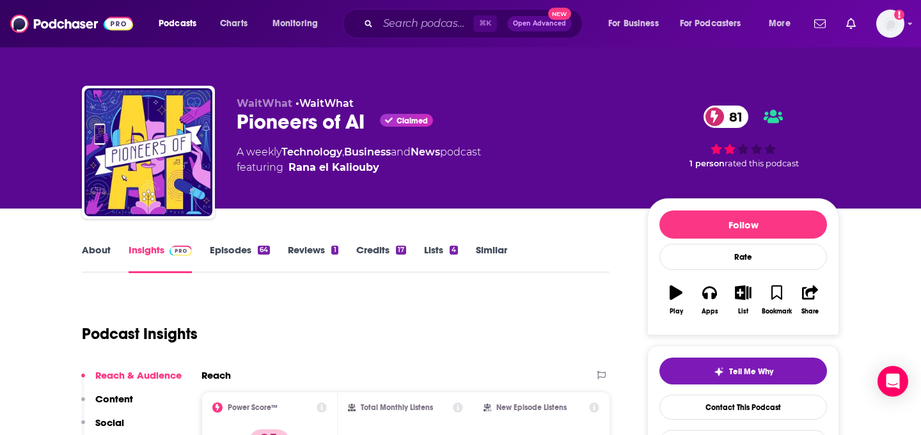
scroll to position [57, 0]
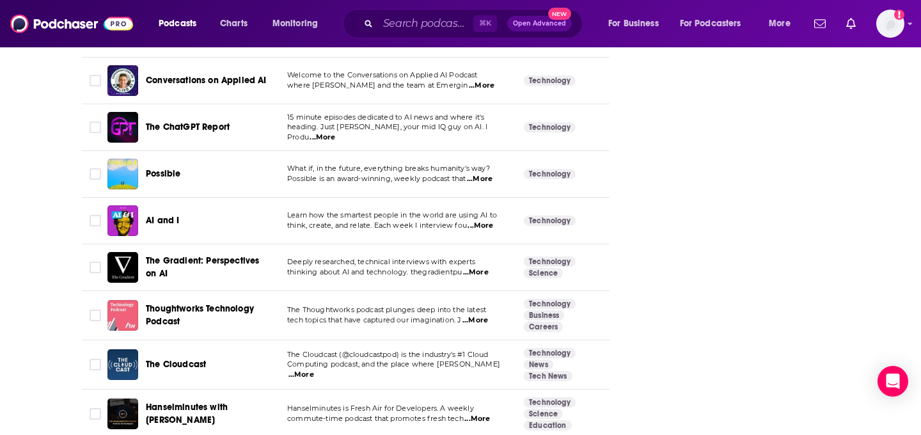
scroll to position [3256, 0]
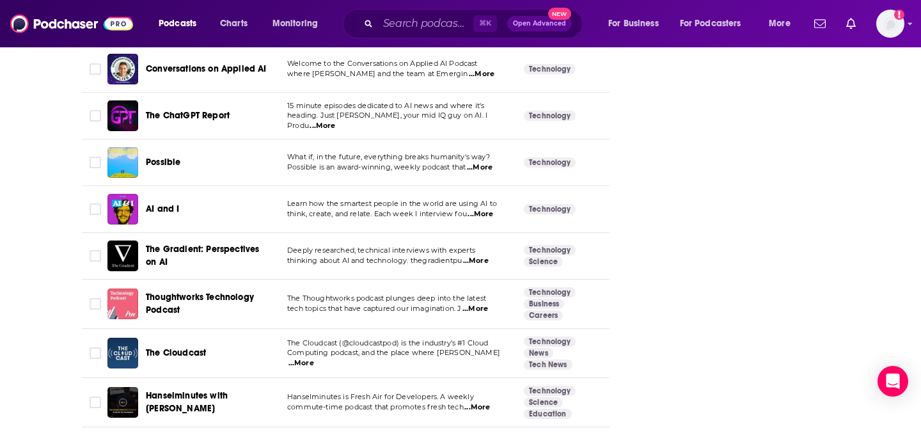
click at [232, 244] on span "The Gradient: Perspectives on AI" at bounding box center [202, 256] width 113 height 24
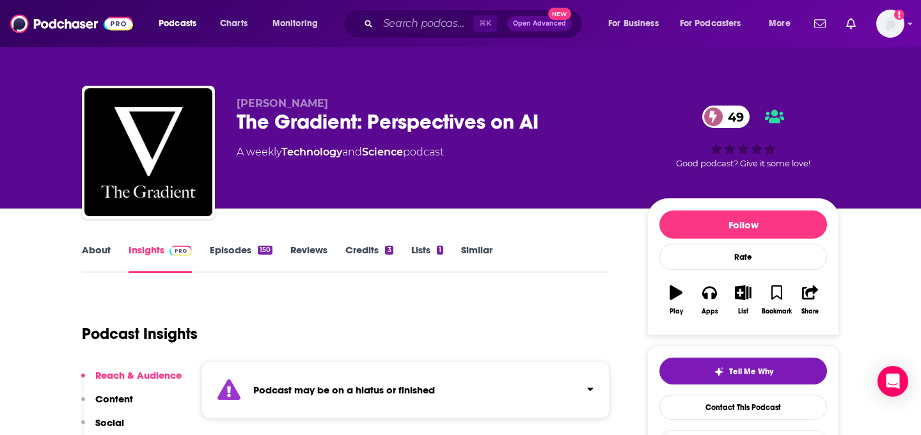
scroll to position [152, 0]
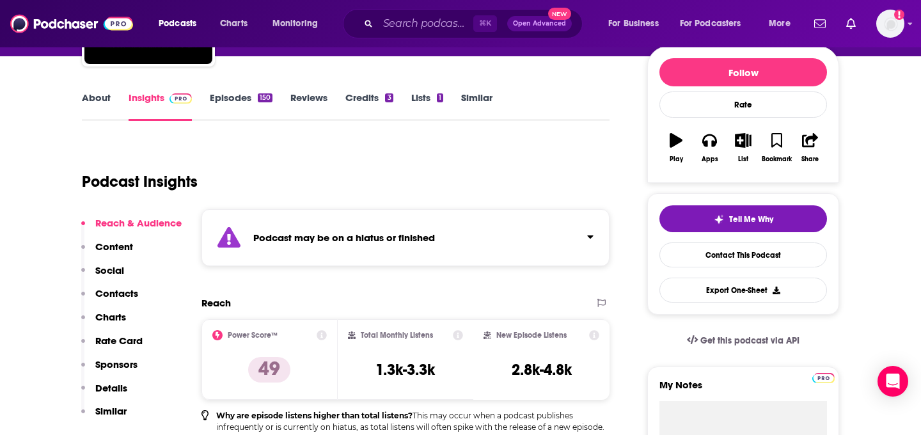
click at [215, 116] on link "Episodes 150" at bounding box center [241, 105] width 63 height 29
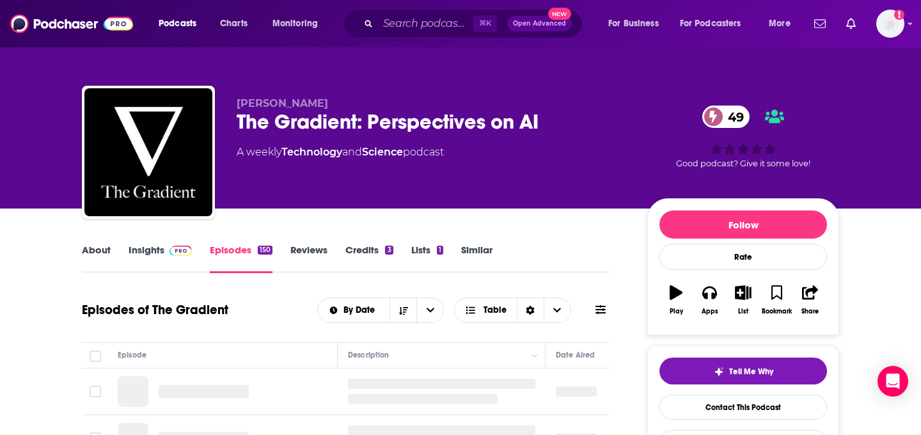
scroll to position [136, 0]
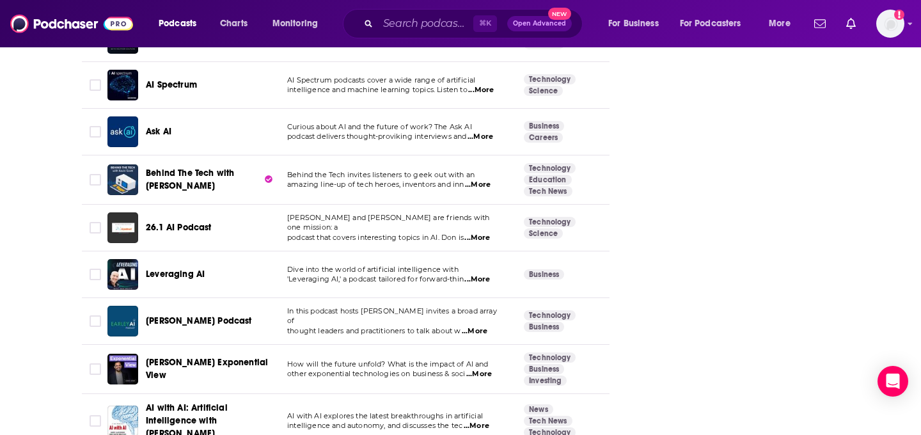
scroll to position [4722, 0]
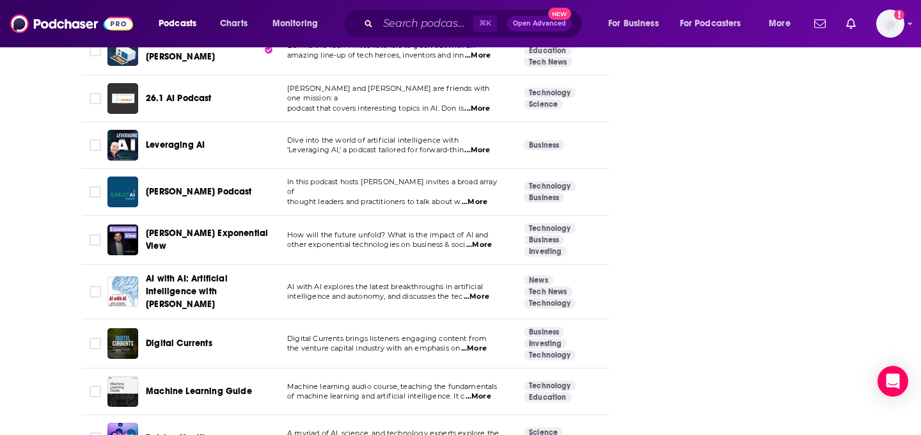
click at [473, 343] on span "...More" at bounding box center [474, 348] width 26 height 10
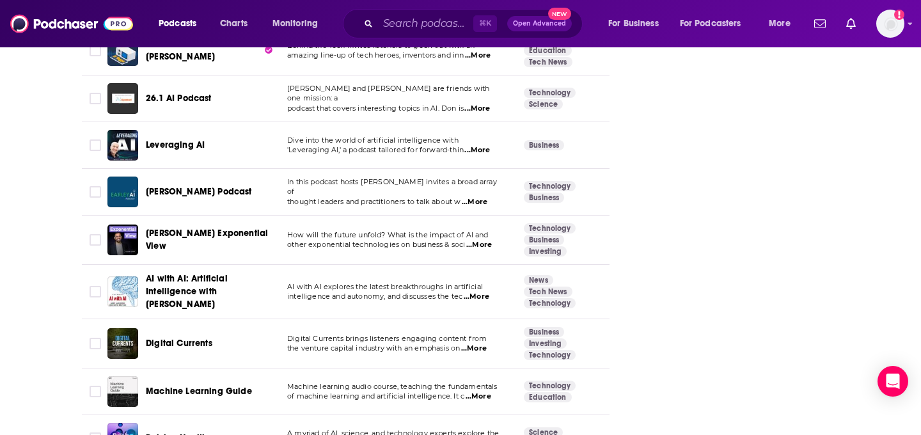
scroll to position [4837, 0]
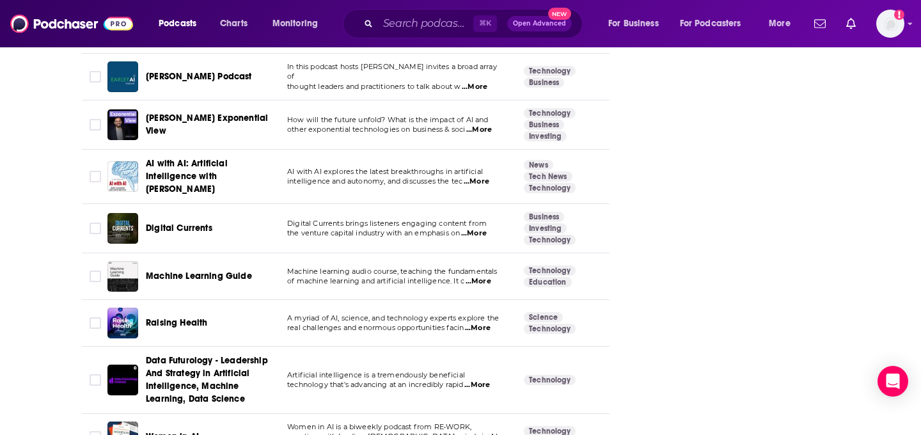
click at [484, 323] on span "...More" at bounding box center [478, 328] width 26 height 10
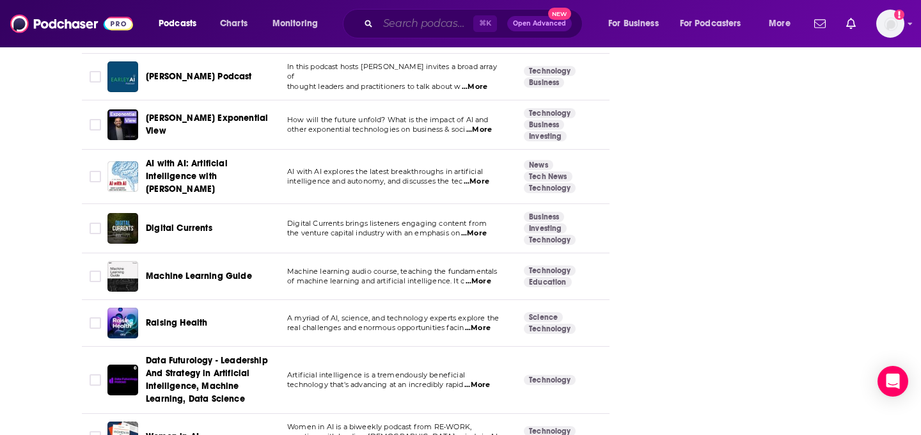
click at [382, 20] on input "Search podcasts, credits, & more..." at bounding box center [425, 23] width 95 height 20
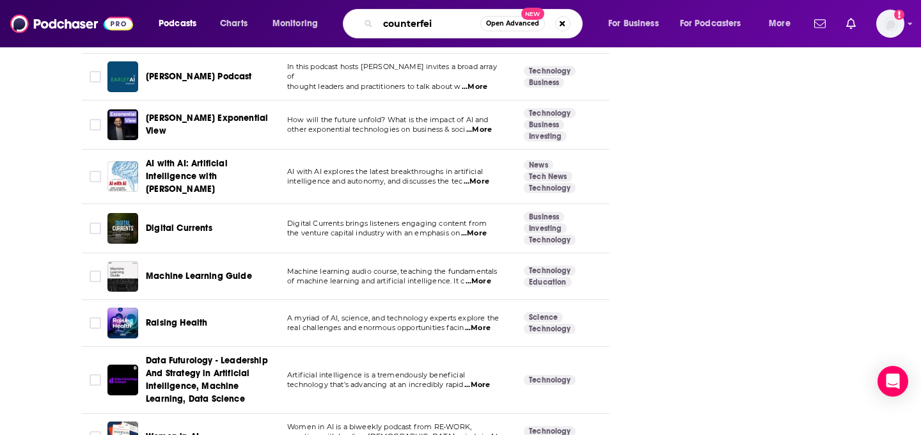
type input "counterfeit"
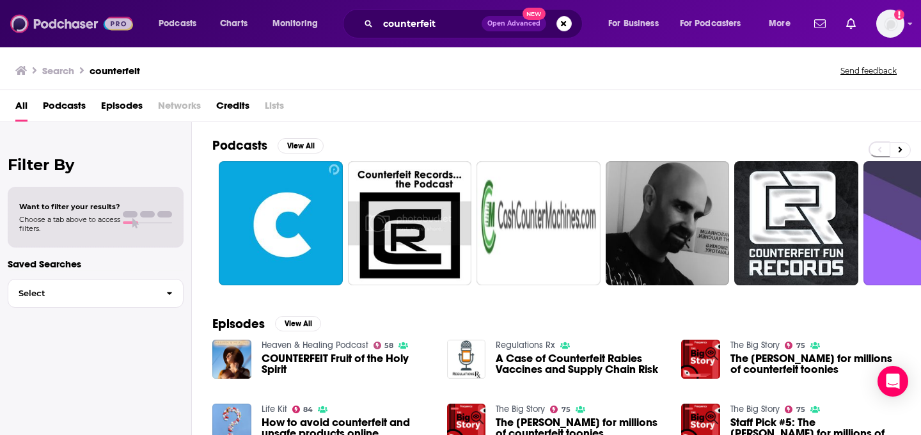
click at [92, 20] on img at bounding box center [71, 24] width 123 height 24
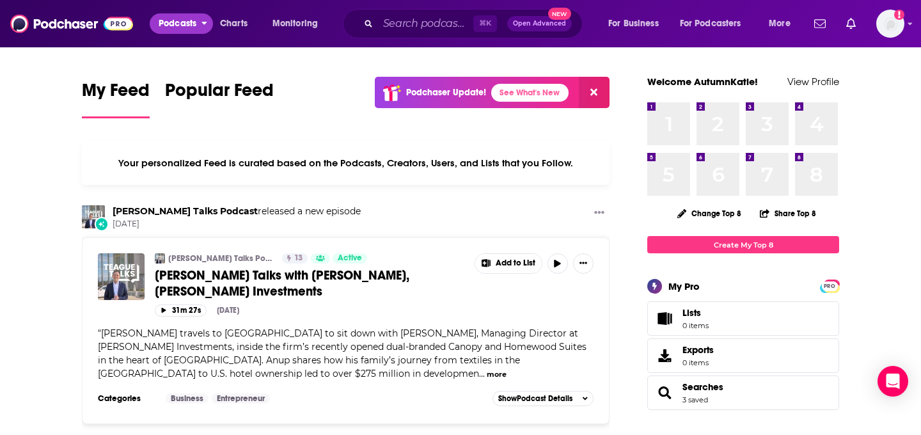
click at [198, 20] on button "Podcasts" at bounding box center [181, 23] width 63 height 20
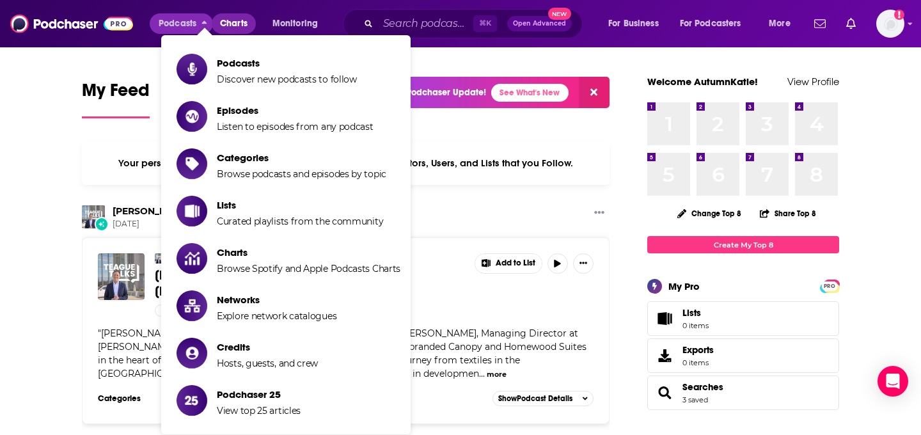
click at [232, 22] on span "Charts" at bounding box center [234, 24] width 28 height 18
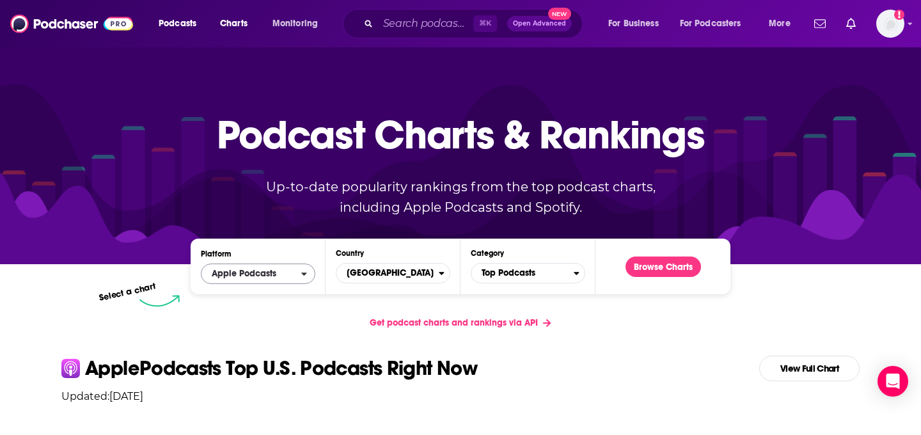
scroll to position [143, 0]
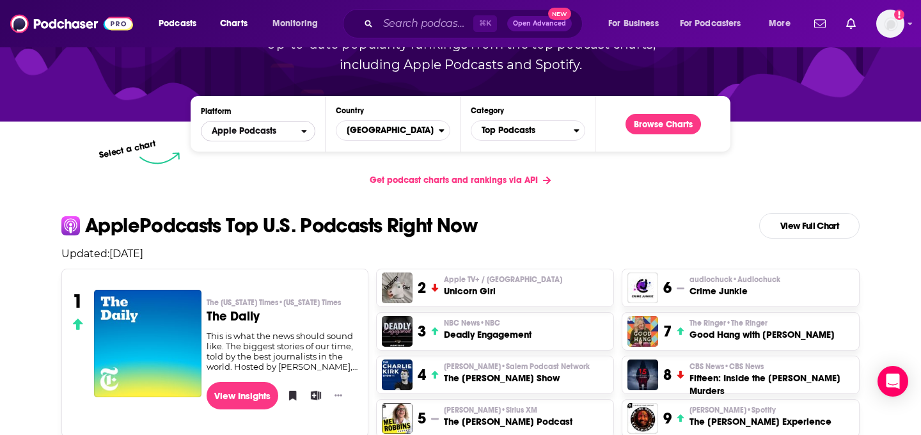
click at [299, 136] on span "Apple Podcasts" at bounding box center [251, 131] width 100 height 22
click at [286, 169] on span "Spotify" at bounding box center [258, 170] width 98 height 8
click at [555, 136] on span "Top Podcasts" at bounding box center [522, 131] width 102 height 22
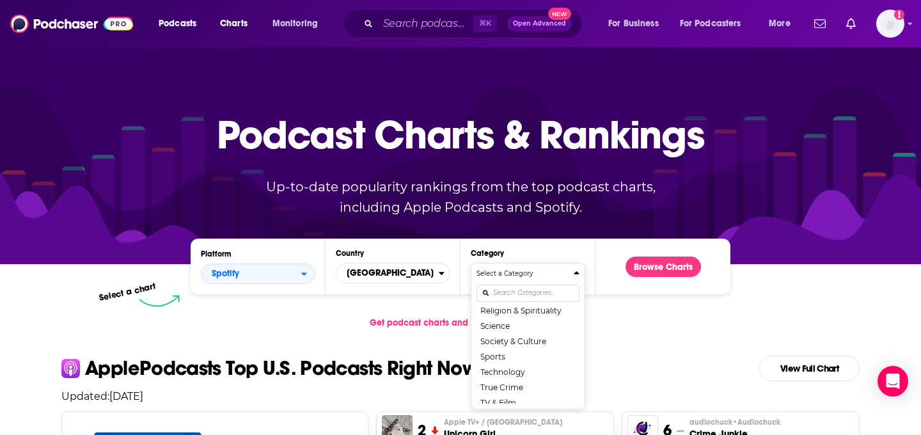
scroll to position [180, 0]
click at [513, 383] on button "True Crime" at bounding box center [528, 380] width 103 height 15
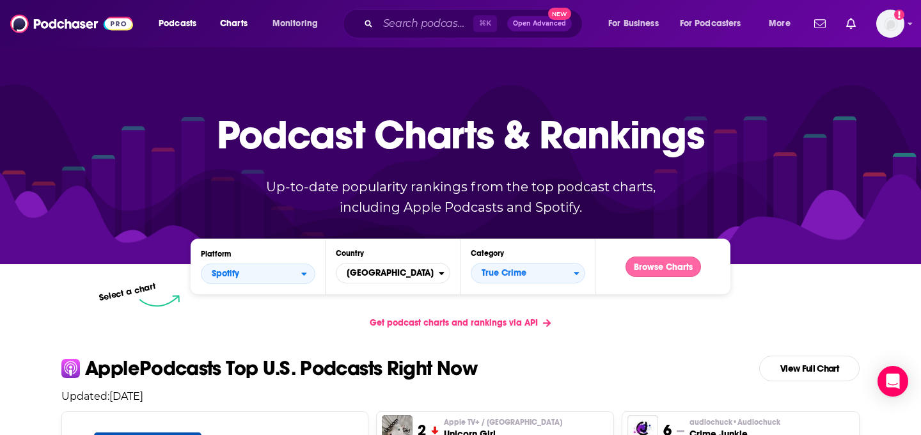
click at [659, 259] on button "Browse Charts" at bounding box center [663, 266] width 75 height 20
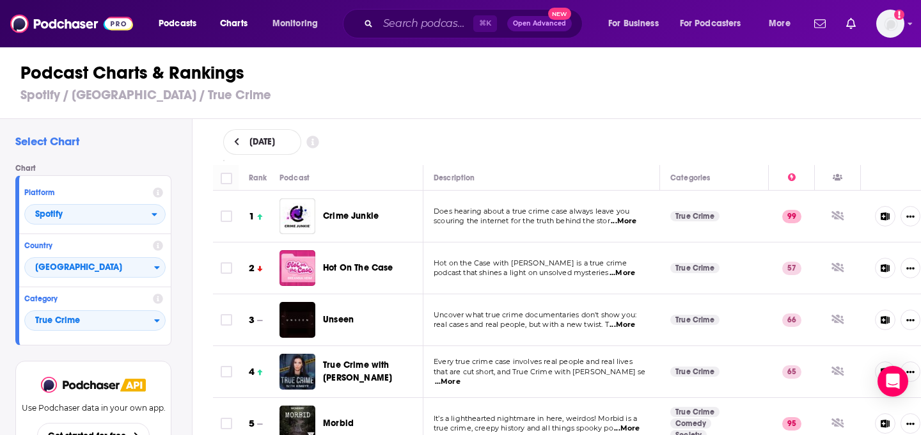
click at [635, 272] on span "...More" at bounding box center [623, 273] width 26 height 10
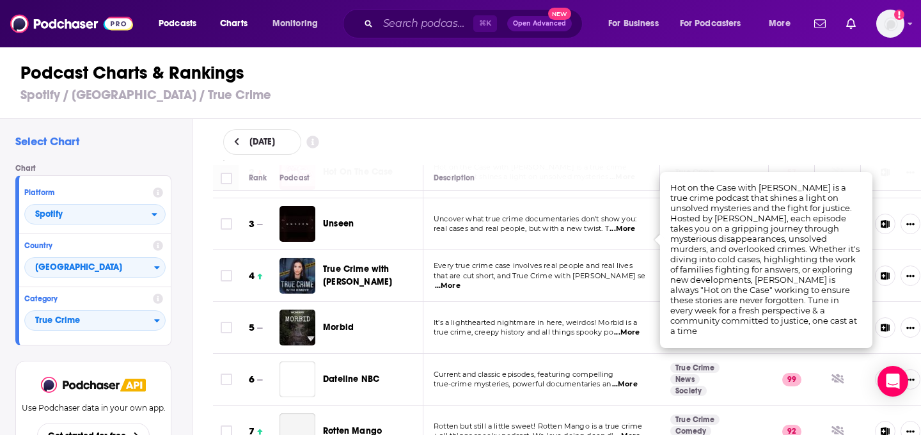
scroll to position [98, 0]
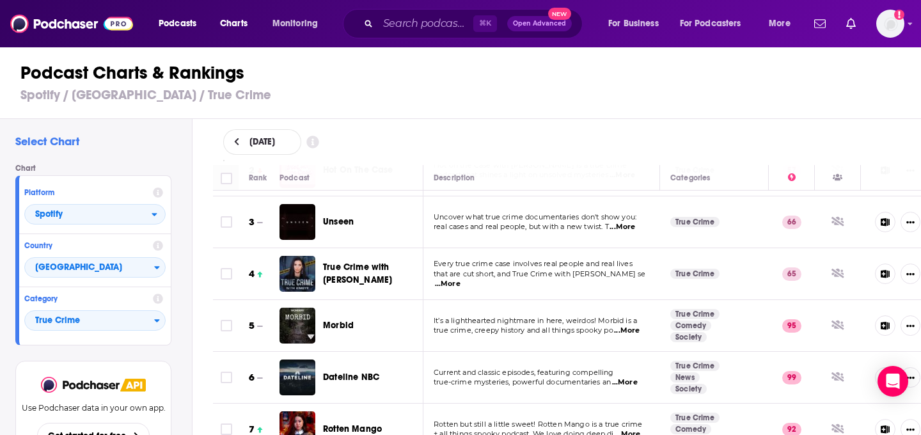
click at [633, 226] on span "...More" at bounding box center [623, 227] width 26 height 10
click at [461, 282] on span "...More" at bounding box center [448, 284] width 26 height 10
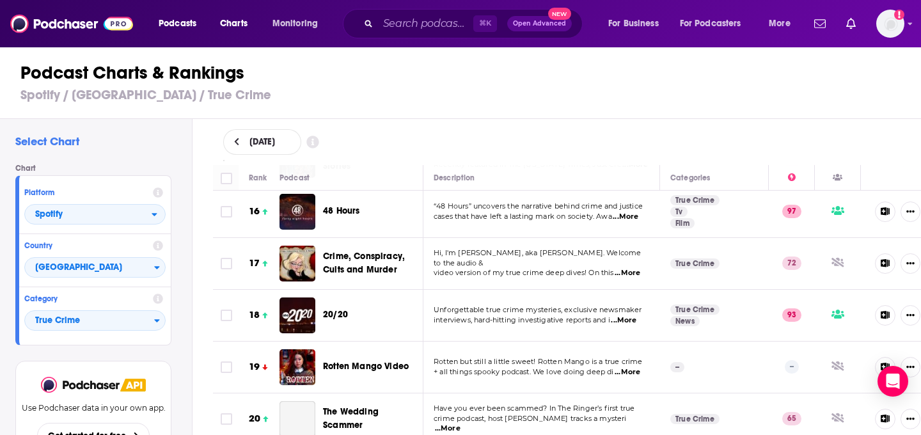
scroll to position [803, 0]
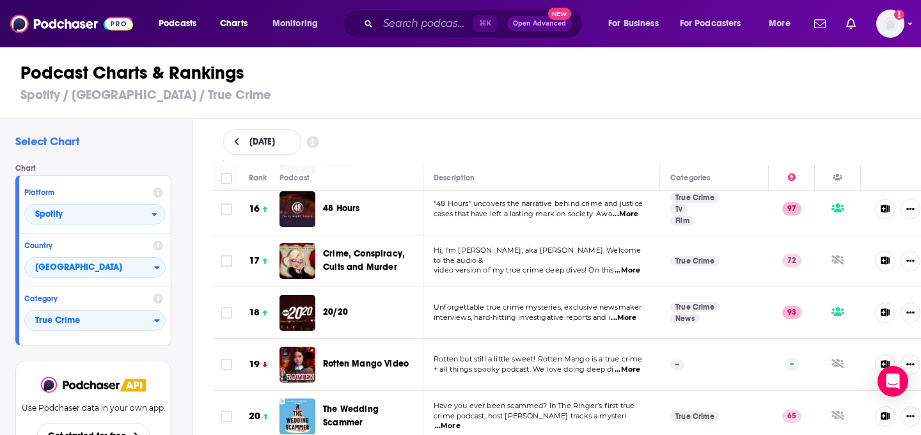
click at [629, 267] on span "...More" at bounding box center [628, 270] width 26 height 10
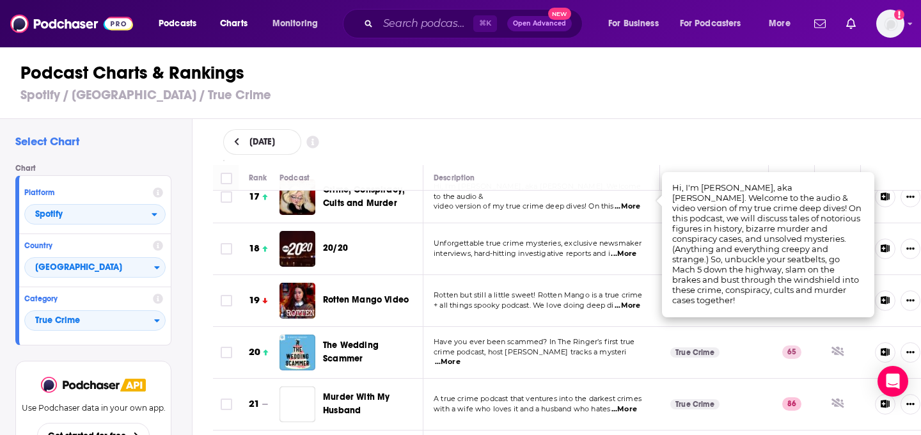
scroll to position [869, 0]
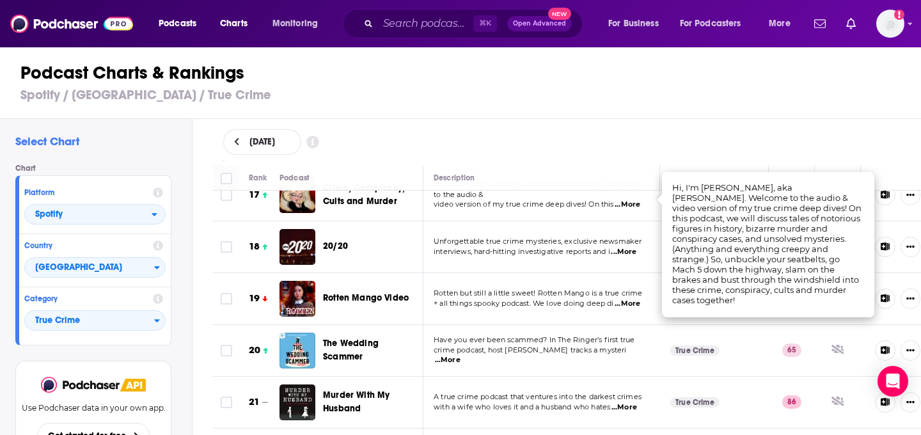
click at [519, 354] on span "crime podcast, host Justin Sayles tracks a mysteri" at bounding box center [530, 349] width 193 height 9
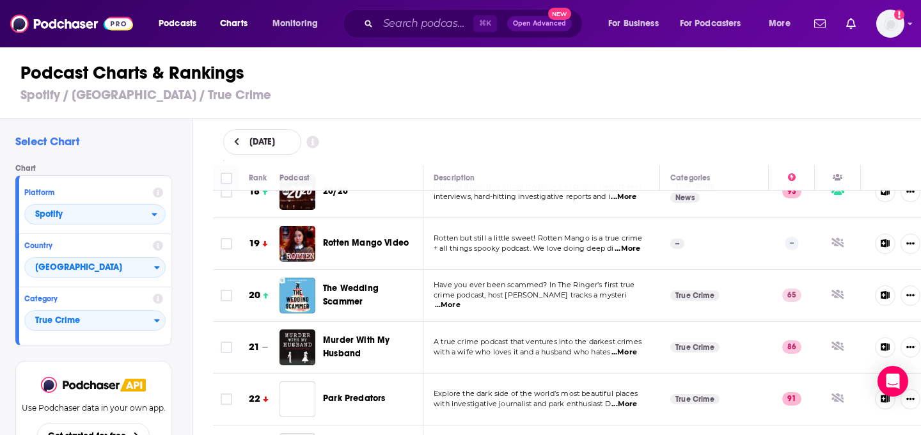
scroll to position [926, 0]
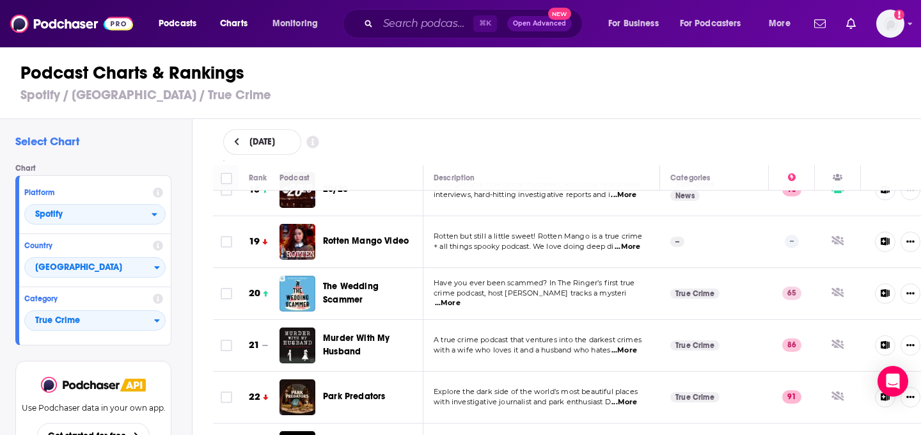
click at [461, 298] on span "...More" at bounding box center [448, 303] width 26 height 10
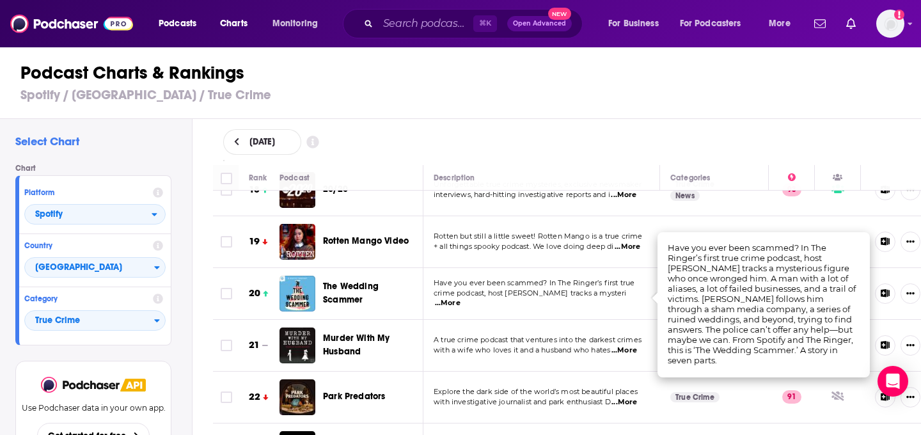
click at [559, 360] on td "A true crime podcast that ventures into the darkest crimes with a wife who love…" at bounding box center [541, 346] width 237 height 52
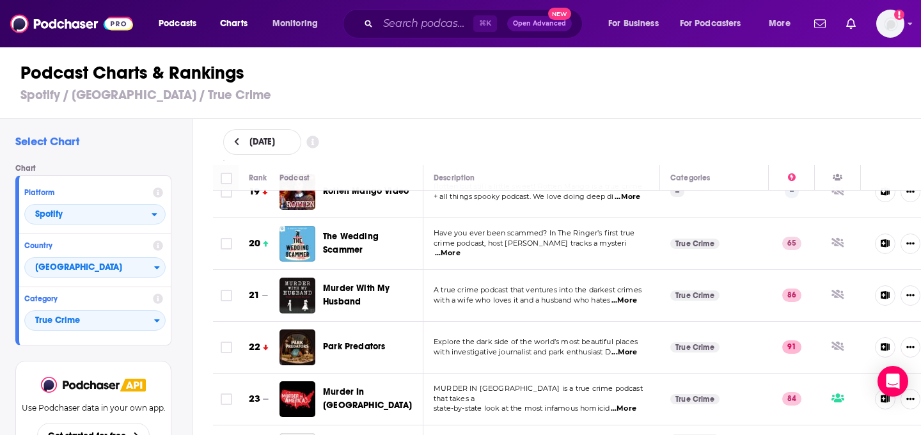
scroll to position [978, 0]
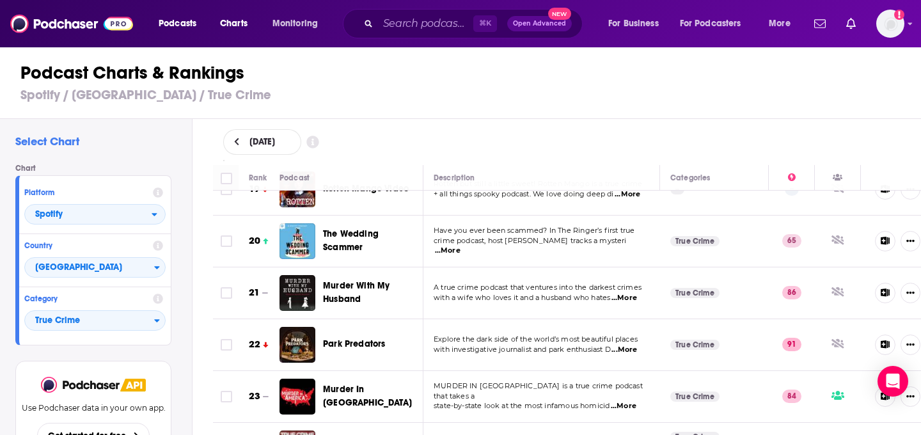
click at [637, 299] on span "...More" at bounding box center [624, 298] width 26 height 10
click at [587, 319] on td "Explore the dark side of the world’s most beautiful places with investigative j…" at bounding box center [541, 345] width 237 height 52
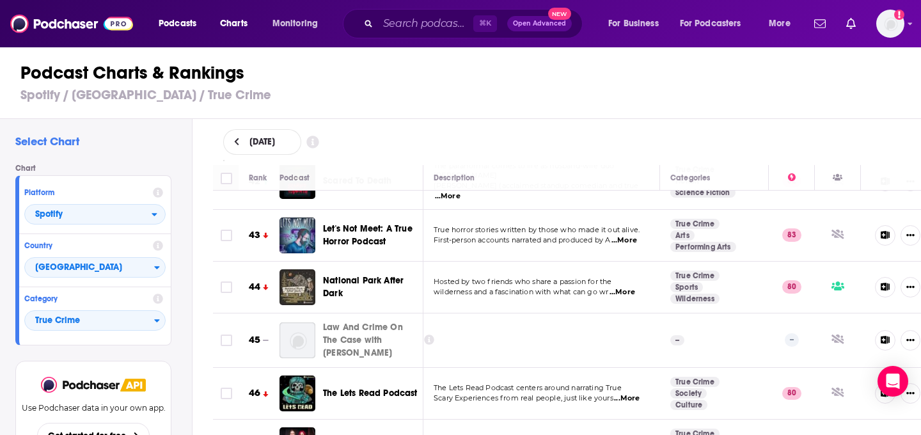
scroll to position [2369, 0]
